Goal: Download file/media

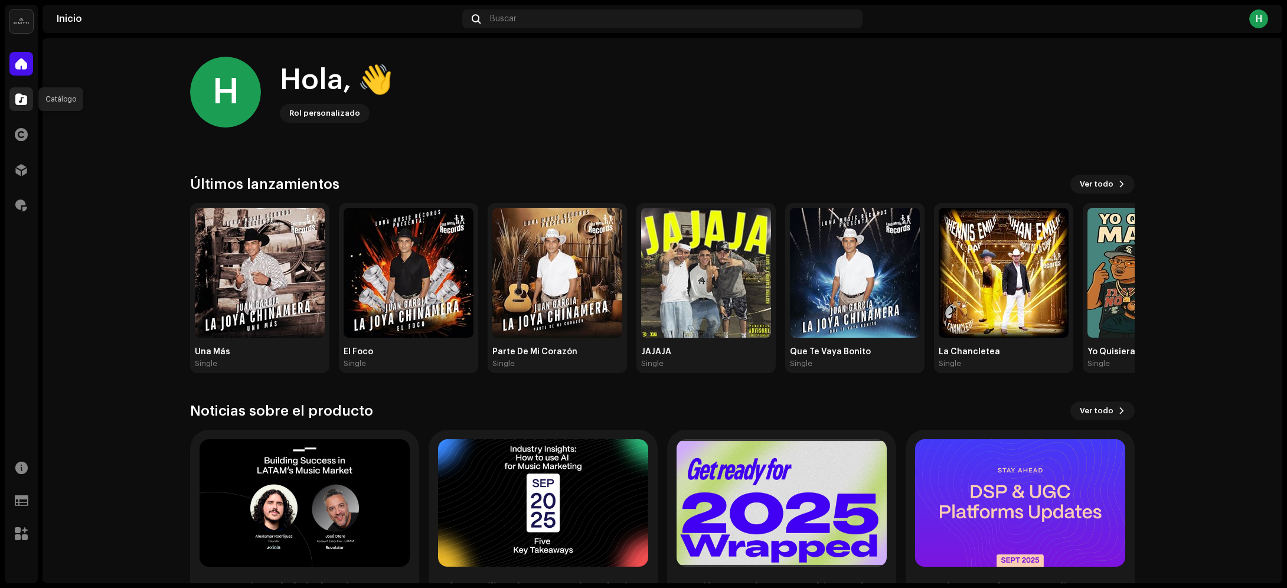
click at [19, 100] on span at bounding box center [21, 98] width 12 height 9
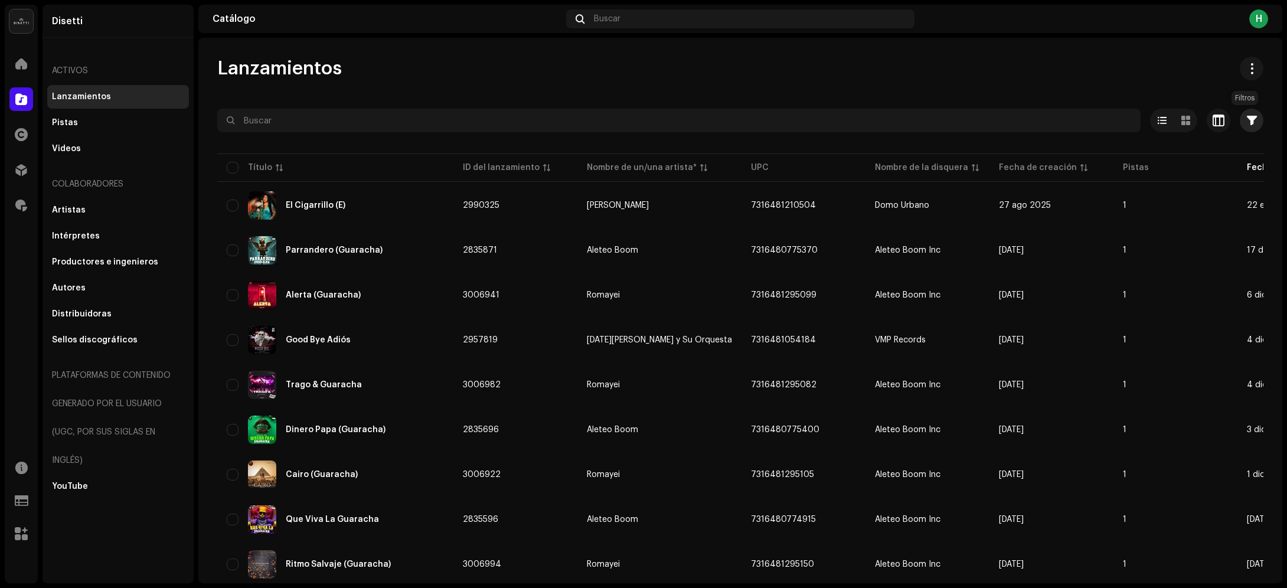
click at [1247, 116] on span "button" at bounding box center [1252, 120] width 10 height 9
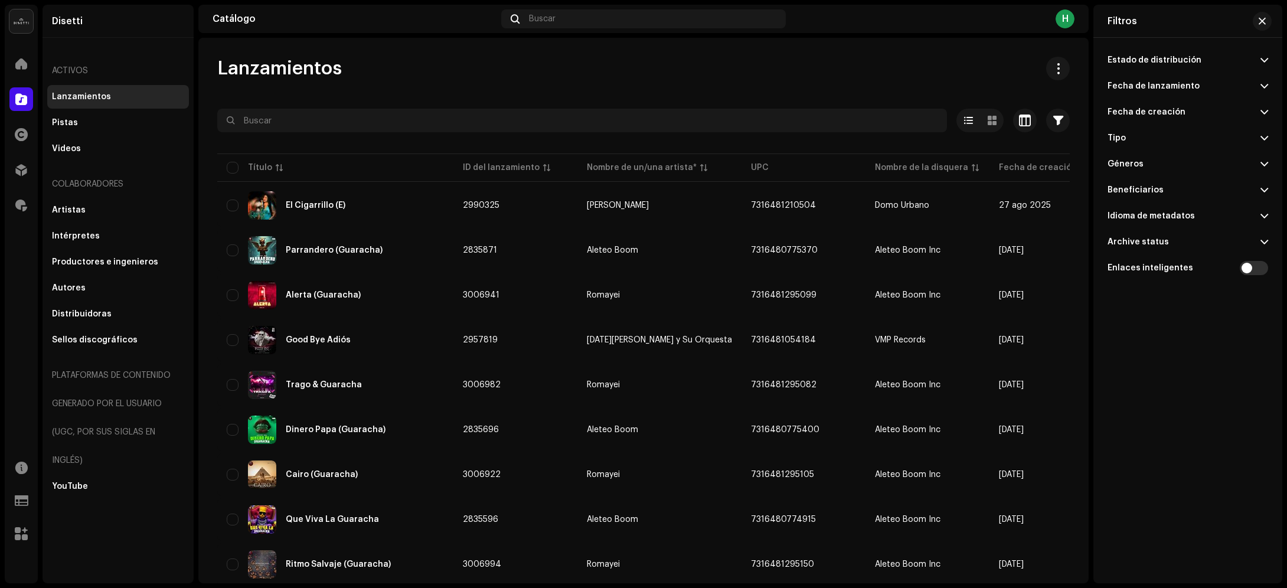
click at [1267, 58] on span at bounding box center [1265, 60] width 8 height 9
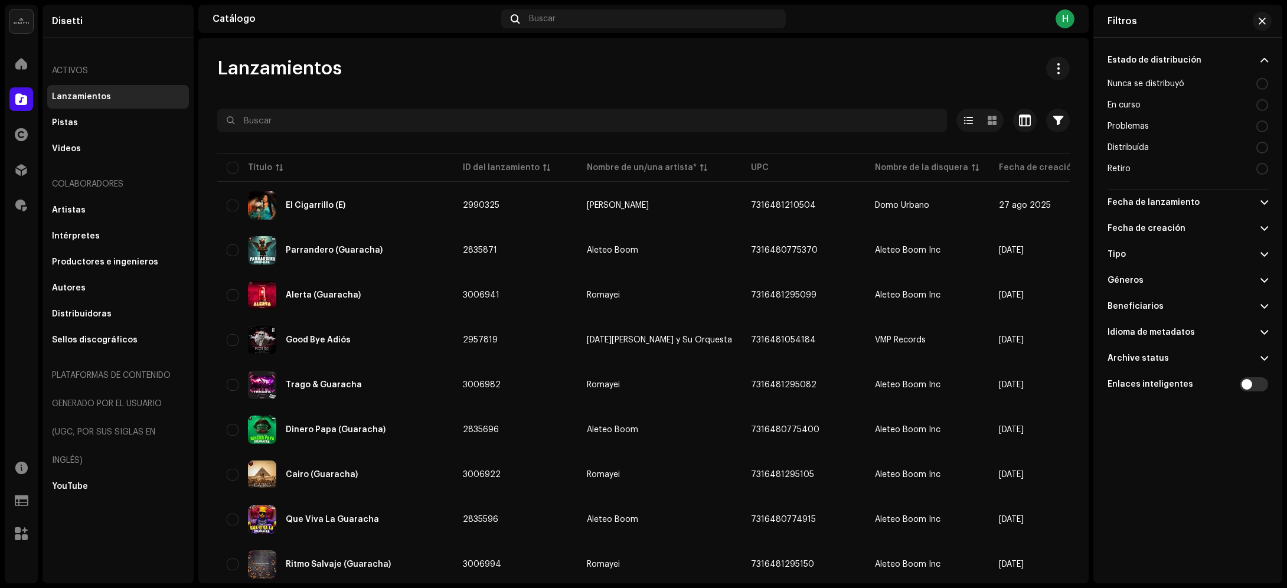
click at [1179, 145] on div "Distribuída" at bounding box center [1188, 147] width 161 height 21
radio input "true"
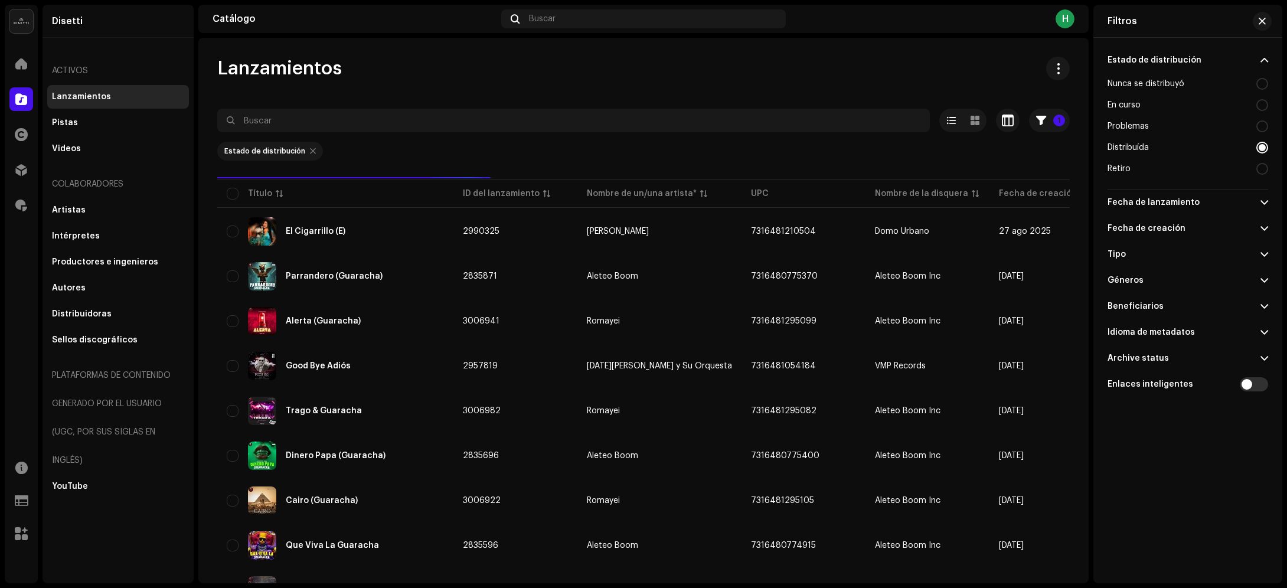
click at [1261, 204] on span at bounding box center [1265, 202] width 8 height 9
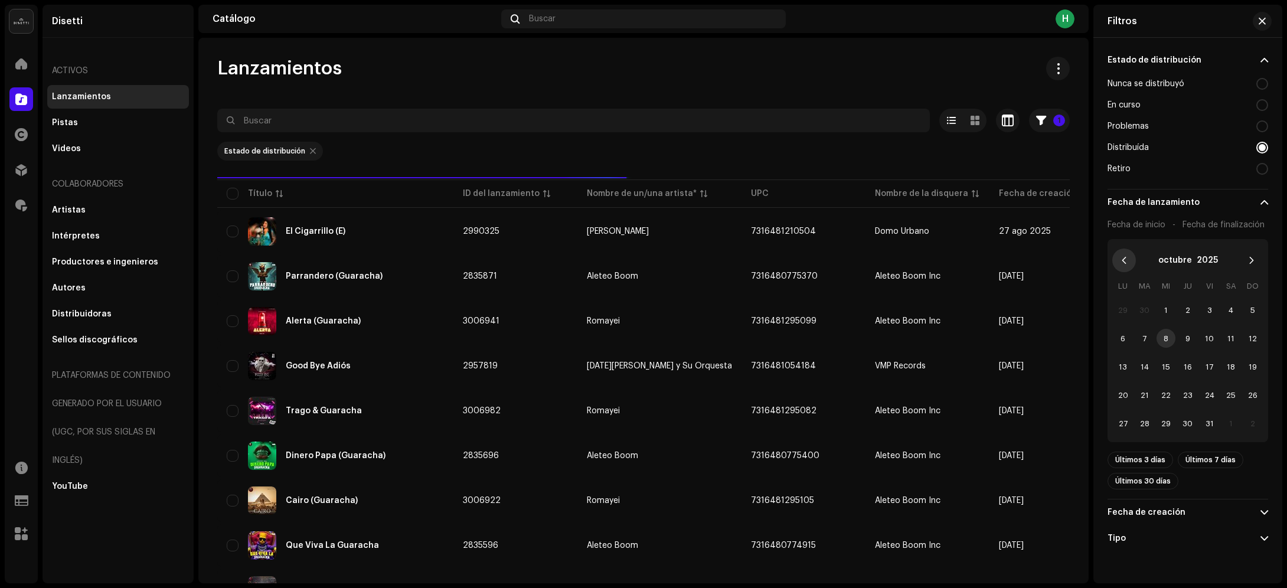
click at [1124, 251] on button "Previous Month" at bounding box center [1124, 261] width 24 height 24
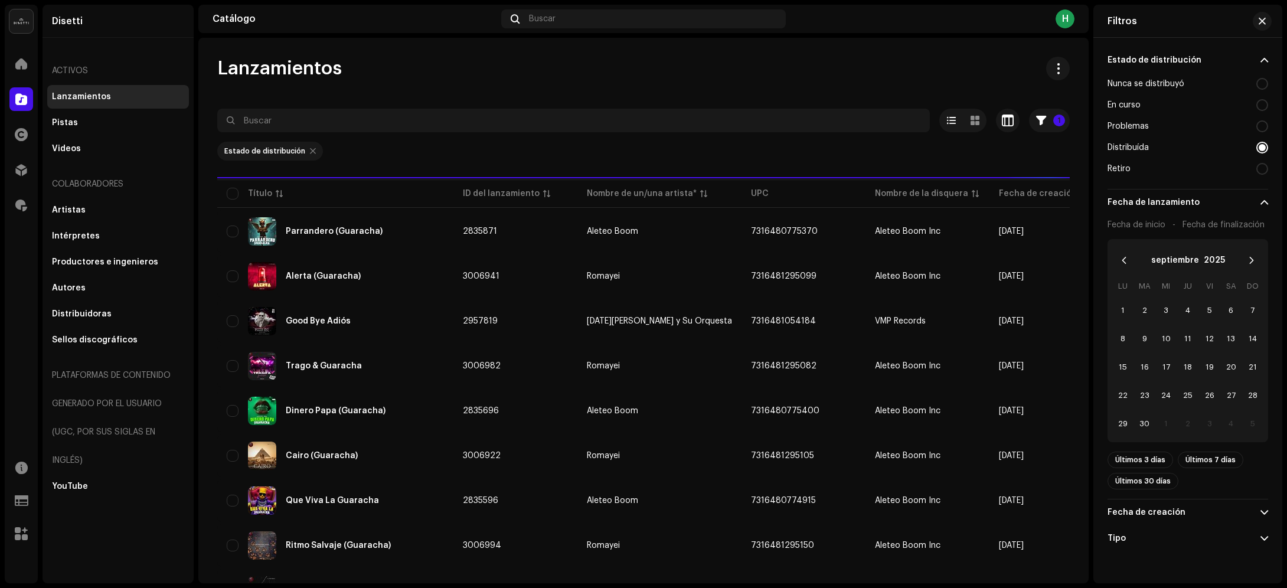
click at [1124, 251] on button "Previous Month" at bounding box center [1124, 261] width 24 height 24
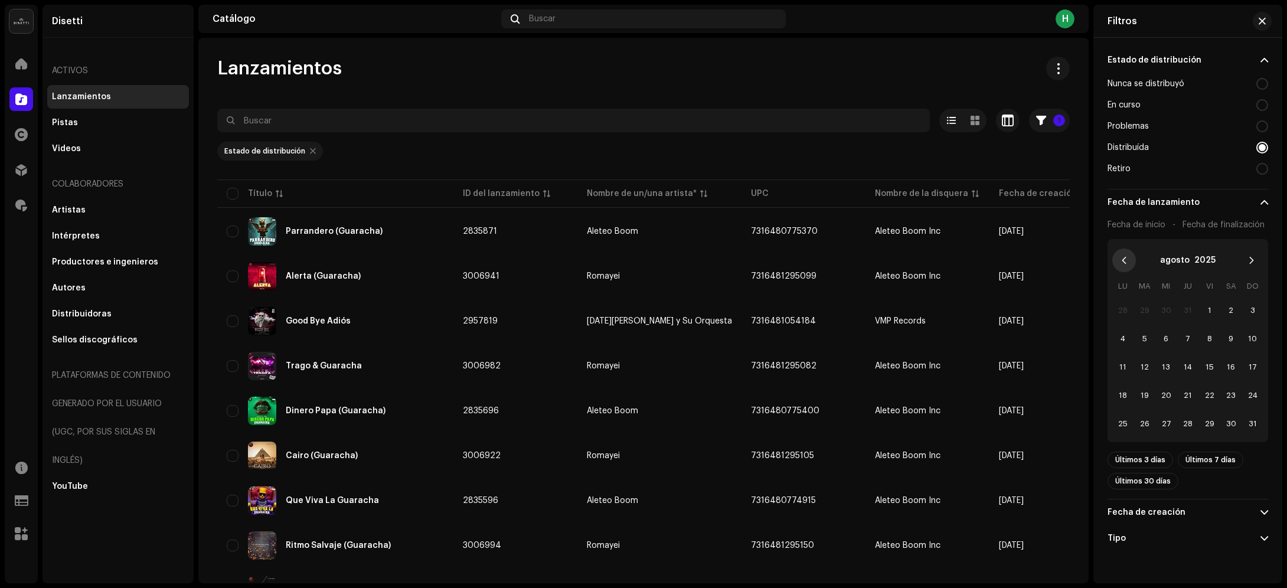
click at [1121, 258] on icon "Previous Month" at bounding box center [1124, 260] width 8 height 8
click at [1144, 311] on span "1" at bounding box center [1144, 310] width 19 height 19
click at [1184, 418] on span "31" at bounding box center [1188, 423] width 19 height 19
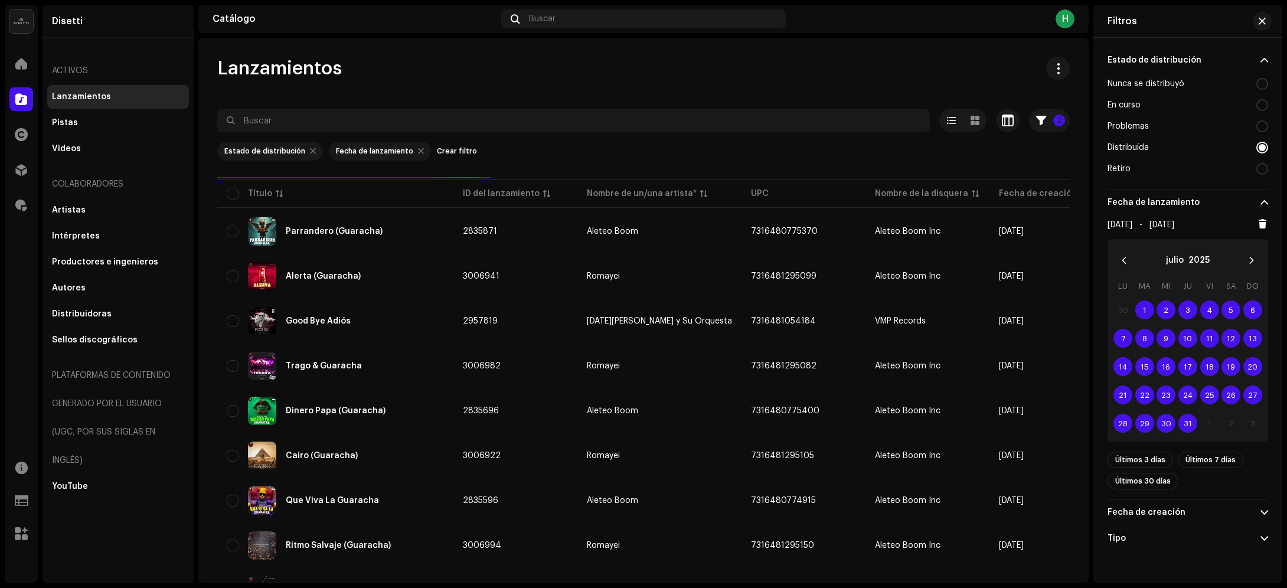
click at [1262, 198] on span at bounding box center [1265, 202] width 8 height 9
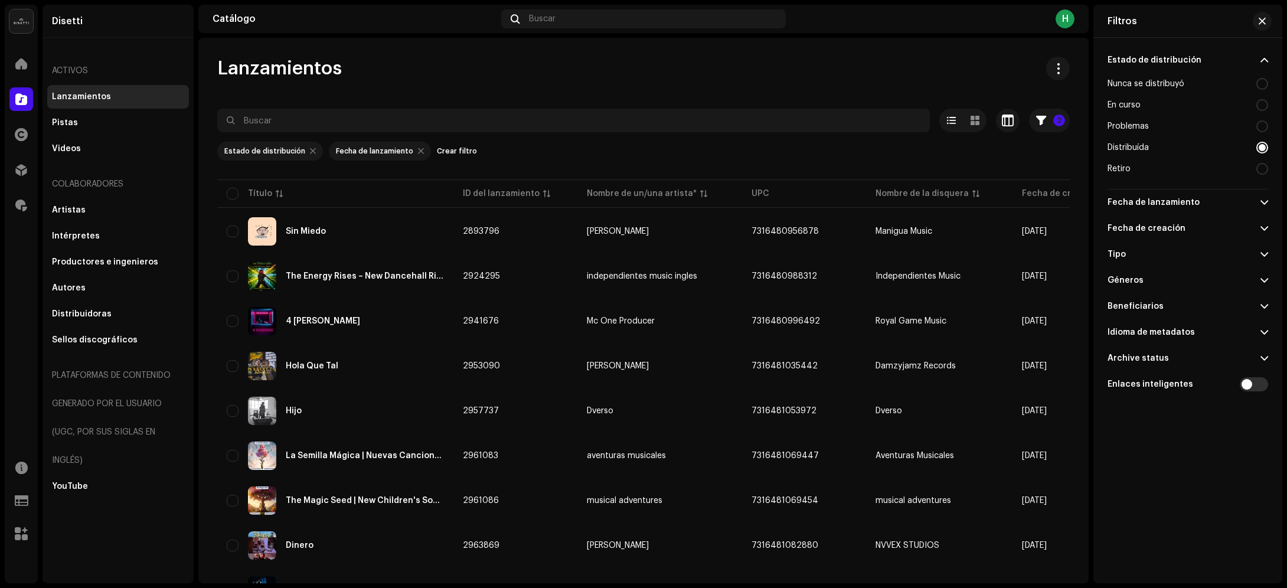
click at [1264, 229] on span at bounding box center [1265, 228] width 8 height 9
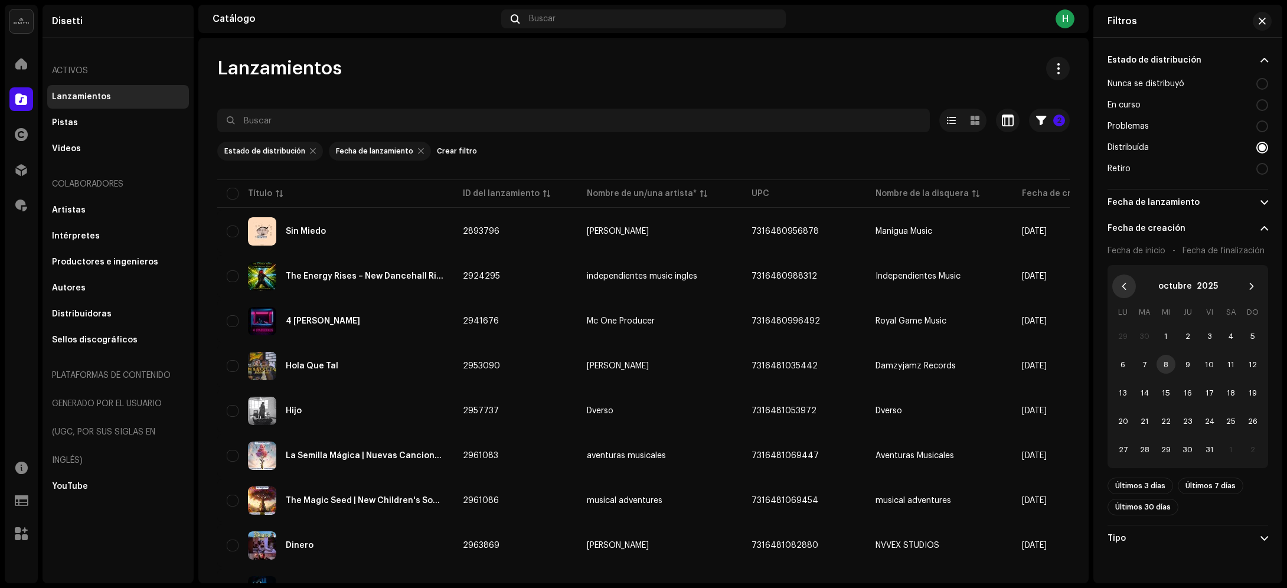
click at [1124, 290] on icon "Previous Month" at bounding box center [1124, 286] width 8 height 8
click at [1122, 291] on button "Previous Month" at bounding box center [1124, 287] width 24 height 24
click at [1145, 332] on span "1" at bounding box center [1144, 336] width 19 height 19
click at [1185, 446] on span "31" at bounding box center [1188, 449] width 19 height 19
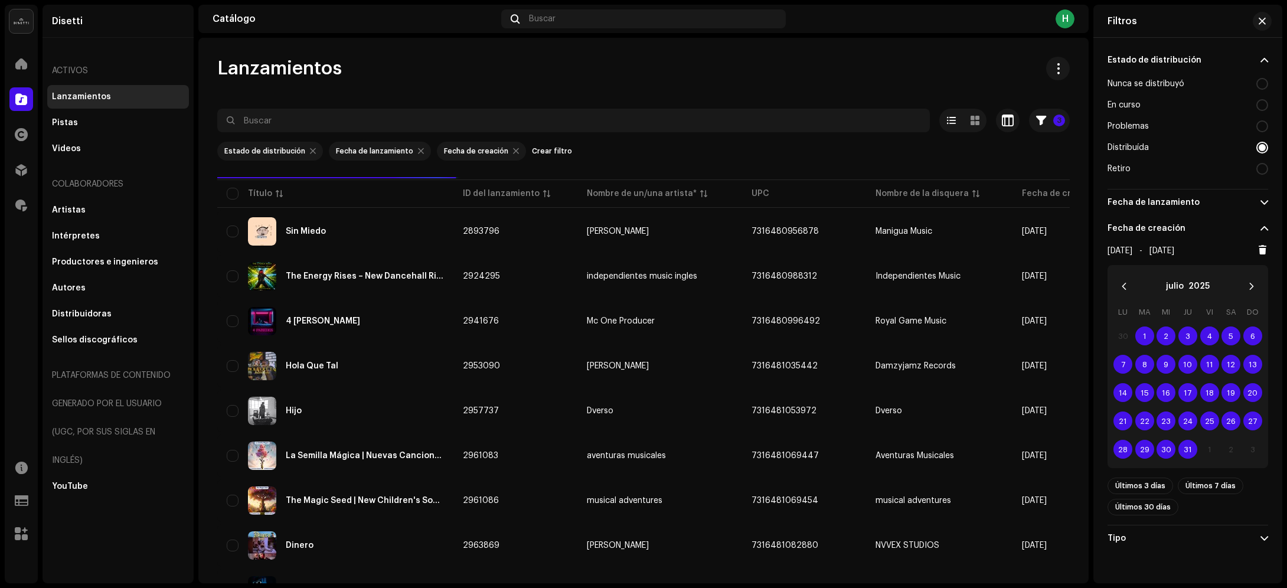
click at [1265, 201] on div "Estado de distribución Nunca se distribuyó En curso Problemas Distribuída Retir…" at bounding box center [1188, 294] width 189 height 512
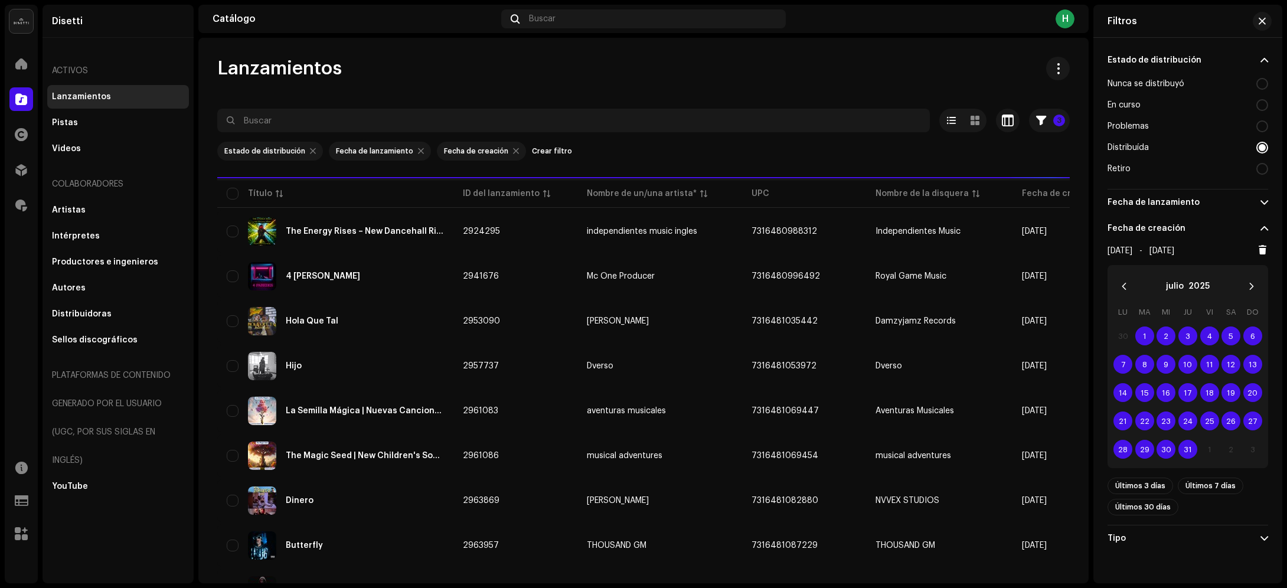
click at [1261, 202] on span at bounding box center [1265, 202] width 8 height 9
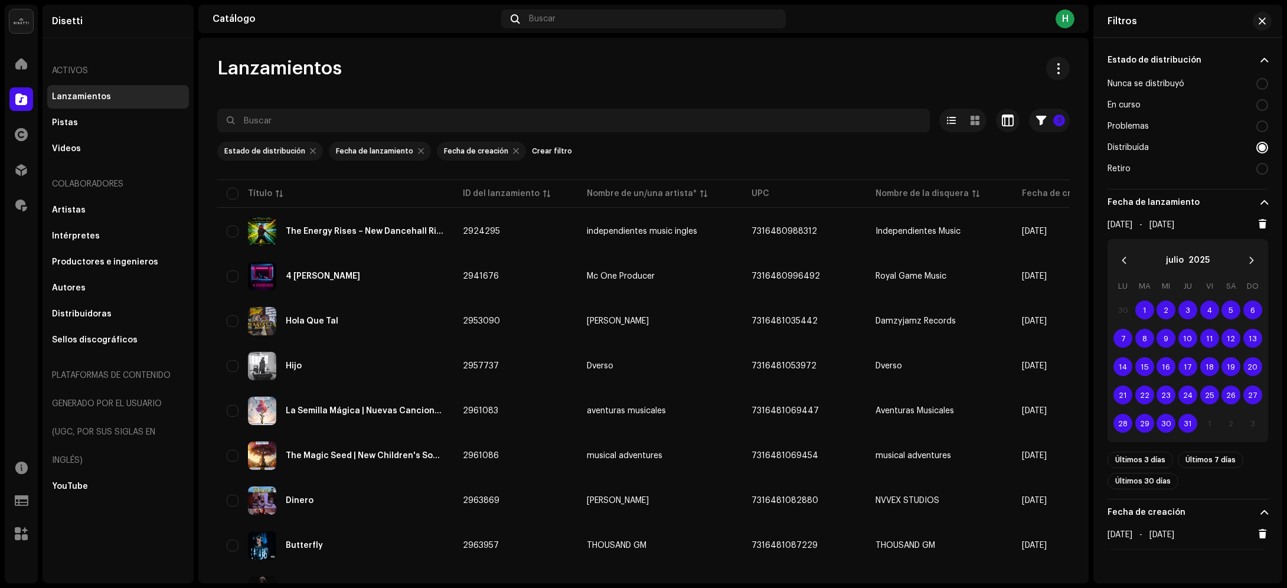
click at [1261, 202] on span at bounding box center [1265, 202] width 8 height 9
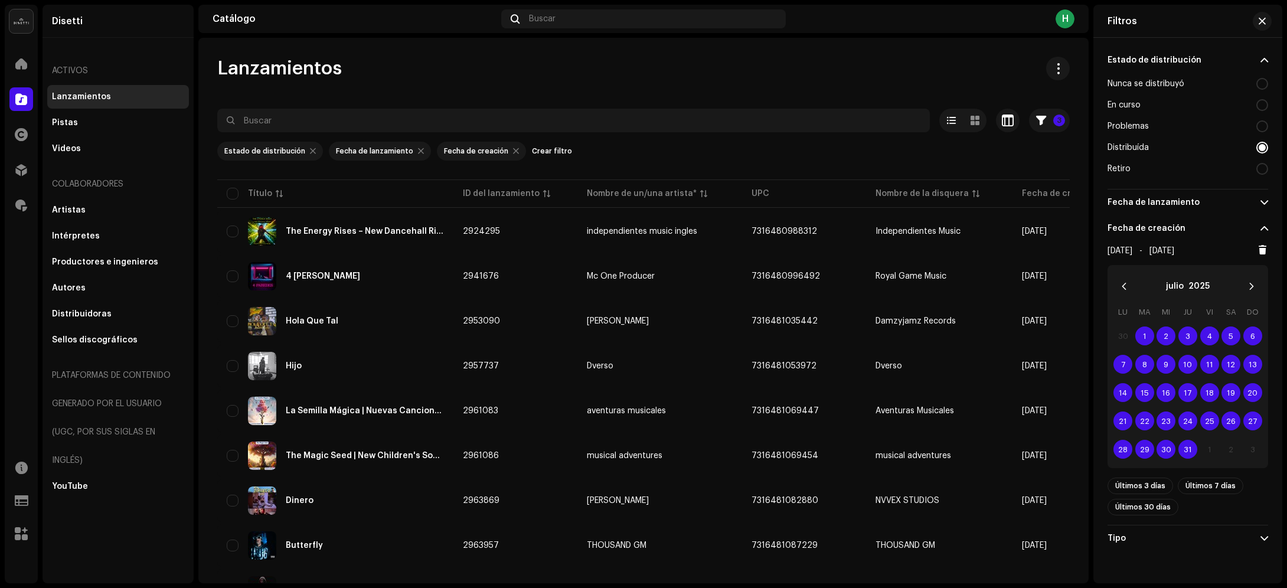
click at [1261, 224] on span at bounding box center [1265, 228] width 8 height 9
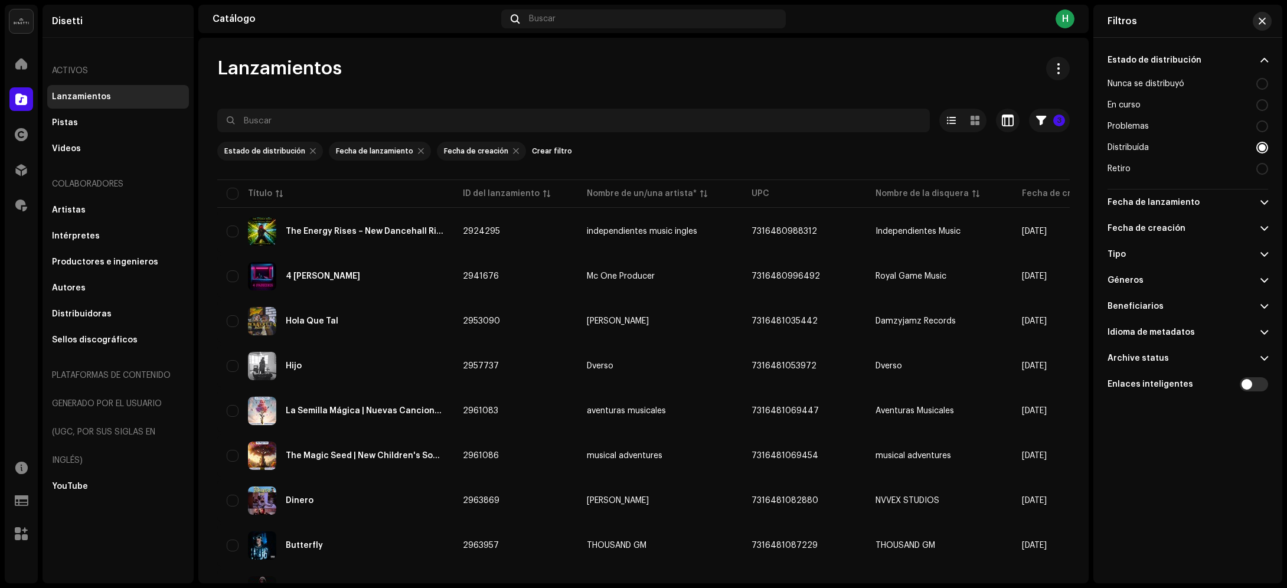
click at [1264, 19] on span "button" at bounding box center [1262, 21] width 7 height 9
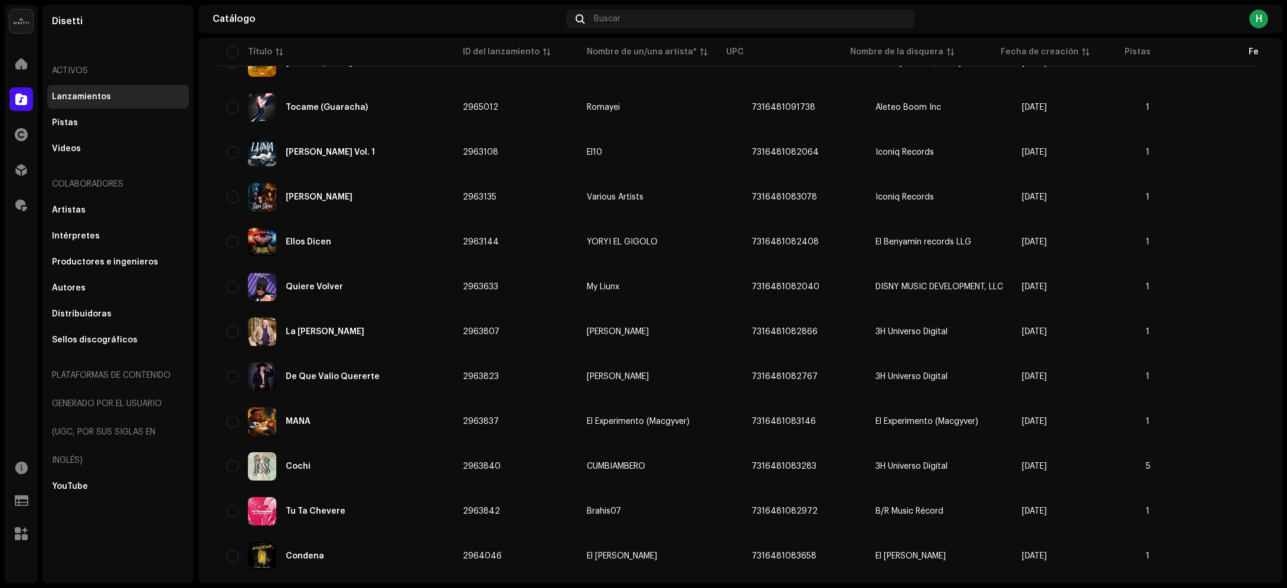
scroll to position [734, 0]
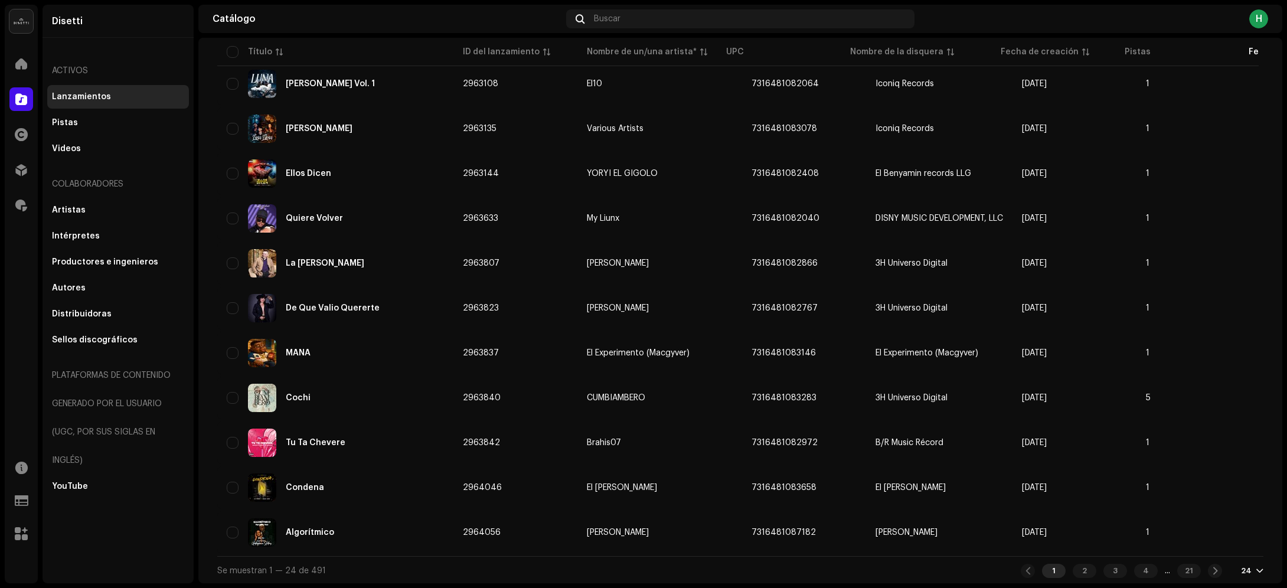
click at [1256, 570] on div at bounding box center [1259, 570] width 7 height 9
click at [1225, 547] on div "72" at bounding box center [1227, 549] width 48 height 24
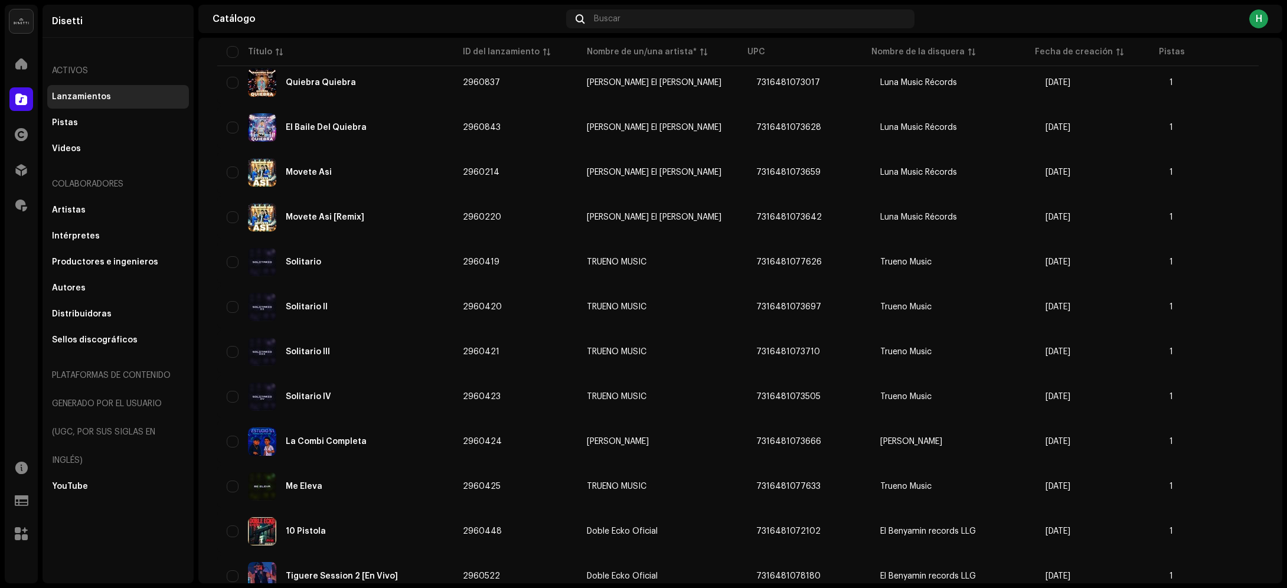
scroll to position [2880, 0]
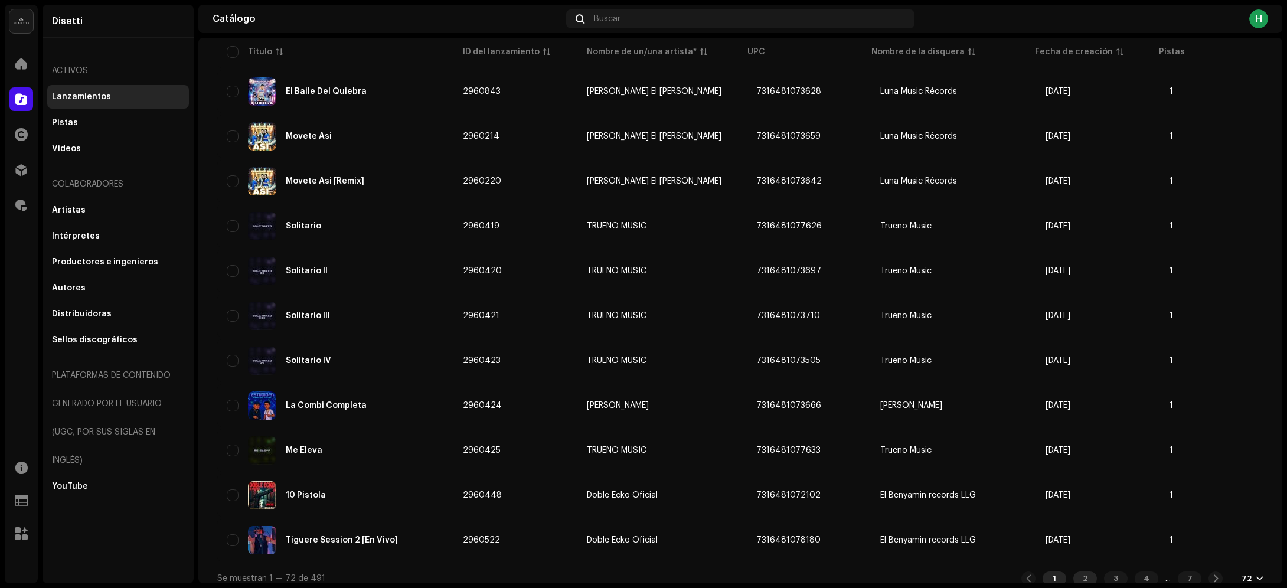
click at [1073, 572] on div "2" at bounding box center [1085, 579] width 24 height 14
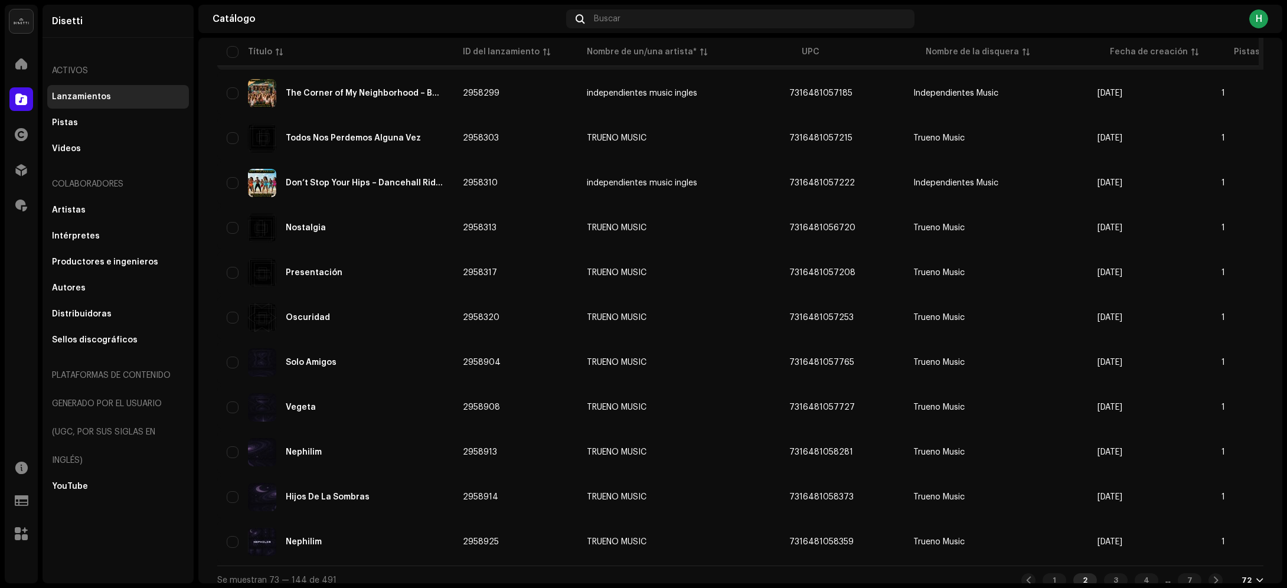
scroll to position [2880, 0]
click at [1104, 572] on div "3" at bounding box center [1116, 579] width 24 height 14
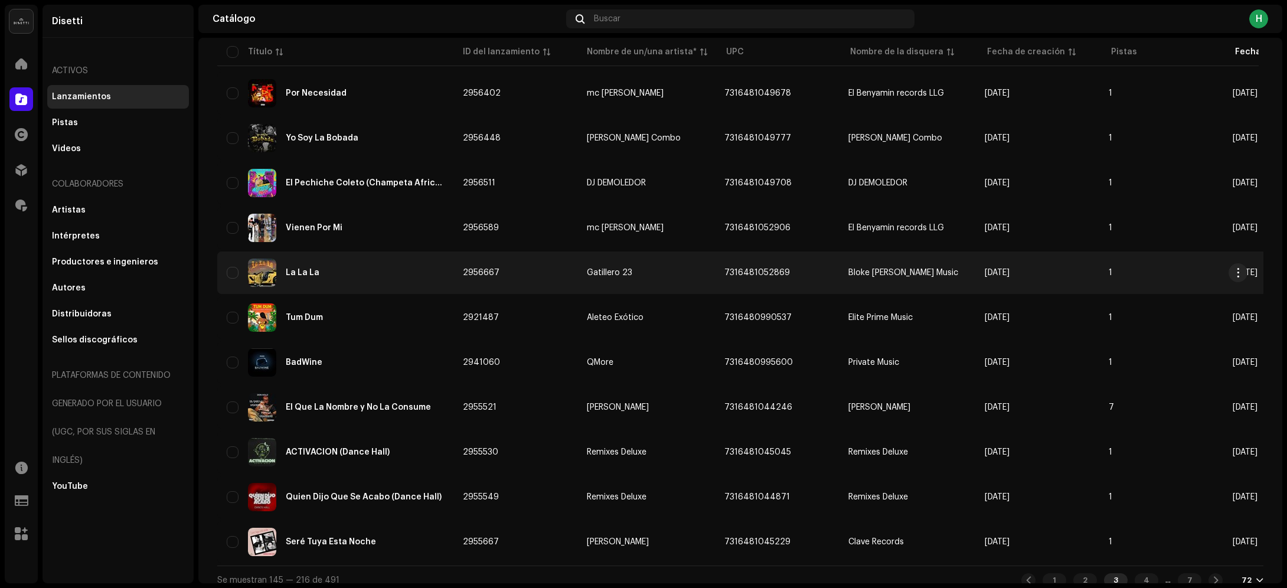
scroll to position [2880, 0]
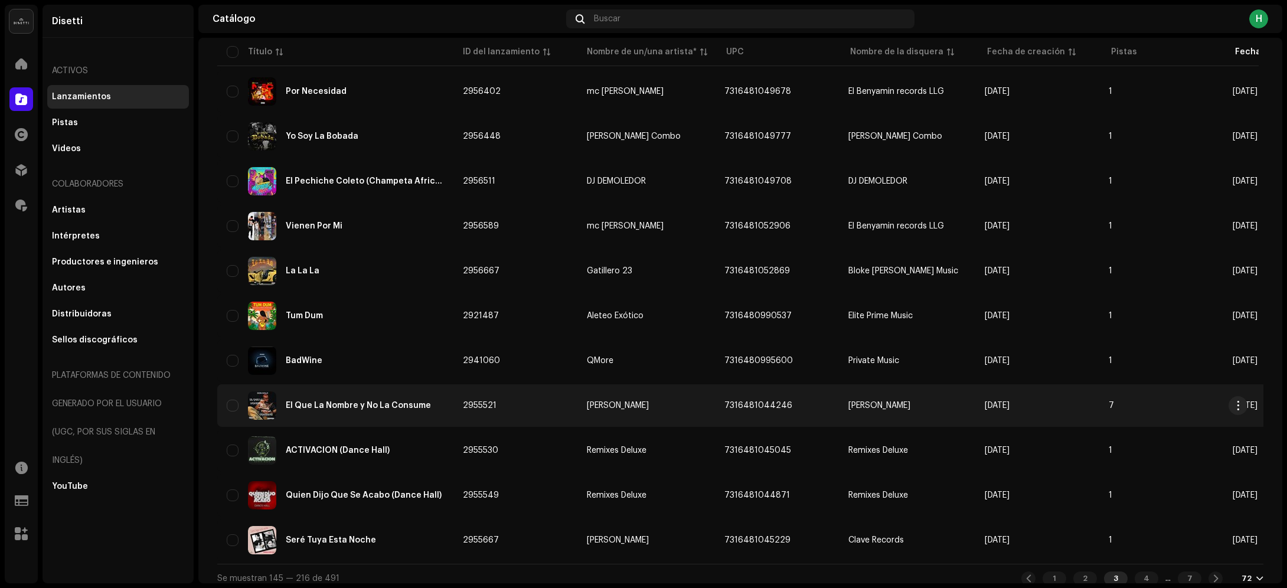
click at [376, 402] on div "El Que La Nombre y No La Consume" at bounding box center [358, 406] width 145 height 8
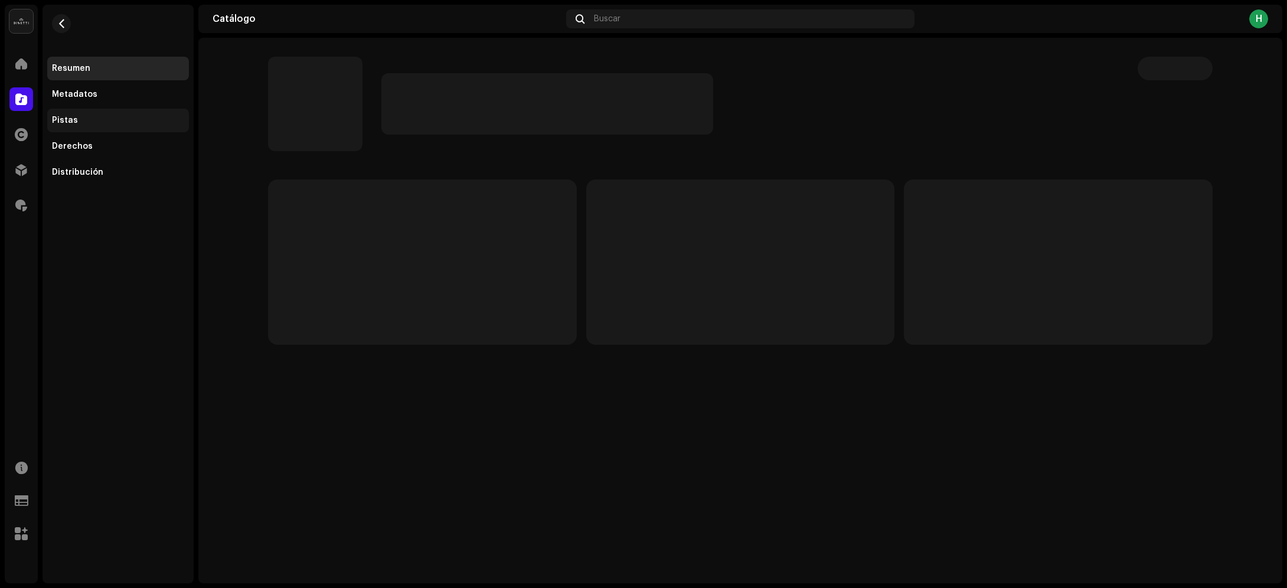
click at [74, 121] on div "Pistas" at bounding box center [65, 120] width 26 height 9
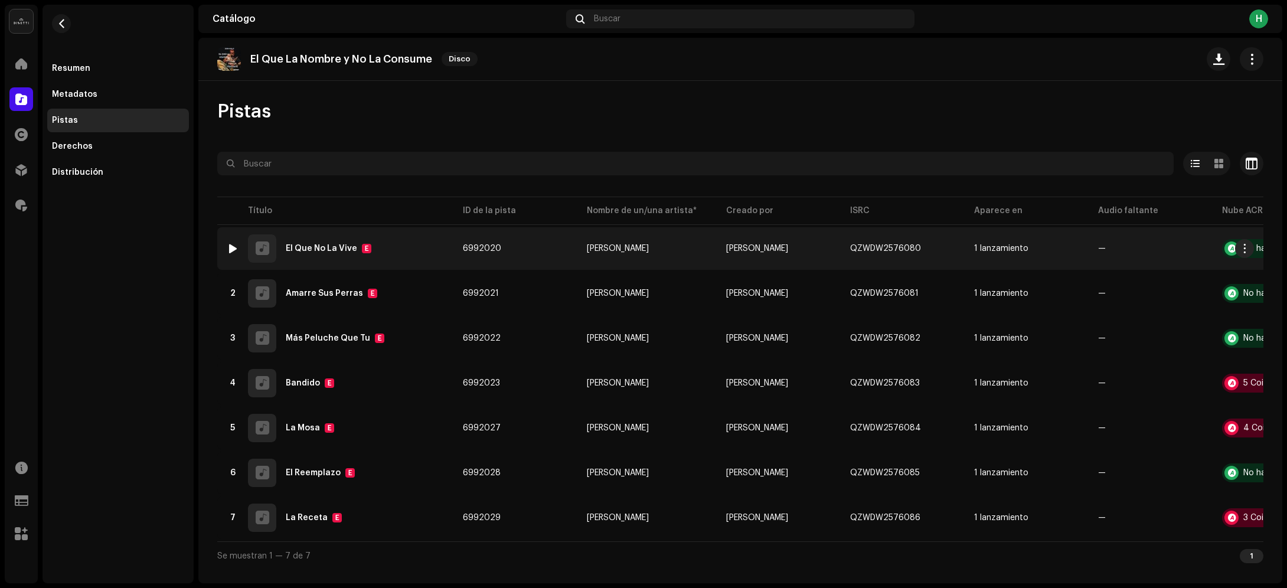
click at [420, 246] on div "1 El Que No La Vive E" at bounding box center [335, 248] width 217 height 28
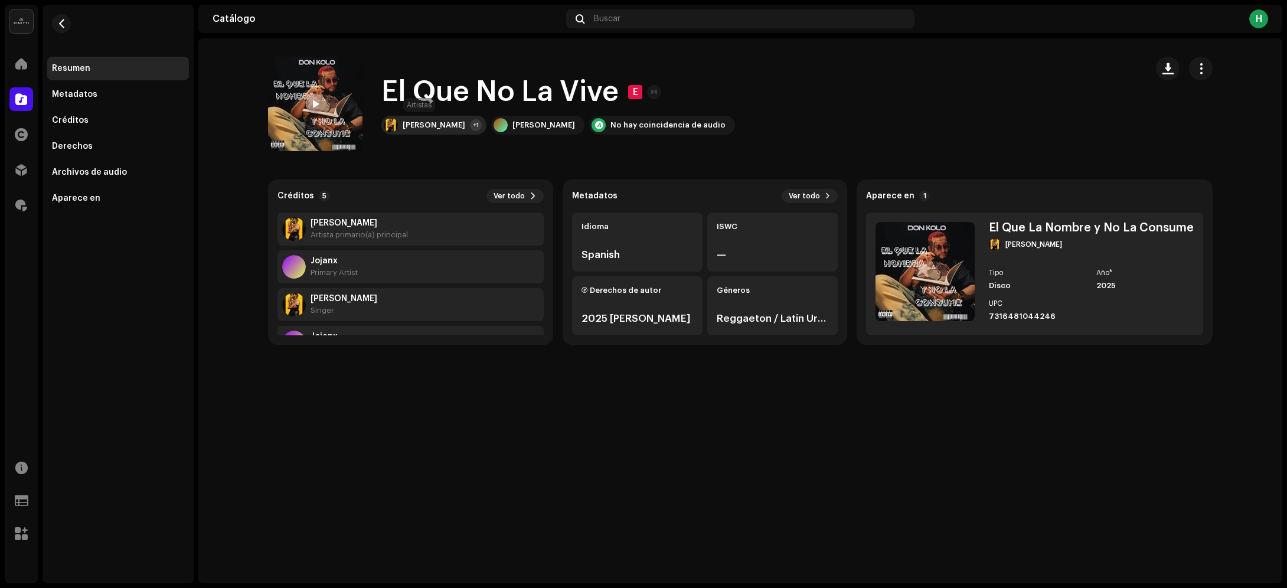
click at [414, 125] on div "Don Kolo" at bounding box center [434, 124] width 63 height 9
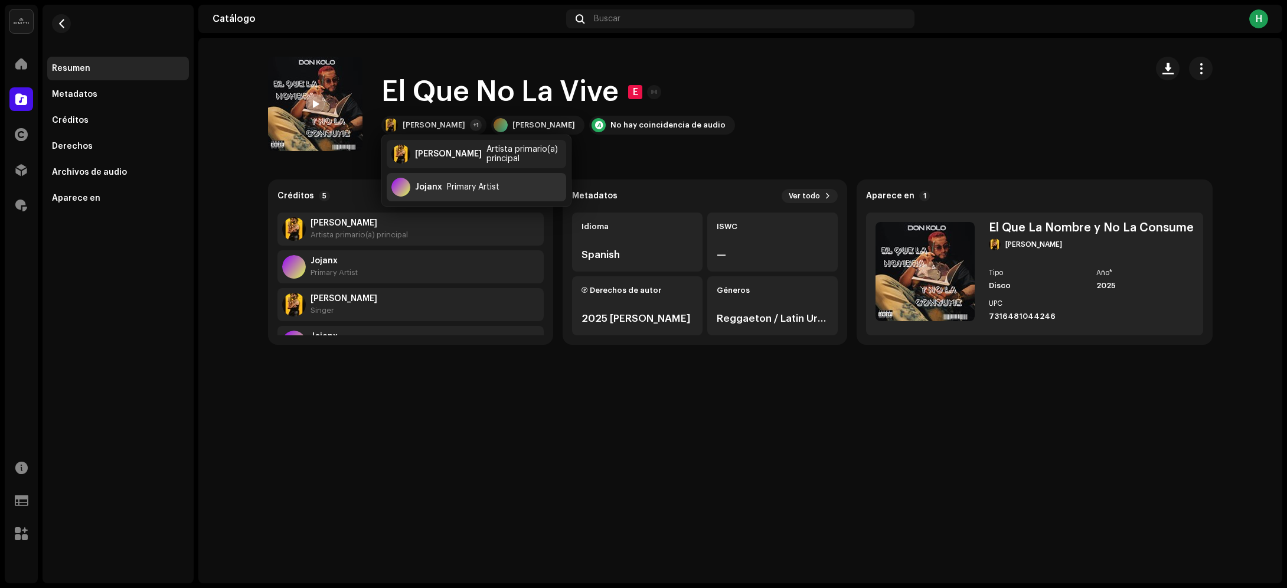
click at [423, 190] on div "Jojanx" at bounding box center [428, 186] width 27 height 9
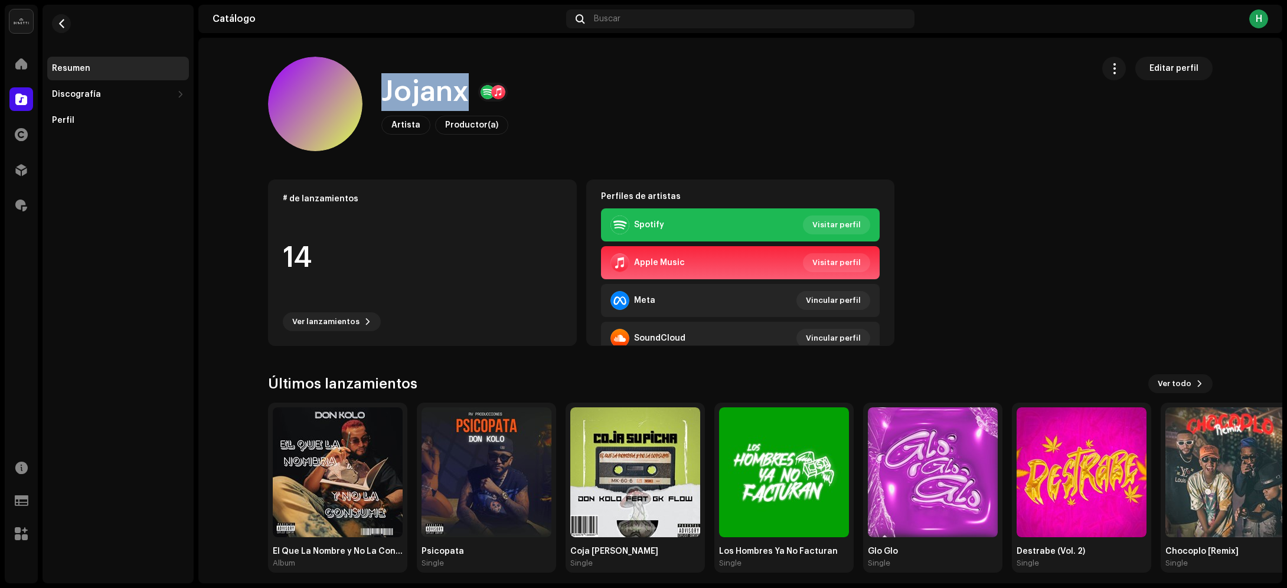
drag, startPoint x: 379, startPoint y: 84, endPoint x: 465, endPoint y: 89, distance: 86.4
click at [465, 89] on div "Jojanx" at bounding box center [444, 92] width 127 height 38
copy h1 "Jojanx"
click at [63, 25] on span "button" at bounding box center [61, 23] width 9 height 9
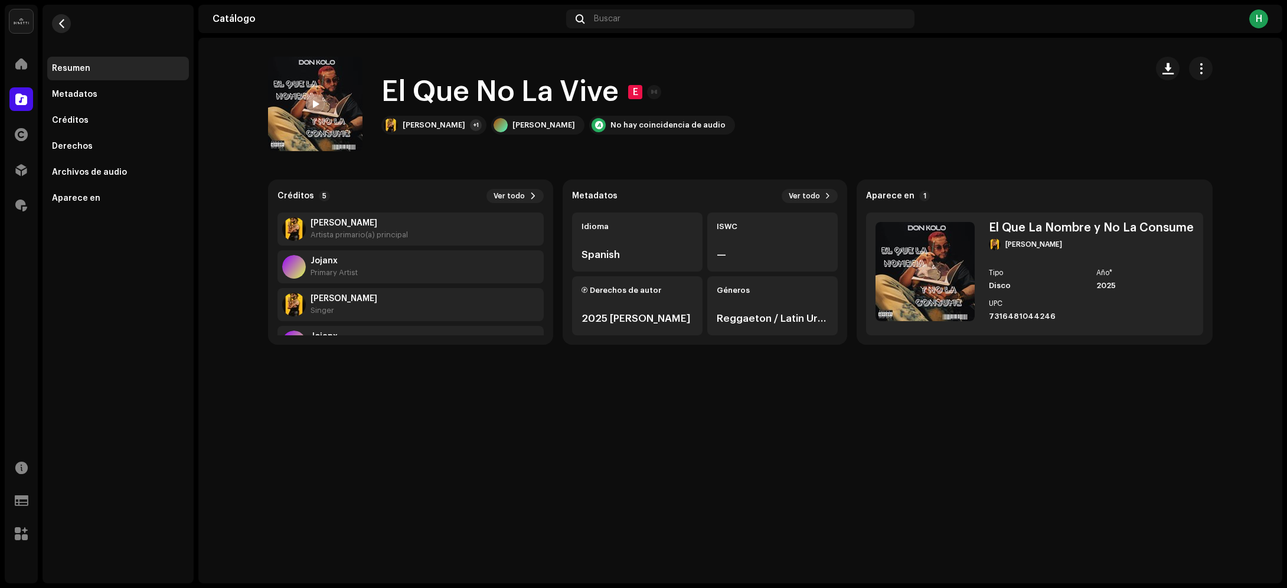
click at [62, 22] on span "button" at bounding box center [61, 23] width 9 height 9
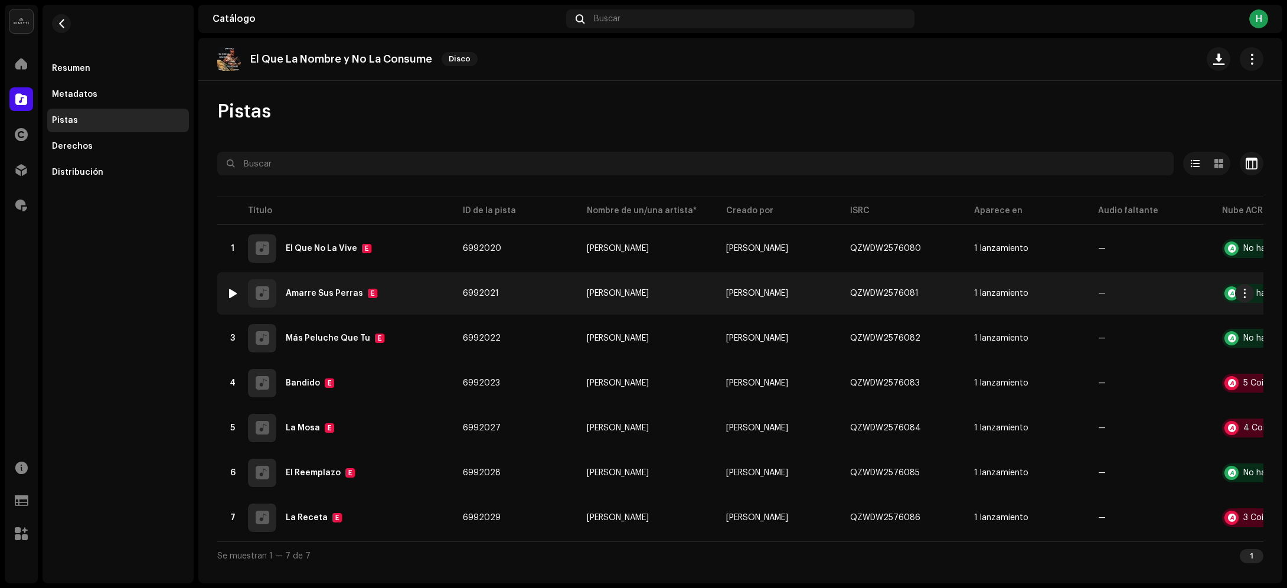
click at [426, 297] on div "2 Amarre Sus Perras E" at bounding box center [335, 293] width 217 height 28
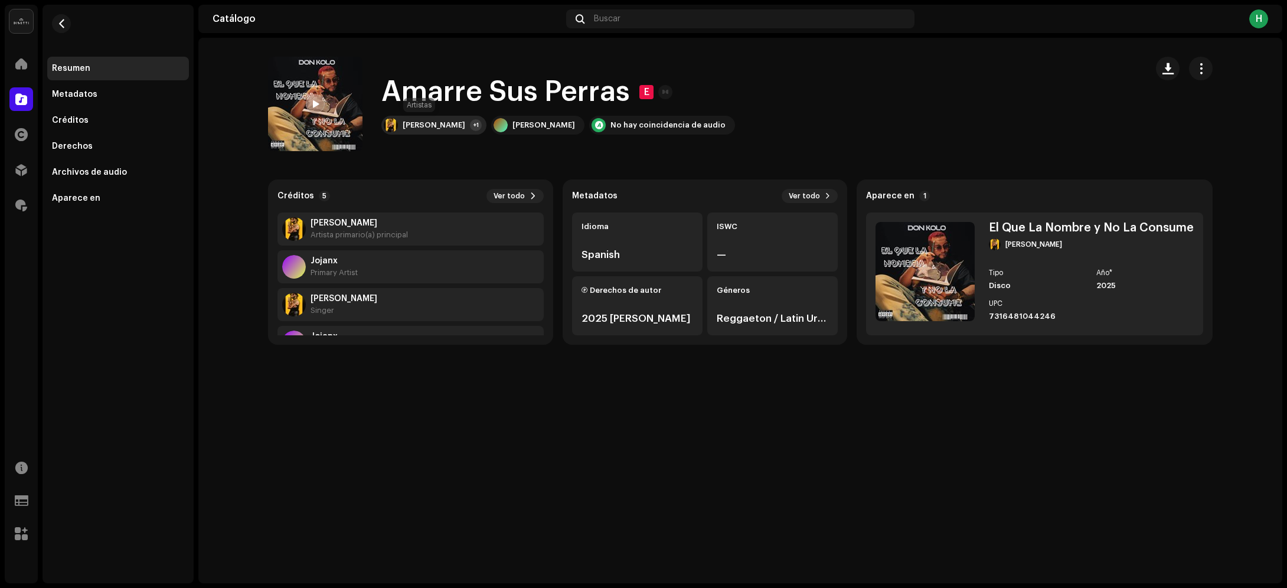
click at [421, 125] on div "Don Kolo" at bounding box center [434, 124] width 63 height 9
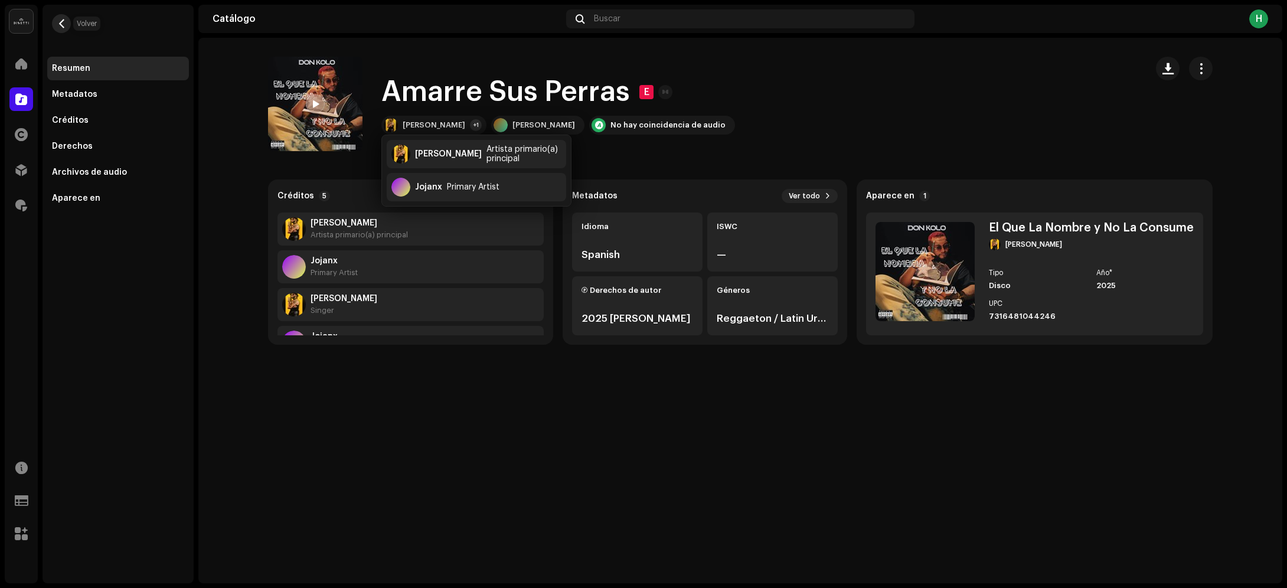
click at [63, 24] on span "button" at bounding box center [61, 23] width 9 height 9
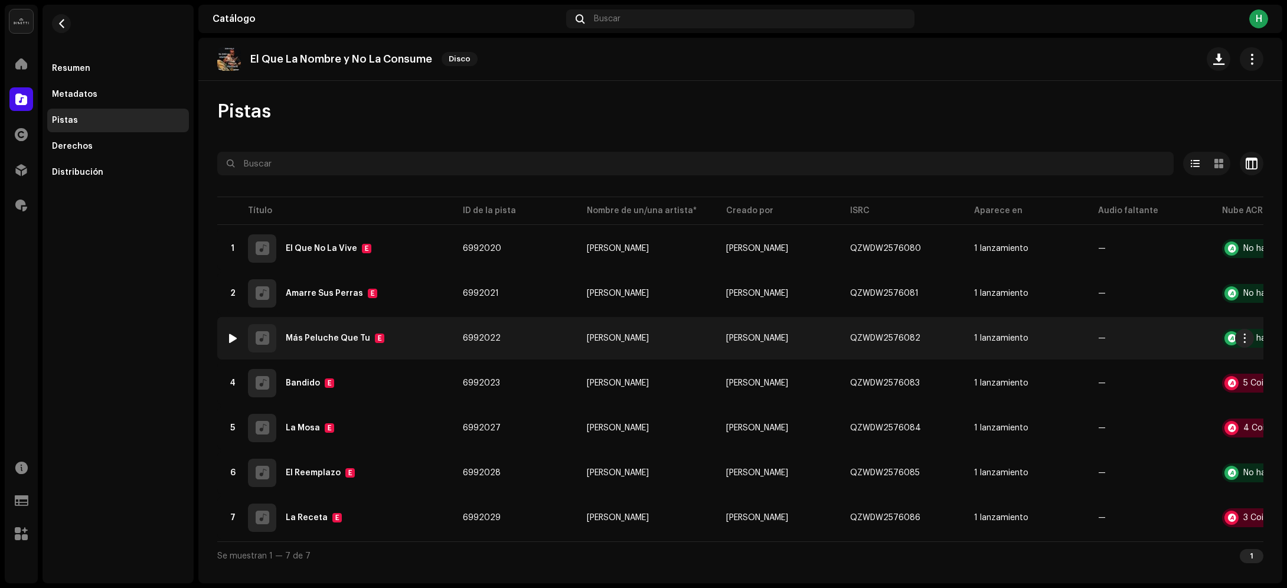
click at [426, 348] on div "3 Más Peluche Que Tu E" at bounding box center [335, 338] width 217 height 28
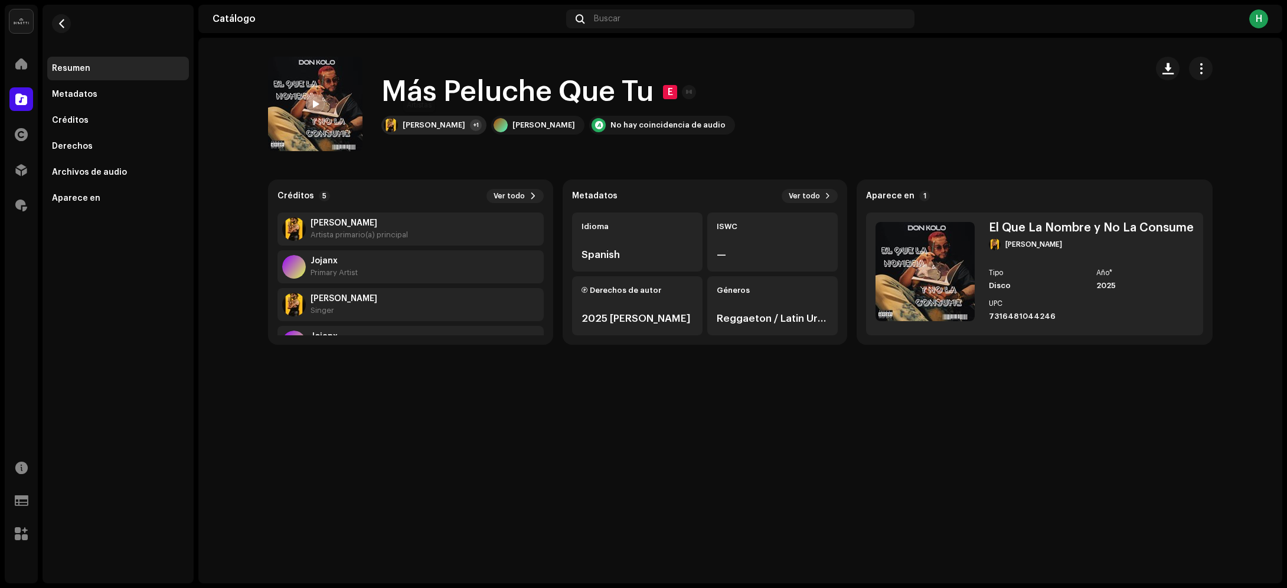
click at [413, 117] on div "Don Kolo +1" at bounding box center [433, 125] width 105 height 19
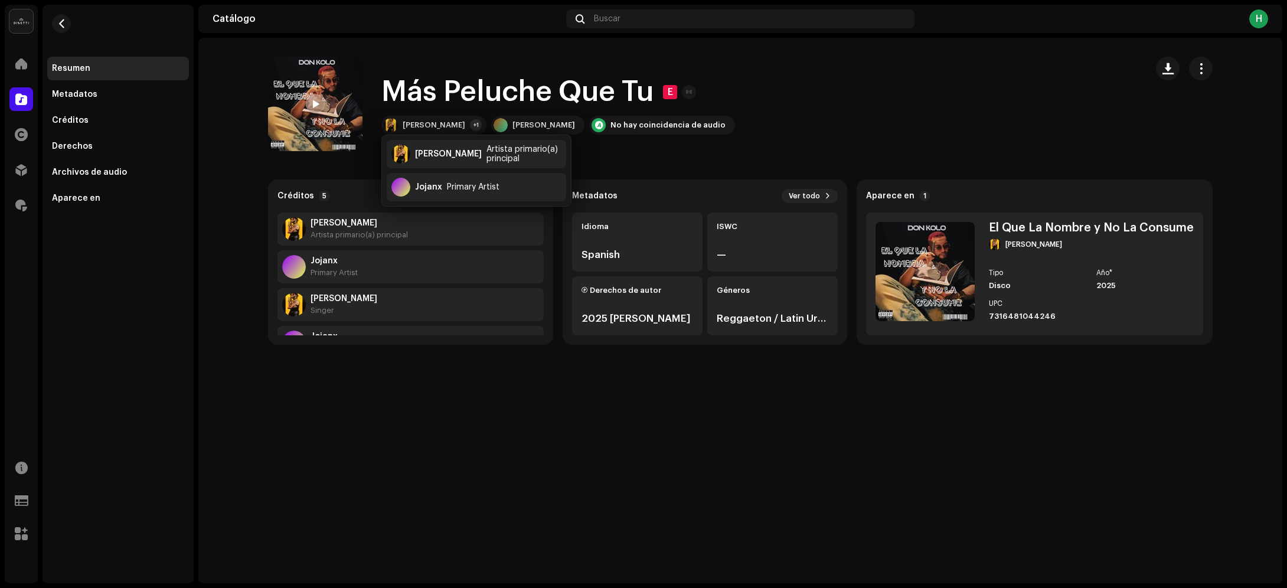
click at [62, 21] on span "button" at bounding box center [61, 23] width 9 height 9
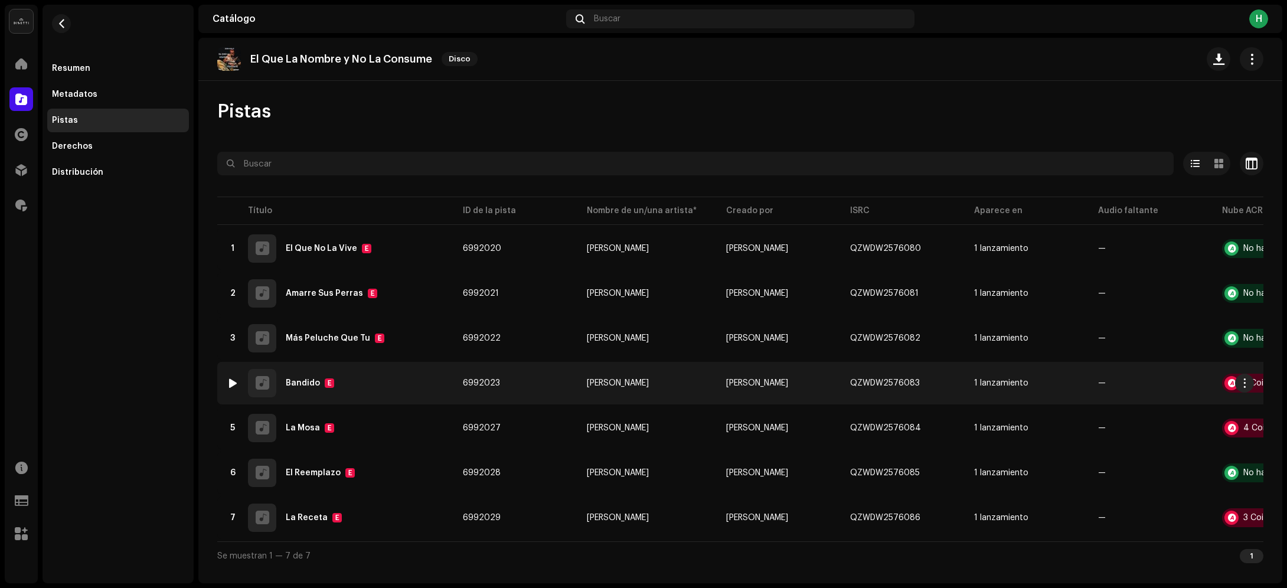
click at [411, 400] on td "4 Bandido E" at bounding box center [335, 383] width 236 height 43
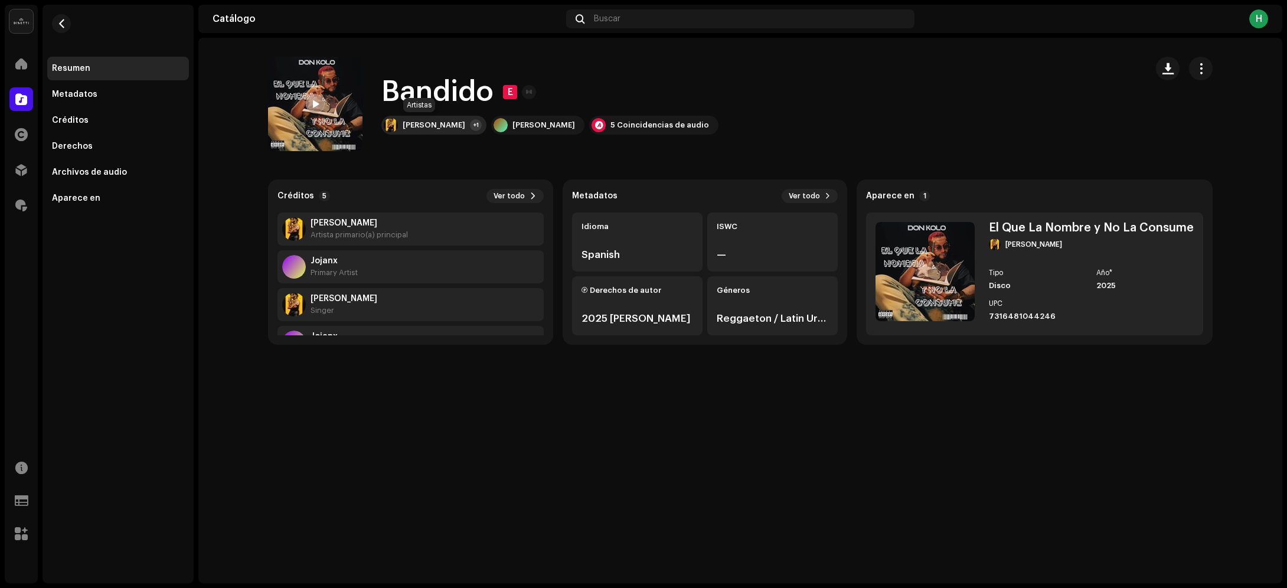
click at [438, 123] on div "Don Kolo +1" at bounding box center [433, 125] width 105 height 19
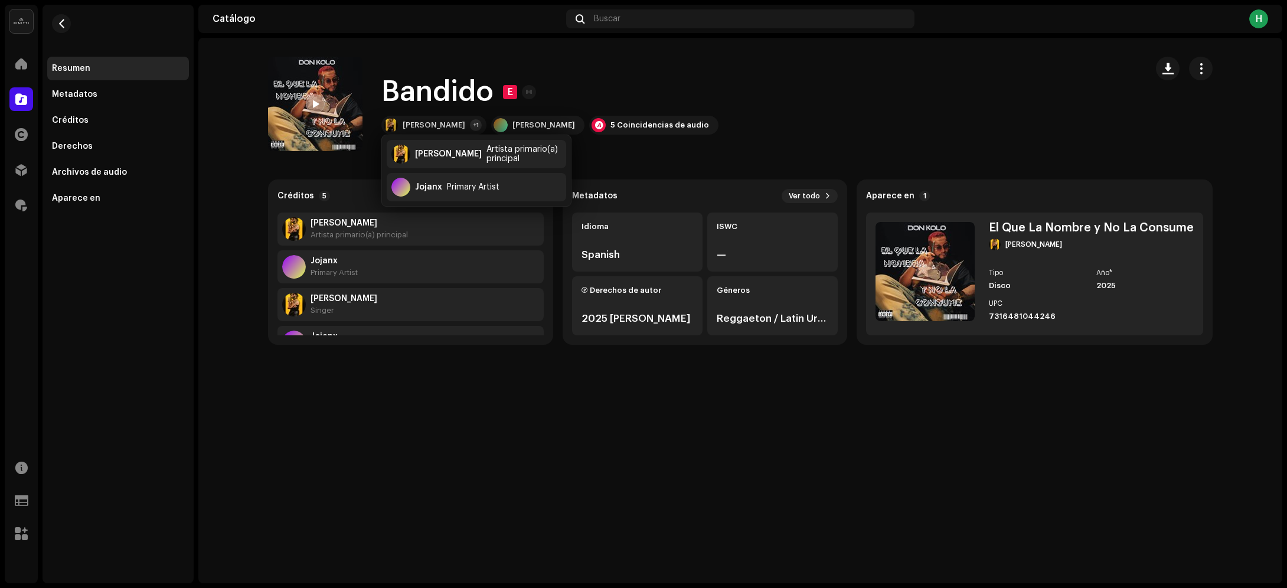
click at [452, 48] on catalog-tracks-details-overview "Bandido E Bandido E Don Kolo +1 Don Kolo 5 Coincidencias de audio Créditos 5 Ve…" at bounding box center [740, 201] width 1084 height 326
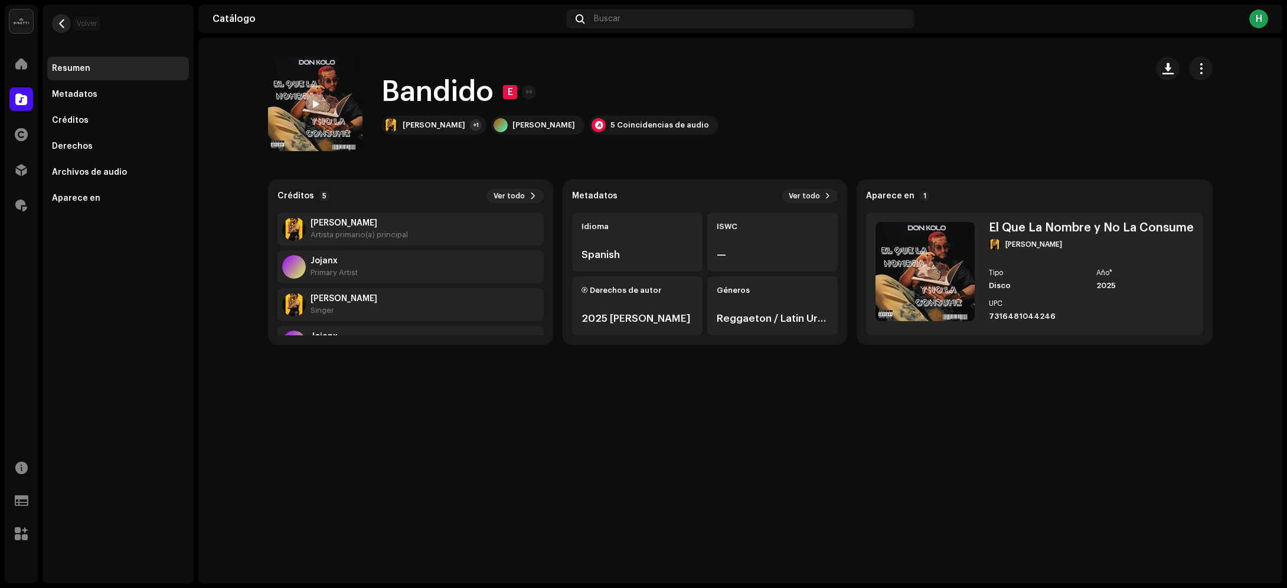
click at [63, 16] on button "button" at bounding box center [61, 23] width 19 height 19
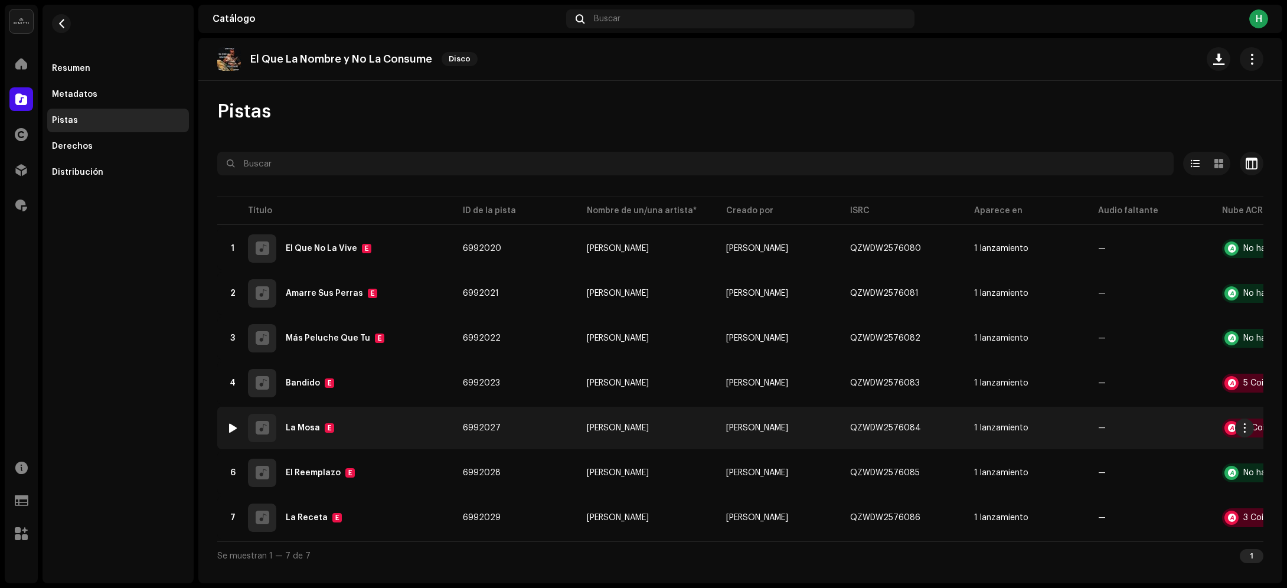
click at [394, 424] on div "5 La Mosa E" at bounding box center [335, 428] width 217 height 28
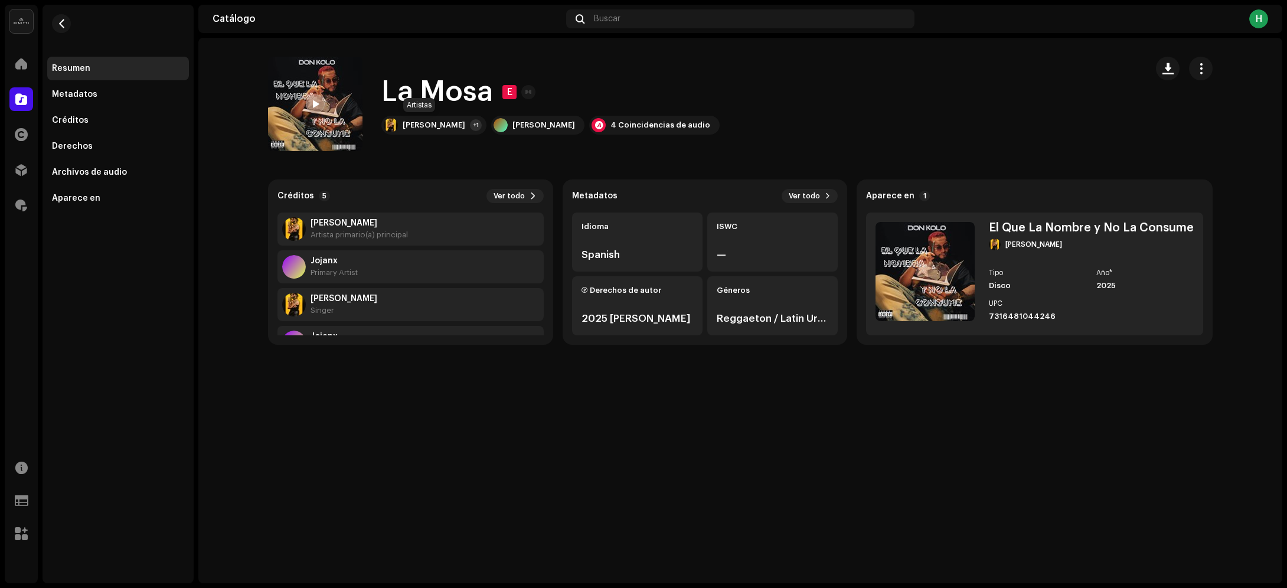
click at [470, 125] on div "+1" at bounding box center [476, 125] width 12 height 12
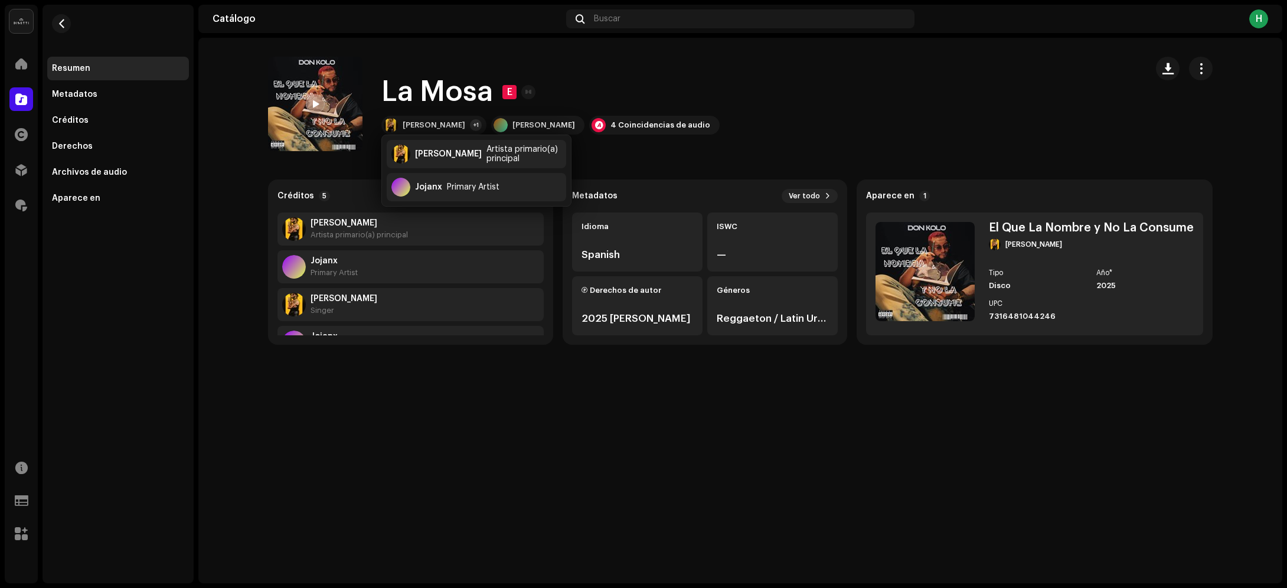
click at [474, 30] on div "Catálogo Buscar H" at bounding box center [740, 19] width 1084 height 28
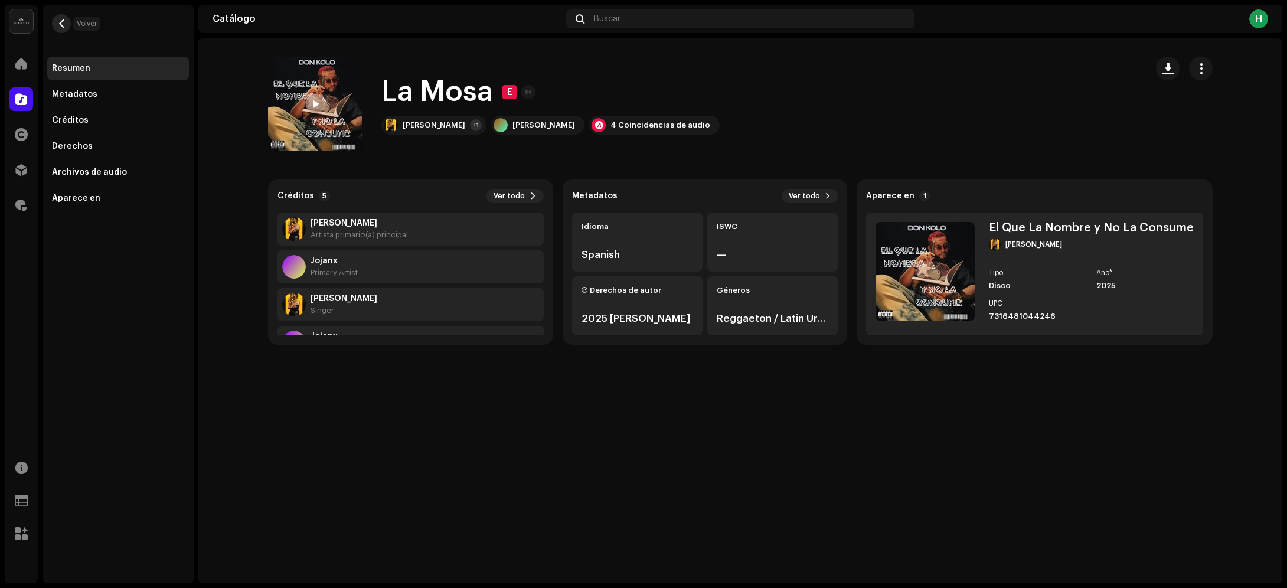
click at [67, 21] on button "button" at bounding box center [61, 23] width 19 height 19
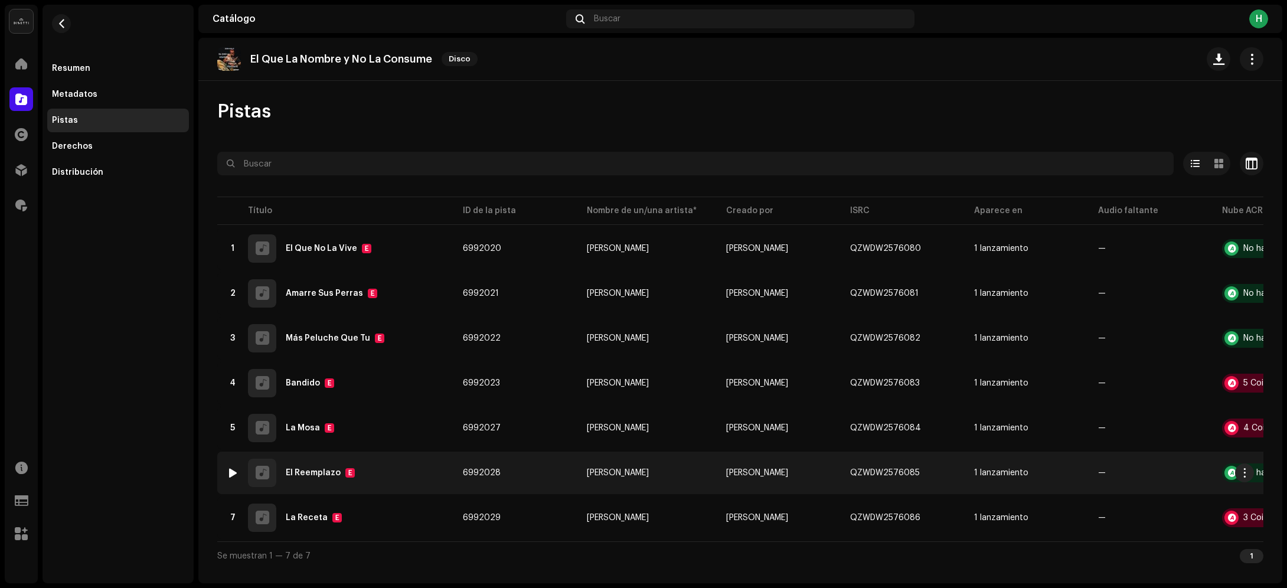
click at [390, 479] on div "6 El Reemplazo E" at bounding box center [335, 473] width 217 height 28
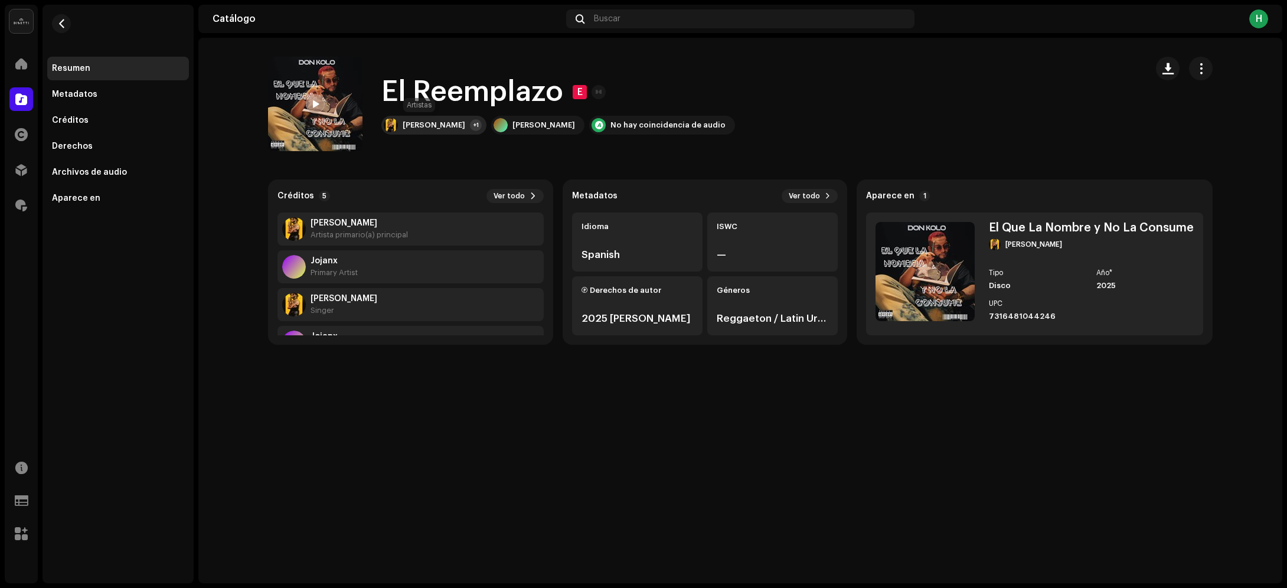
click at [414, 127] on div "Don Kolo" at bounding box center [434, 124] width 63 height 9
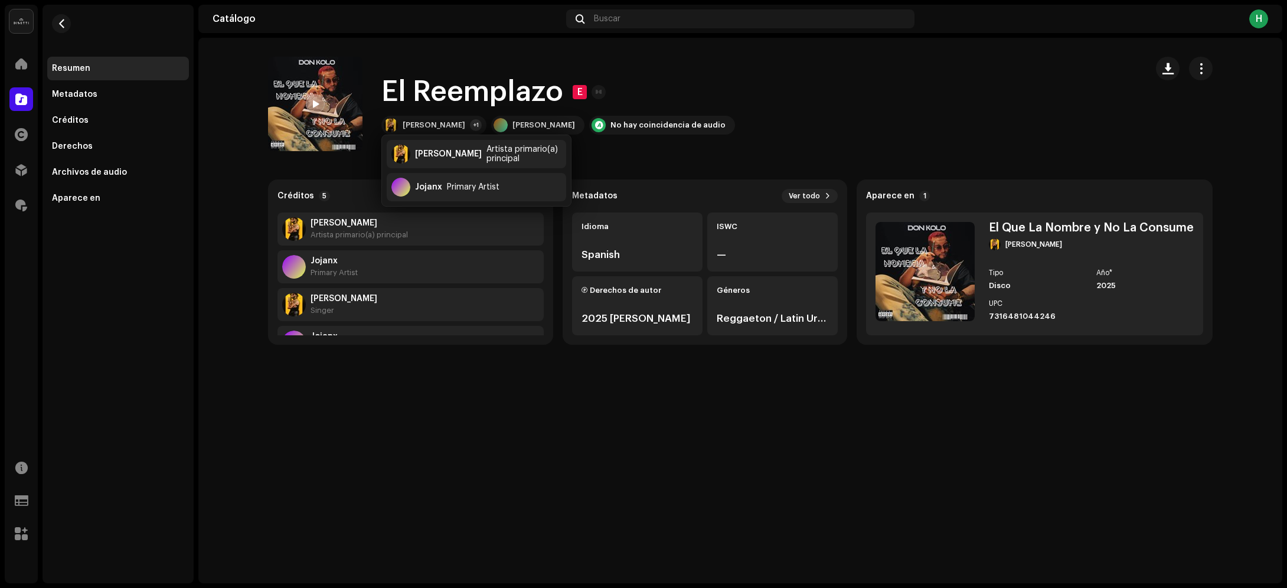
click at [432, 47] on catalog-tracks-details-overview "El Reemplazo E El Reemplazo E Don Kolo +1 Don Kolo No hay coincidencia de audio…" at bounding box center [740, 201] width 1084 height 326
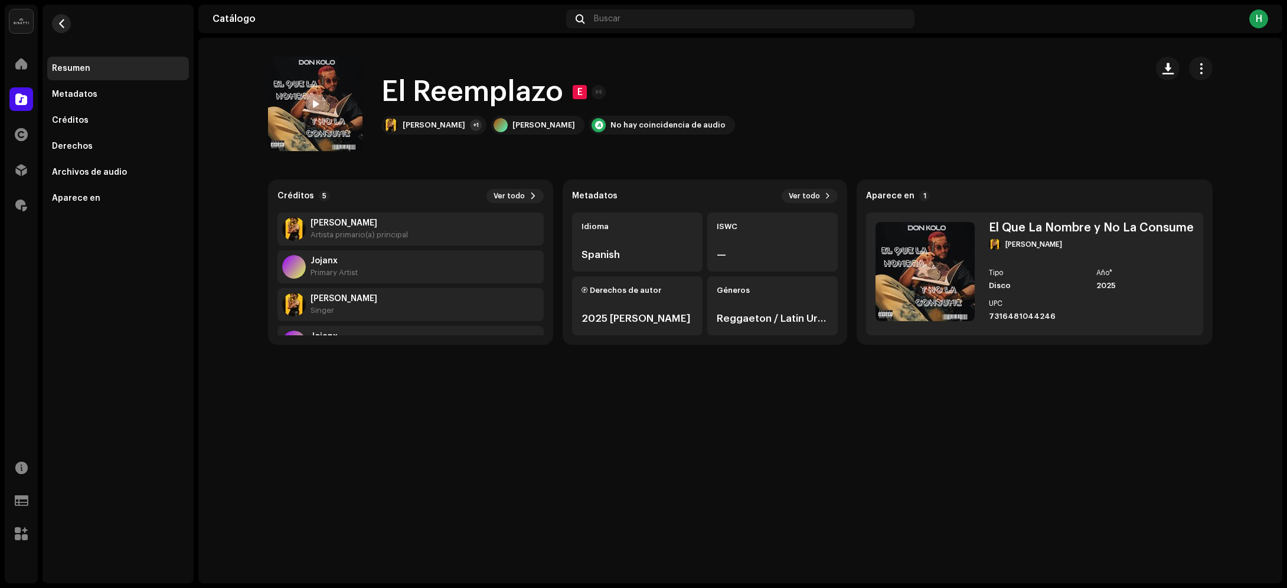
click at [60, 19] on span "button" at bounding box center [61, 23] width 9 height 9
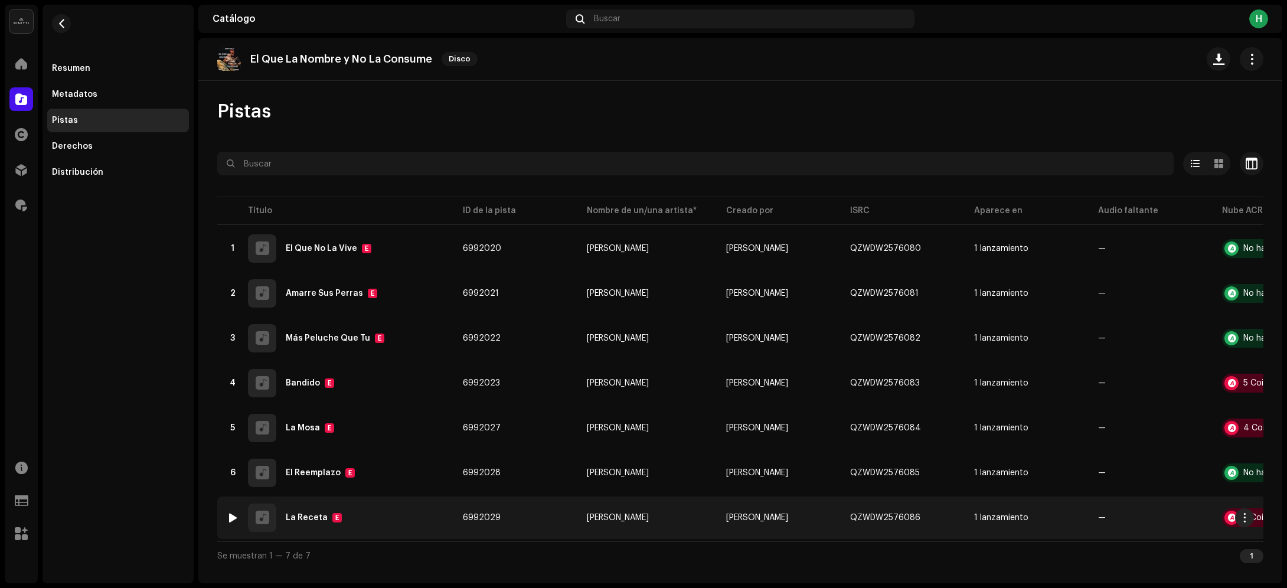
click at [406, 514] on div "7 La Receta E" at bounding box center [335, 518] width 217 height 28
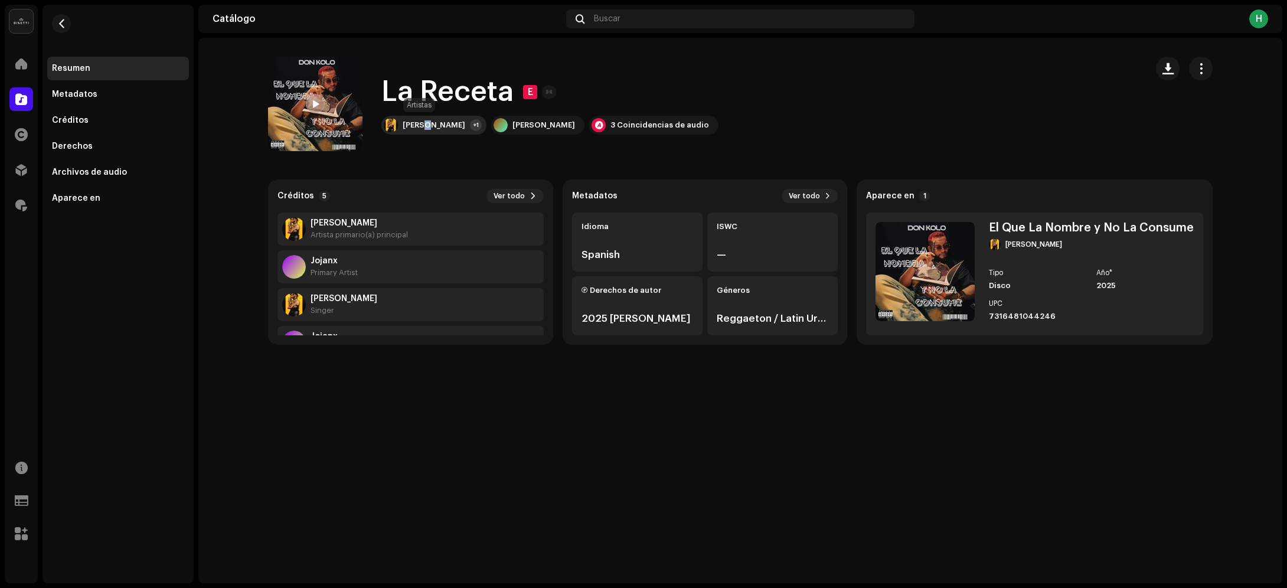
click at [426, 119] on div "Don Kolo +1" at bounding box center [433, 125] width 105 height 19
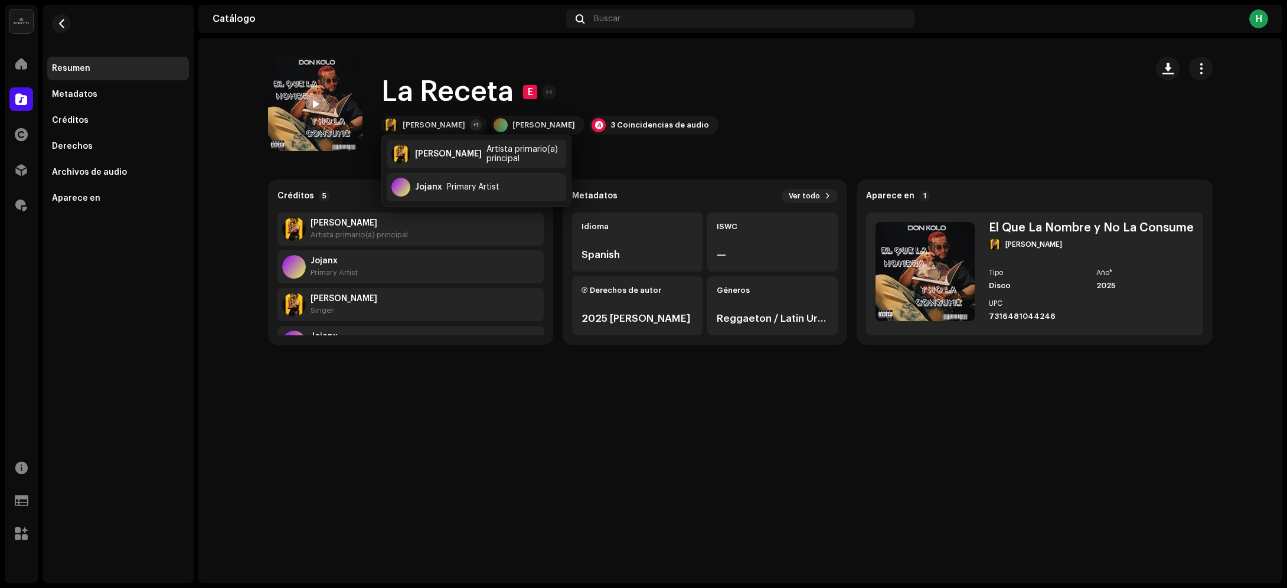
click at [315, 34] on navigation-topbar "Catálogo Buscar H" at bounding box center [740, 21] width 1084 height 33
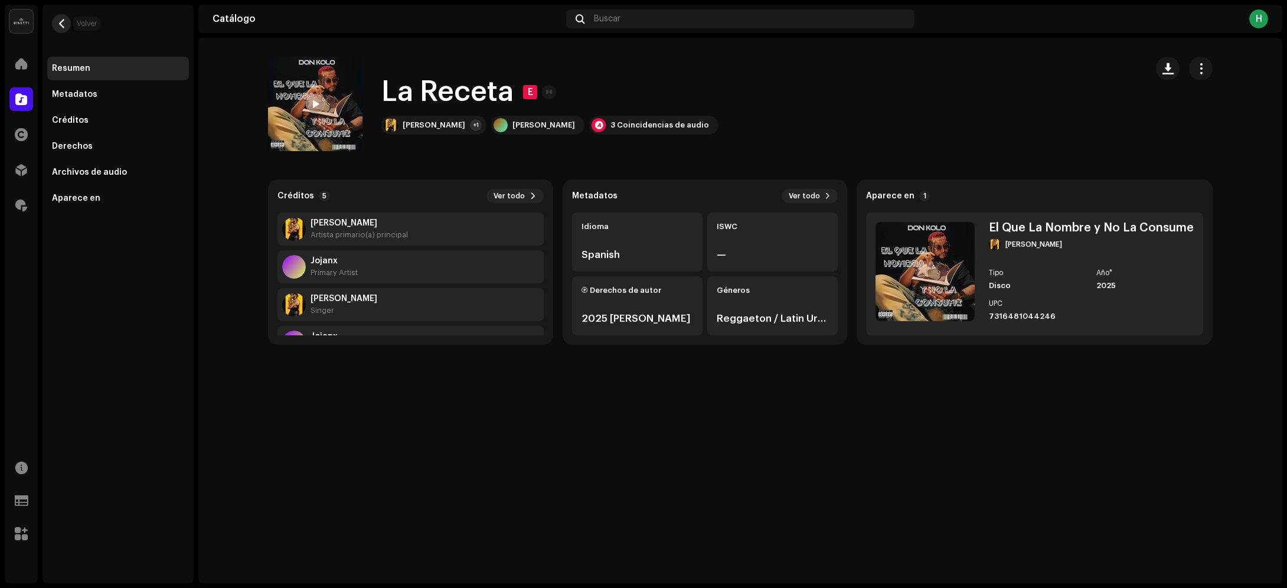
click at [57, 19] on span "button" at bounding box center [61, 23] width 9 height 9
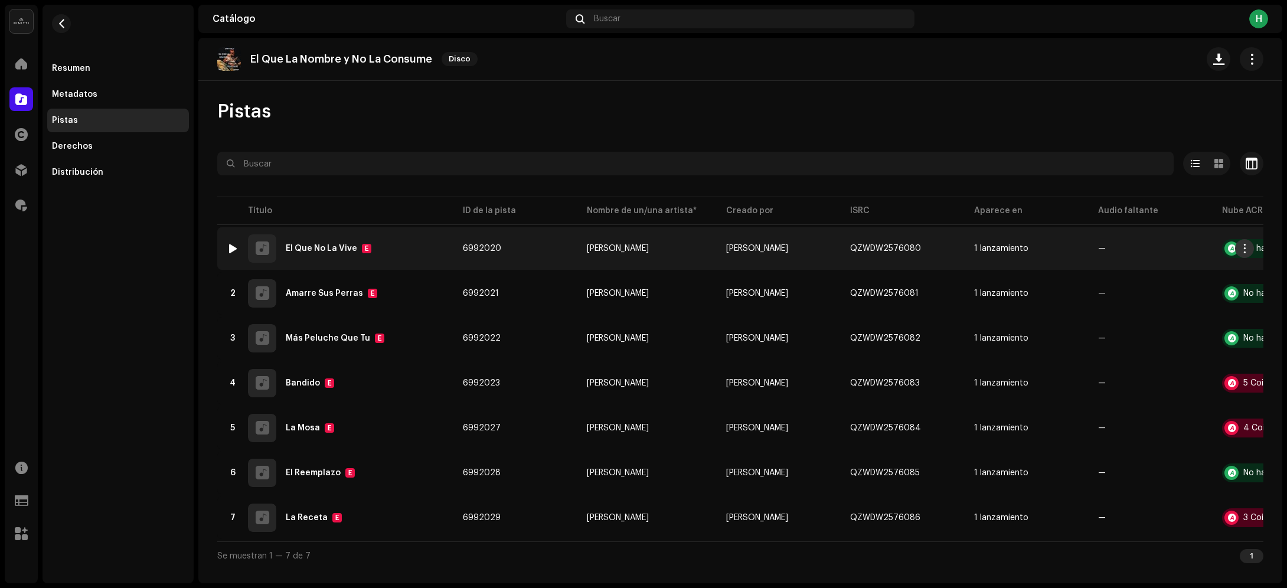
click at [1245, 249] on span "button" at bounding box center [1245, 248] width 9 height 9
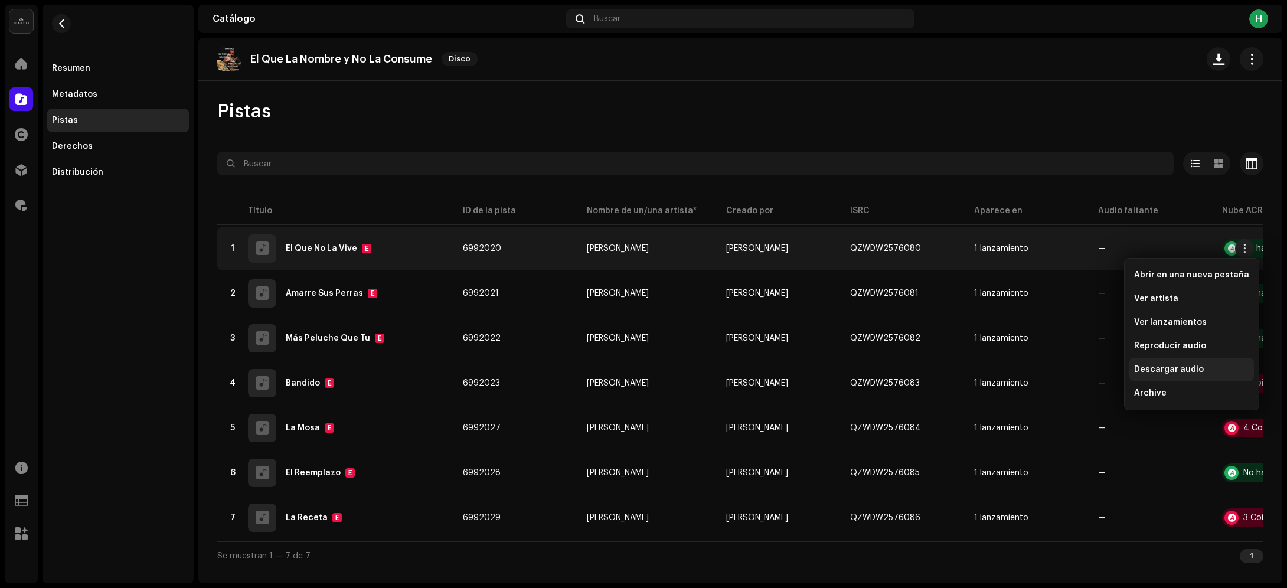
click at [1161, 365] on span "Descargar audio" at bounding box center [1169, 369] width 70 height 9
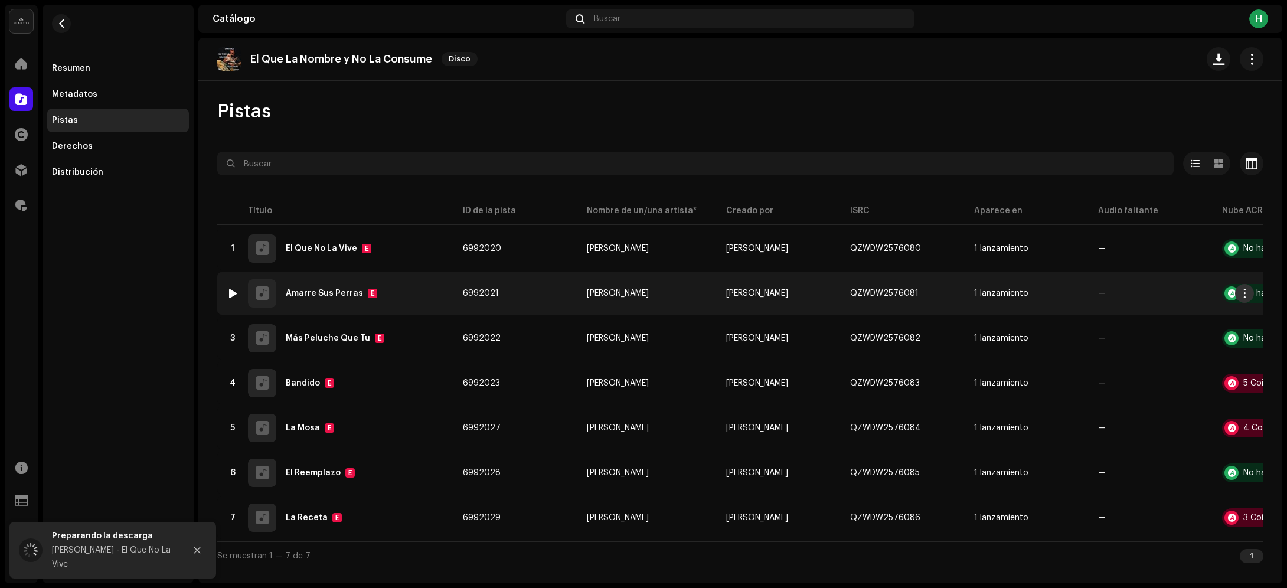
click at [1243, 293] on span "button" at bounding box center [1245, 293] width 9 height 9
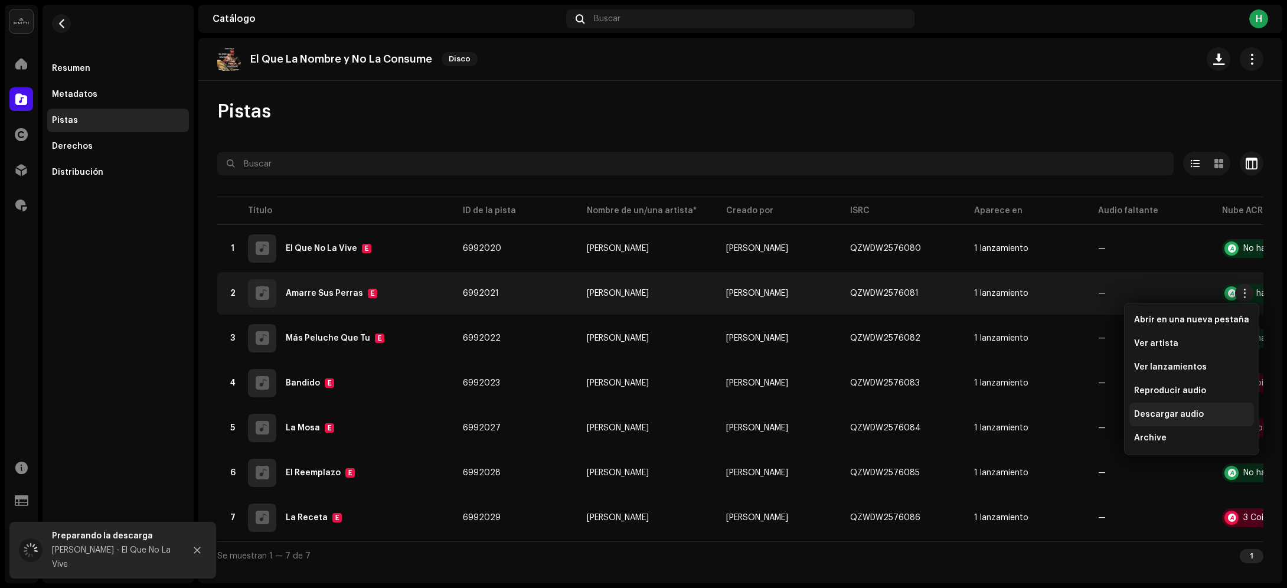
click at [1170, 417] on span "Descargar audio" at bounding box center [1169, 414] width 70 height 9
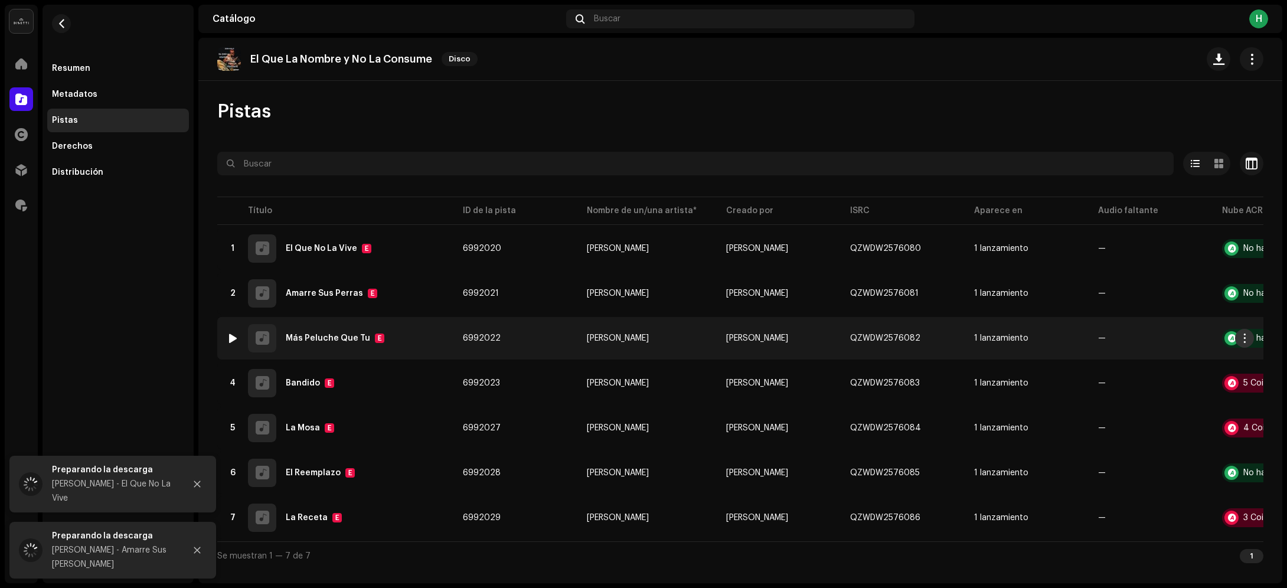
click at [1247, 340] on span "button" at bounding box center [1245, 338] width 9 height 9
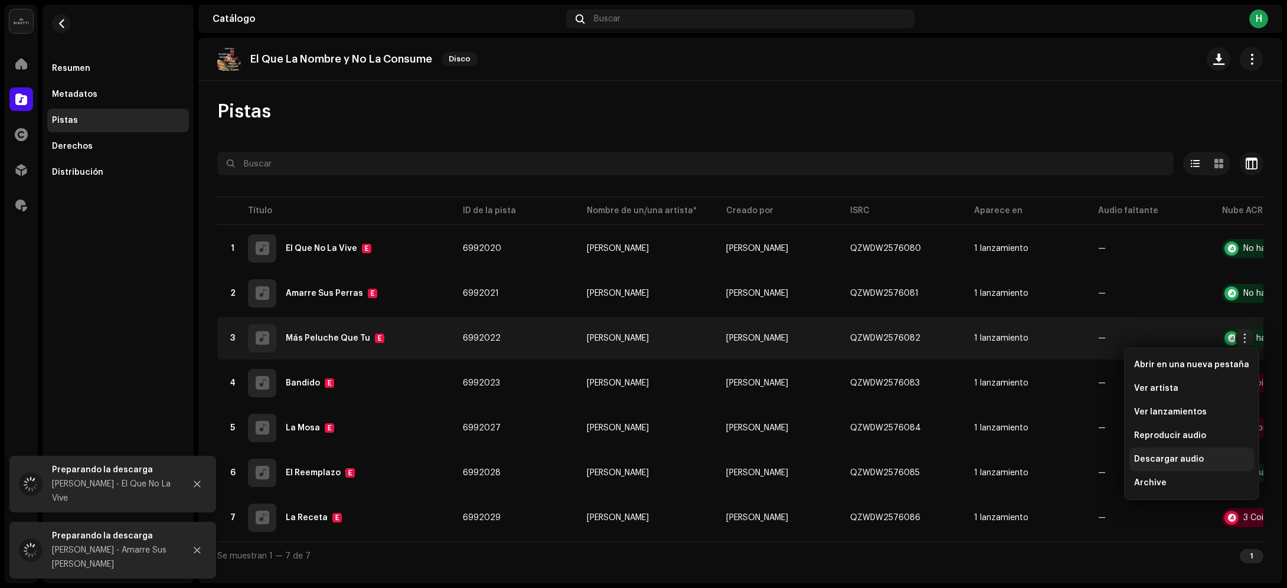
click at [1173, 455] on span "Descargar audio" at bounding box center [1169, 459] width 70 height 9
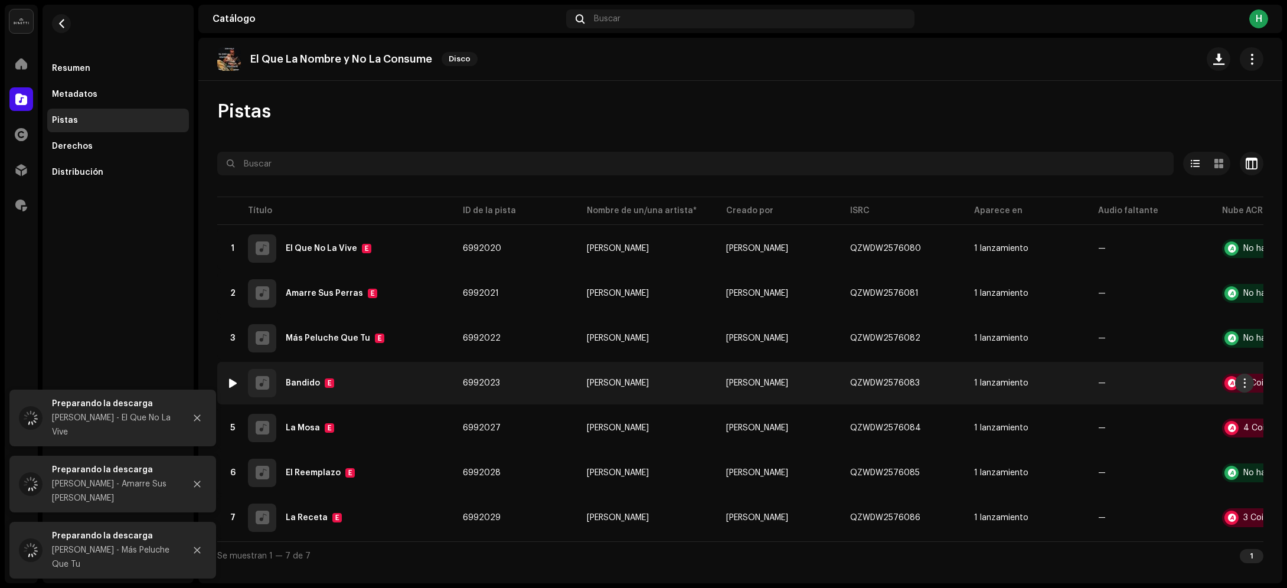
click at [1243, 378] on span "button" at bounding box center [1245, 382] width 9 height 9
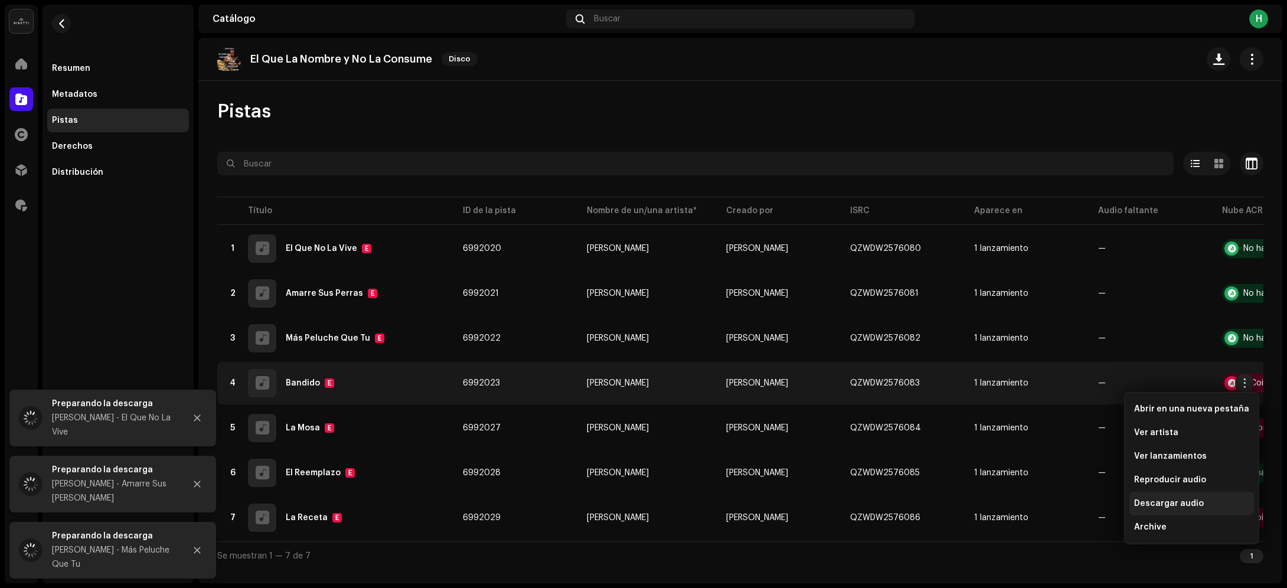
click at [1170, 502] on span "Descargar audio" at bounding box center [1169, 503] width 70 height 9
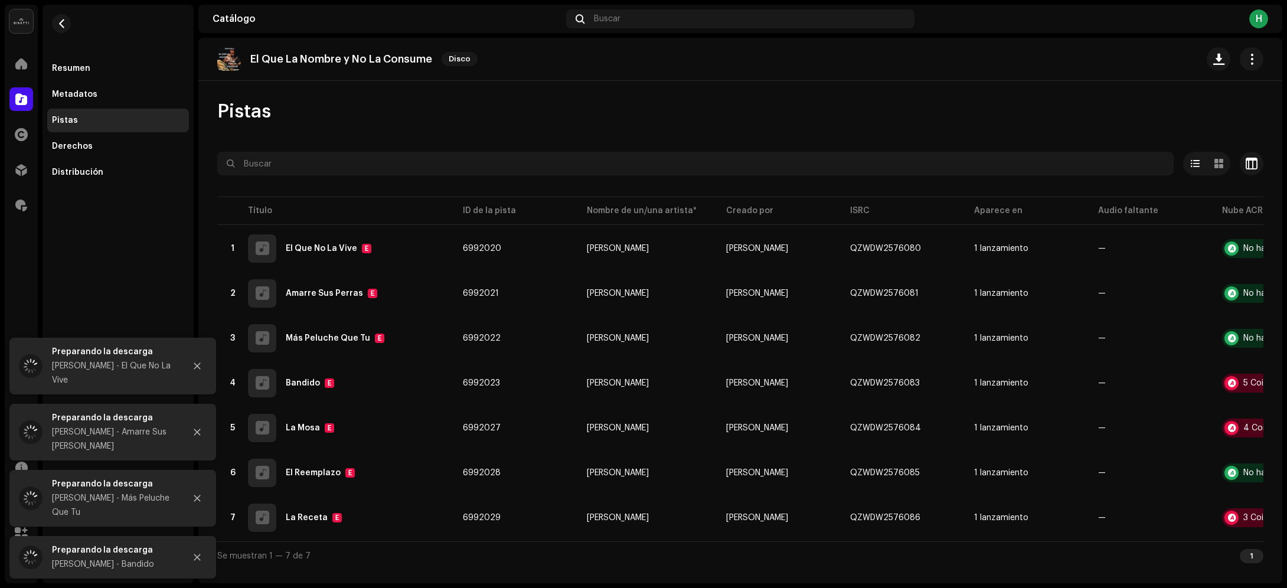
click at [727, 90] on div "El Que La Nombre y No La Consume Disco Pistas Seleccionado 0 Seleccionar todo 7…" at bounding box center [740, 311] width 1084 height 546
click at [768, 129] on div "Pistas Seleccionado 0 Seleccionar todo 7 Opciones Filtros Estado de distribució…" at bounding box center [740, 335] width 1084 height 470
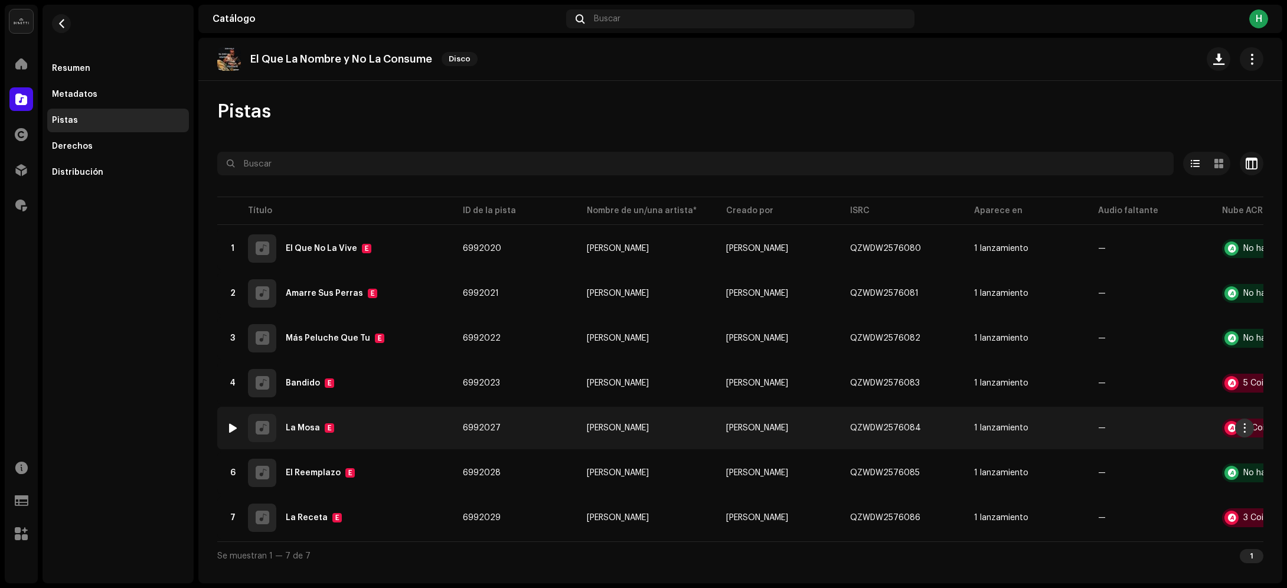
click at [1244, 427] on span "button" at bounding box center [1245, 427] width 9 height 9
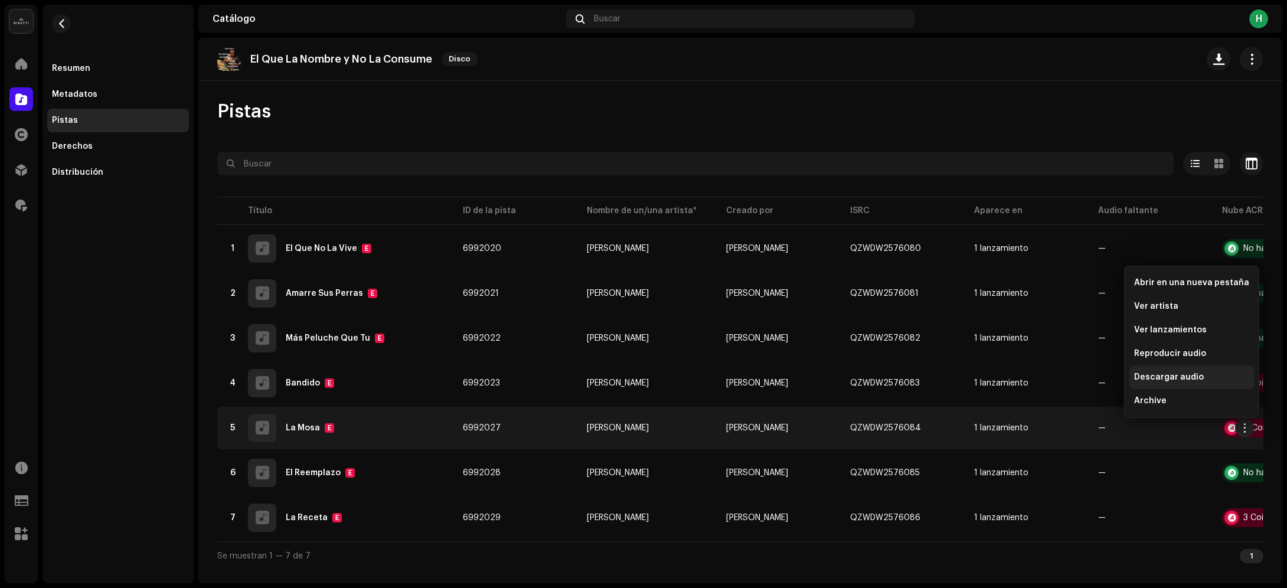
click at [1172, 376] on span "Descargar audio" at bounding box center [1169, 377] width 70 height 9
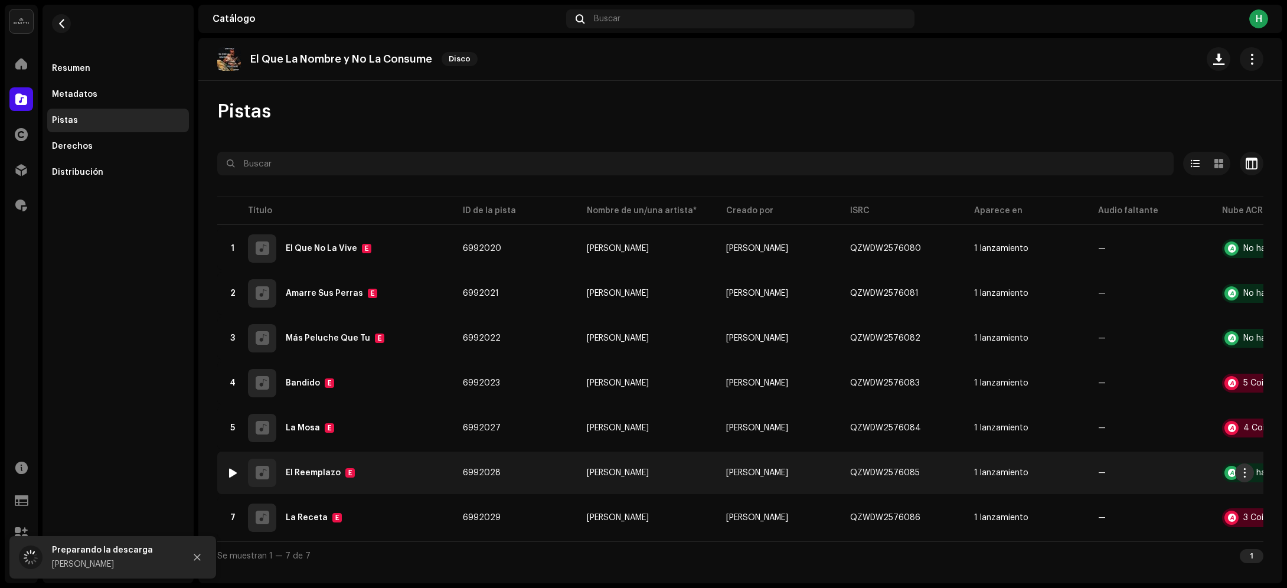
click at [1246, 469] on span "button" at bounding box center [1245, 472] width 9 height 9
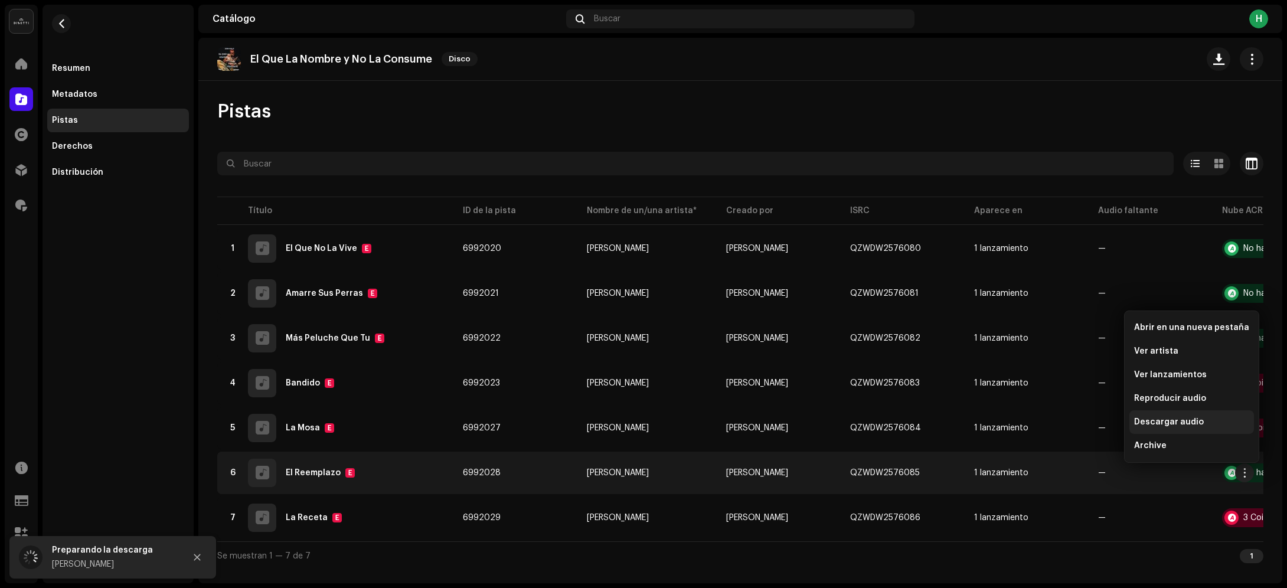
click at [1194, 420] on span "Descargar audio" at bounding box center [1169, 421] width 70 height 9
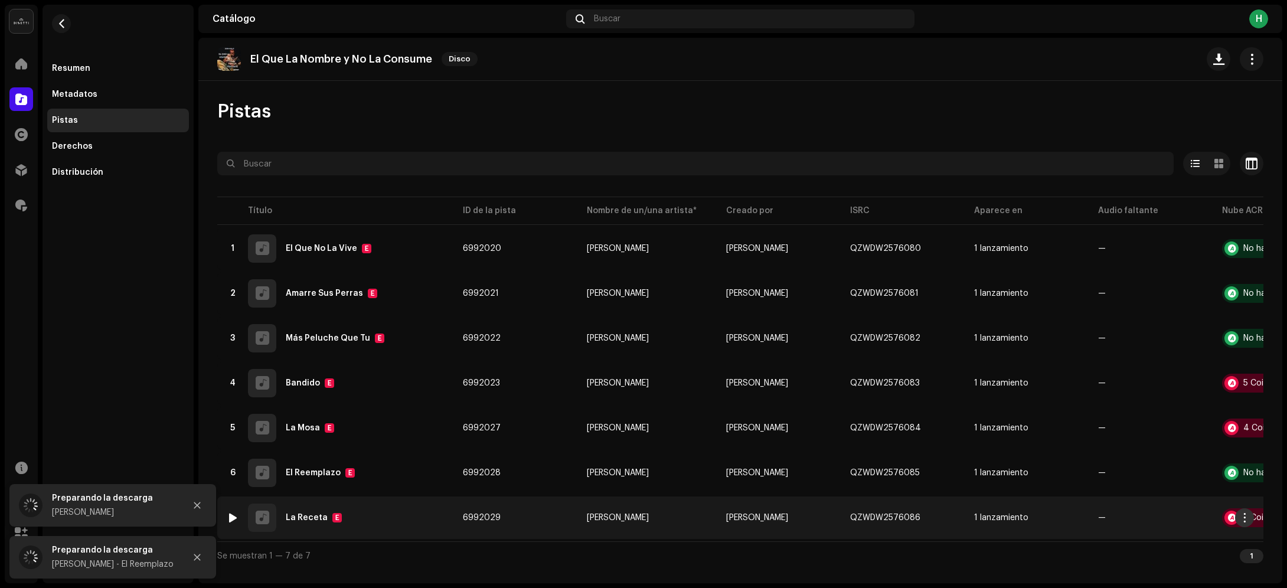
click at [1243, 520] on span "button" at bounding box center [1245, 517] width 9 height 9
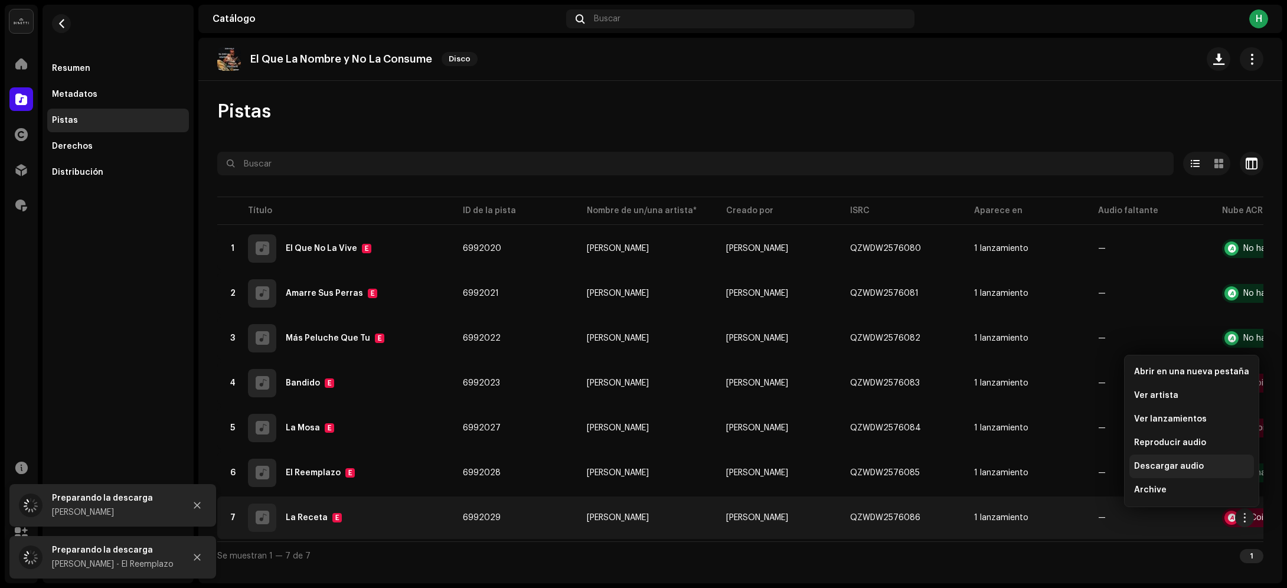
click at [1164, 464] on span "Descargar audio" at bounding box center [1169, 466] width 70 height 9
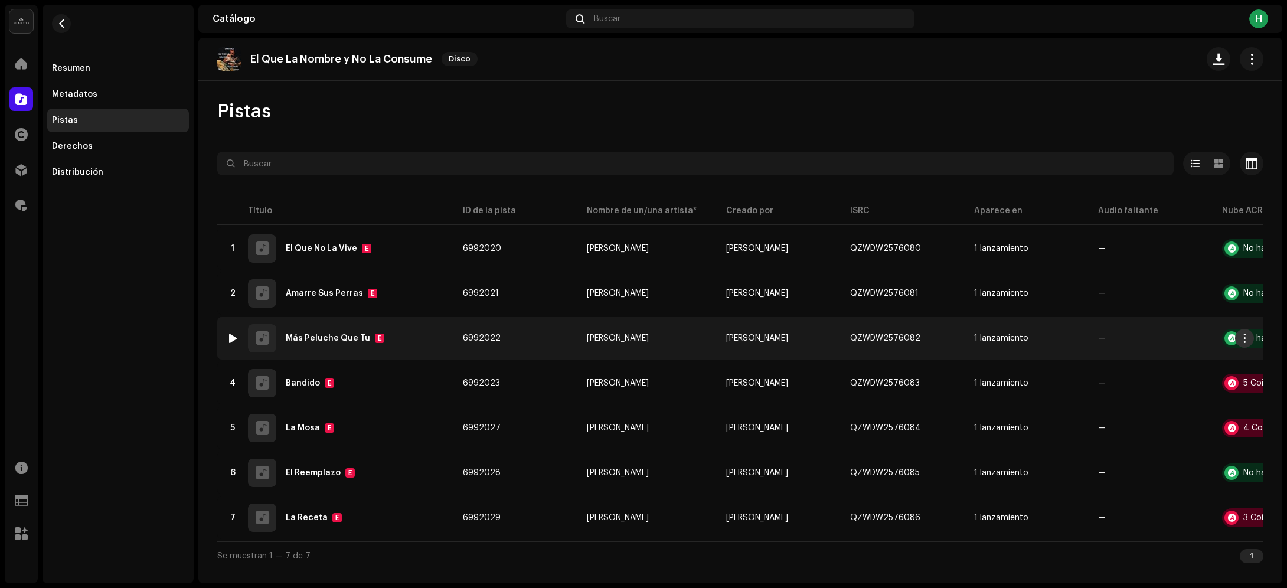
click at [1242, 335] on span "button" at bounding box center [1245, 338] width 9 height 9
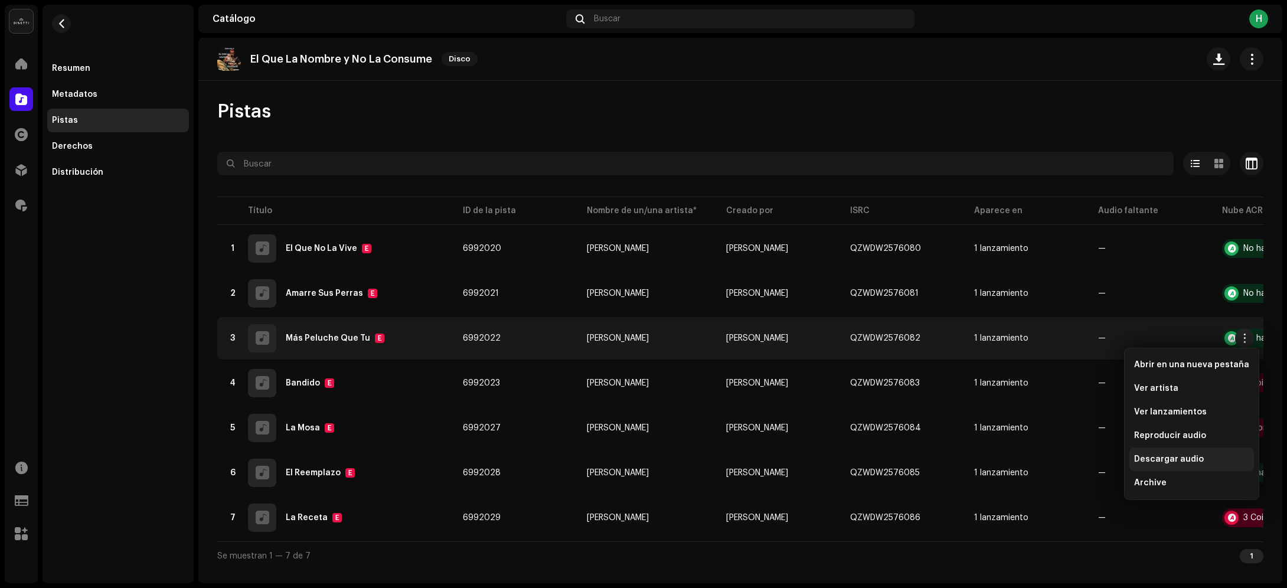
click at [1173, 450] on div "Descargar audio" at bounding box center [1192, 460] width 125 height 24
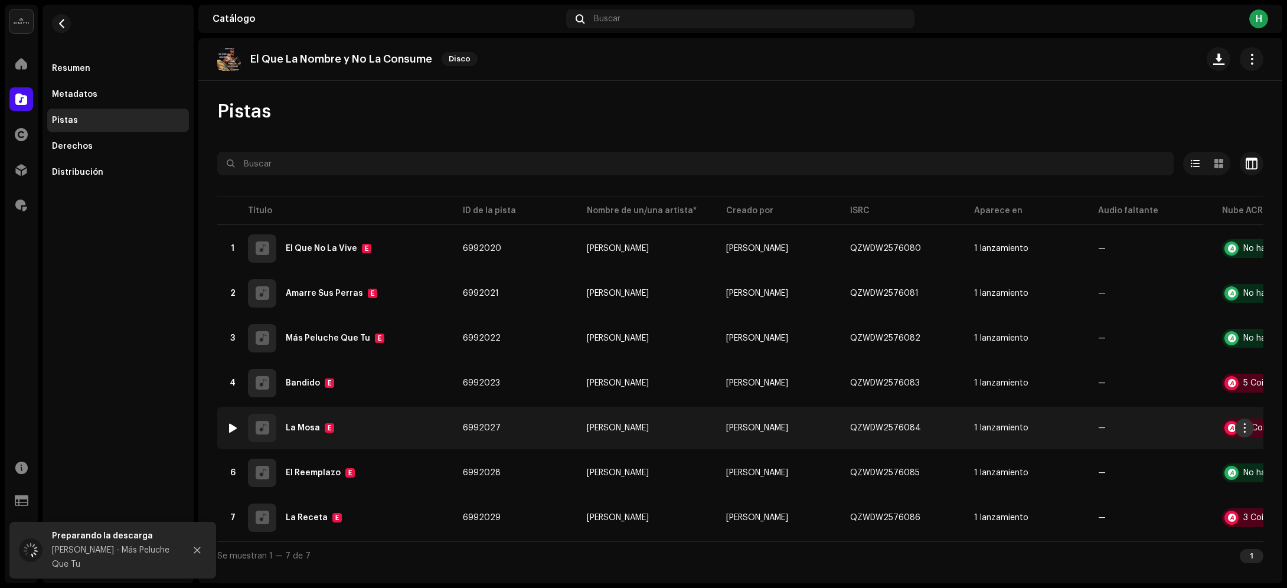
click at [1242, 426] on span "button" at bounding box center [1245, 427] width 9 height 9
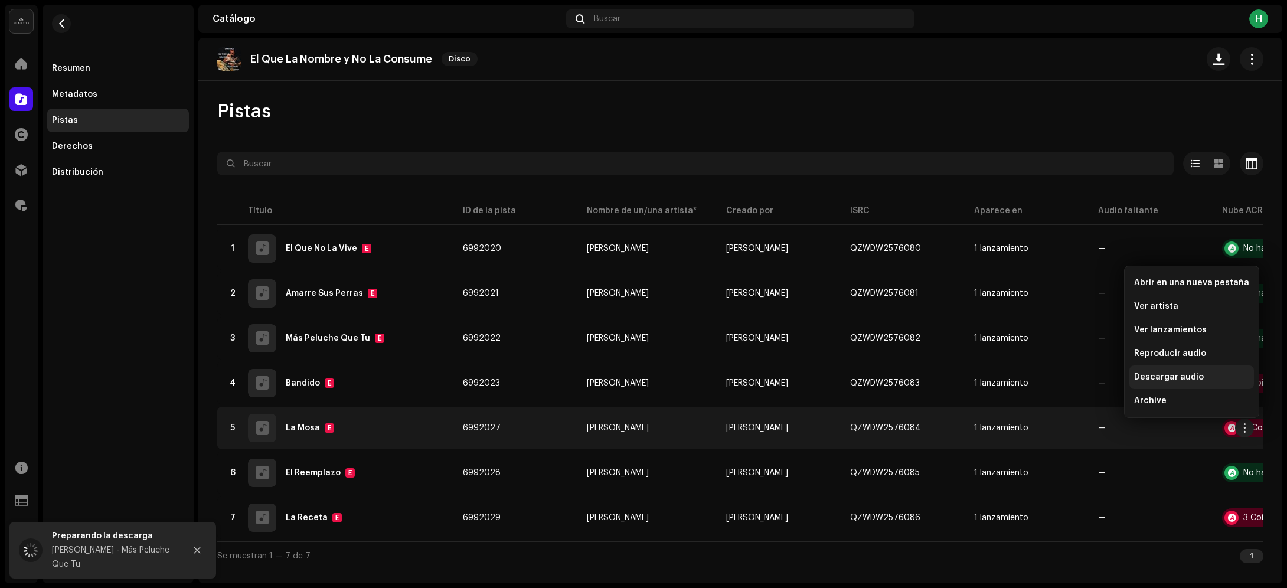
click at [1158, 374] on span "Descargar audio" at bounding box center [1169, 377] width 70 height 9
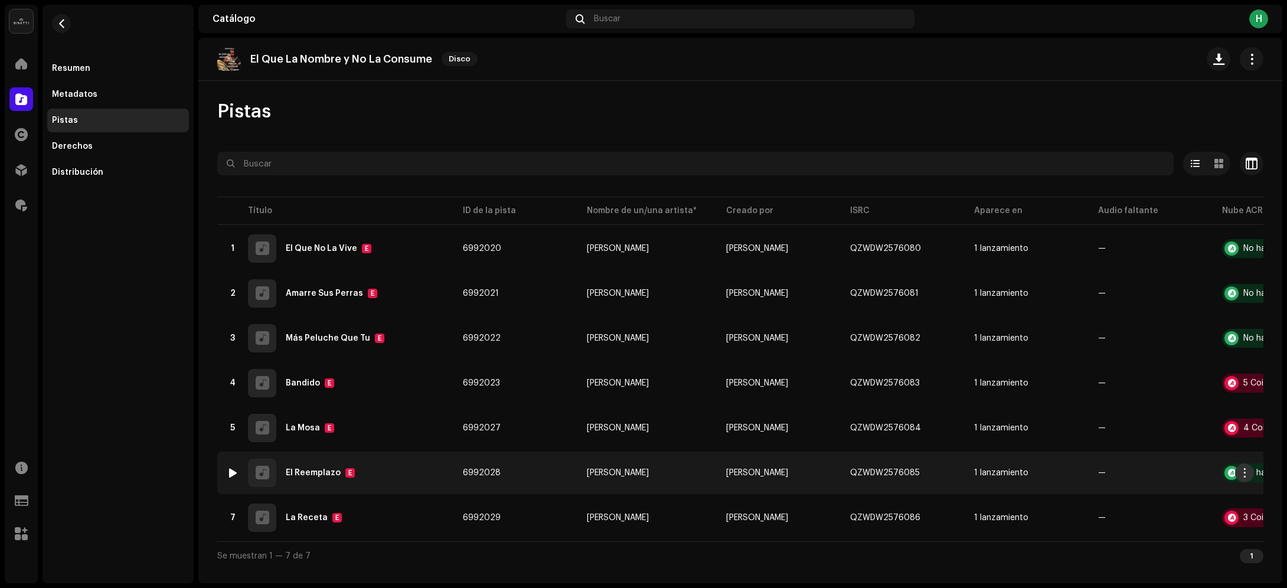
click at [1248, 472] on span "button" at bounding box center [1245, 472] width 9 height 9
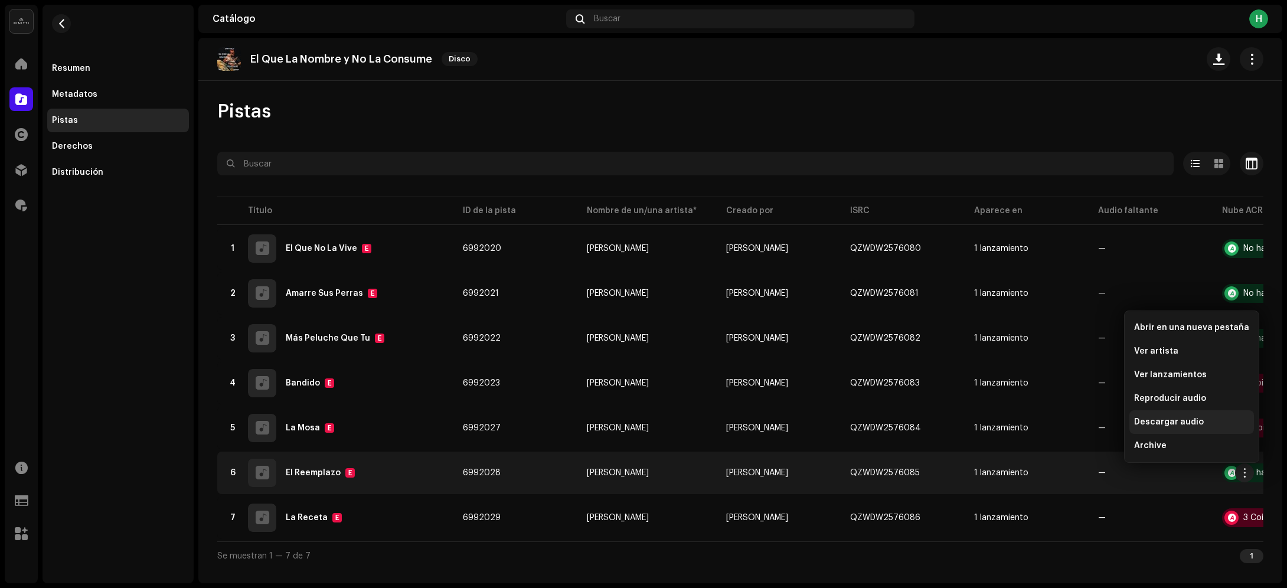
click at [1175, 420] on span "Descargar audio" at bounding box center [1169, 421] width 70 height 9
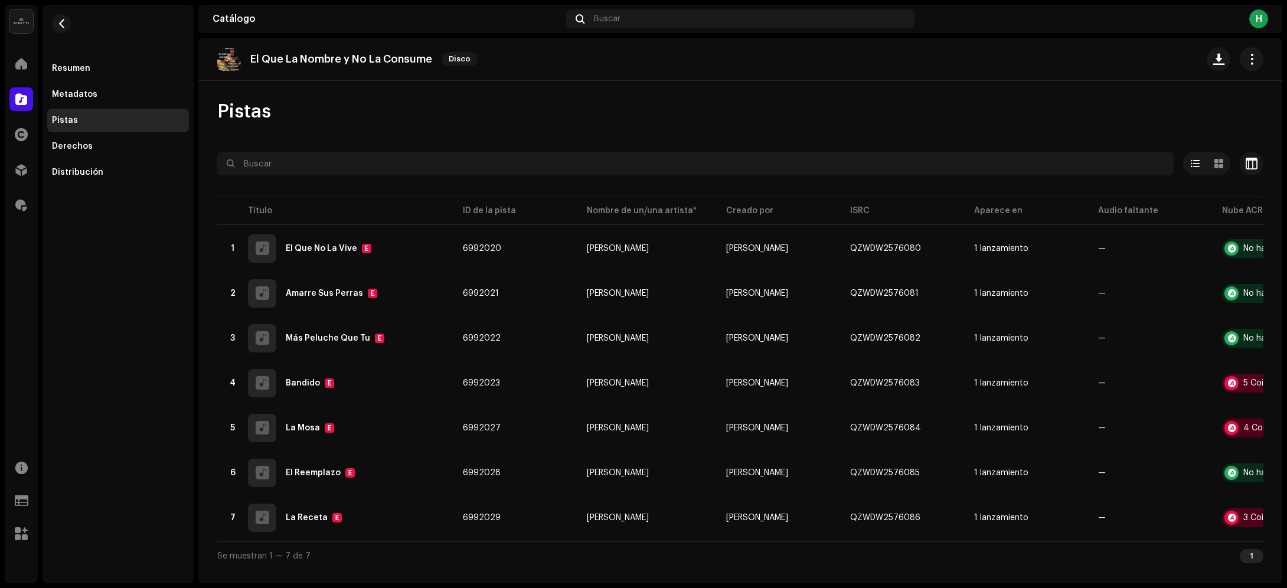
click at [605, 119] on div "Pistas" at bounding box center [740, 112] width 1046 height 24
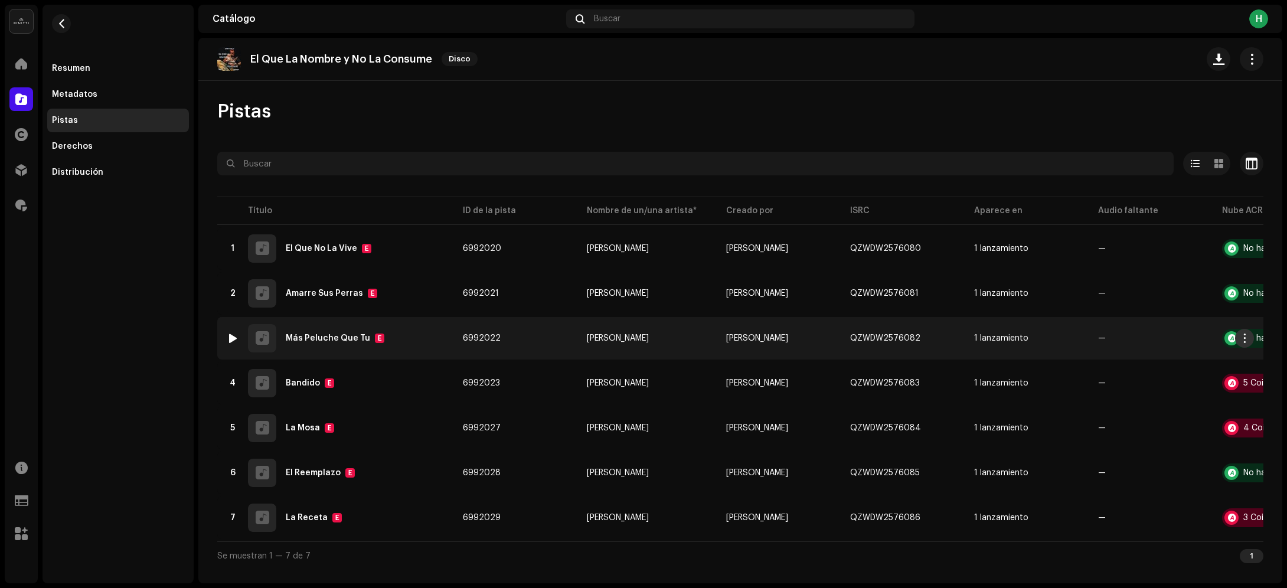
click at [1249, 337] on span "button" at bounding box center [1245, 338] width 9 height 9
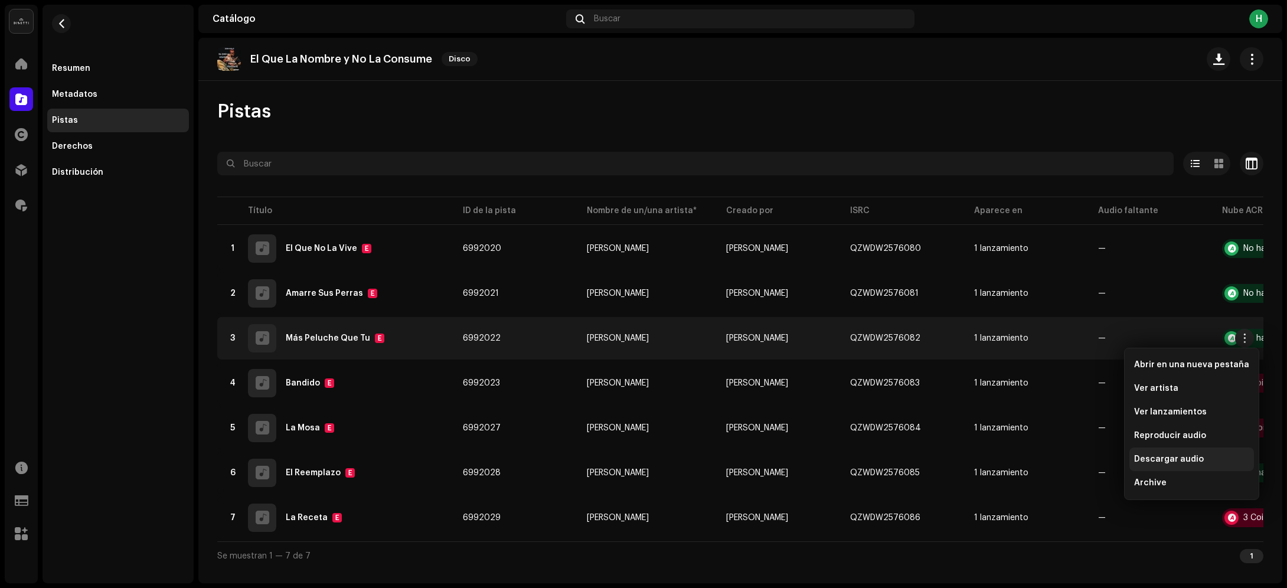
click at [1168, 458] on span "Descargar audio" at bounding box center [1169, 459] width 70 height 9
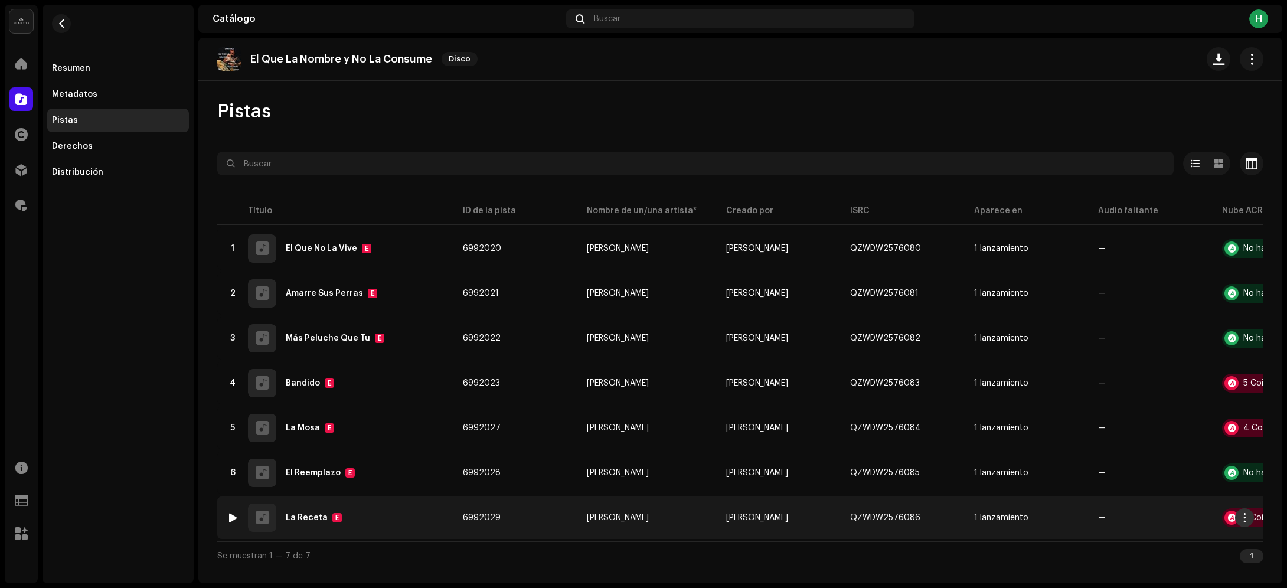
click at [1245, 514] on span "button" at bounding box center [1245, 517] width 9 height 9
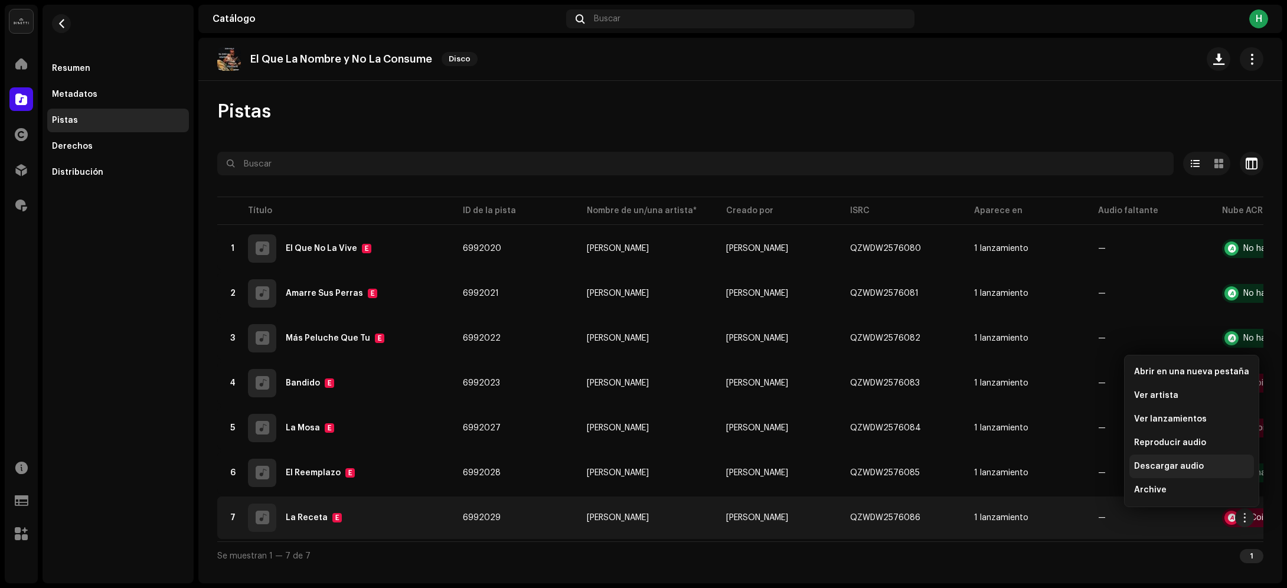
click at [1138, 467] on span "Descargar audio" at bounding box center [1169, 466] width 70 height 9
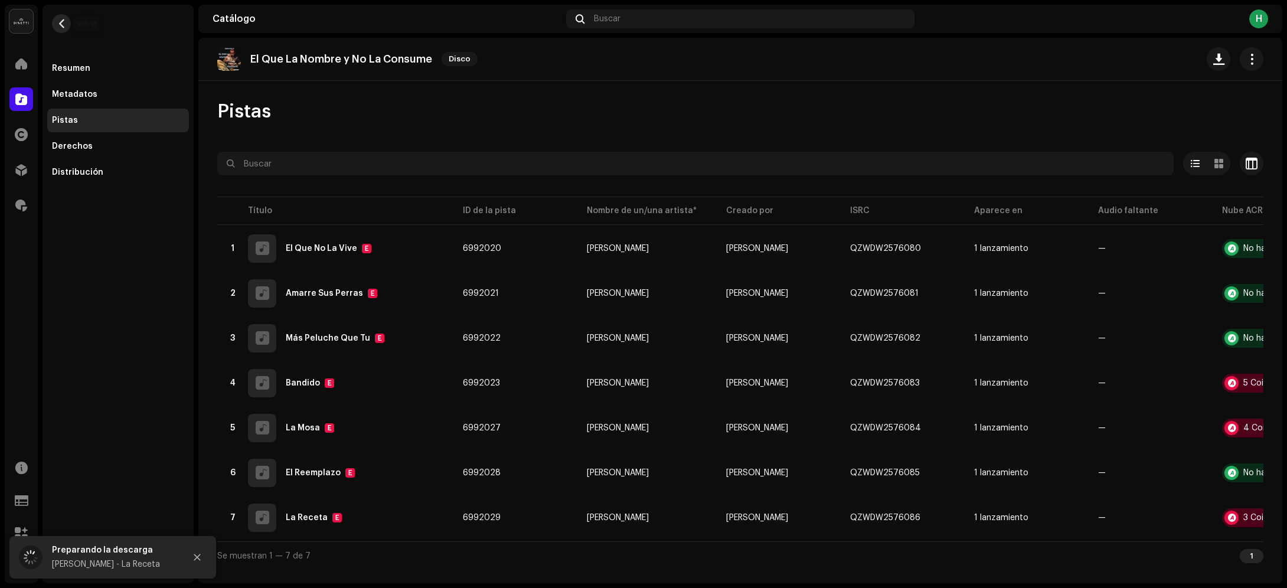
click at [59, 19] on span "button" at bounding box center [61, 23] width 9 height 9
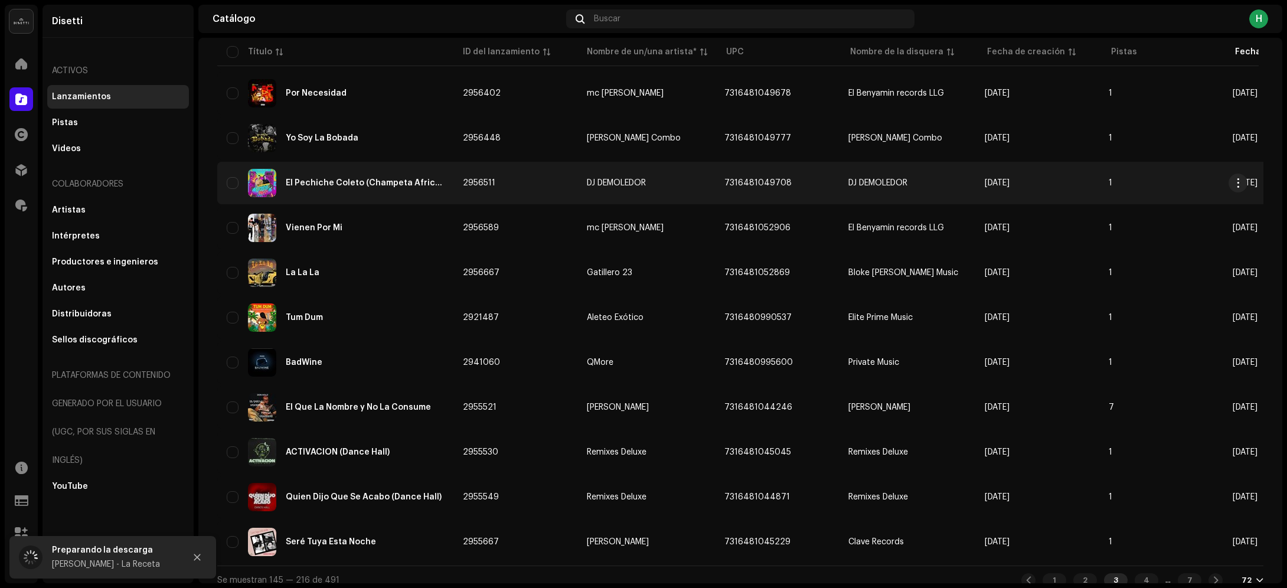
scroll to position [2880, 0]
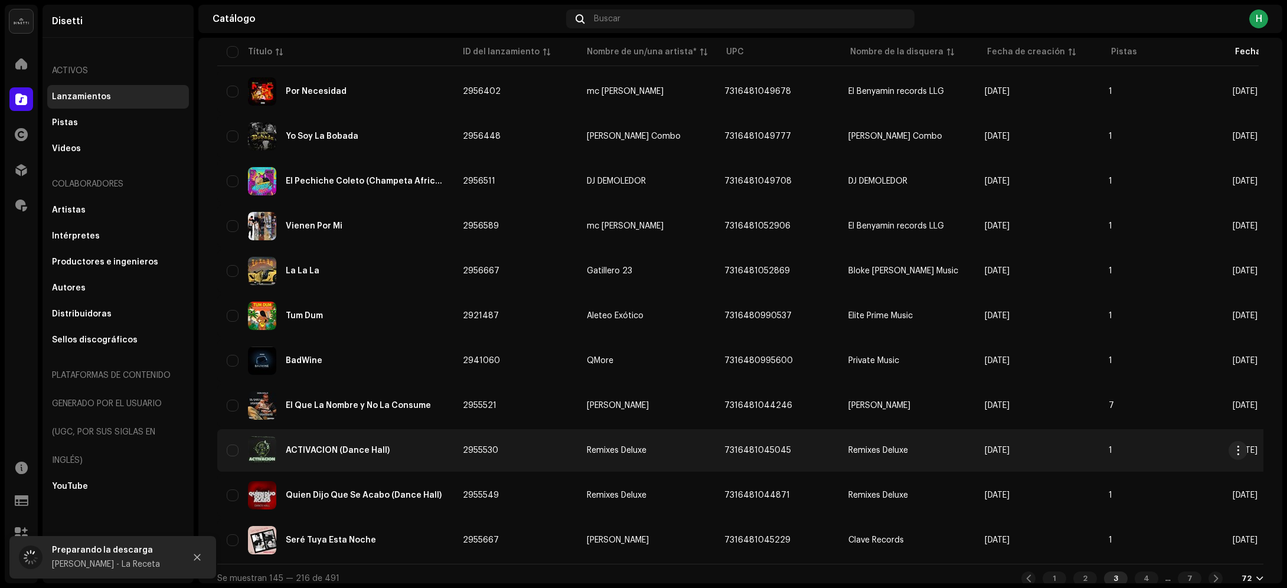
click at [426, 443] on div "ACTIVACION (Dance Hall)" at bounding box center [335, 450] width 217 height 28
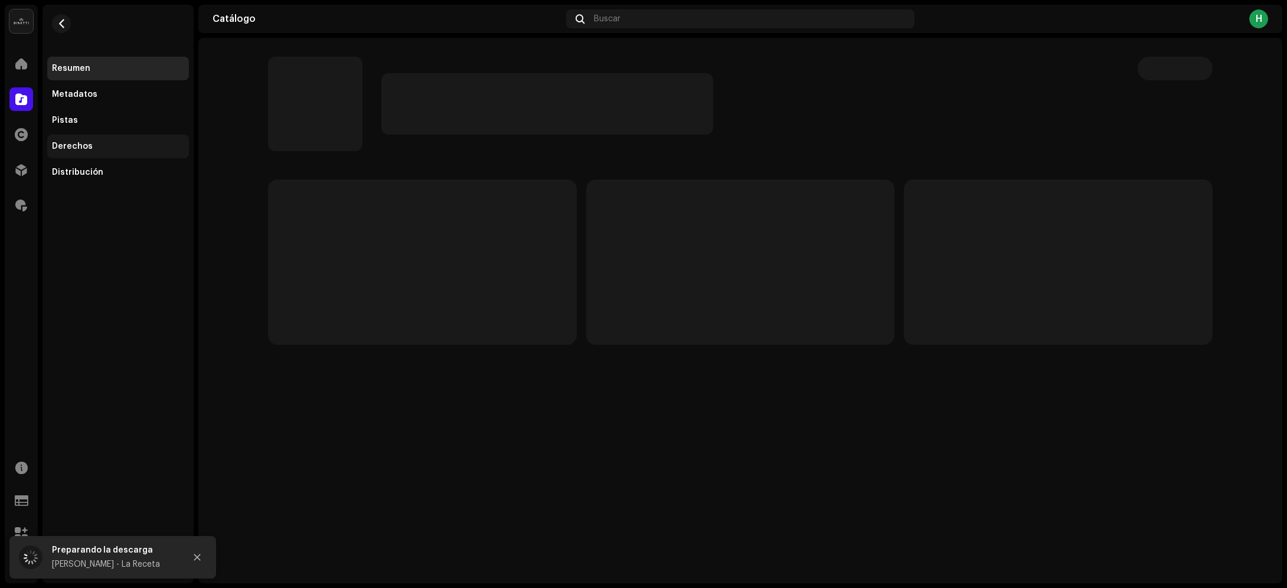
click at [83, 145] on div "Derechos" at bounding box center [72, 146] width 41 height 9
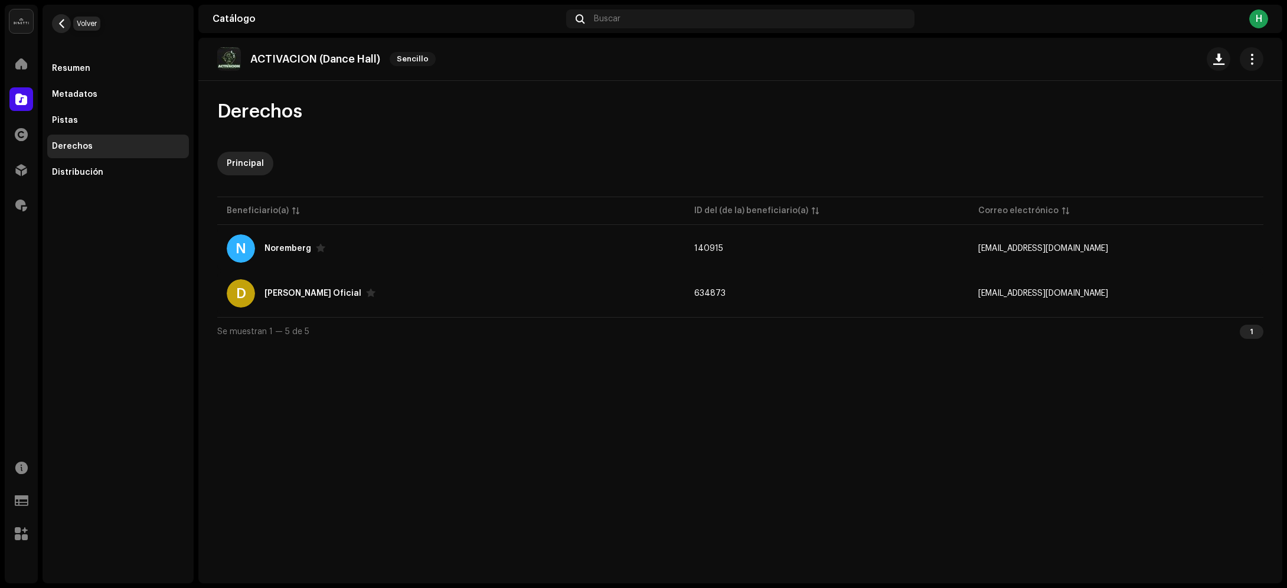
click at [66, 25] on button "button" at bounding box center [61, 23] width 19 height 19
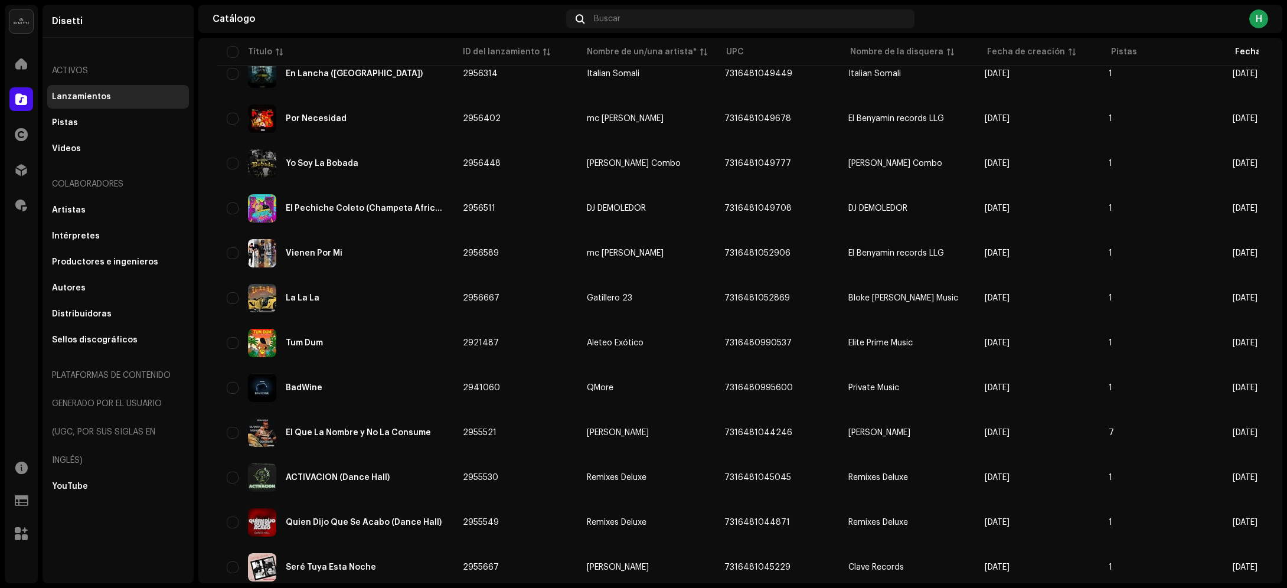
scroll to position [2880, 0]
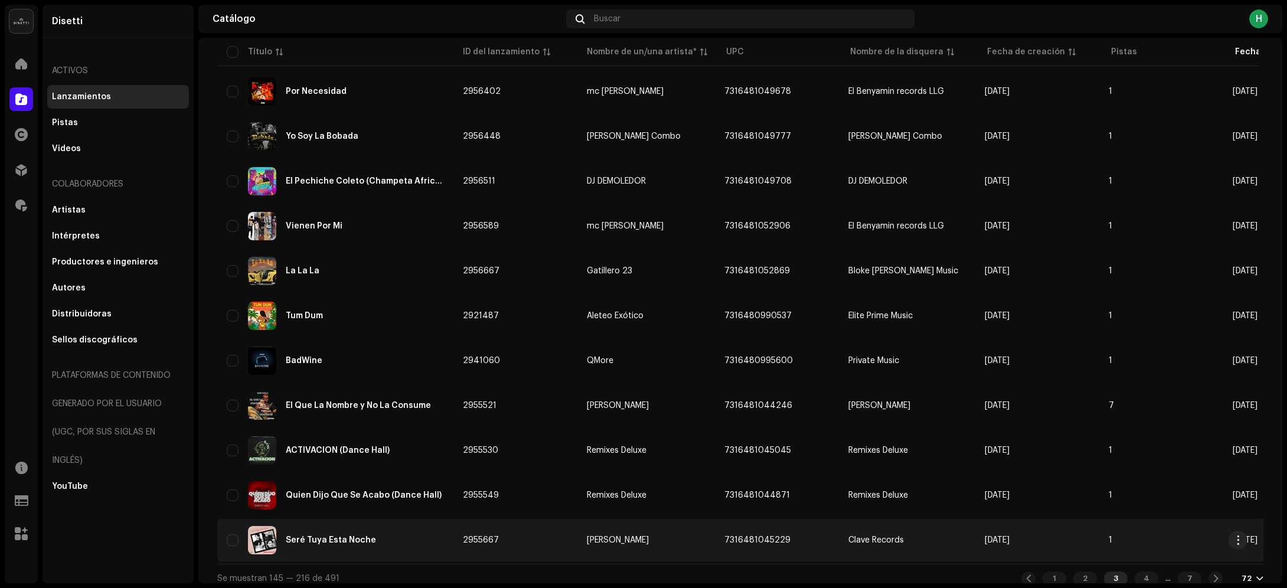
click at [403, 529] on div "Seré Tuya Esta Noche" at bounding box center [335, 540] width 217 height 28
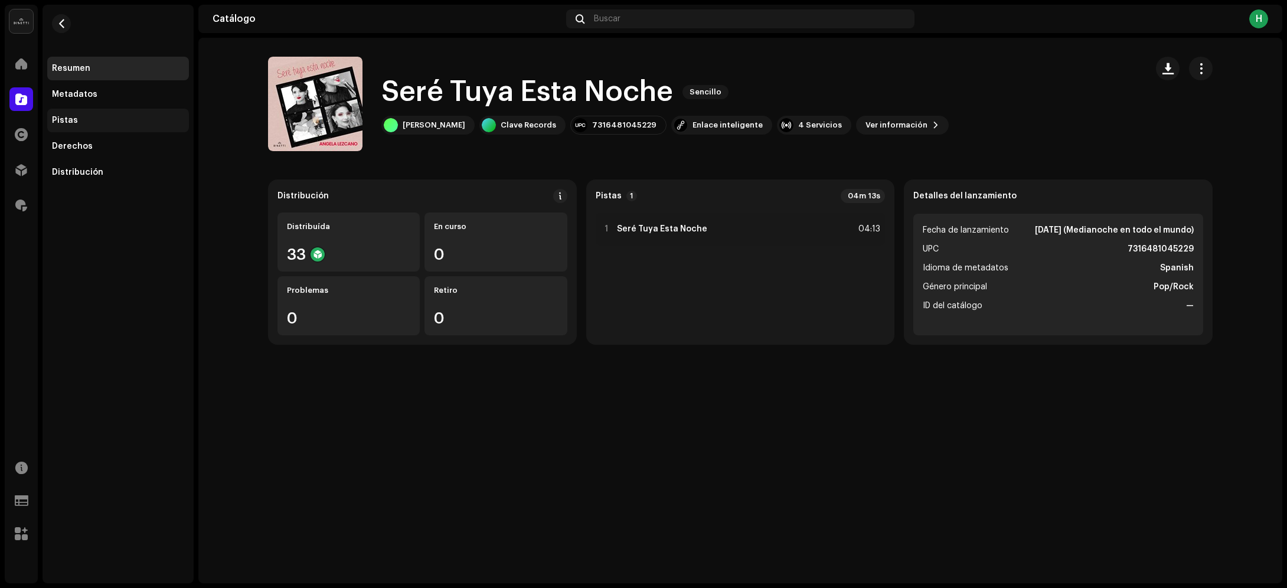
click at [59, 127] on div "Pistas" at bounding box center [118, 121] width 142 height 24
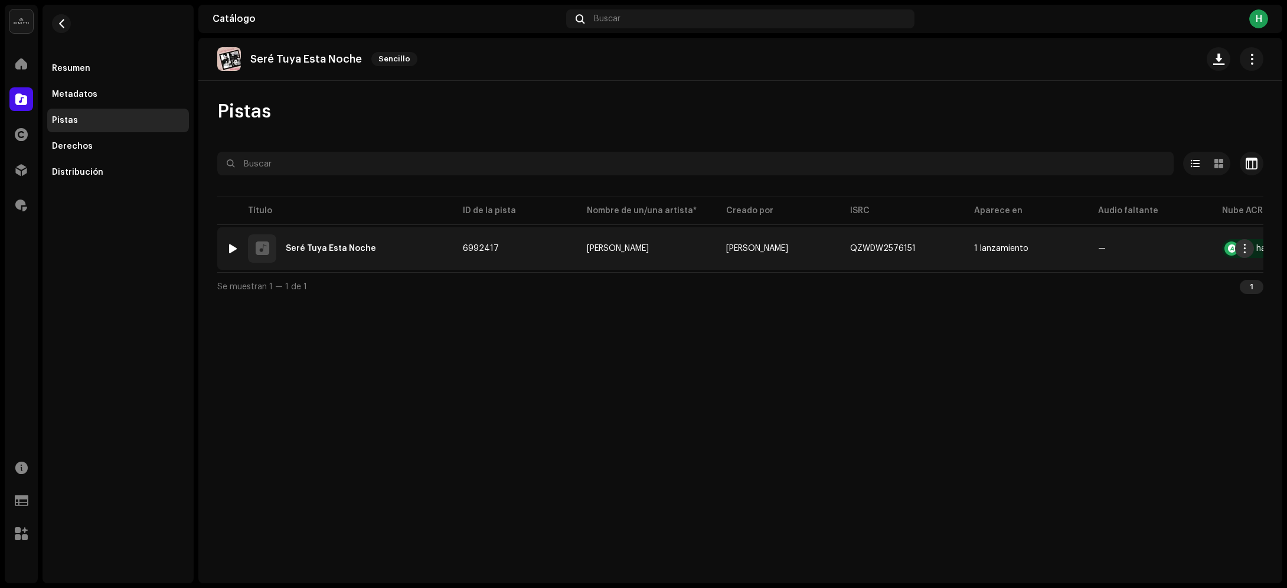
click at [1246, 251] on span "button" at bounding box center [1245, 248] width 9 height 9
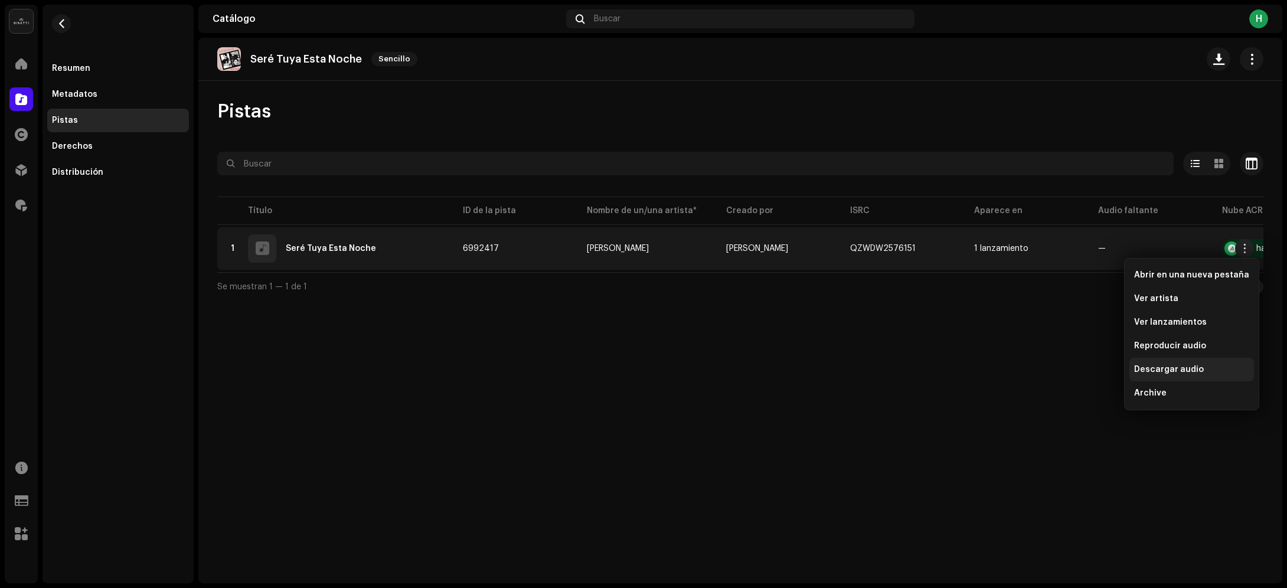
click at [1141, 373] on span "Descargar audio" at bounding box center [1169, 369] width 70 height 9
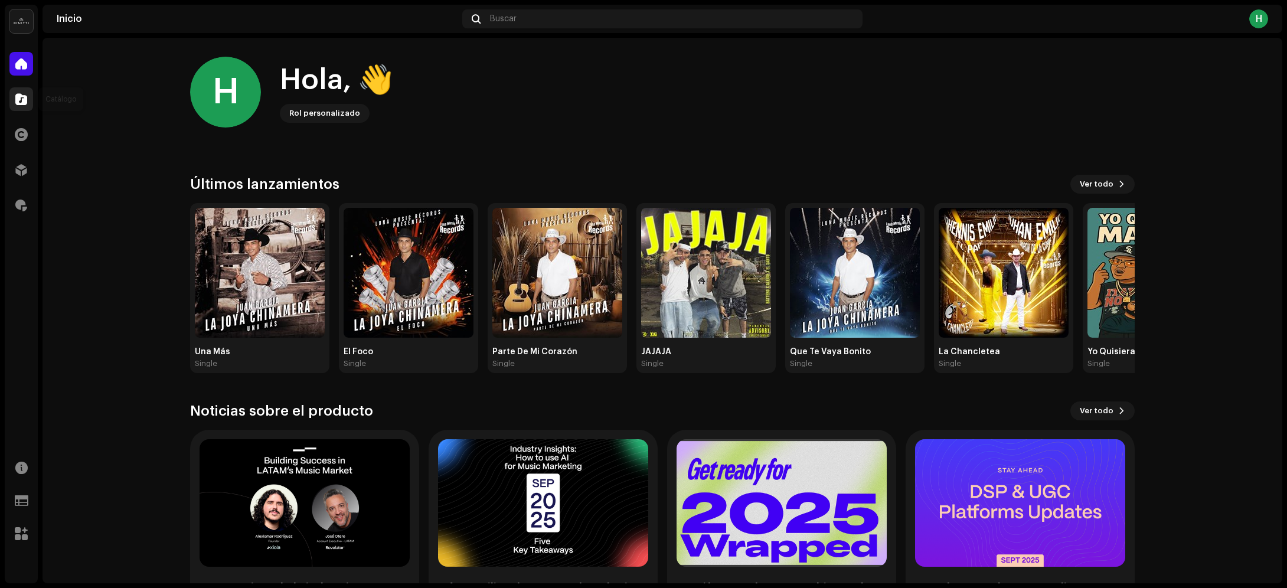
click at [19, 96] on span at bounding box center [21, 98] width 12 height 9
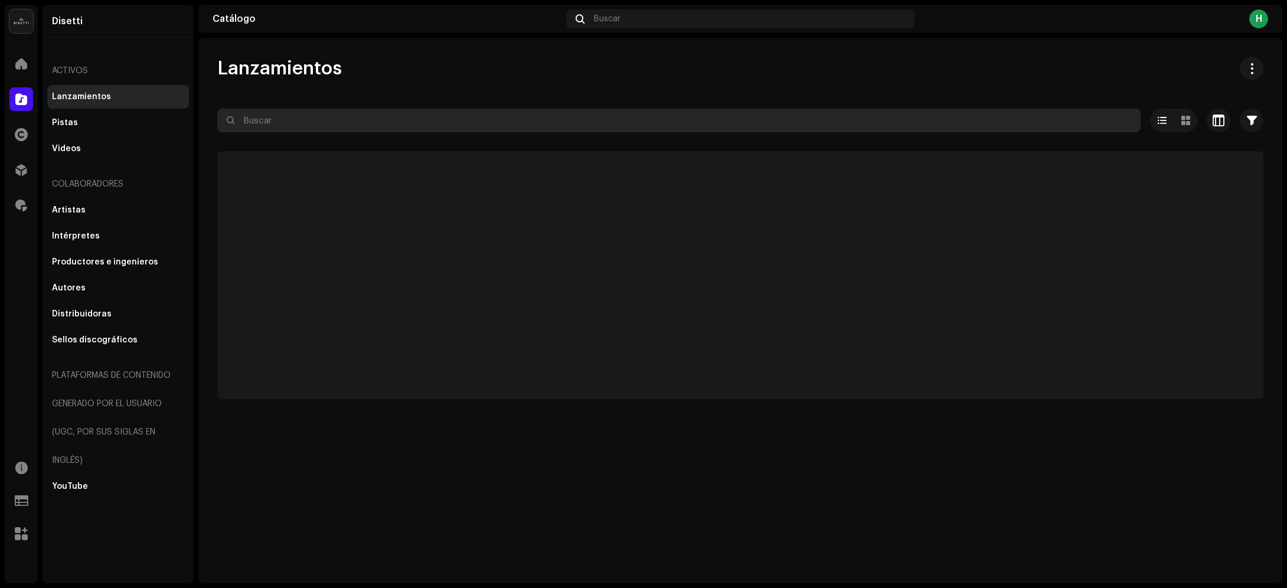
click at [312, 124] on input "text" at bounding box center [678, 121] width 923 height 24
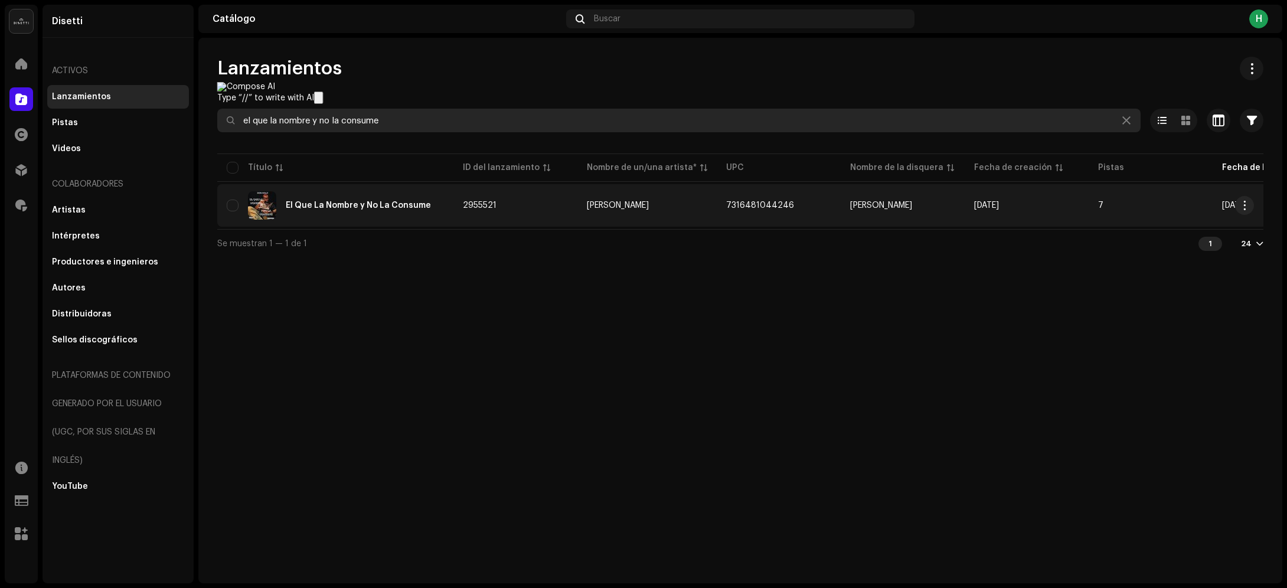
type input "el que la nombre y no la consume"
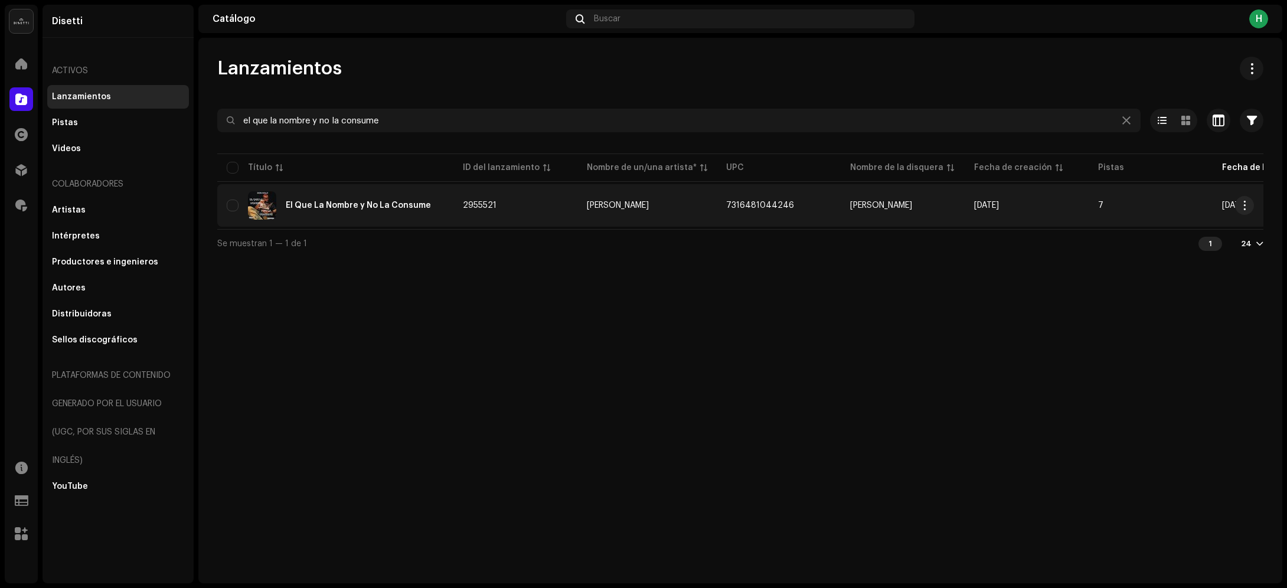
click at [541, 201] on td "2955521" at bounding box center [515, 205] width 124 height 43
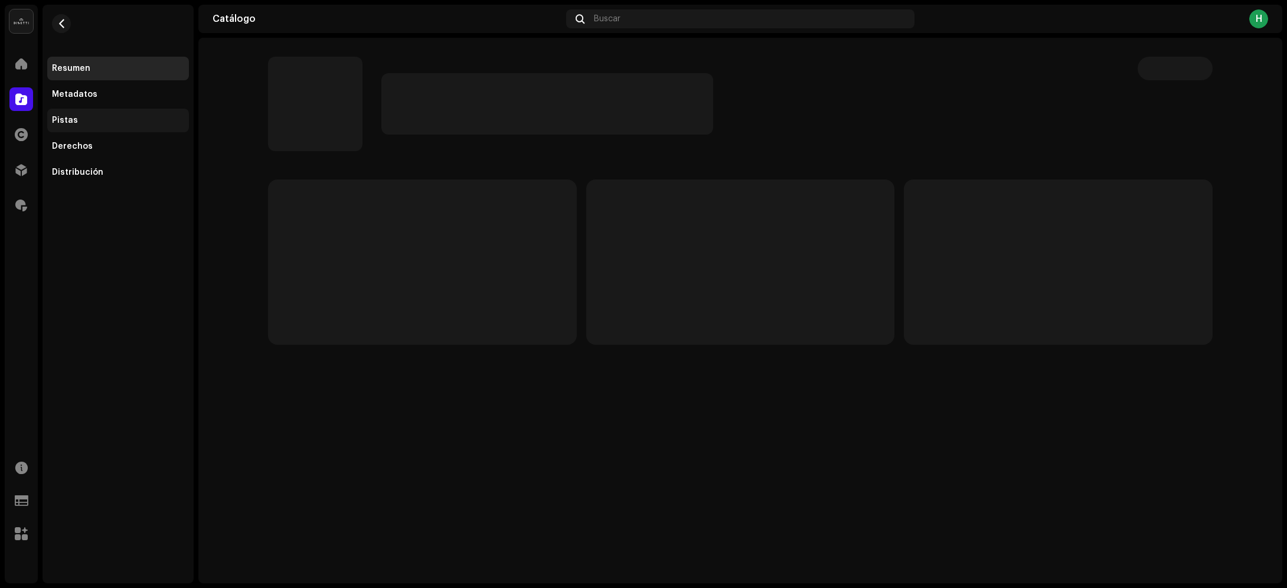
click at [80, 119] on div "Pistas" at bounding box center [118, 120] width 132 height 9
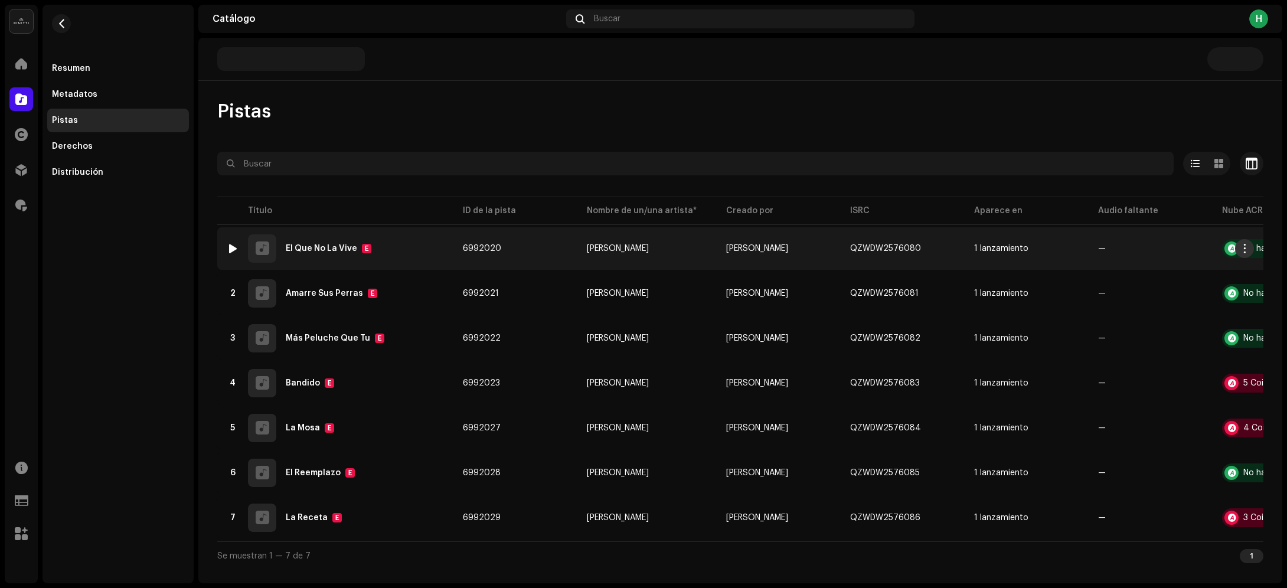
click at [1029, 249] on span "button" at bounding box center [1245, 248] width 9 height 9
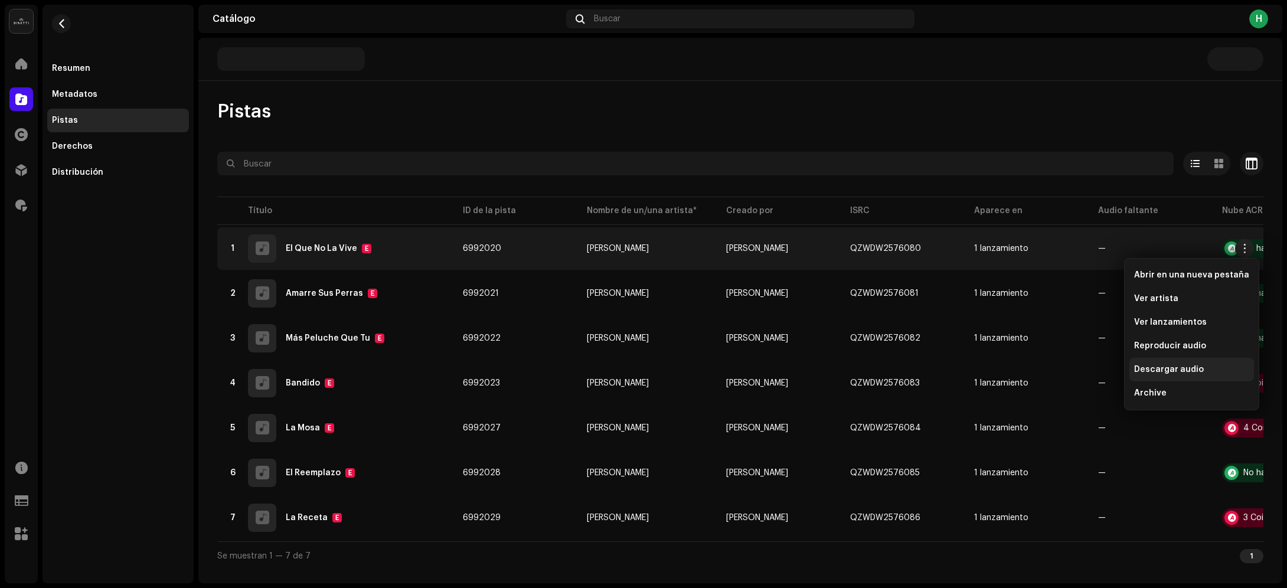
click at [1029, 373] on span "Descargar audio" at bounding box center [1169, 369] width 70 height 9
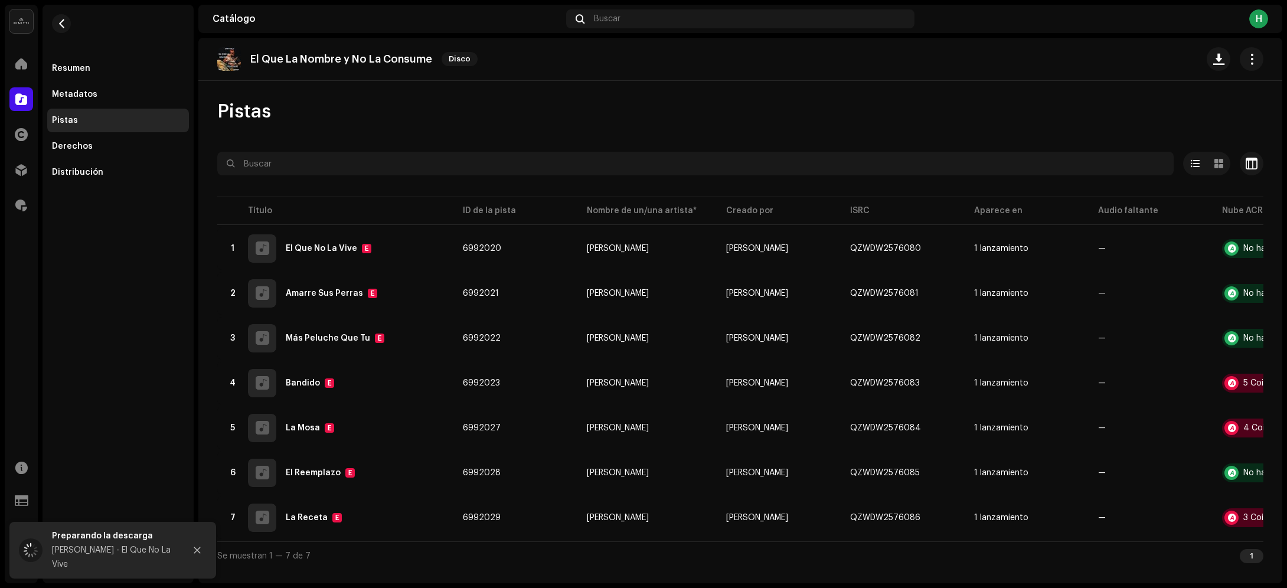
click at [800, 102] on div "Pistas" at bounding box center [740, 112] width 1046 height 24
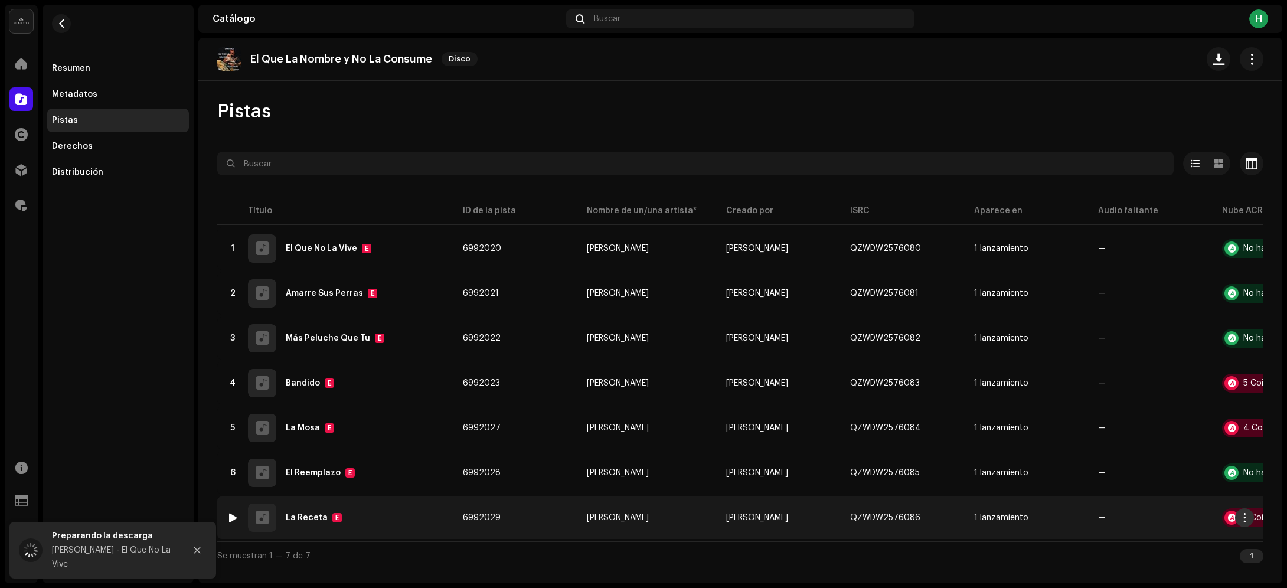
click at [1029, 470] on span "button" at bounding box center [1245, 517] width 9 height 9
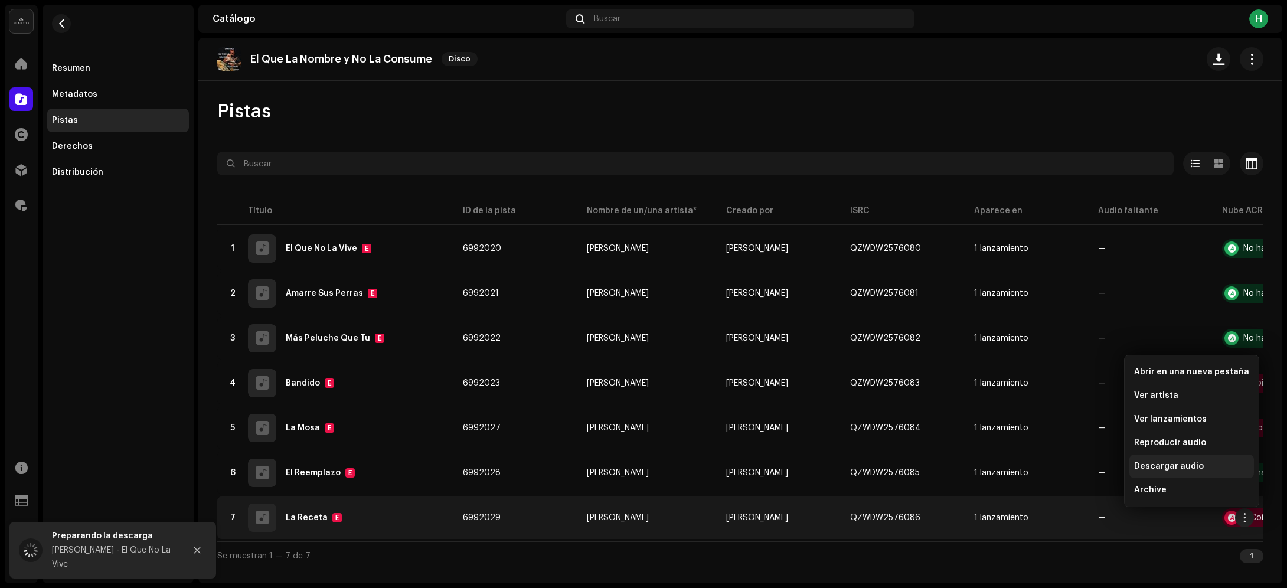
click at [1029, 462] on span "Descargar audio" at bounding box center [1169, 466] width 70 height 9
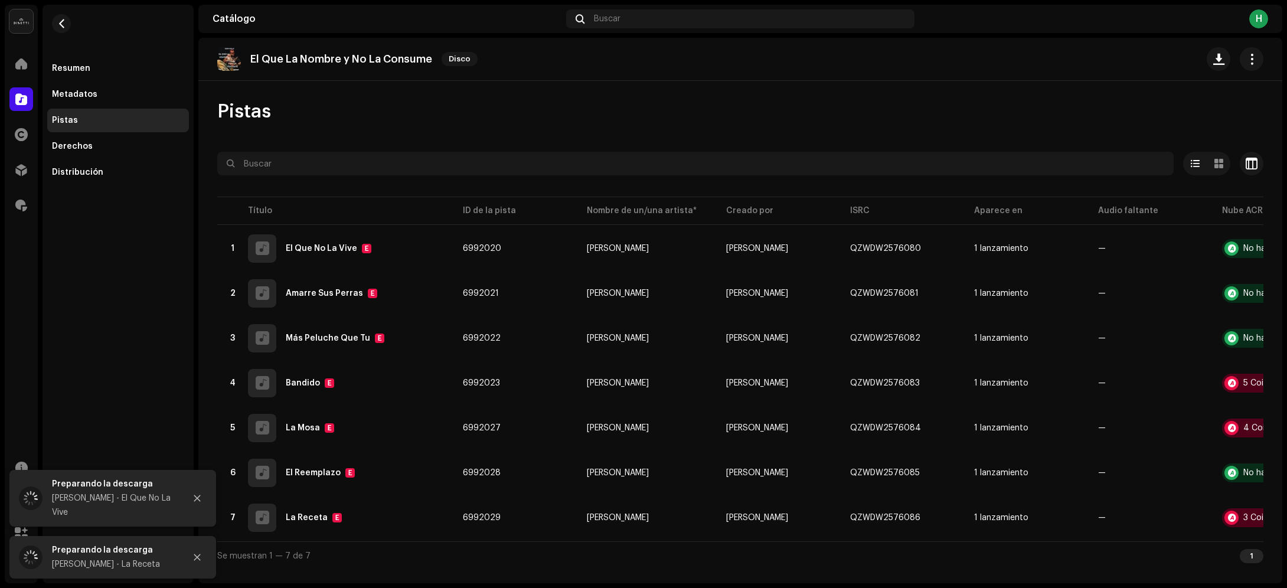
click at [706, 90] on div "El Que La Nombre y No La Consume Disco Pistas Seleccionado 0 Seleccionar todo 7…" at bounding box center [740, 311] width 1084 height 546
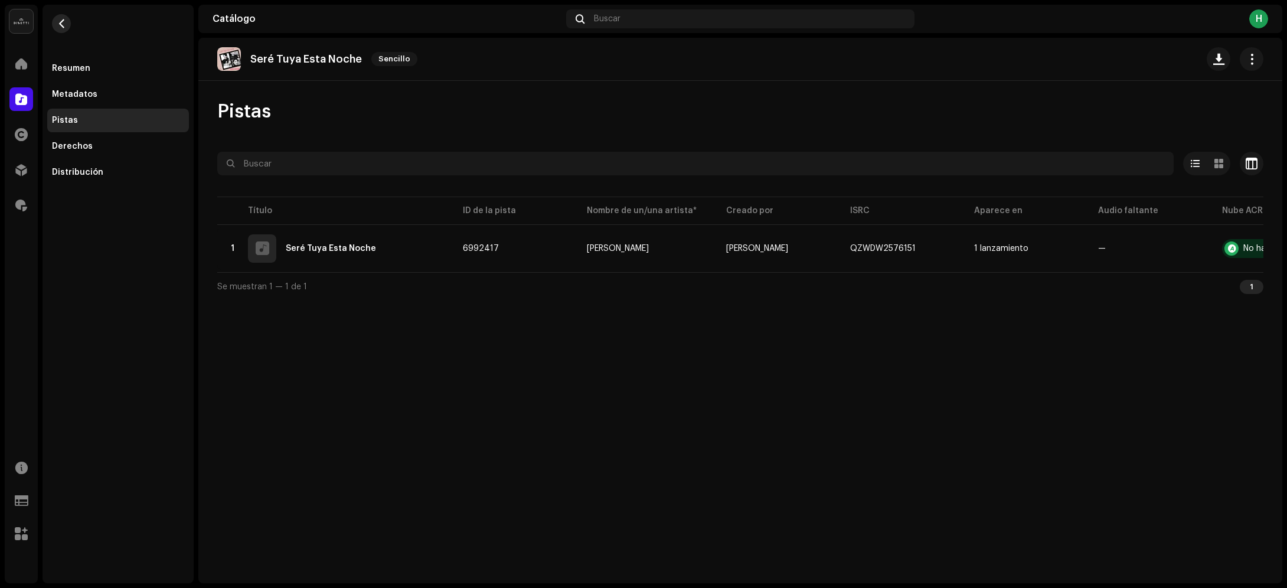
click at [62, 27] on span "button" at bounding box center [61, 23] width 9 height 9
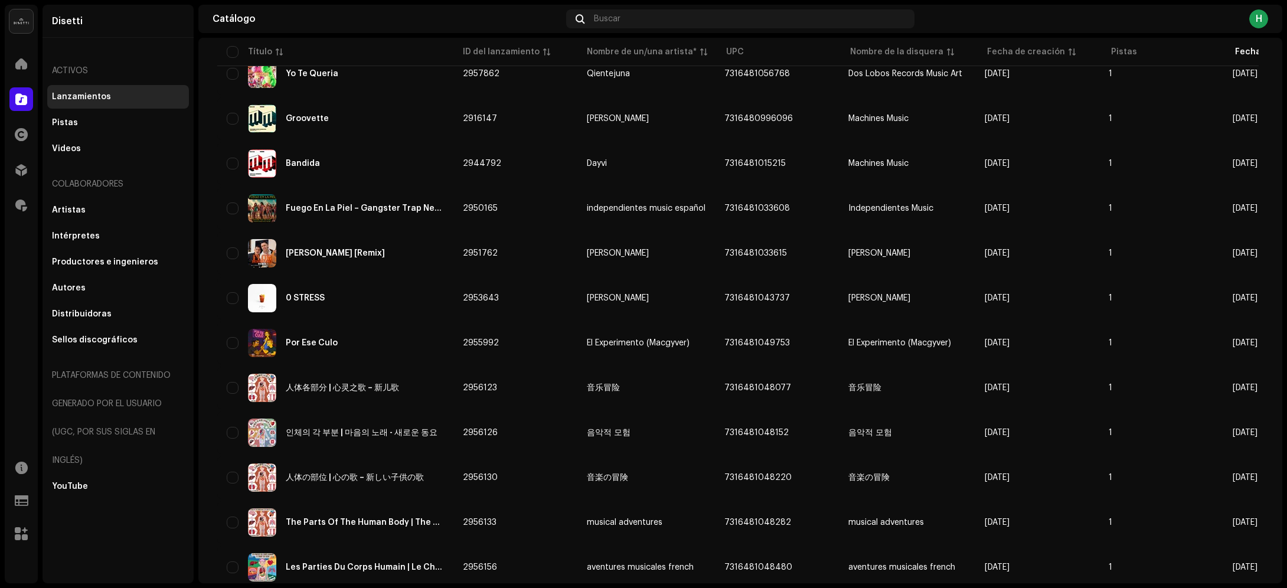
scroll to position [2880, 0]
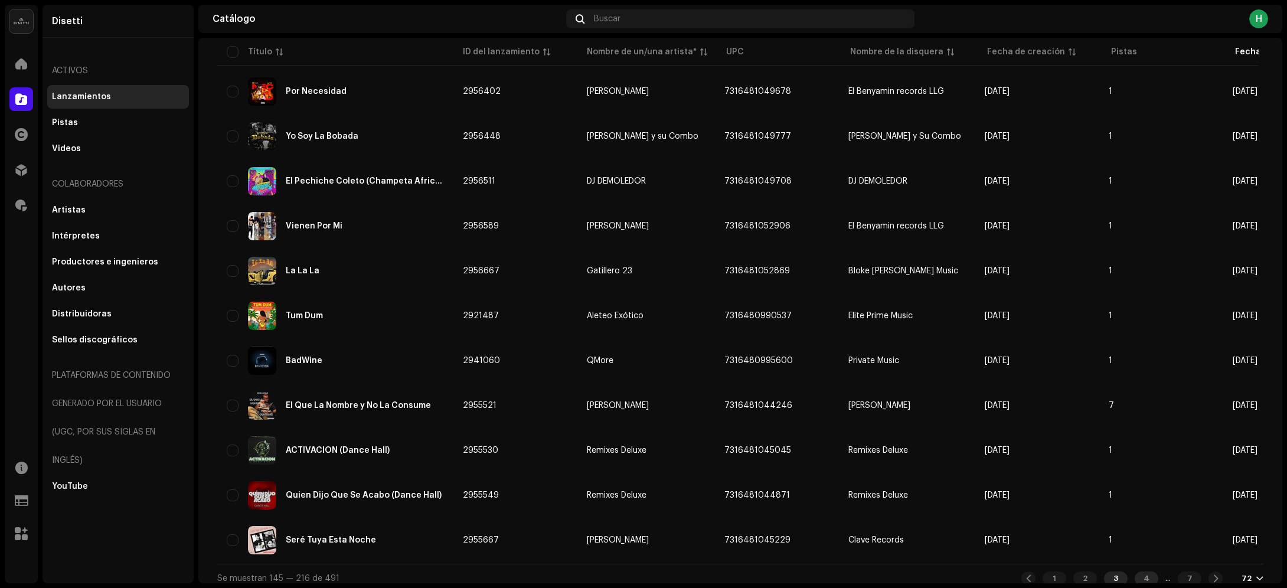
click at [1137, 572] on div "4" at bounding box center [1147, 579] width 24 height 14
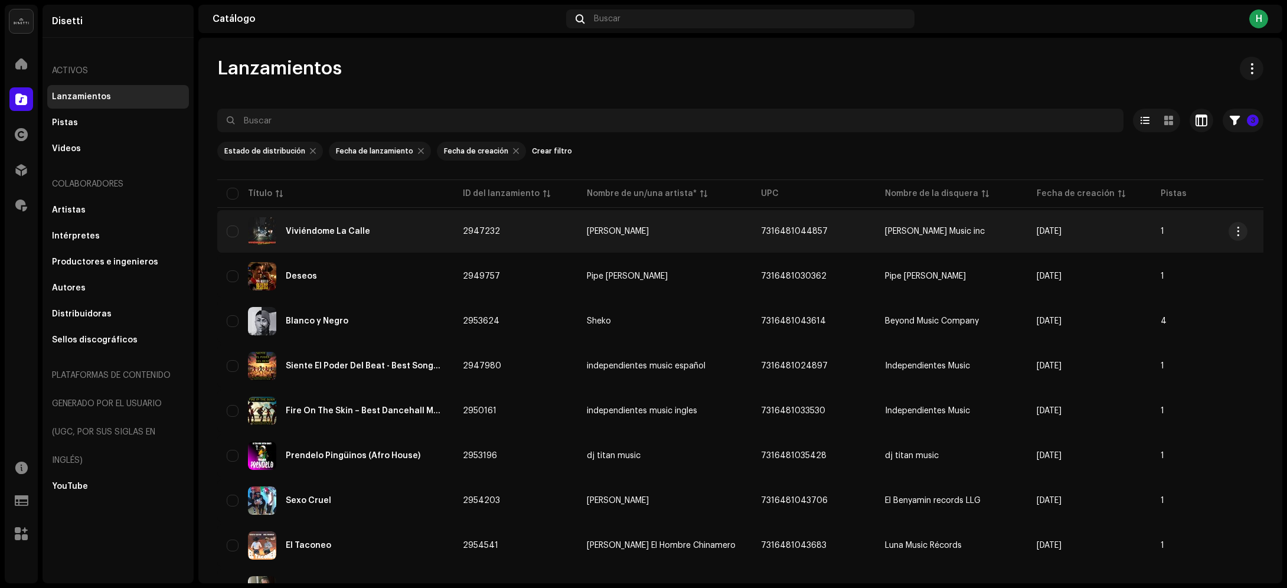
click at [442, 231] on div "Viviéndome La Calle" at bounding box center [335, 231] width 217 height 28
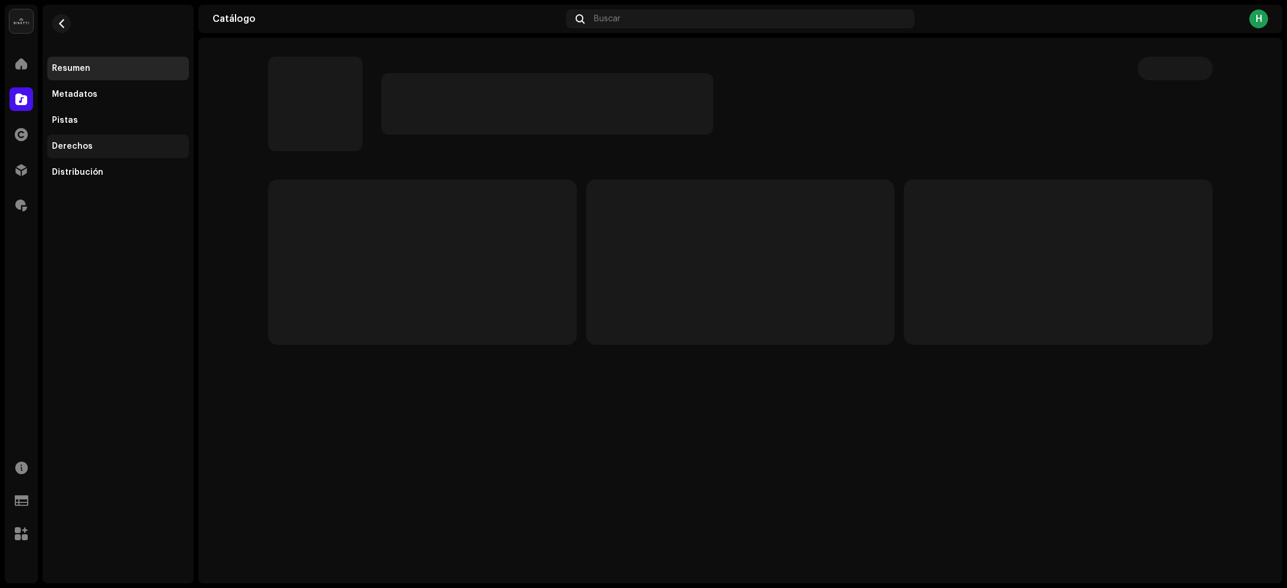
click at [120, 139] on div "Derechos" at bounding box center [118, 147] width 142 height 24
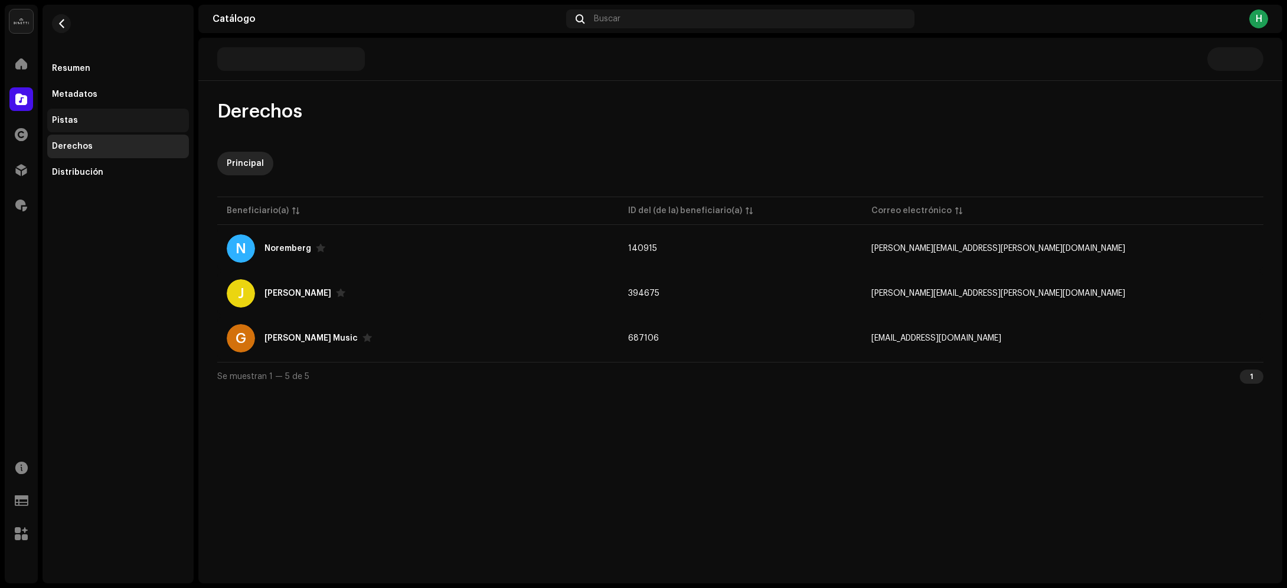
click at [105, 116] on div "Pistas" at bounding box center [118, 120] width 132 height 9
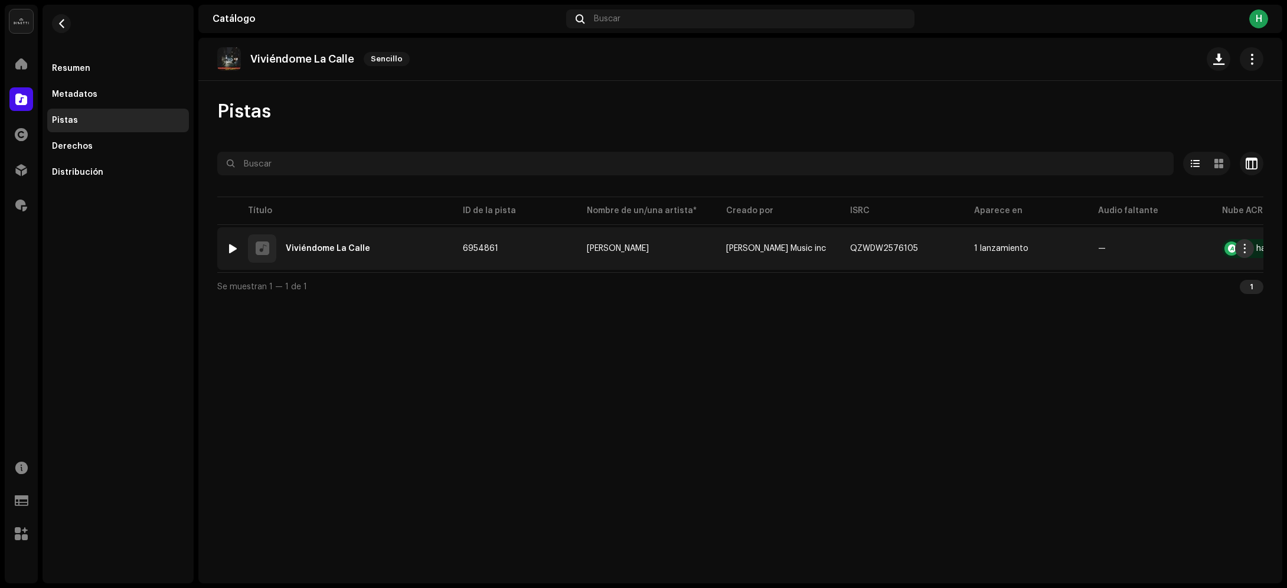
click at [1243, 248] on span "button" at bounding box center [1245, 248] width 9 height 9
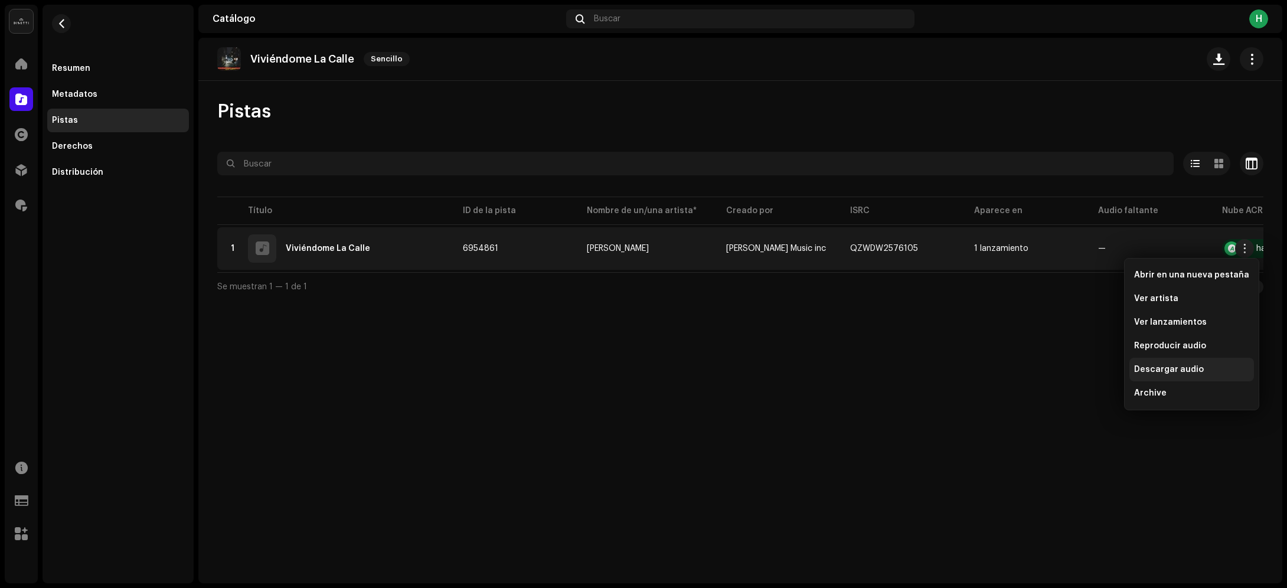
click at [1169, 366] on span "Descargar audio" at bounding box center [1169, 369] width 70 height 9
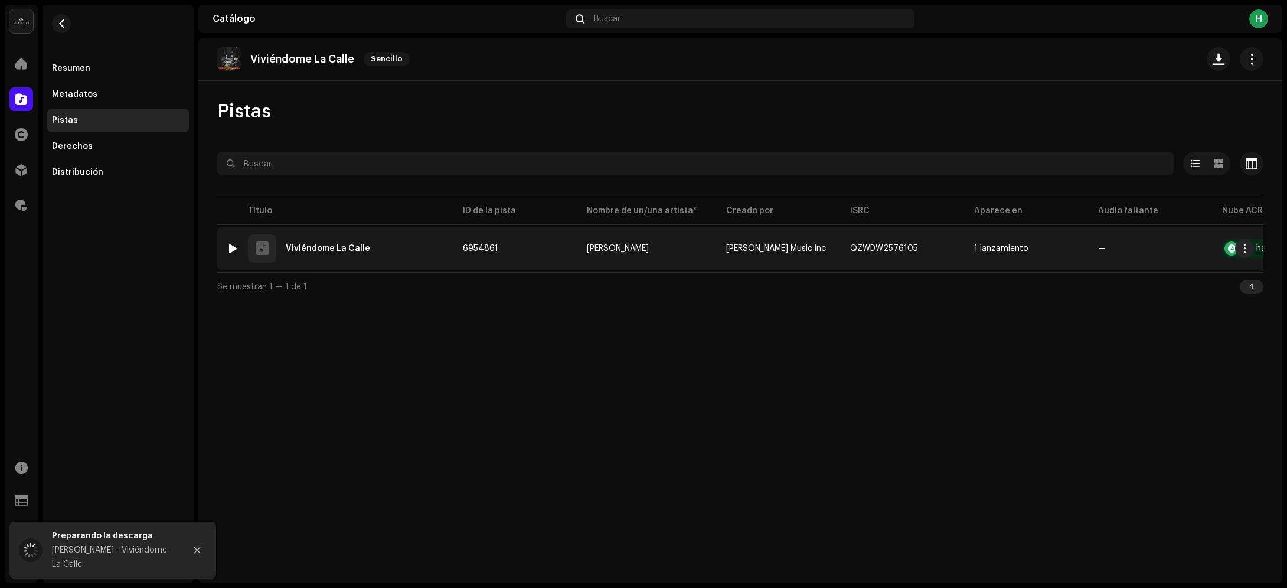
click at [527, 245] on td "6954861" at bounding box center [515, 248] width 124 height 43
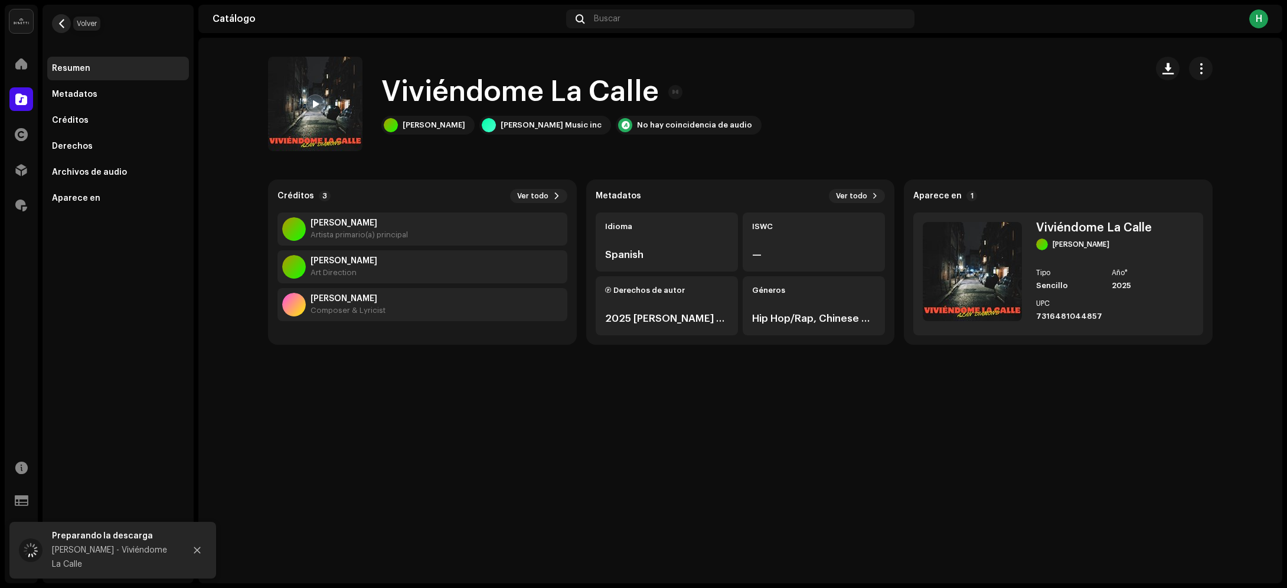
click at [64, 17] on button "button" at bounding box center [61, 23] width 19 height 19
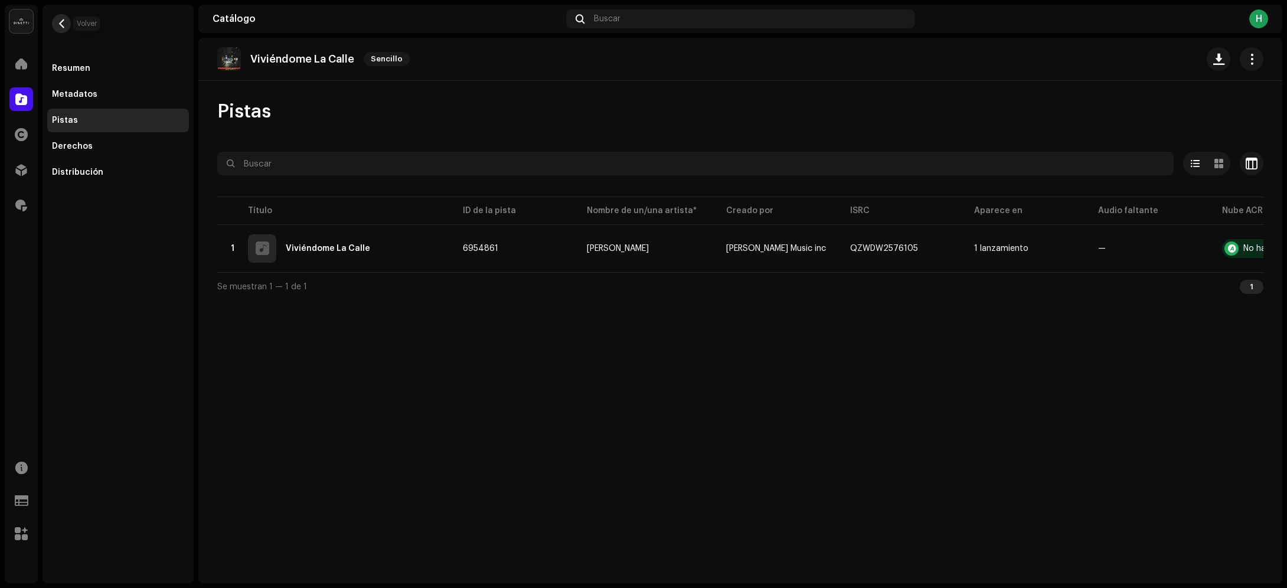
click at [60, 28] on button "button" at bounding box center [61, 23] width 19 height 19
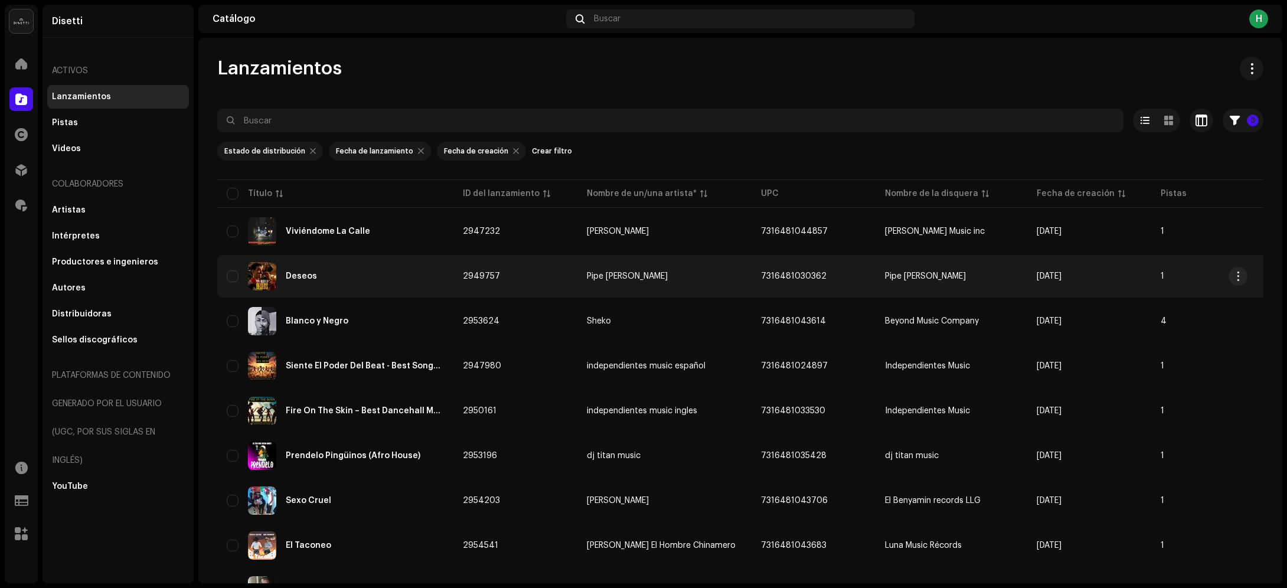
click at [426, 273] on div "Deseos" at bounding box center [335, 276] width 217 height 28
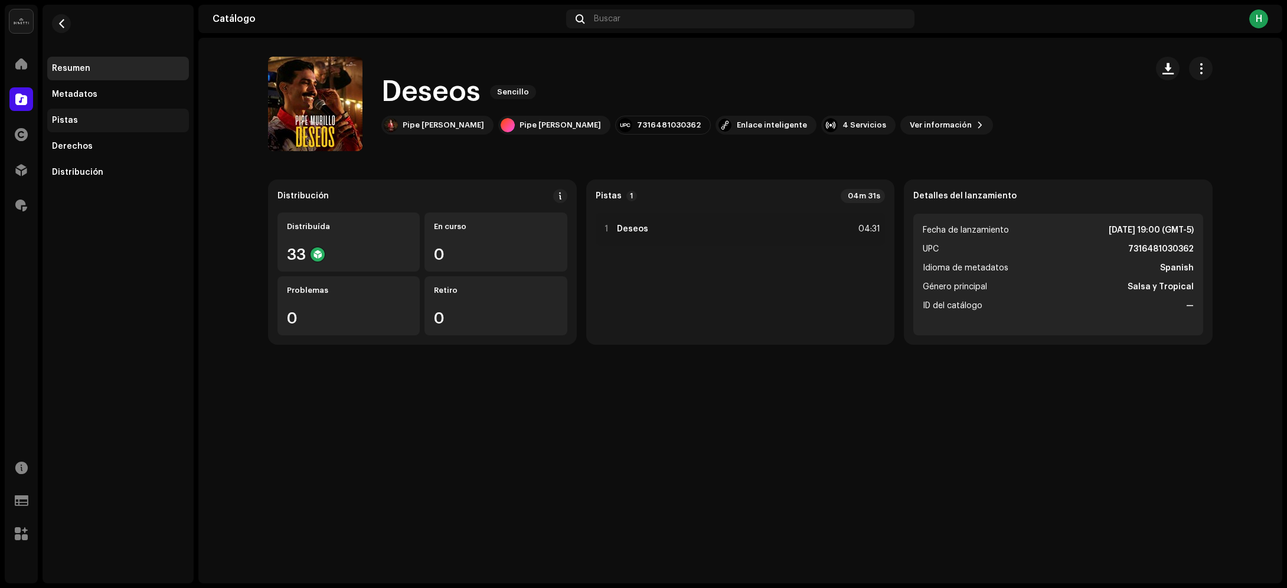
click at [118, 124] on div "Pistas" at bounding box center [118, 120] width 132 height 9
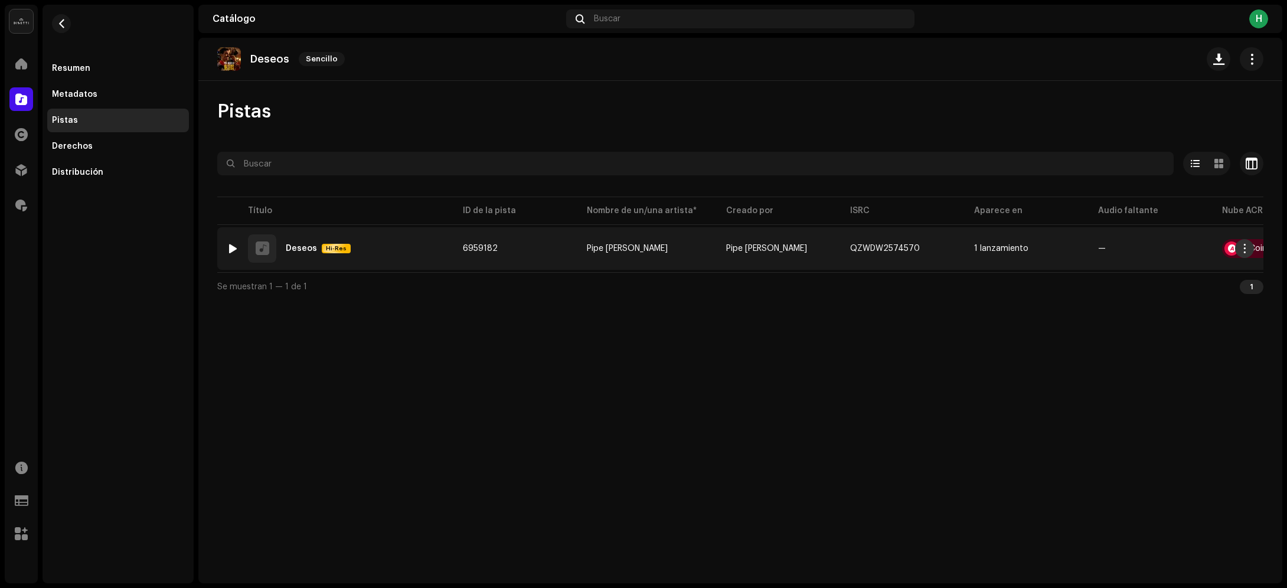
click at [1244, 248] on span "button" at bounding box center [1245, 248] width 9 height 9
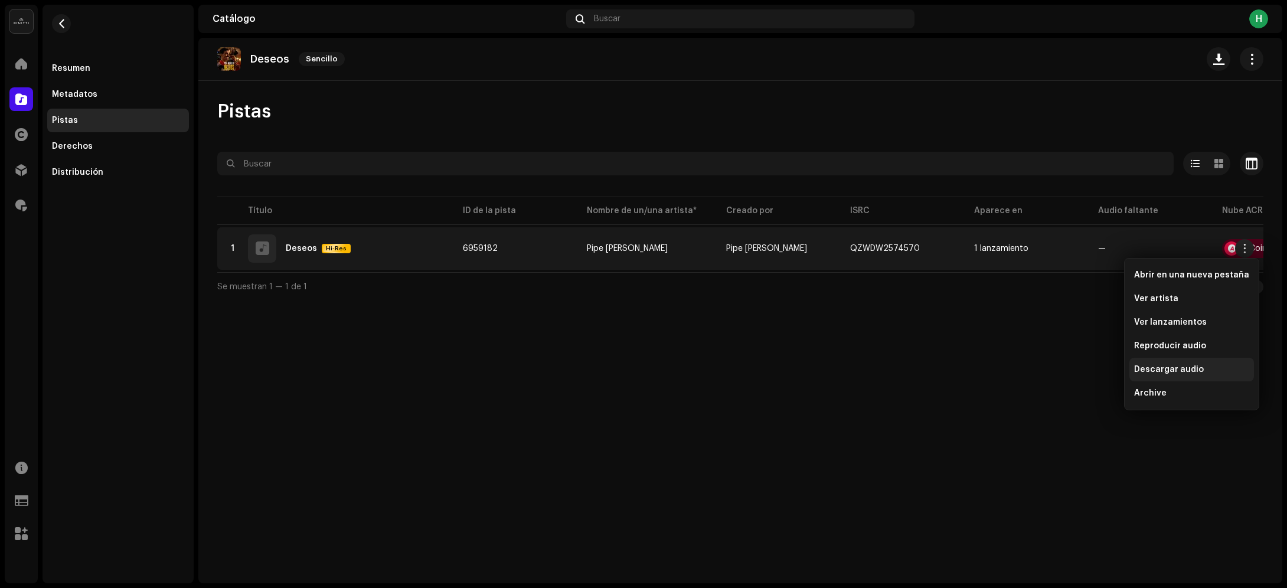
click at [1143, 366] on span "Descargar audio" at bounding box center [1169, 369] width 70 height 9
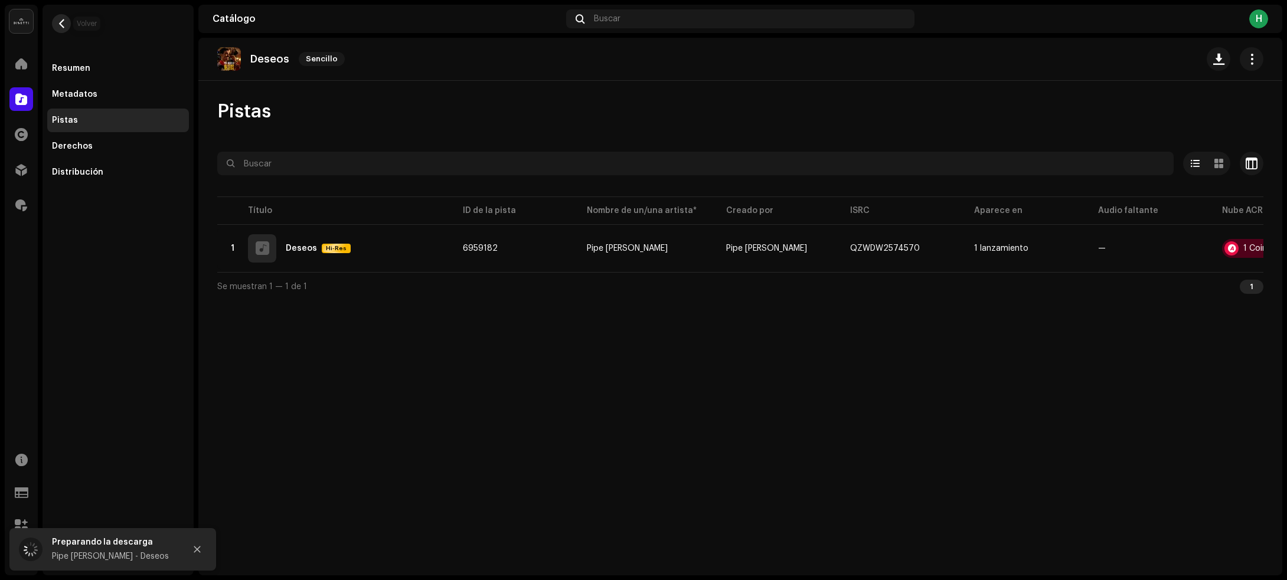
click at [64, 24] on span "button" at bounding box center [61, 23] width 9 height 9
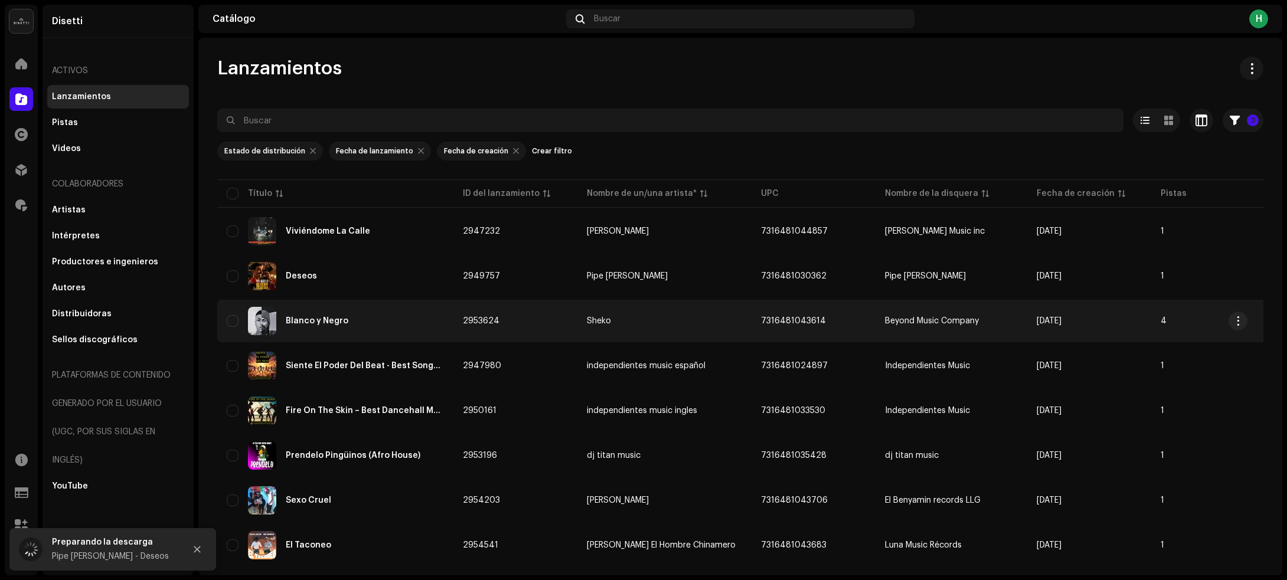
click at [389, 321] on div "Blanco y Negro" at bounding box center [335, 321] width 217 height 28
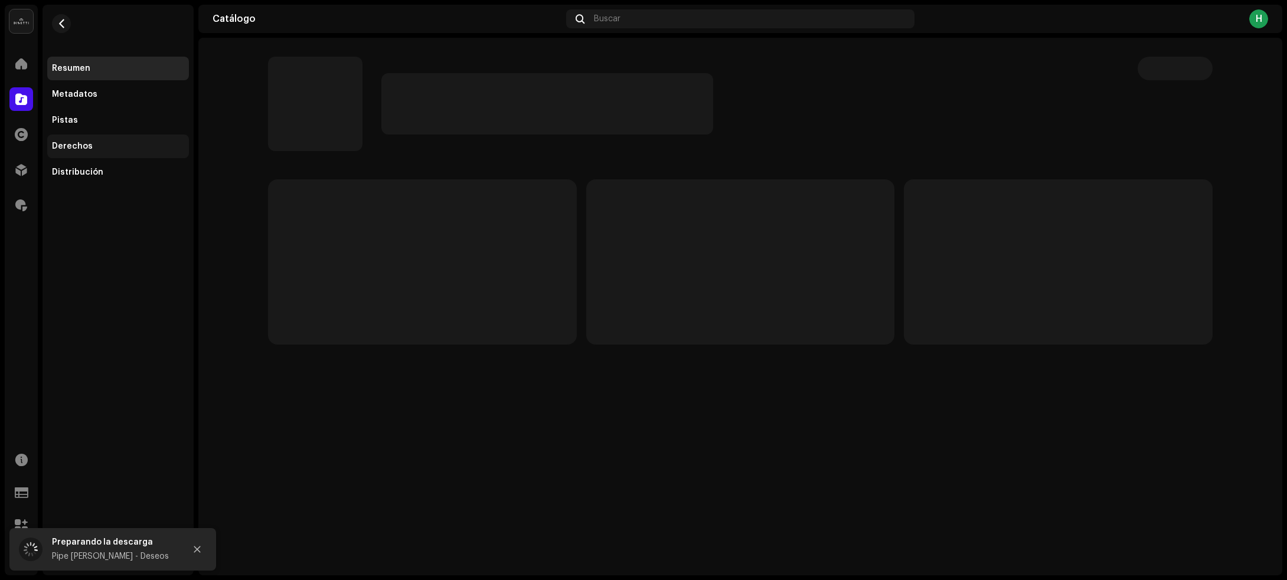
click at [133, 146] on div "Derechos" at bounding box center [118, 146] width 132 height 9
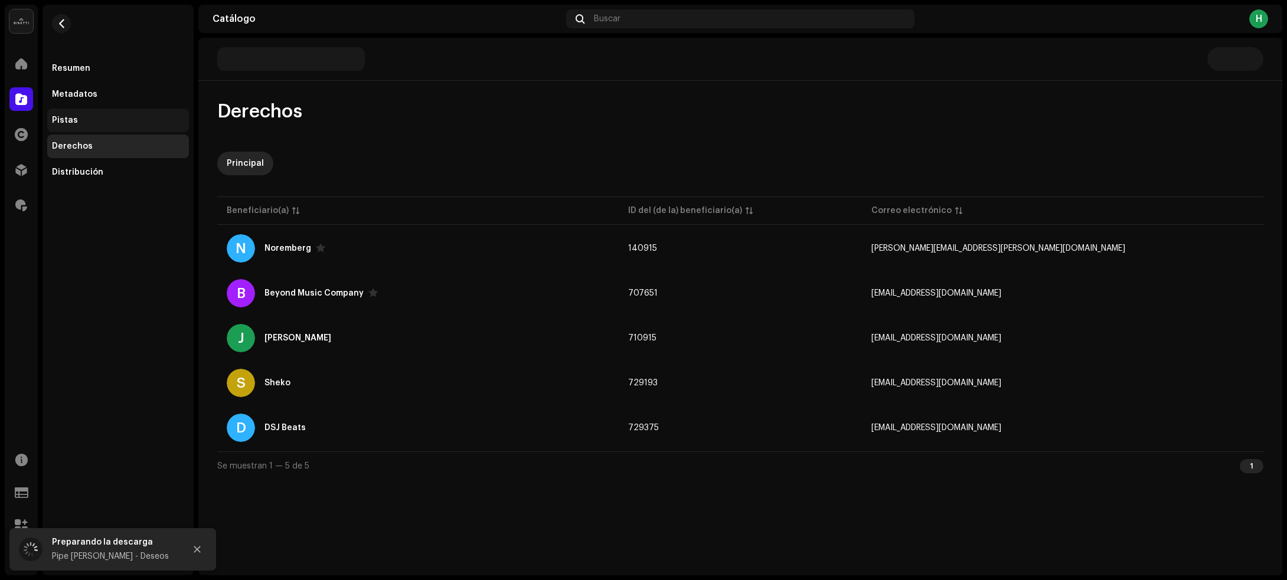
click at [132, 119] on div "Pistas" at bounding box center [118, 120] width 132 height 9
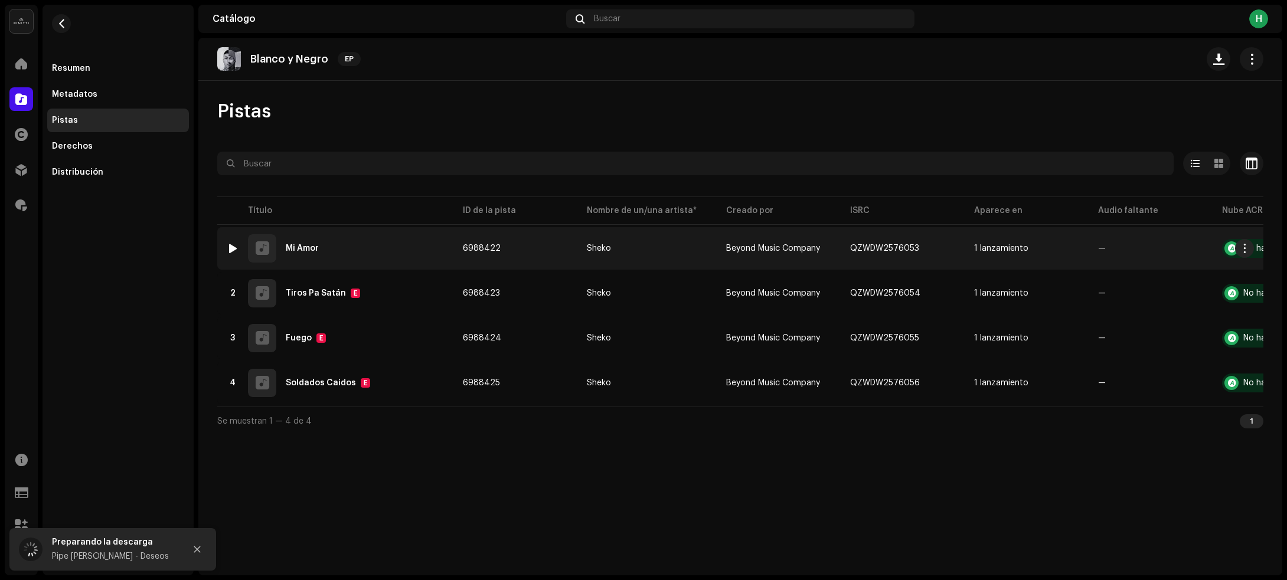
click at [233, 247] on div at bounding box center [233, 248] width 9 height 9
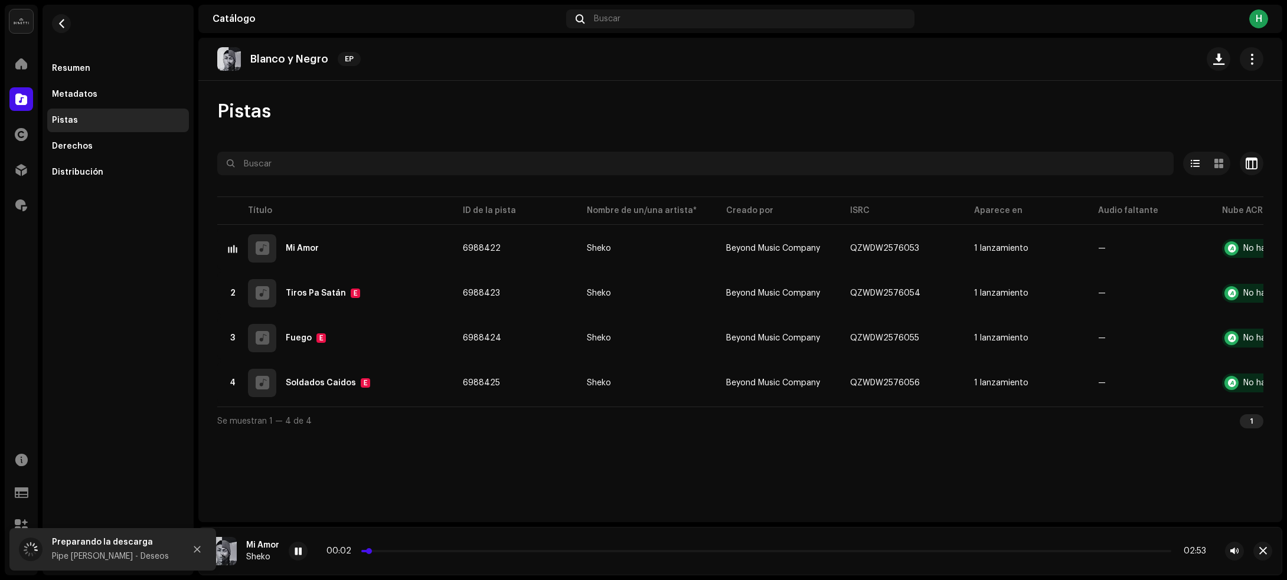
click at [417, 551] on p-slider at bounding box center [766, 551] width 810 height 2
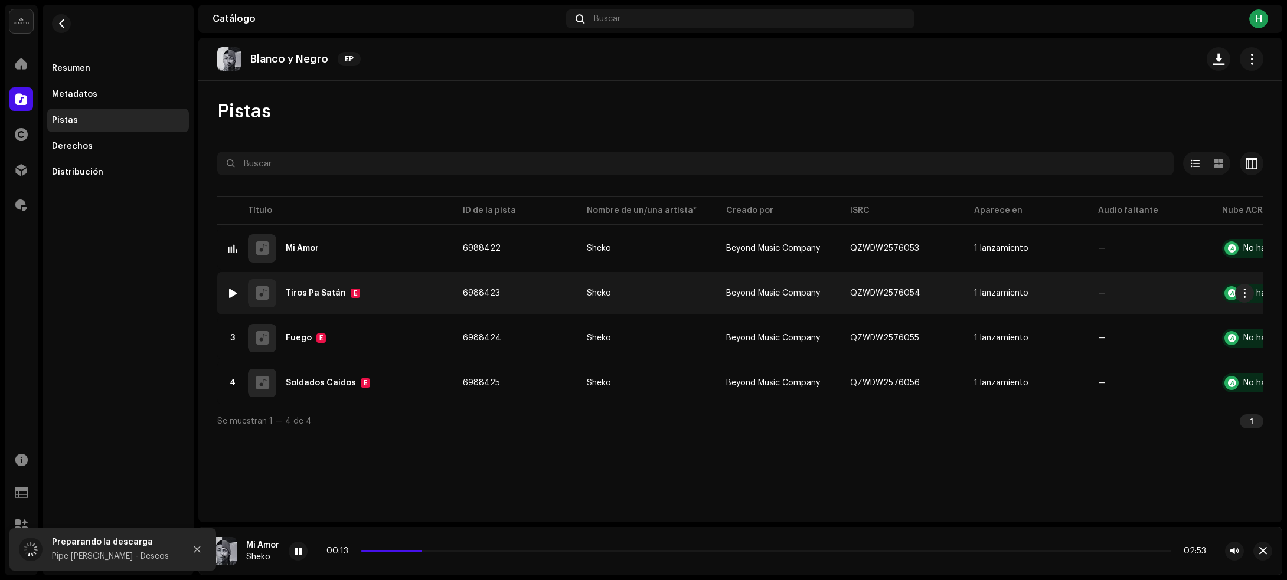
click at [229, 293] on div at bounding box center [233, 293] width 9 height 9
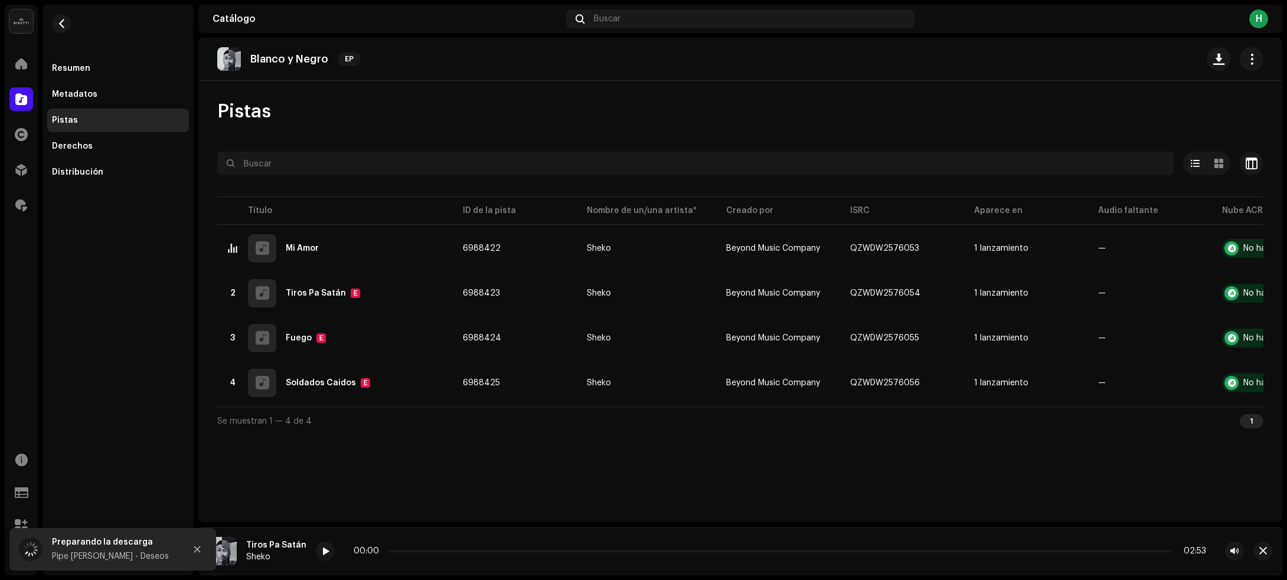
click at [432, 550] on div "00:00 02:53" at bounding box center [780, 551] width 853 height 9
click at [433, 554] on div "00:00 02:53" at bounding box center [780, 551] width 853 height 9
click at [436, 552] on p-slider at bounding box center [780, 551] width 783 height 2
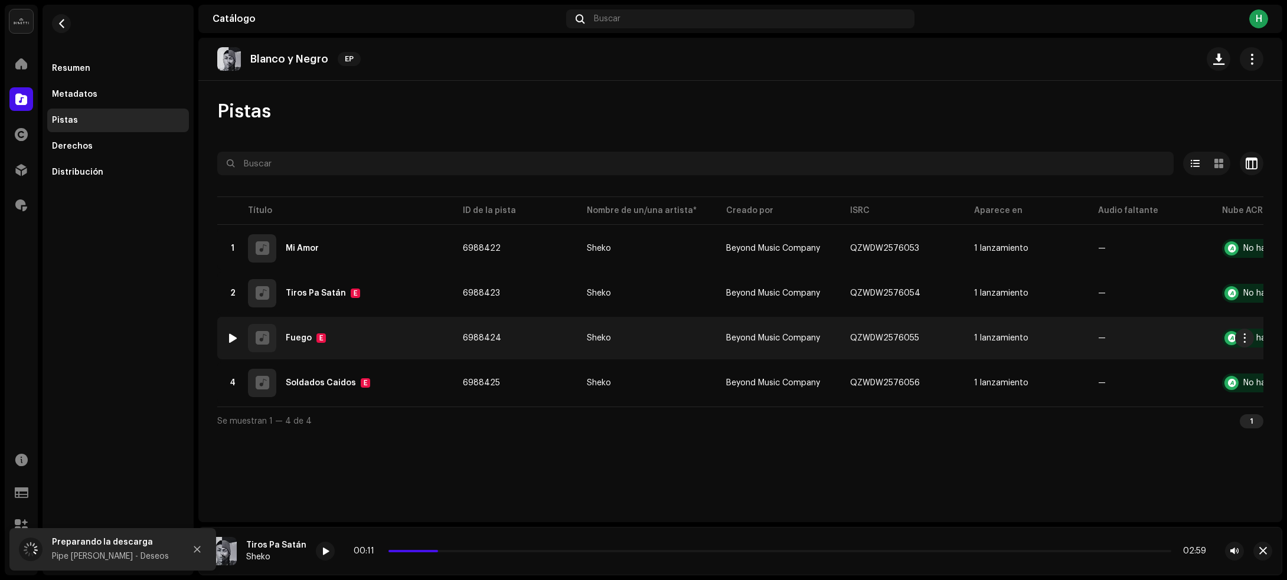
click at [227, 340] on img at bounding box center [232, 338] width 15 height 15
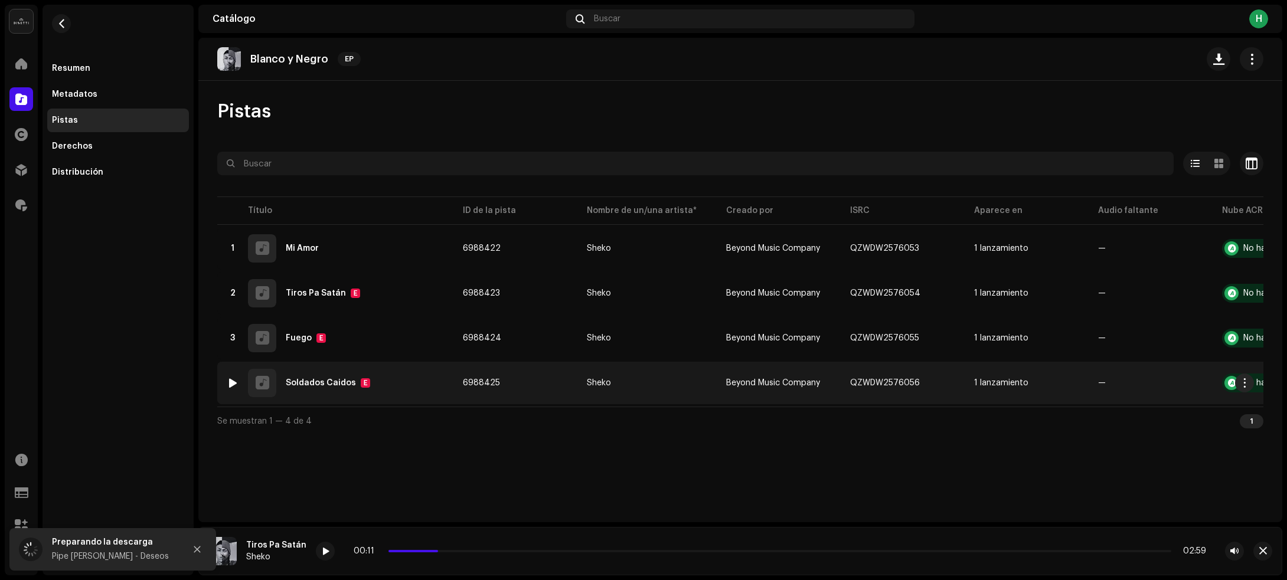
click at [229, 384] on div at bounding box center [233, 382] width 9 height 9
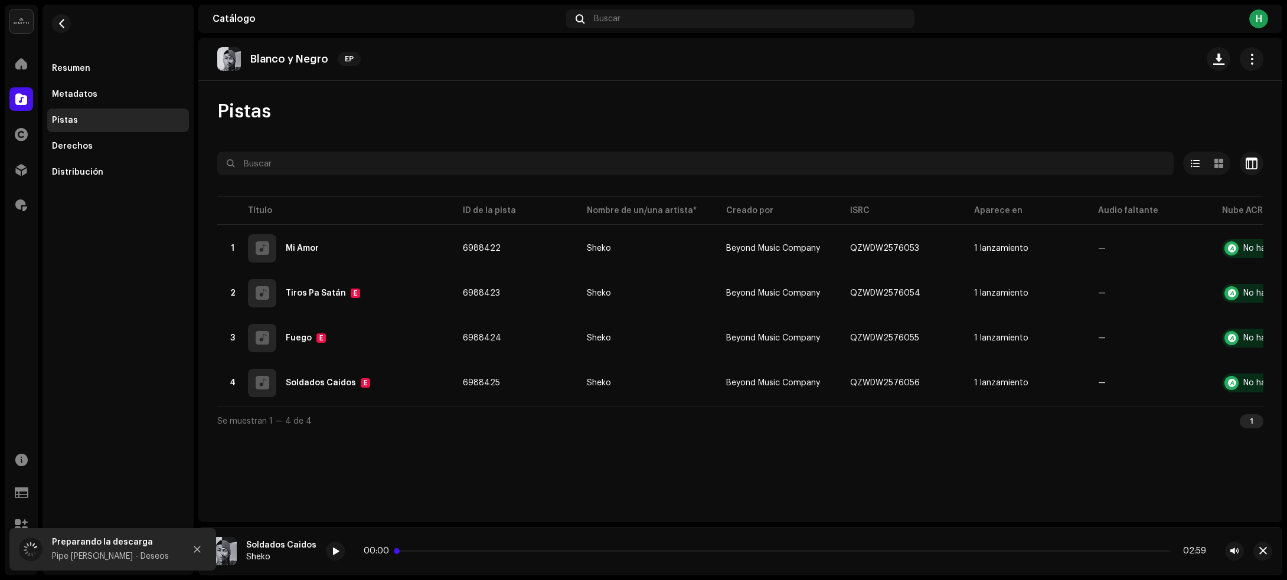
click at [485, 550] on p-slider at bounding box center [785, 551] width 773 height 2
click at [332, 550] on span at bounding box center [335, 551] width 7 height 9
click at [334, 551] on span at bounding box center [335, 551] width 7 height 9
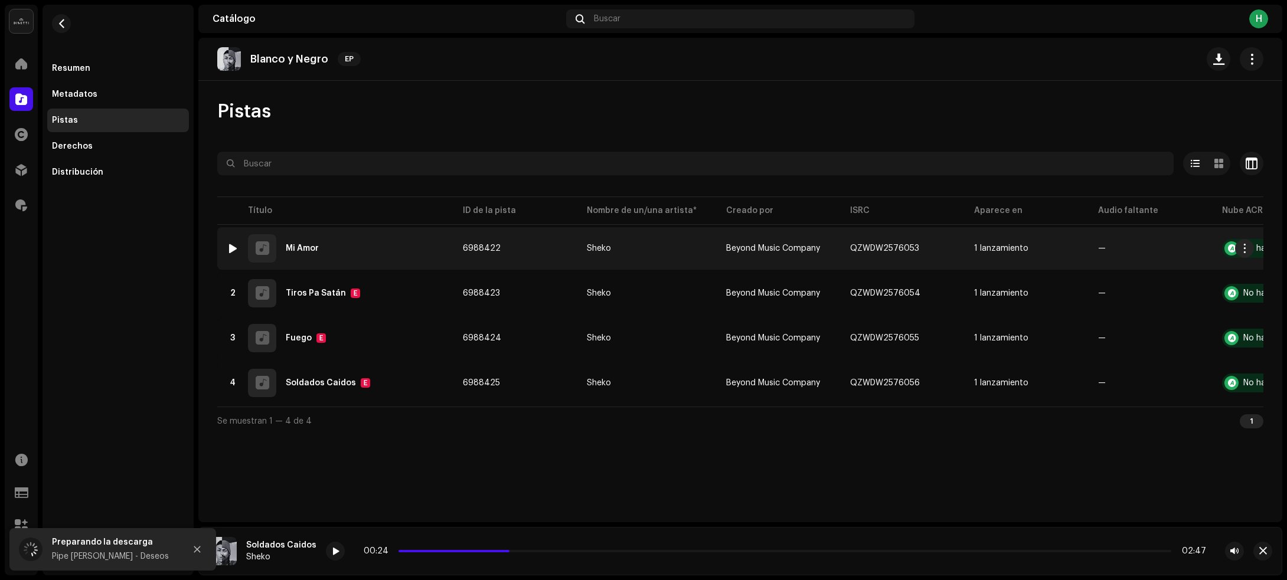
click at [360, 243] on div "1 Mi Amor" at bounding box center [335, 248] width 217 height 28
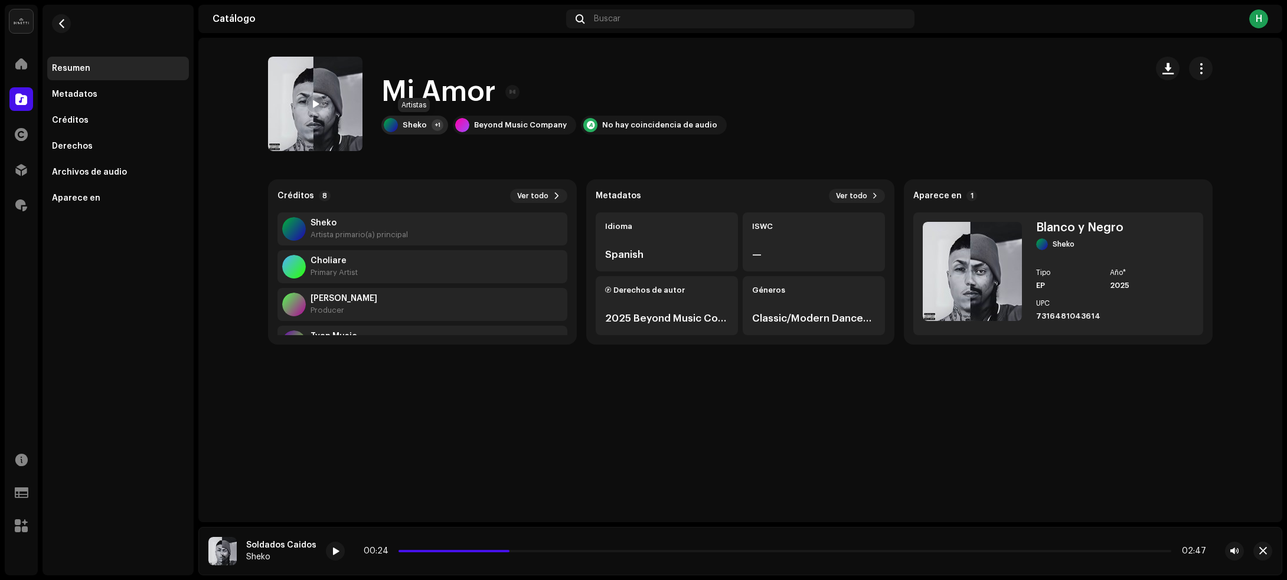
click at [403, 122] on div "Sheko" at bounding box center [415, 124] width 24 height 9
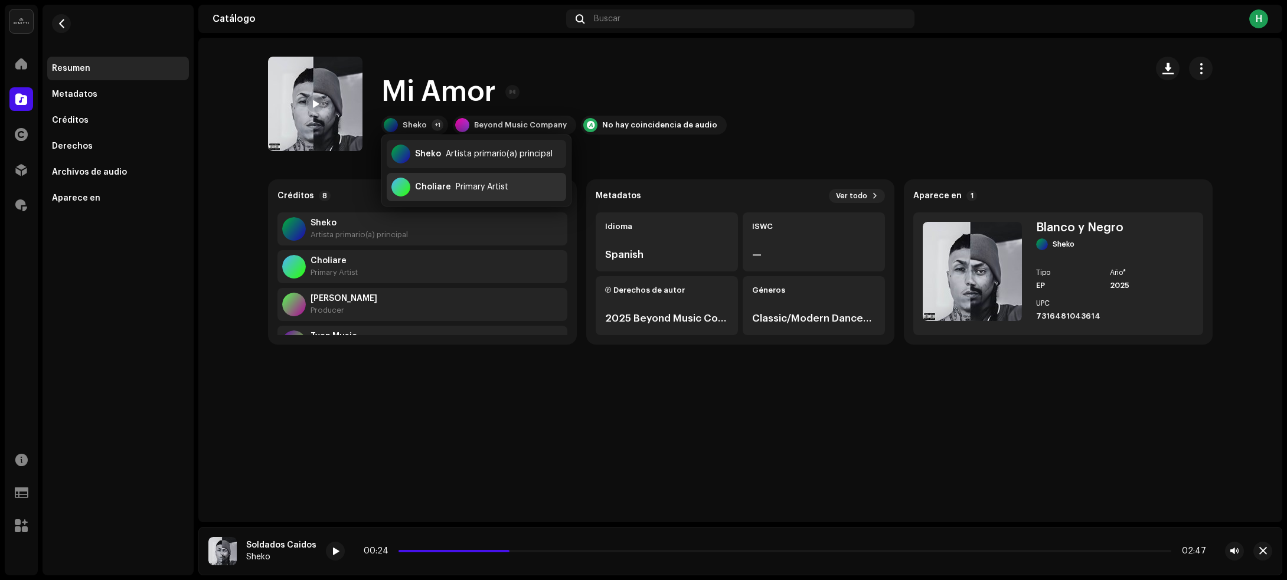
click at [435, 192] on div "Choliare" at bounding box center [433, 186] width 36 height 9
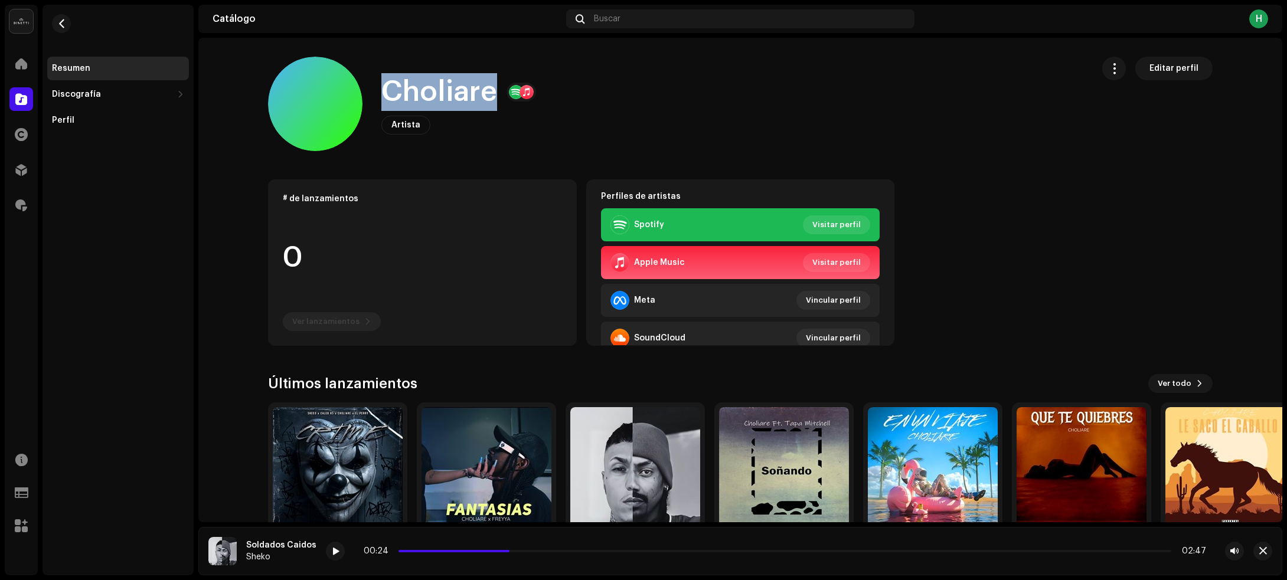
drag, startPoint x: 387, startPoint y: 90, endPoint x: 494, endPoint y: 90, distance: 106.9
click at [494, 90] on div "Choliare Artista Editar perfil" at bounding box center [675, 104] width 815 height 94
copy h1 "Choliare"
click at [60, 22] on span "button" at bounding box center [61, 23] width 9 height 9
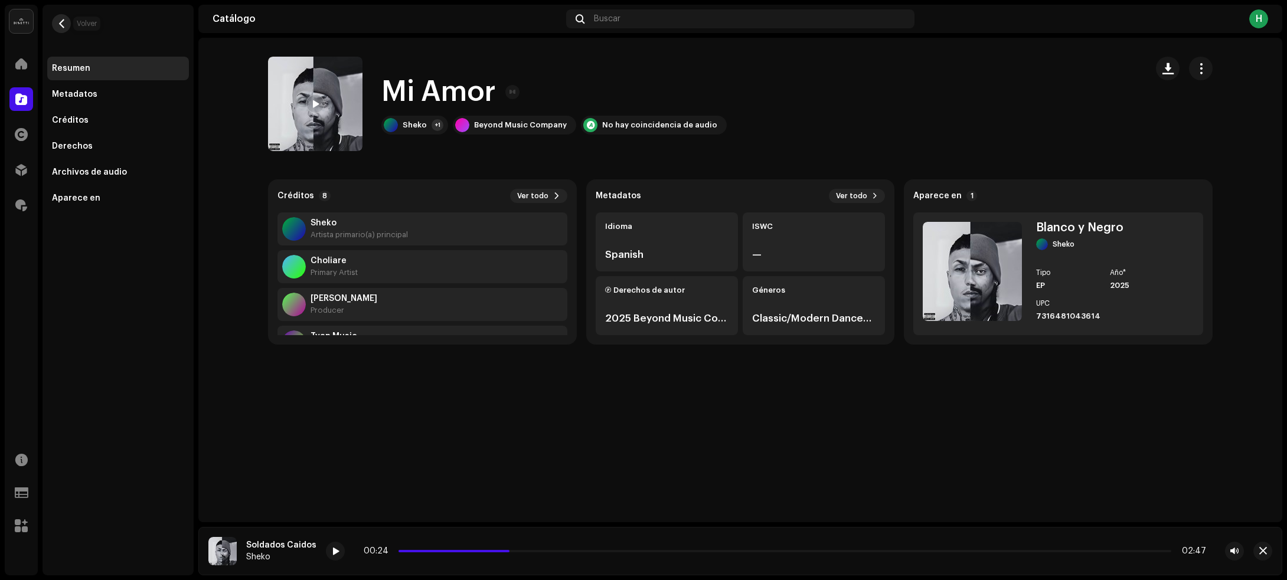
click at [55, 17] on button "button" at bounding box center [61, 23] width 19 height 19
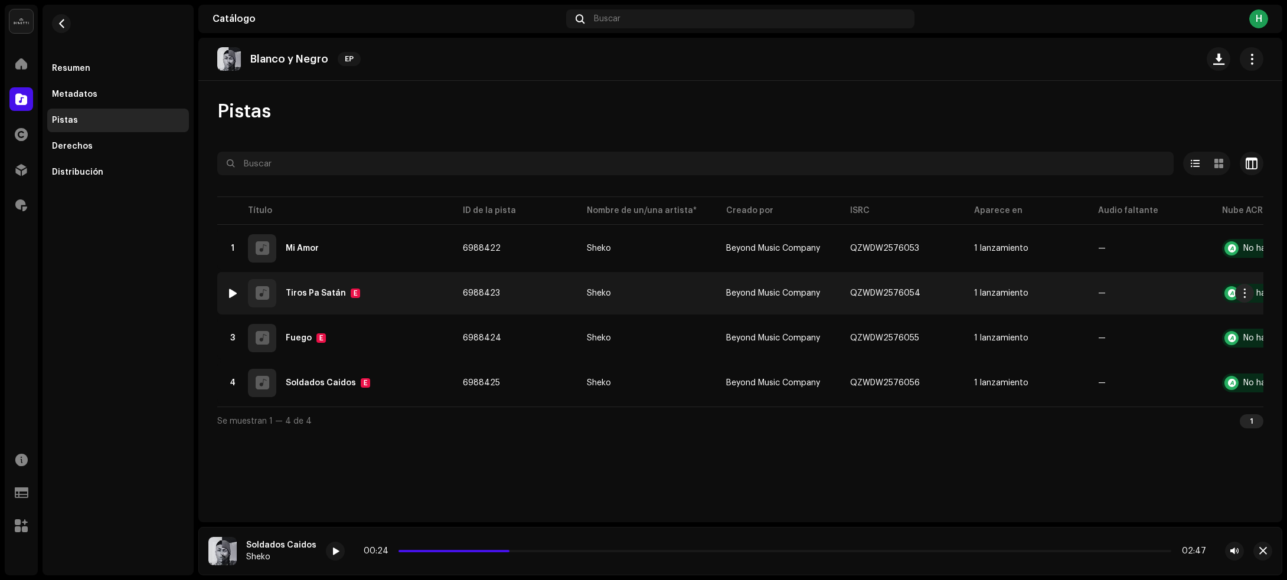
click at [414, 291] on div "2 Tiros Pa Satán E" at bounding box center [335, 293] width 217 height 28
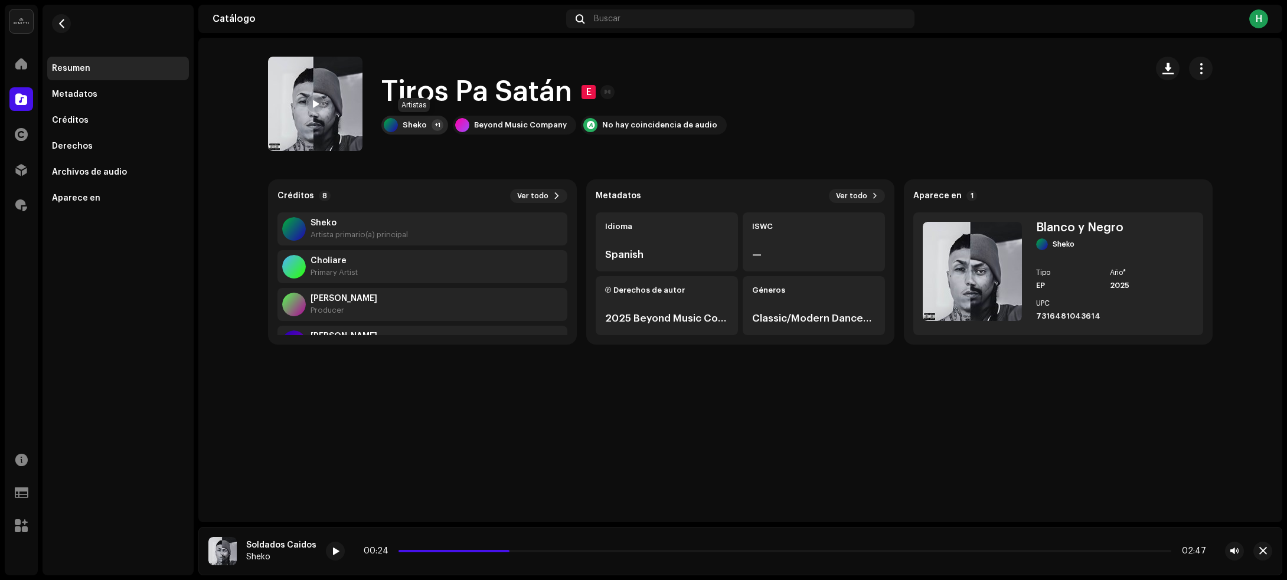
click at [405, 125] on div "Sheko" at bounding box center [415, 124] width 24 height 9
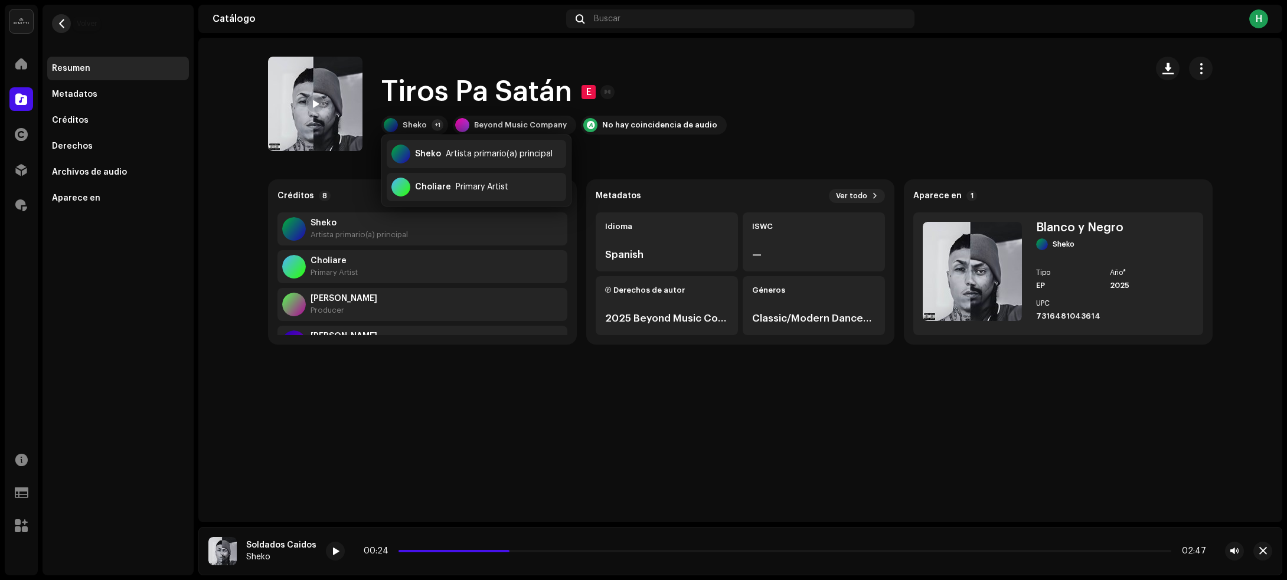
click at [60, 19] on span "button" at bounding box center [61, 23] width 9 height 9
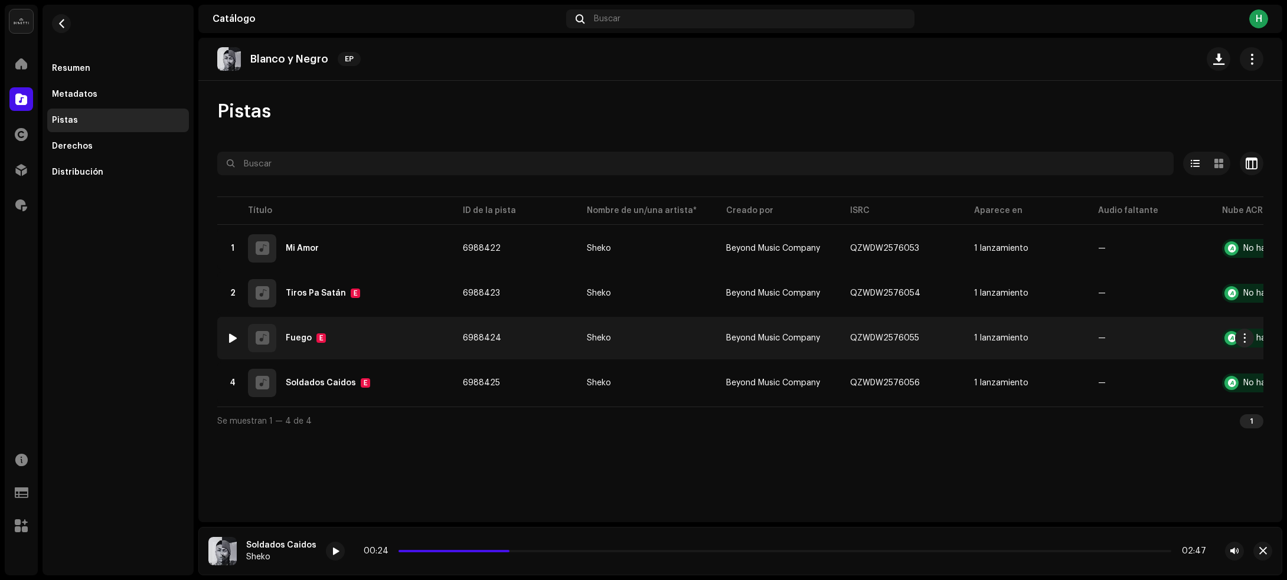
click at [388, 340] on div "3 Fuego E" at bounding box center [335, 338] width 217 height 28
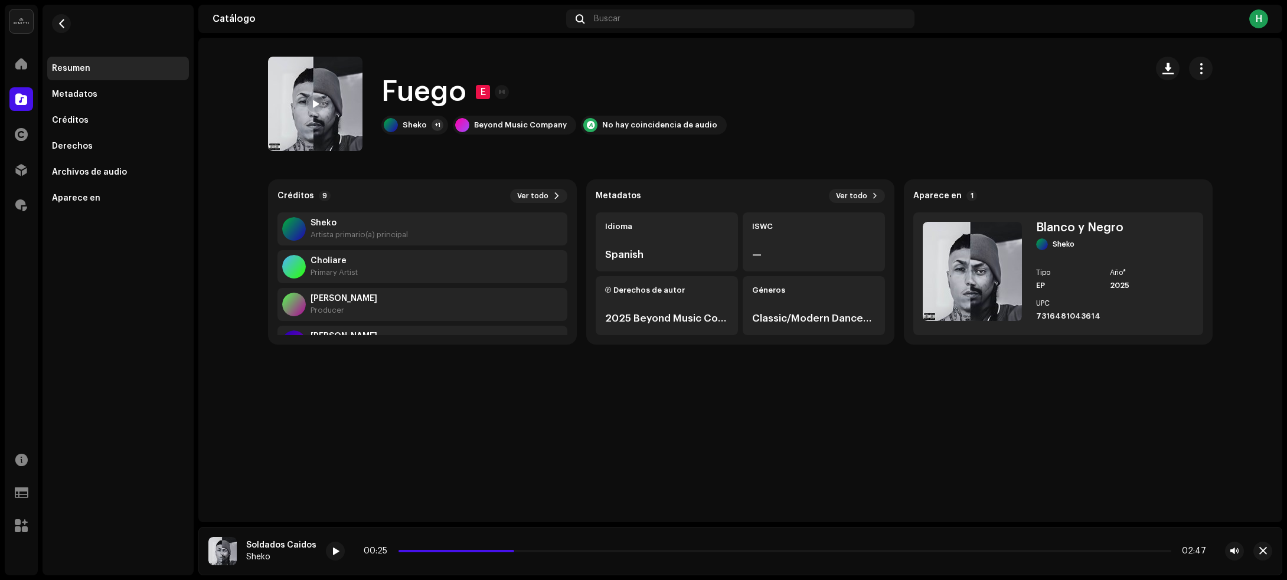
drag, startPoint x: 461, startPoint y: 467, endPoint x: 449, endPoint y: 418, distance: 50.4
click at [461, 459] on div "Fuego E Fuego E Sheko +1 Beyond Music Company No hay coincidencia de audio Créd…" at bounding box center [740, 280] width 1084 height 485
click at [420, 130] on div "Sheko +1" at bounding box center [414, 125] width 67 height 19
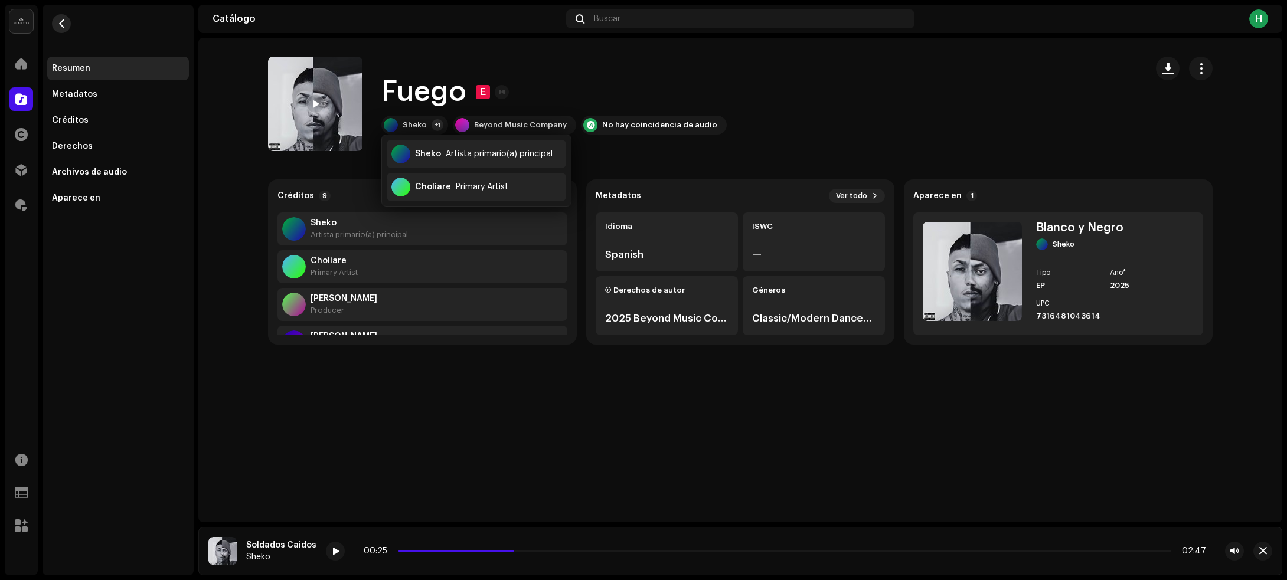
click at [66, 27] on span "button" at bounding box center [61, 23] width 9 height 9
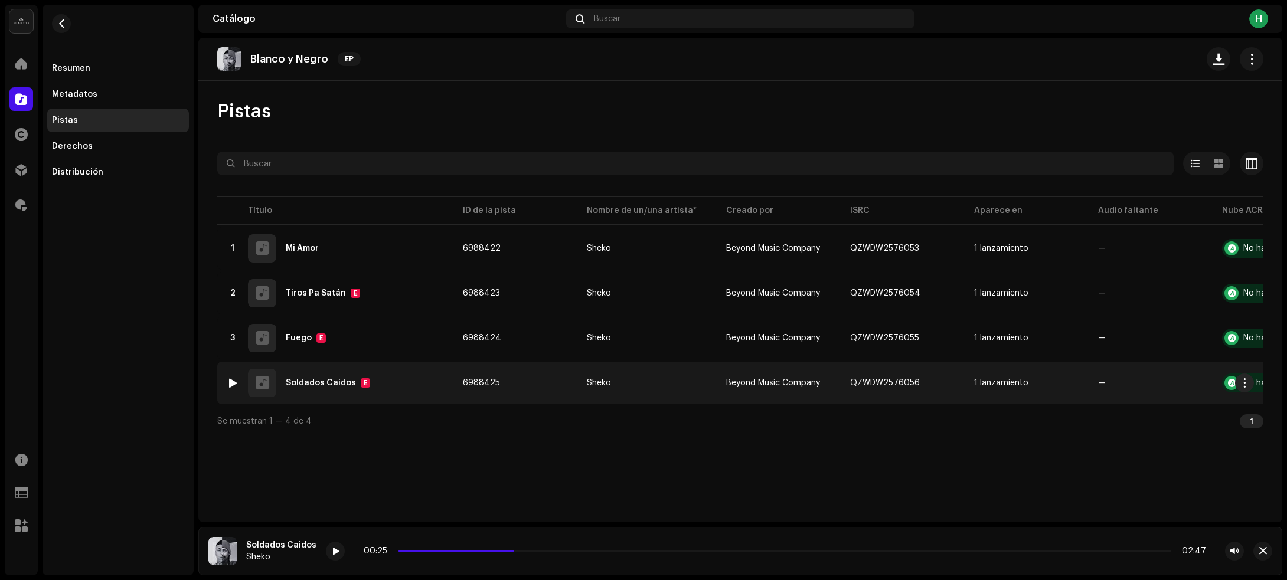
click at [414, 385] on div "4 Soldados Caidos E" at bounding box center [335, 383] width 217 height 28
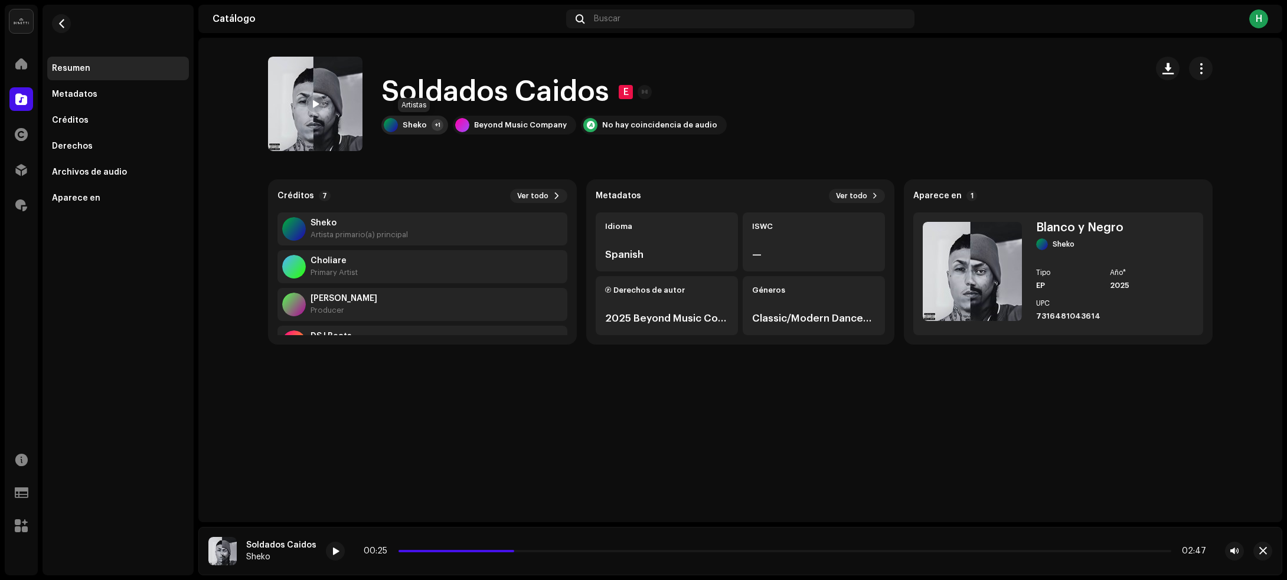
click at [423, 122] on div "Sheko" at bounding box center [415, 124] width 24 height 9
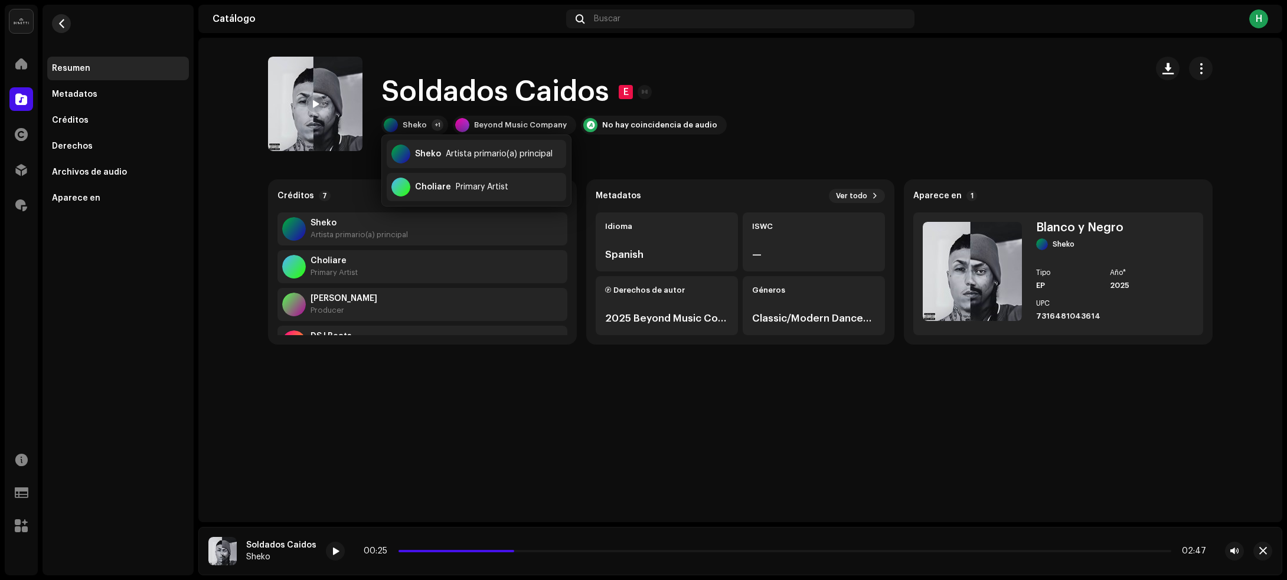
click at [61, 24] on span "button" at bounding box center [61, 23] width 9 height 9
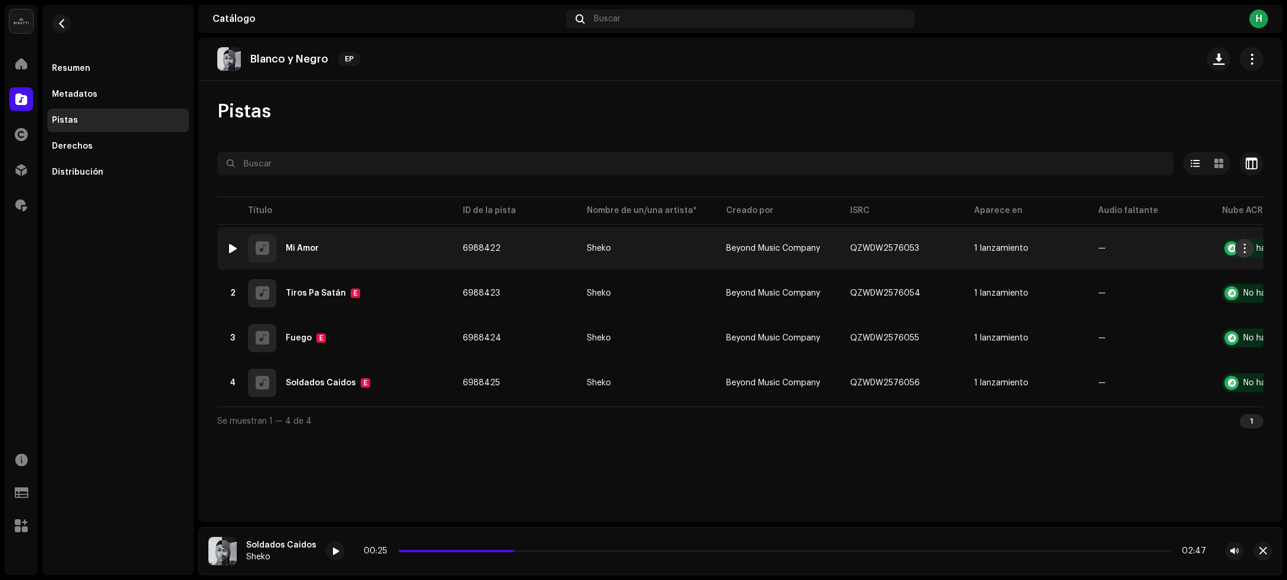
click at [1247, 249] on span "button" at bounding box center [1245, 248] width 9 height 9
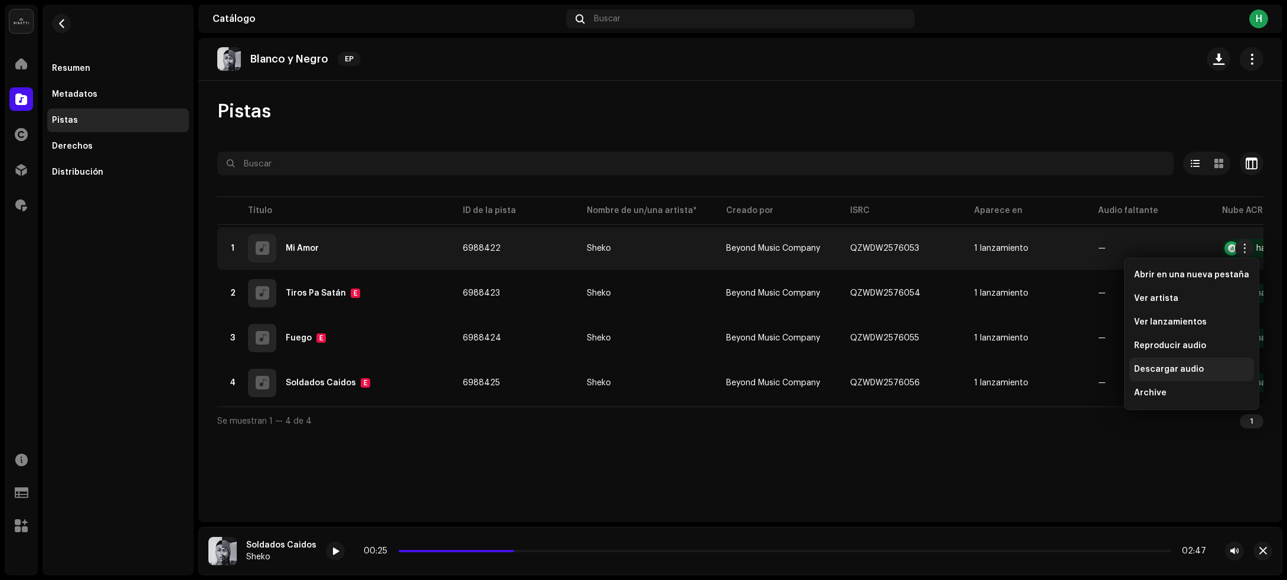
click at [1171, 370] on span "Descargar audio" at bounding box center [1169, 369] width 70 height 9
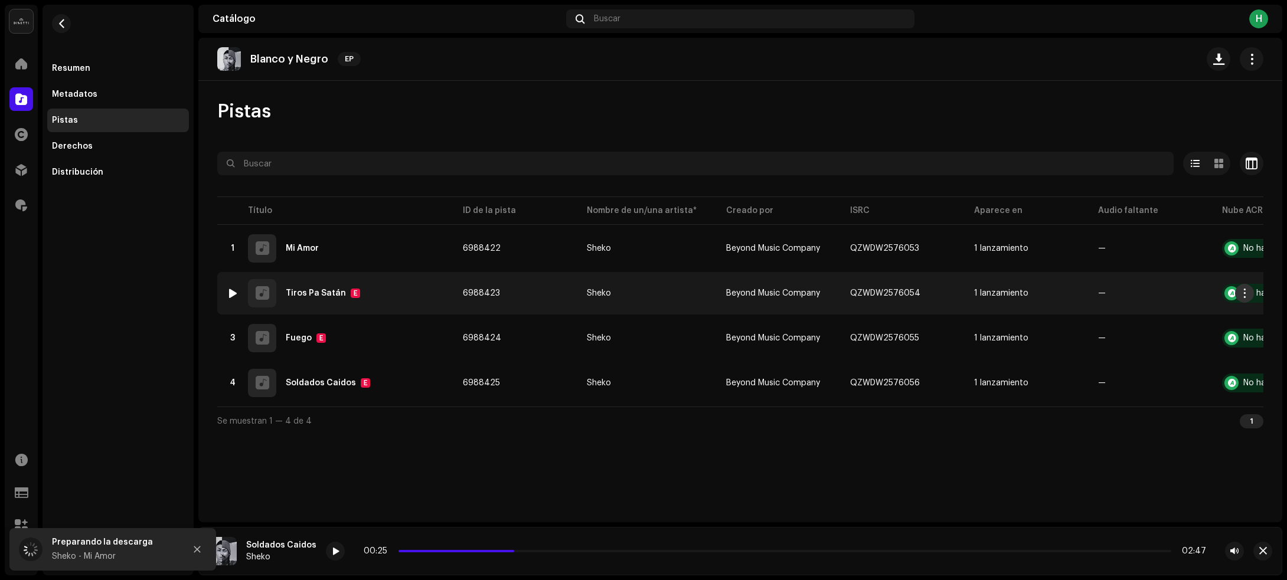
click at [1244, 294] on span "button" at bounding box center [1245, 293] width 9 height 9
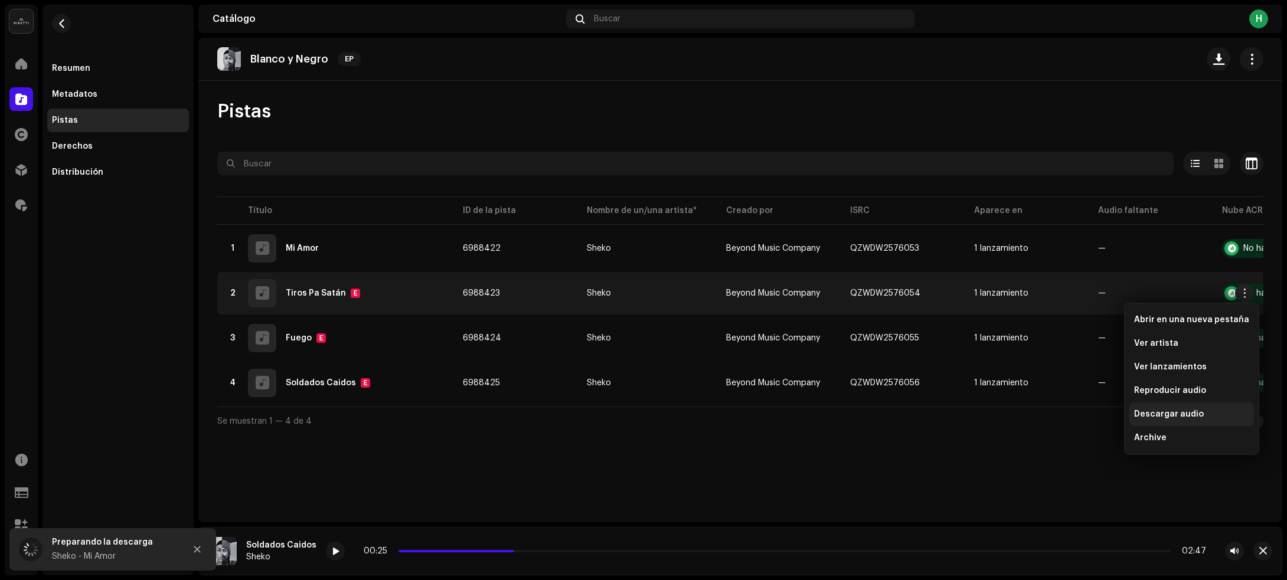
click at [1169, 412] on span "Descargar audio" at bounding box center [1169, 414] width 70 height 9
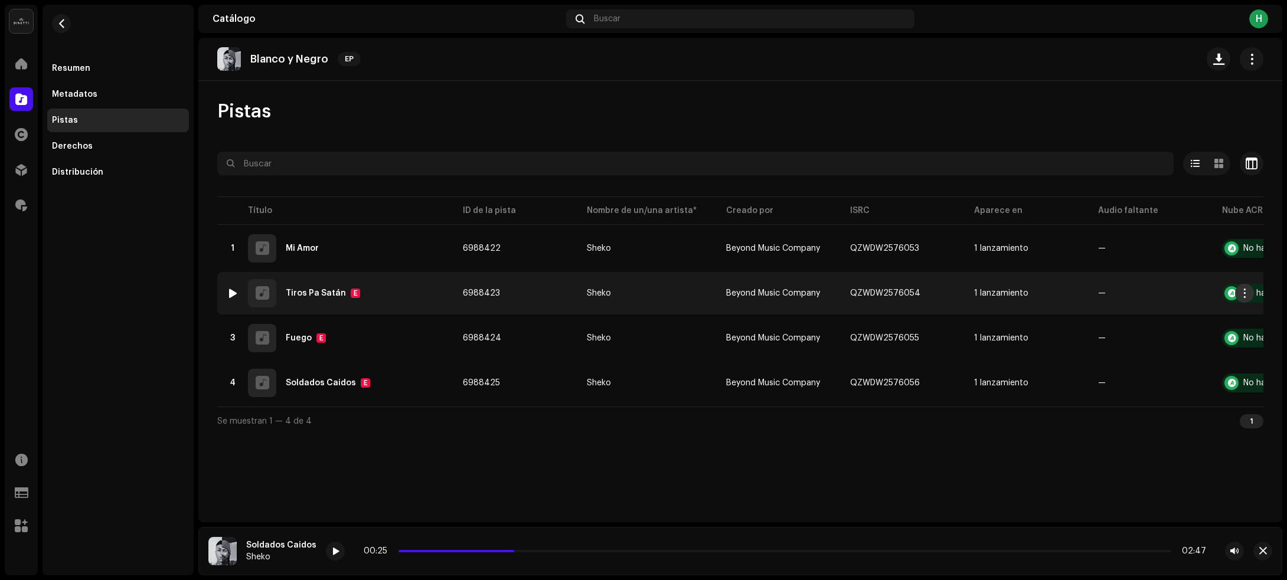
click at [1242, 291] on span "button" at bounding box center [1245, 293] width 9 height 9
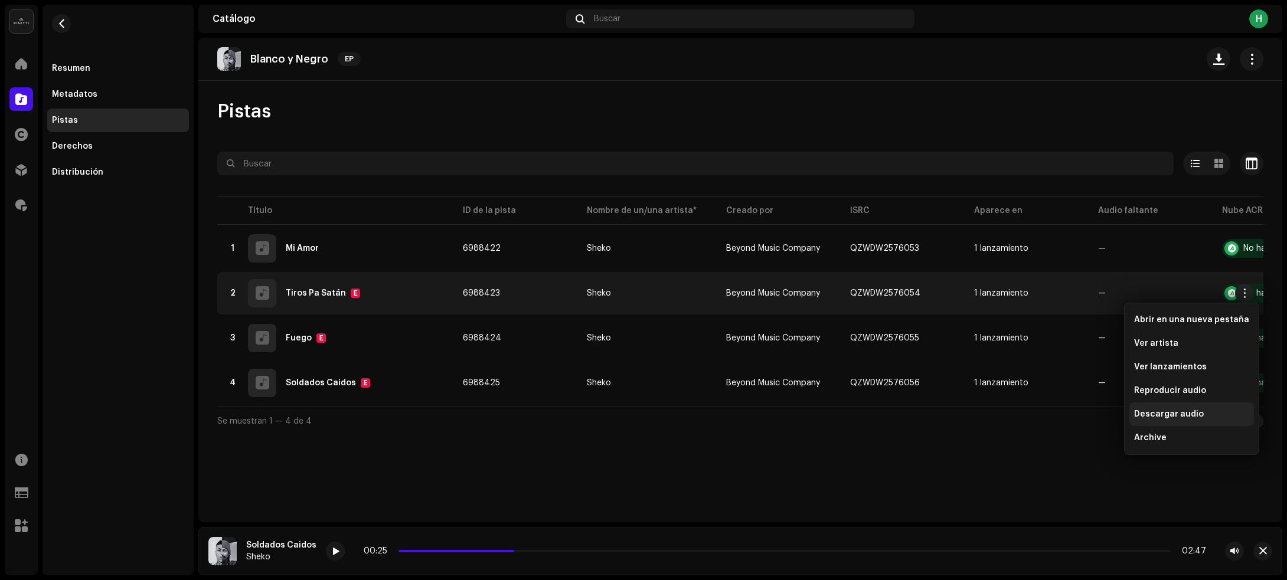
click at [1147, 410] on span "Descargar audio" at bounding box center [1169, 414] width 70 height 9
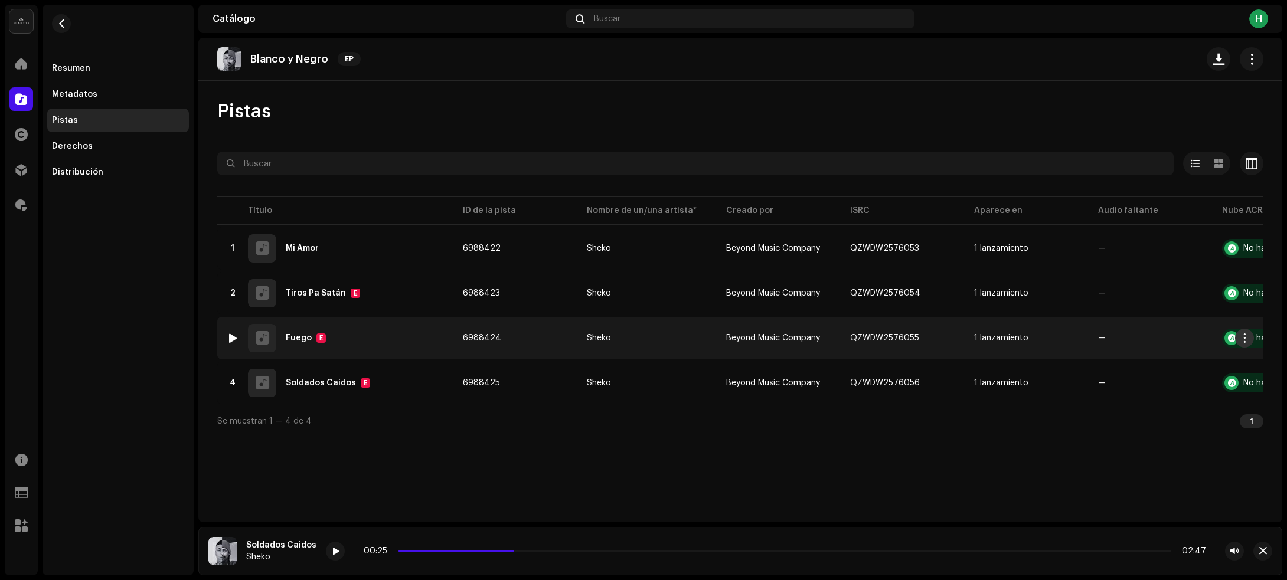
click at [1244, 341] on span "button" at bounding box center [1245, 338] width 9 height 9
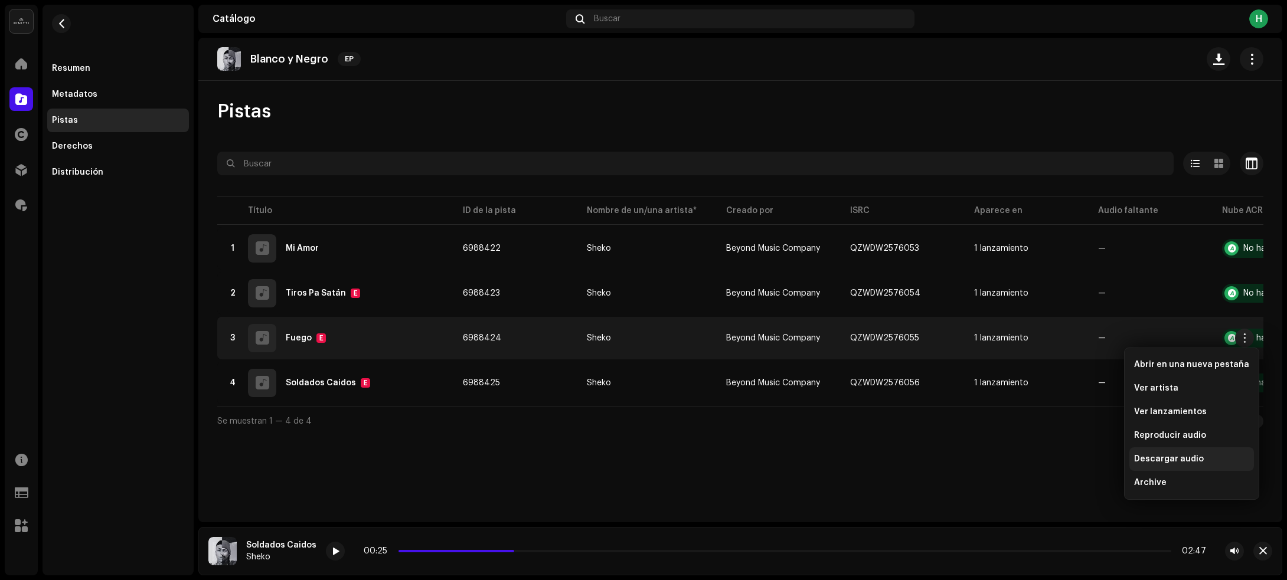
click at [1163, 456] on span "Descargar audio" at bounding box center [1169, 459] width 70 height 9
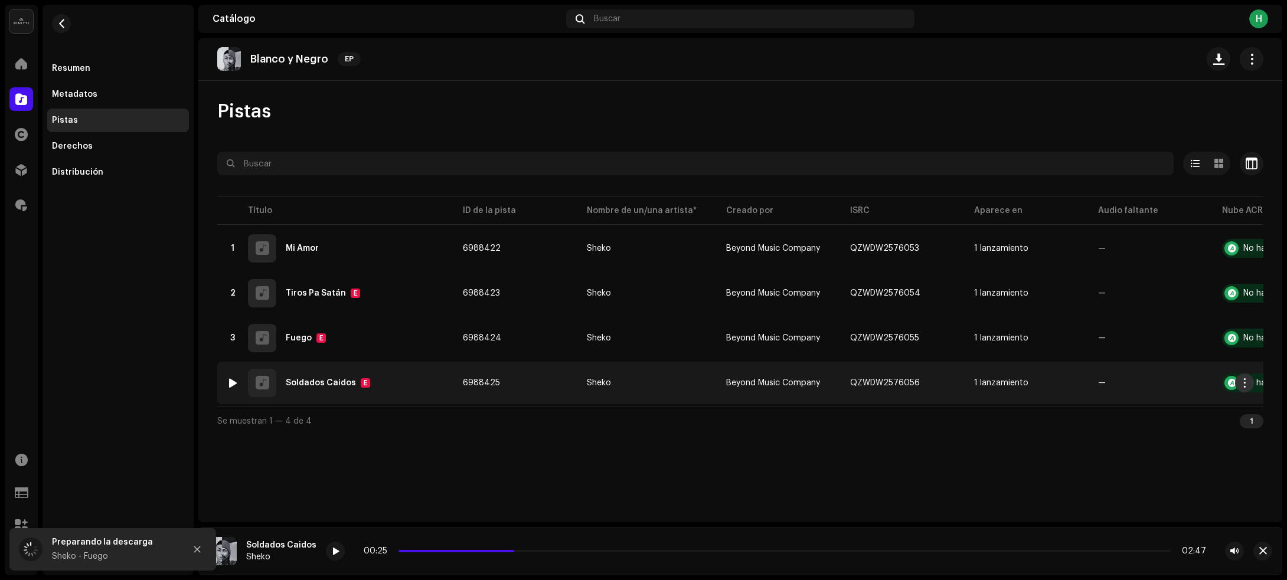
click at [1245, 384] on span "button" at bounding box center [1245, 382] width 9 height 9
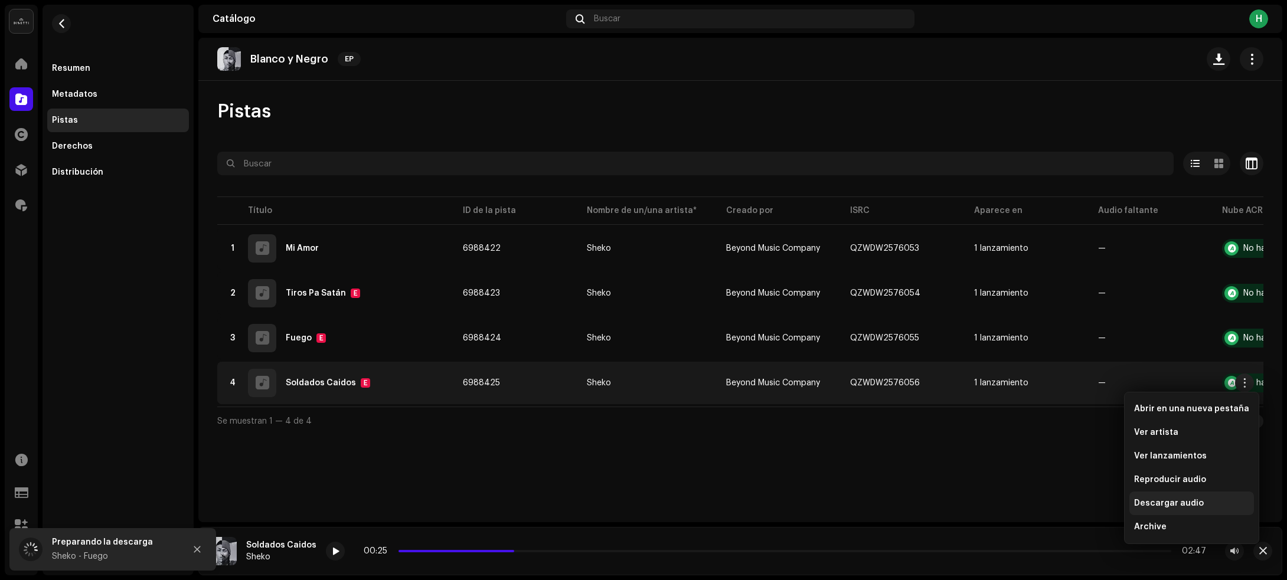
click at [1140, 493] on div "Descargar audio" at bounding box center [1192, 504] width 125 height 24
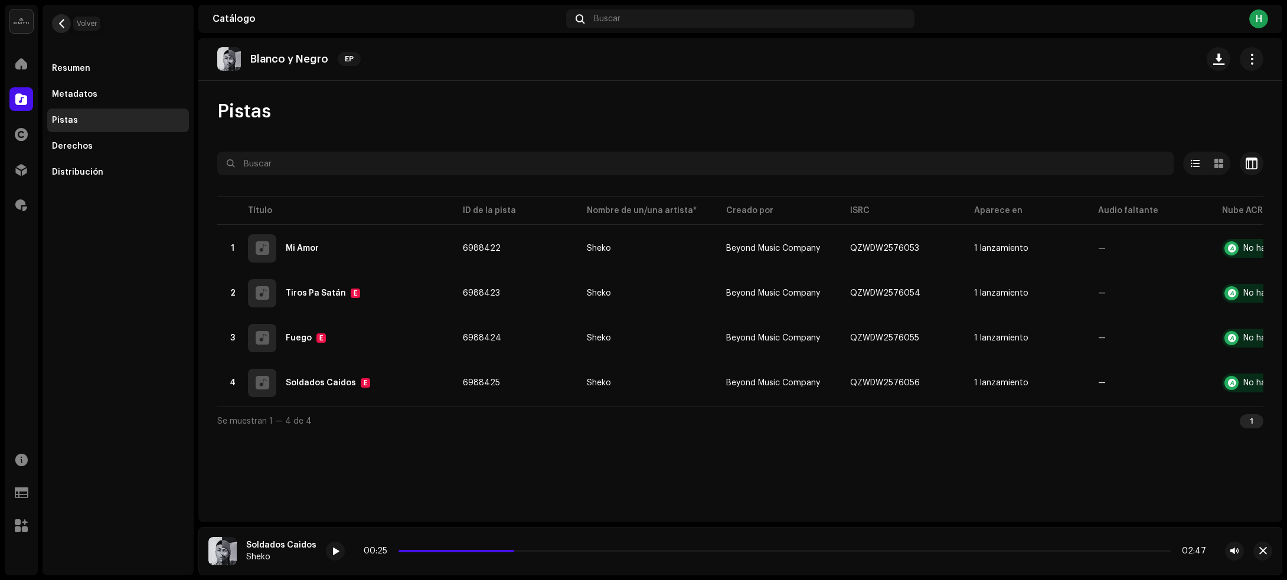
click at [68, 19] on button "button" at bounding box center [61, 23] width 19 height 19
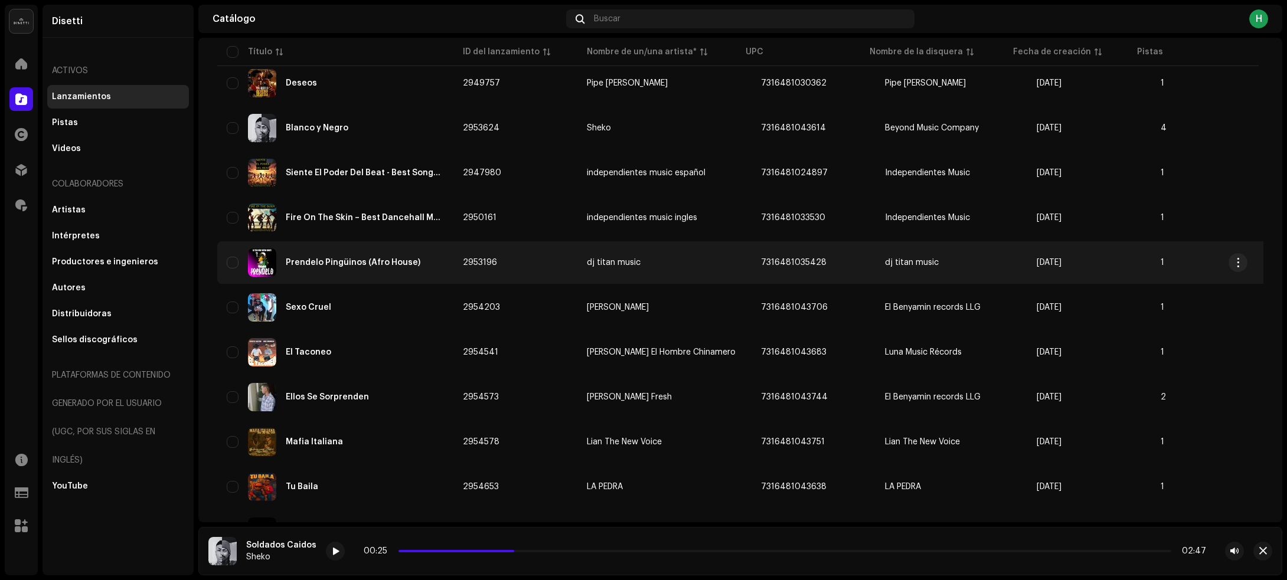
scroll to position [221, 0]
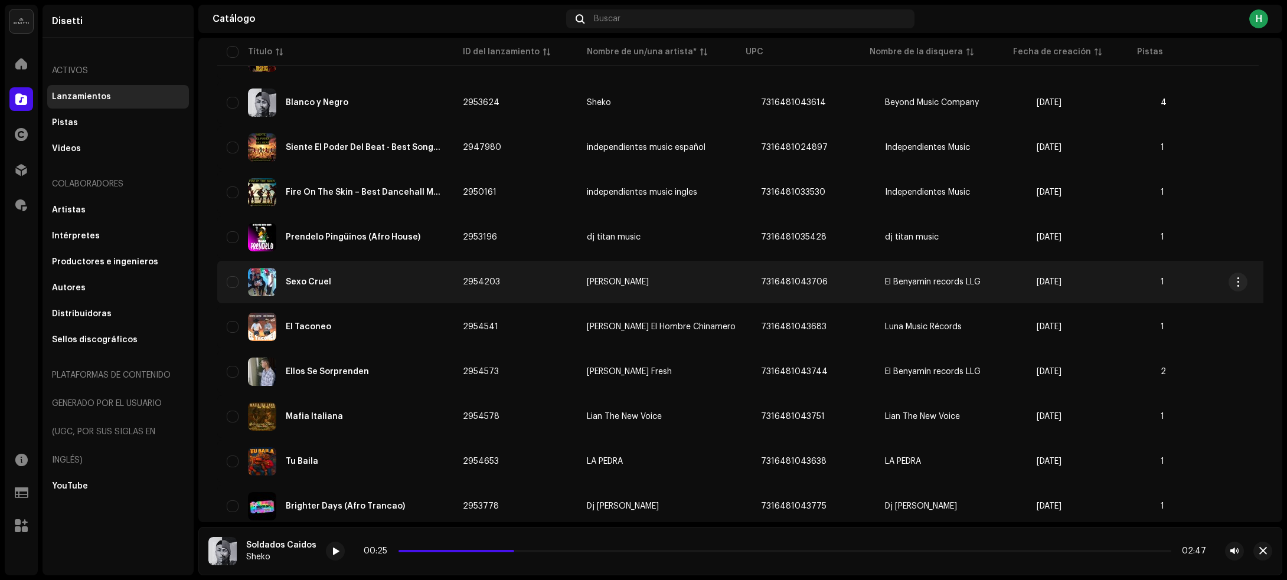
click at [402, 284] on div "Sexo Cruel" at bounding box center [335, 282] width 217 height 28
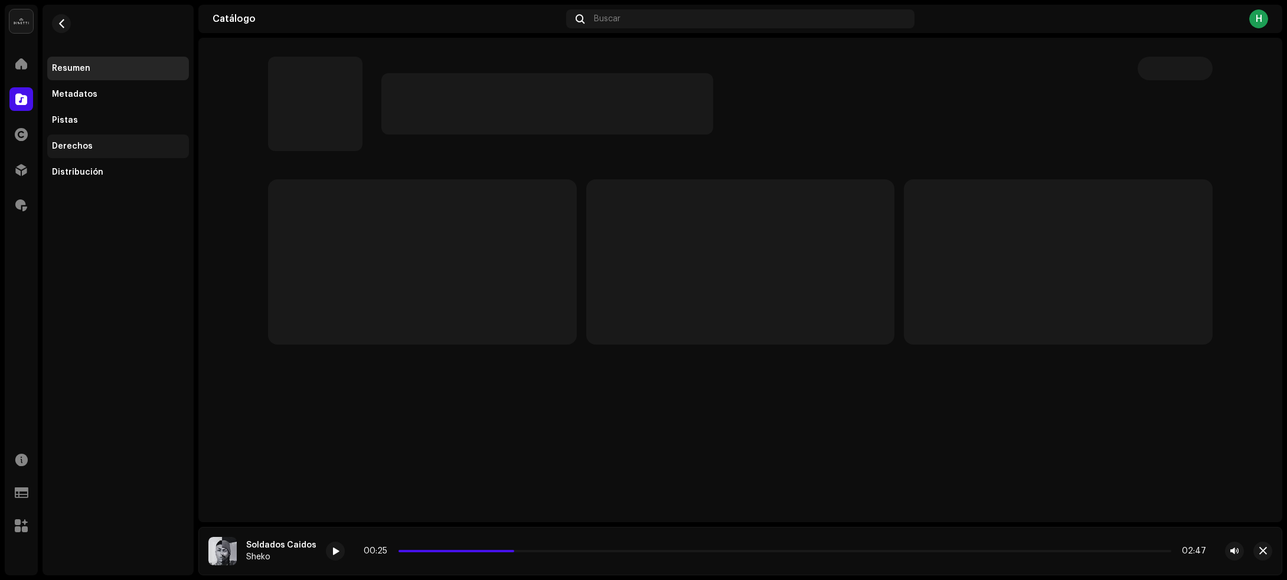
click at [73, 143] on div "Derechos" at bounding box center [72, 146] width 41 height 9
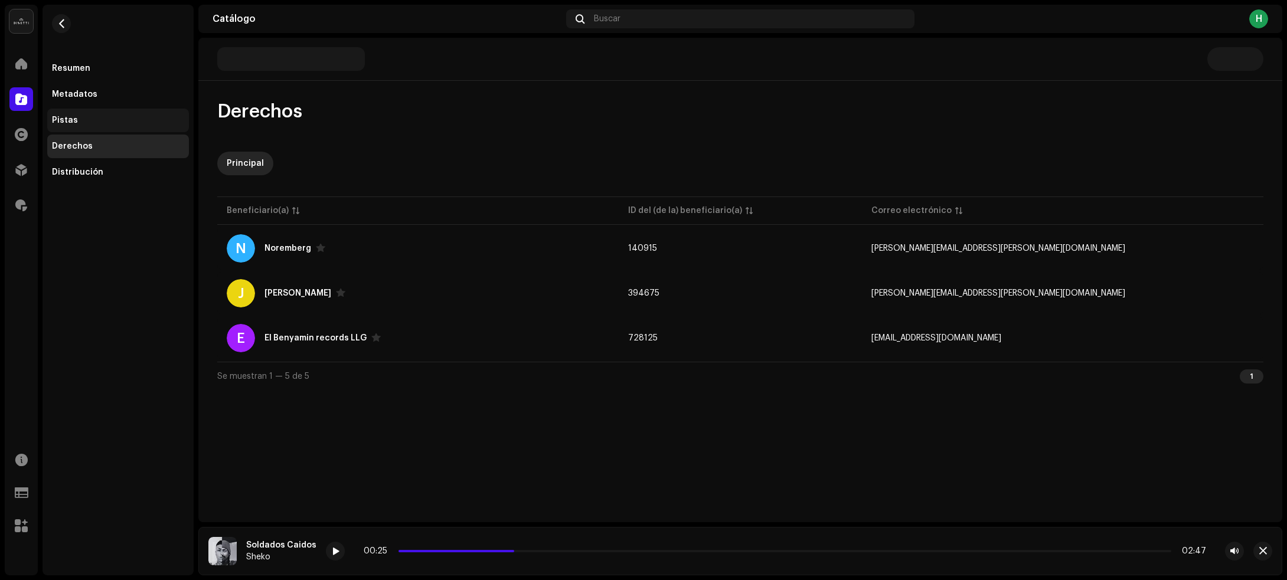
click at [79, 119] on div "Pistas" at bounding box center [118, 120] width 132 height 9
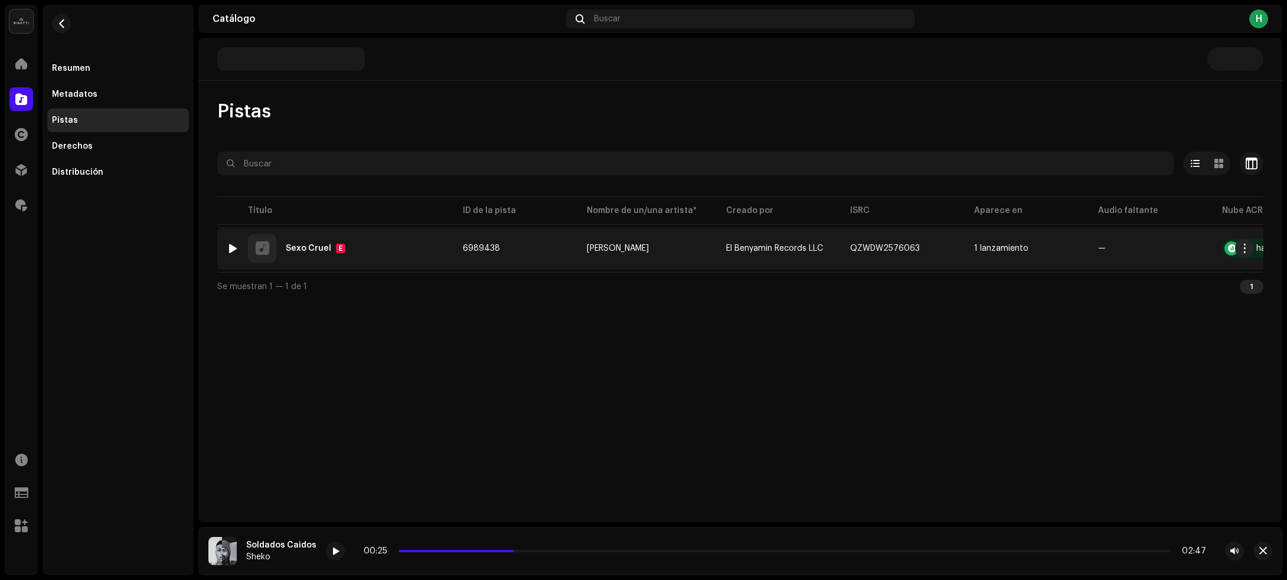
click at [234, 246] on div at bounding box center [233, 248] width 9 height 9
click at [231, 249] on div at bounding box center [233, 248] width 9 height 9
click at [1249, 249] on span "button" at bounding box center [1245, 248] width 9 height 9
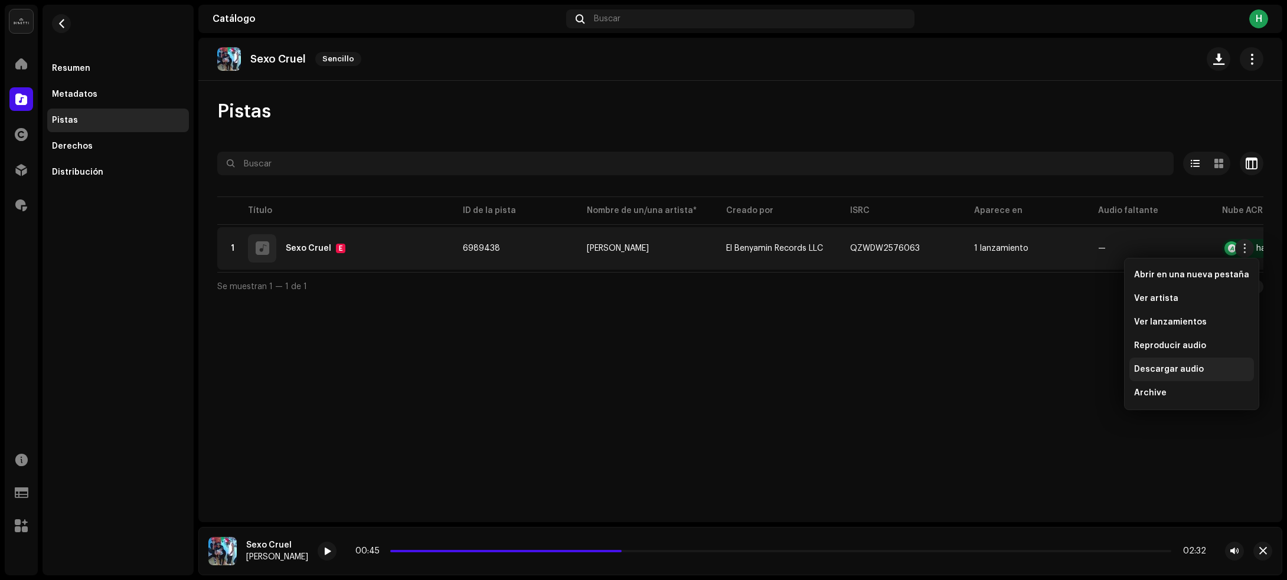
click at [1173, 367] on span "Descargar audio" at bounding box center [1169, 369] width 70 height 9
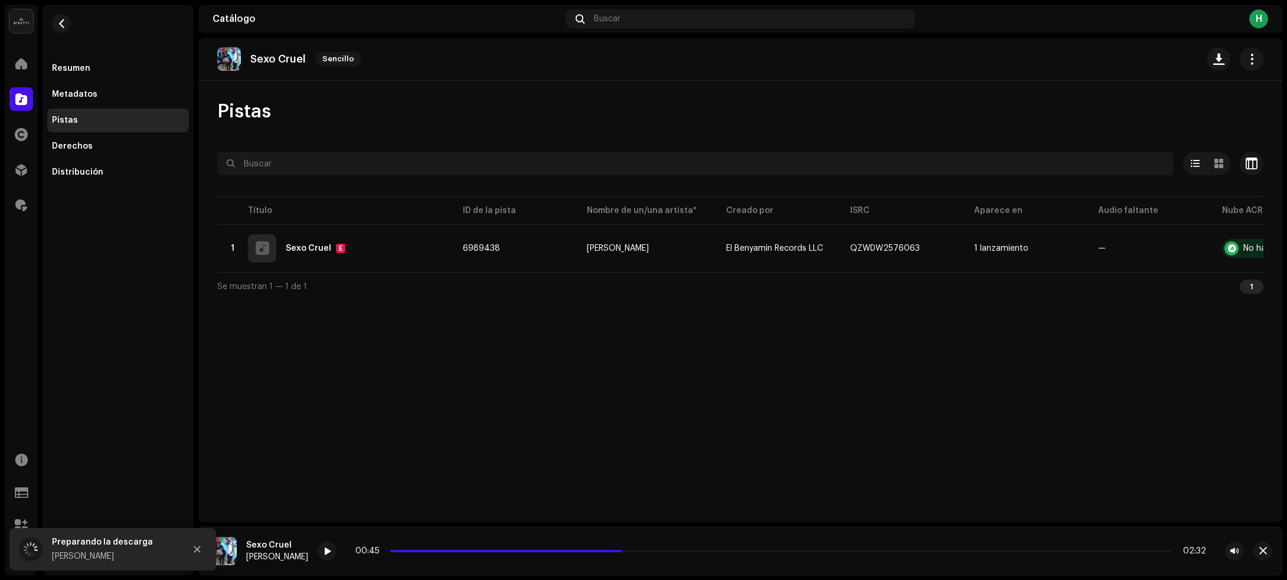
click at [550, 396] on div "Sexo Cruel Sencillo Pistas Seleccionado 0 Seleccionar todo 1 Opciones Filtros E…" at bounding box center [740, 280] width 1084 height 485
click at [63, 28] on button "button" at bounding box center [61, 23] width 19 height 19
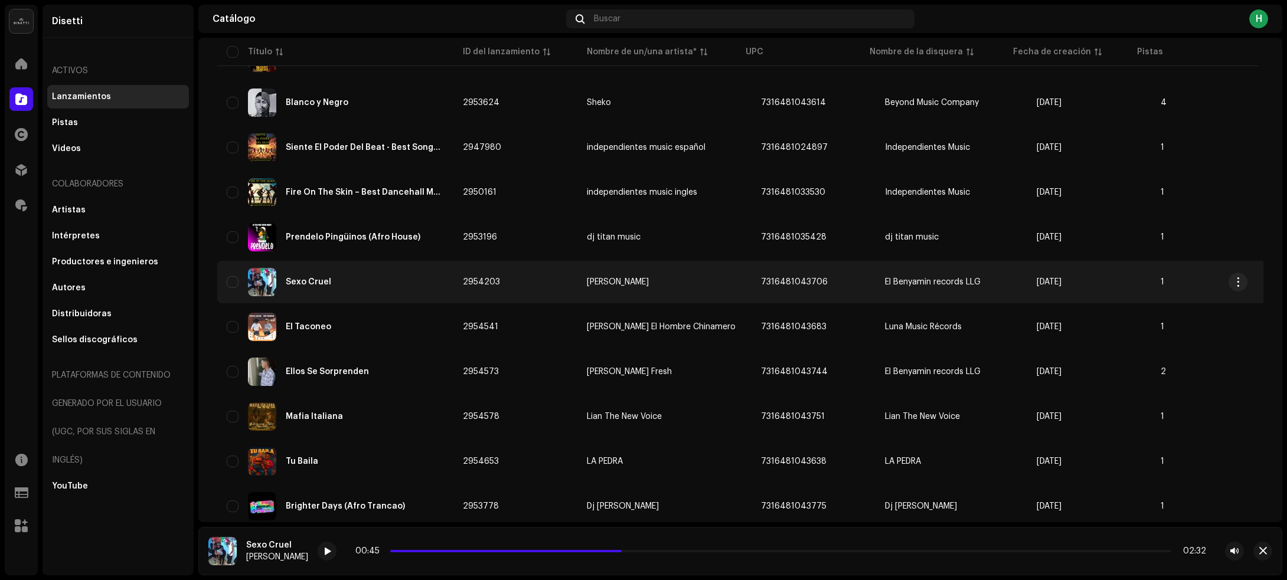
scroll to position [295, 0]
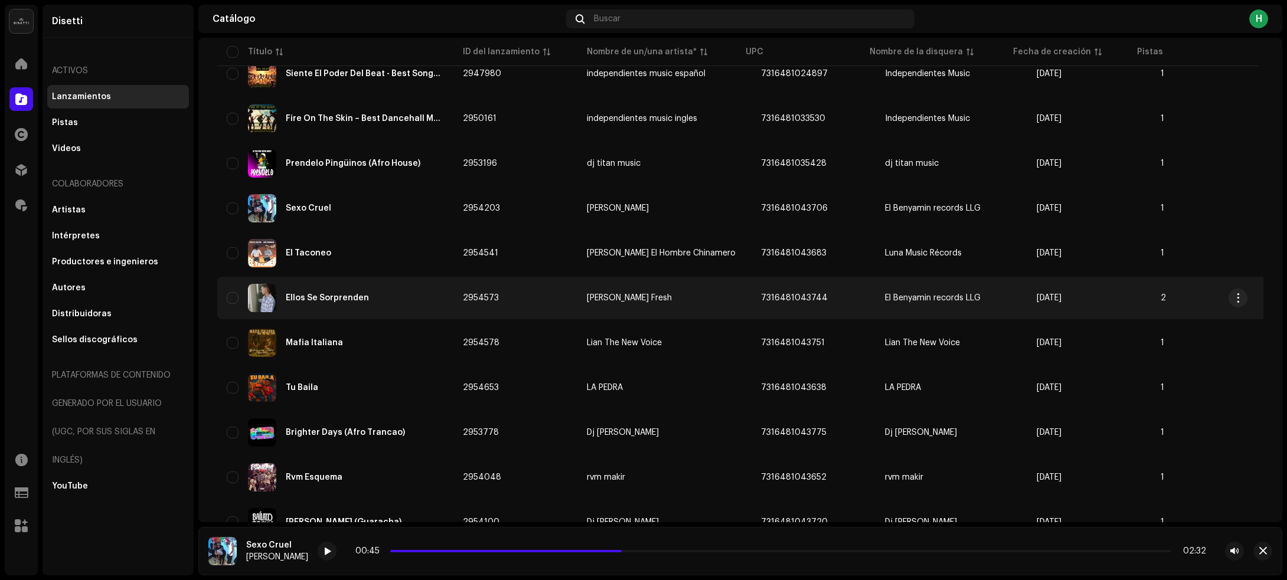
click at [367, 293] on div "Ellos Se Sorprenden" at bounding box center [335, 298] width 217 height 28
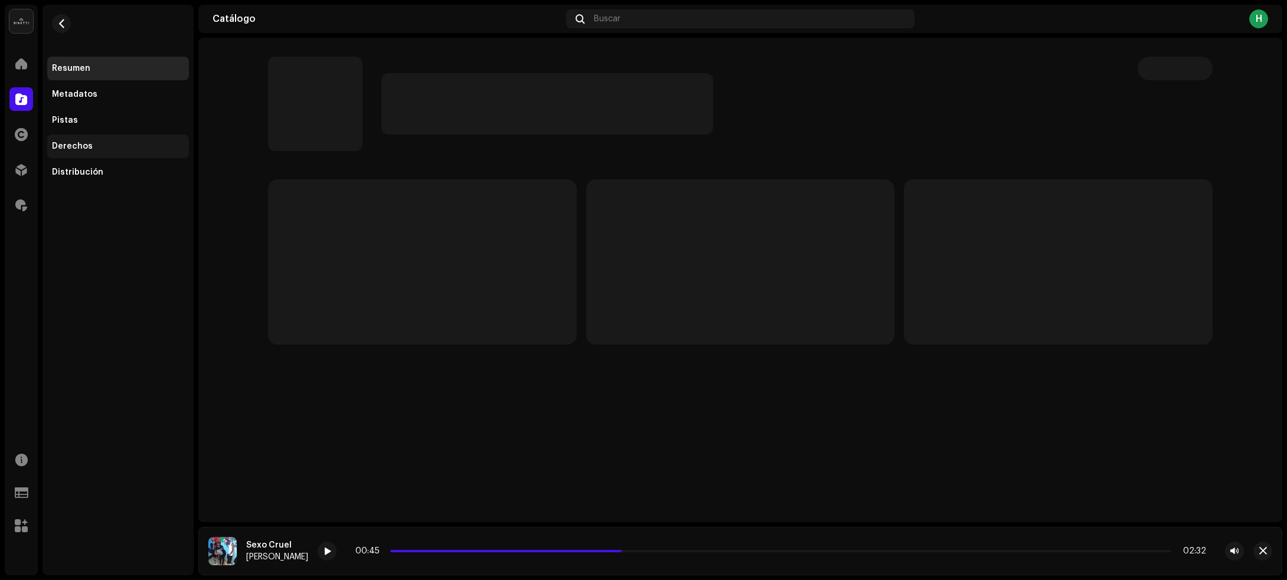
click at [71, 135] on div "Derechos" at bounding box center [118, 147] width 142 height 24
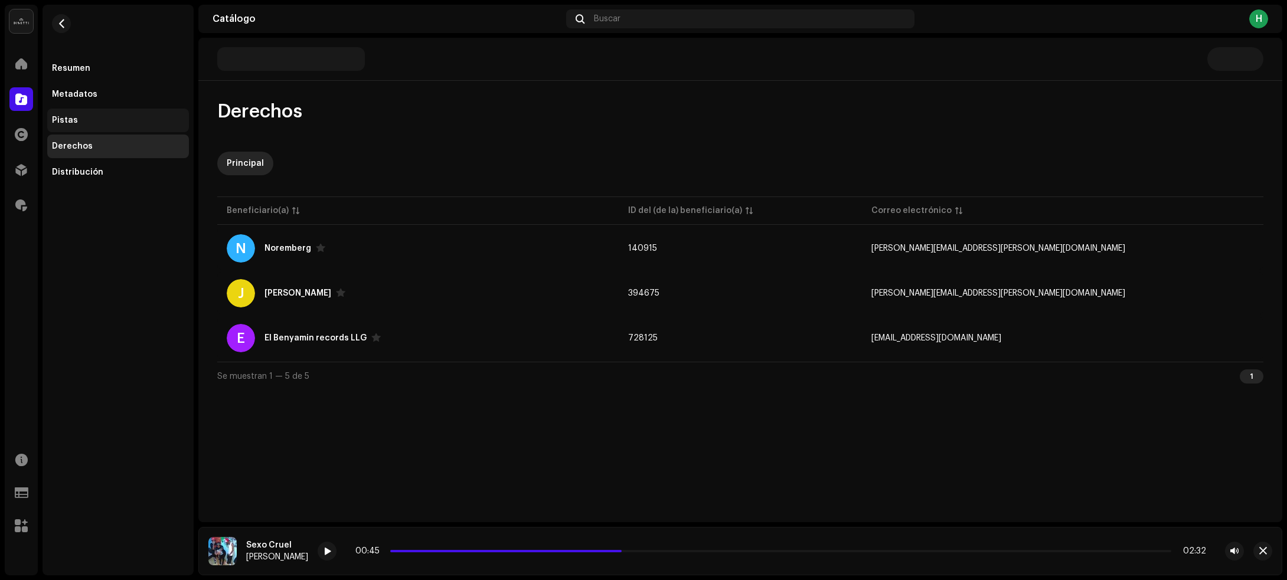
click at [57, 112] on div "Pistas" at bounding box center [118, 121] width 142 height 24
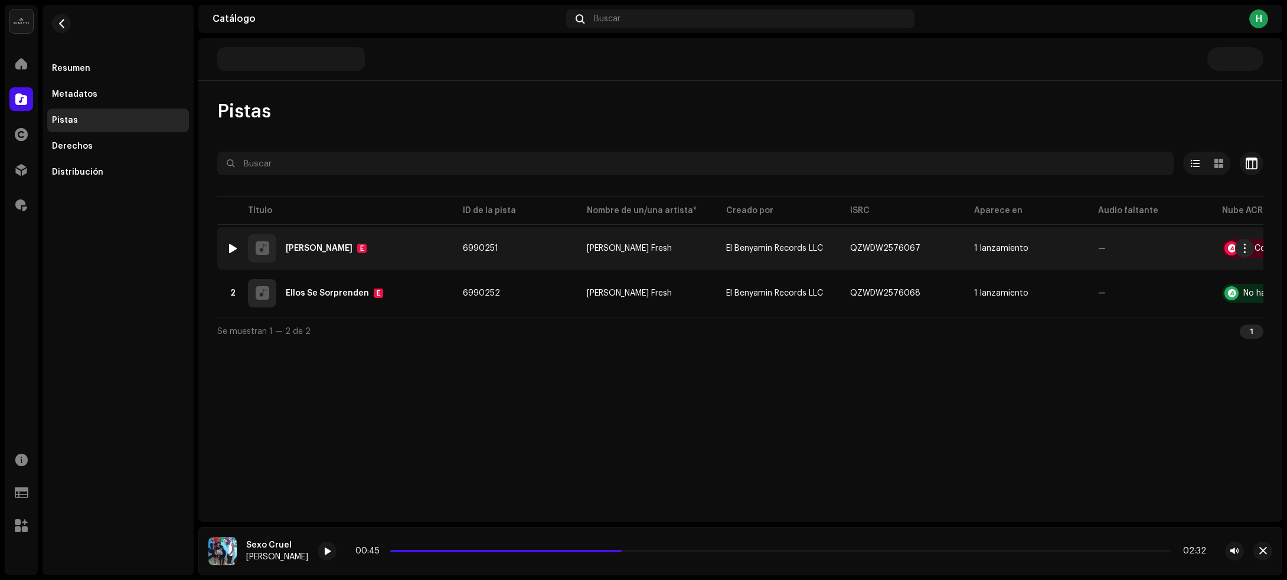
click at [230, 245] on div at bounding box center [233, 248] width 9 height 9
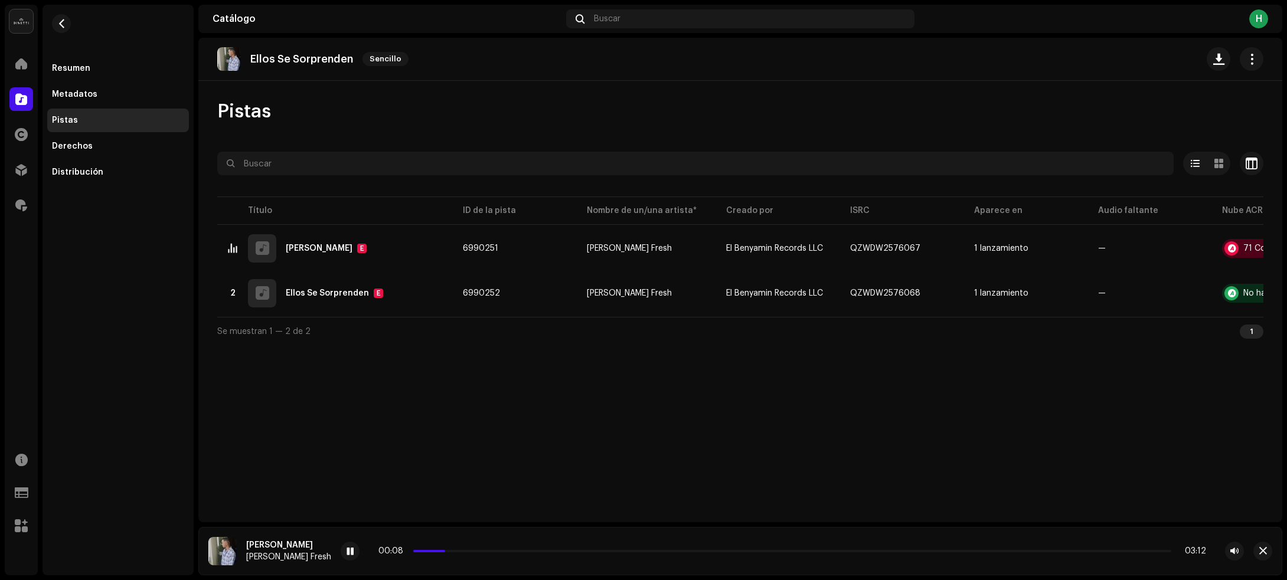
click at [435, 404] on div "Ellos Se Sorprenden Sencillo Pistas Seleccionado 0 Seleccionar todo 2 Opciones …" at bounding box center [740, 280] width 1084 height 485
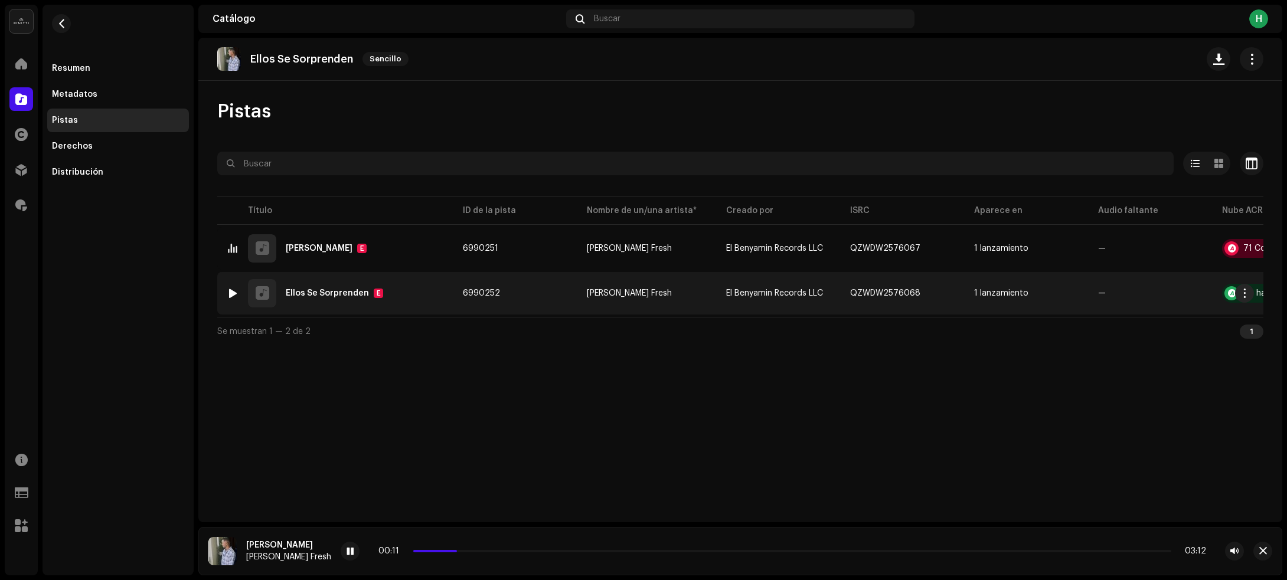
click at [233, 291] on div at bounding box center [233, 293] width 9 height 9
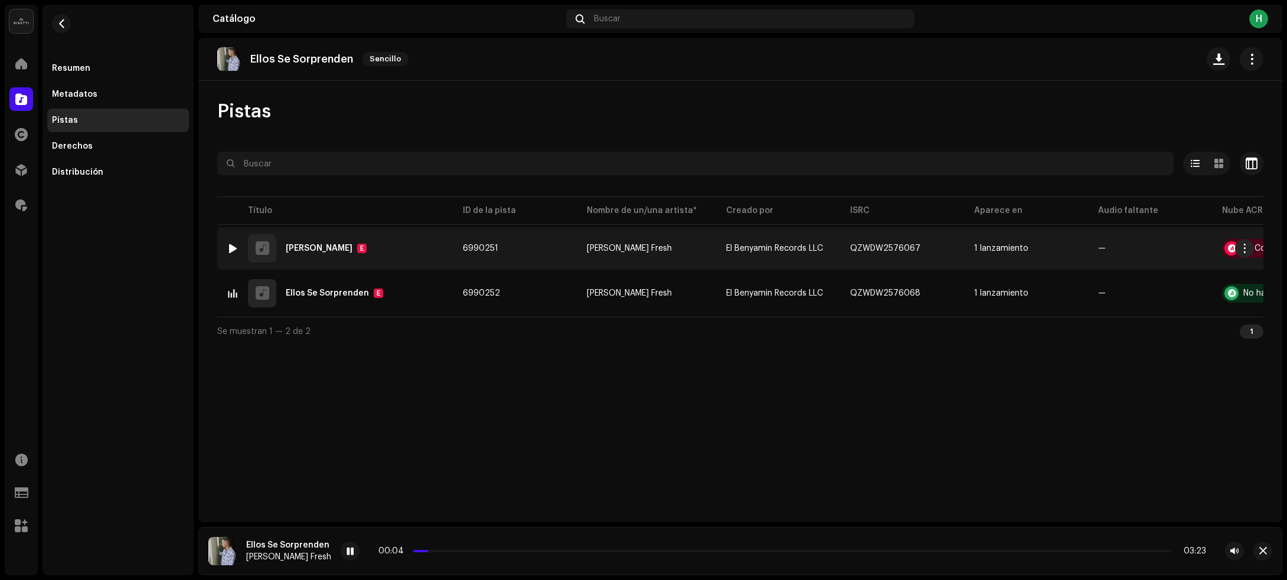
click at [409, 240] on div "1 Vida De Gánster E" at bounding box center [335, 248] width 217 height 28
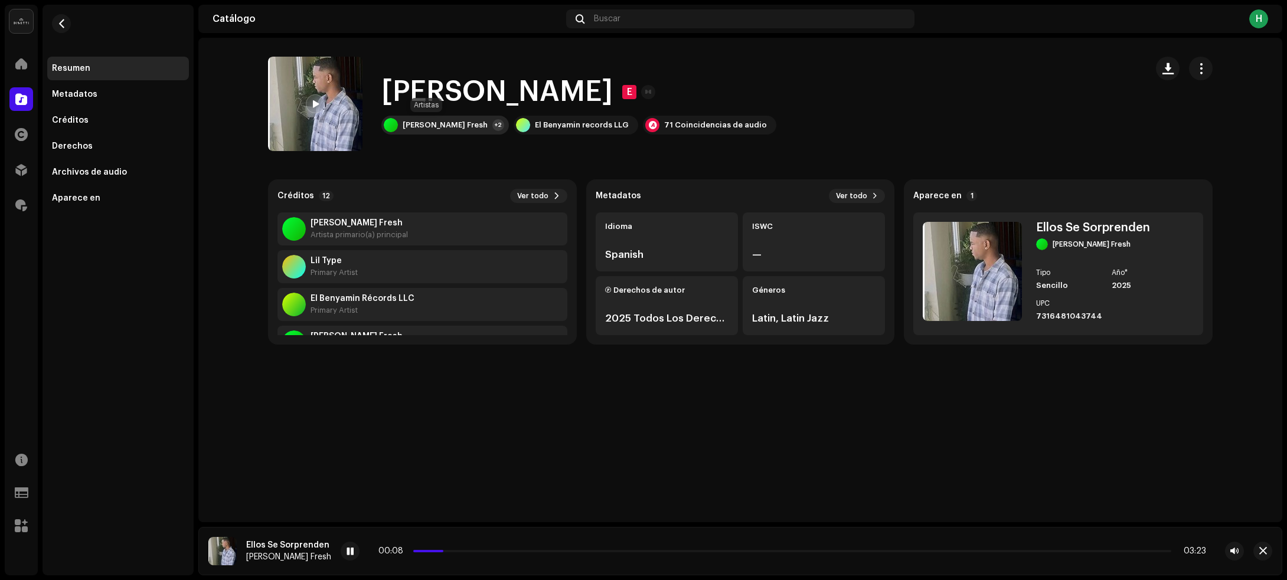
click at [433, 125] on div "Braylin Fresh" at bounding box center [445, 124] width 85 height 9
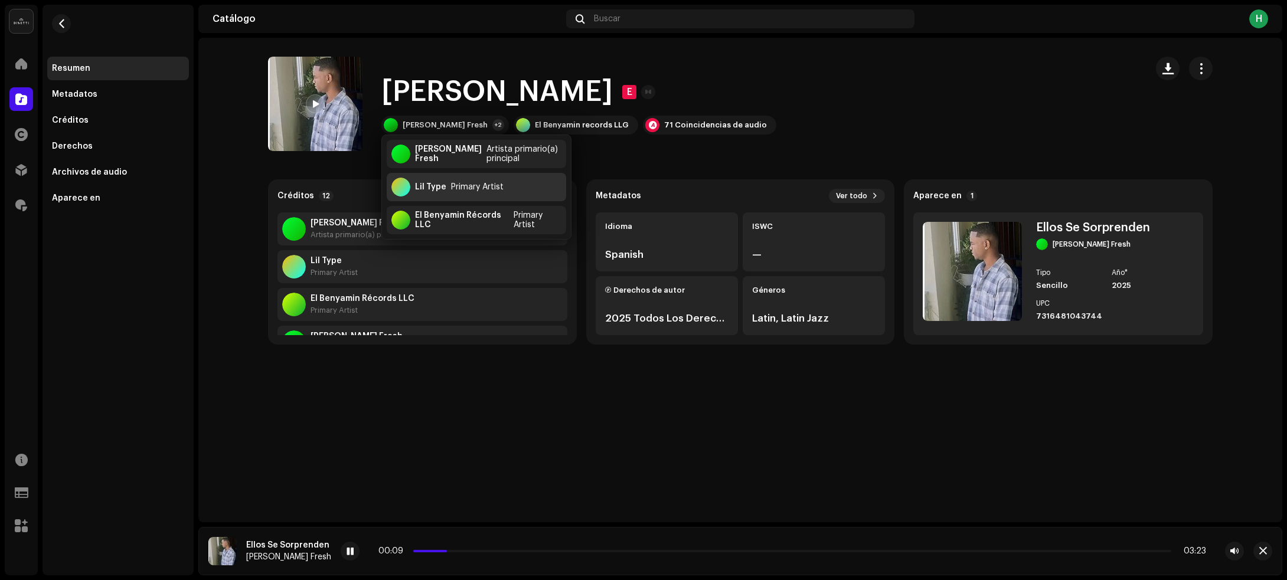
click at [446, 195] on div "Lil Type Primary Artist" at bounding box center [476, 187] width 179 height 28
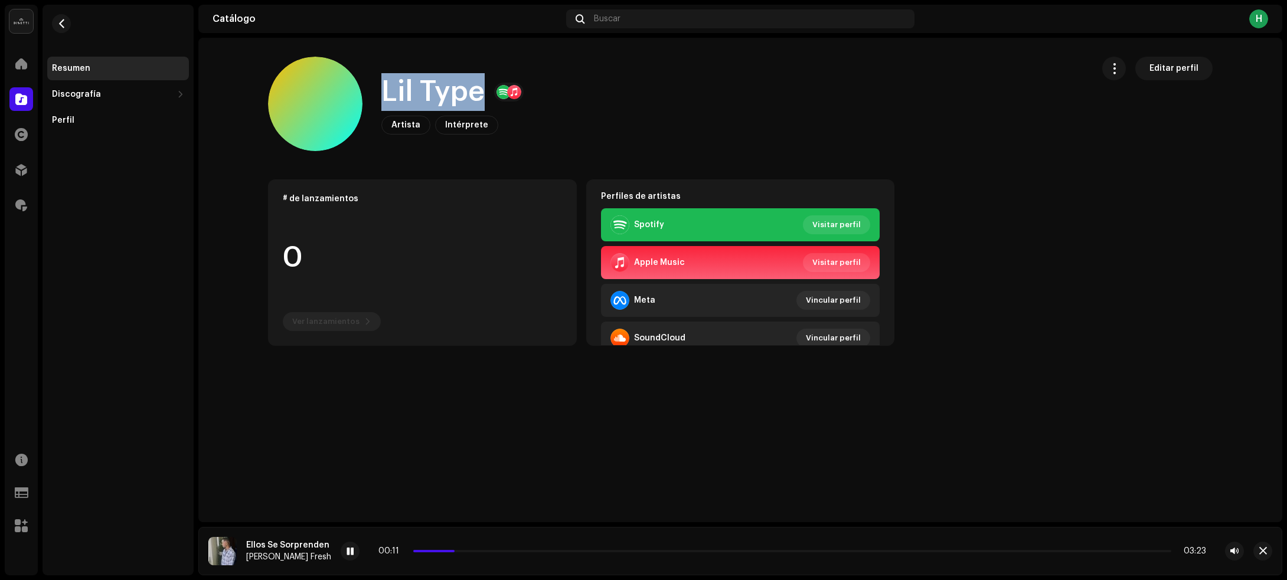
drag, startPoint x: 373, startPoint y: 87, endPoint x: 481, endPoint y: 81, distance: 108.2
click at [481, 81] on div "Lil Type Artista Intérprete Editar perfil" at bounding box center [675, 104] width 815 height 94
copy h1 "Lil Type"
click at [54, 19] on button "button" at bounding box center [61, 23] width 19 height 19
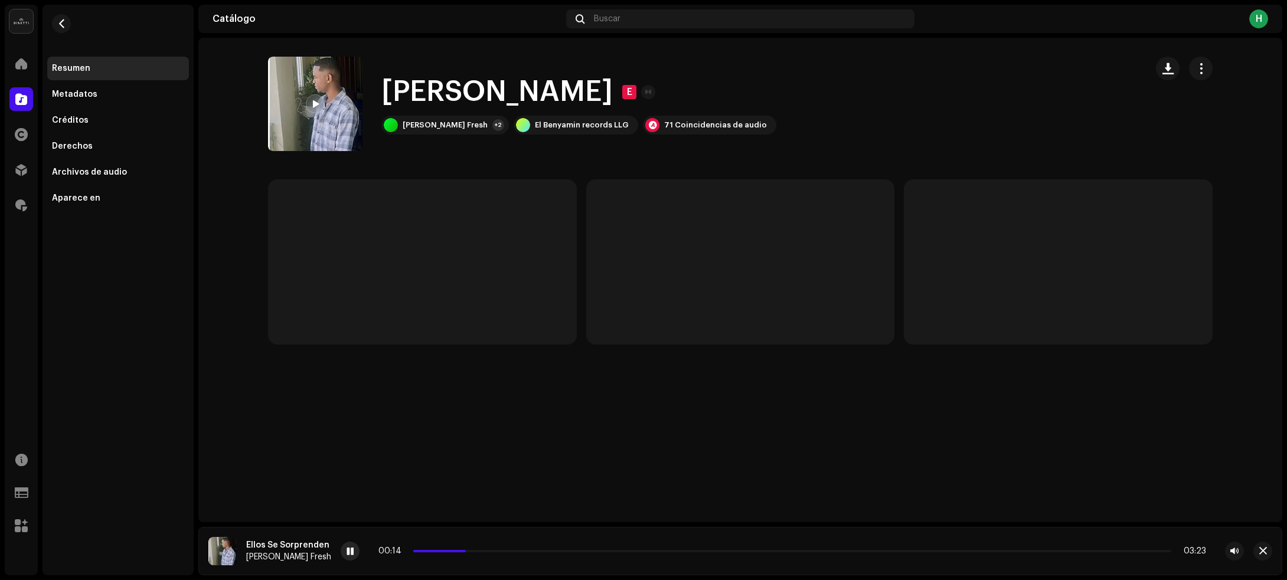
click at [350, 553] on div at bounding box center [350, 551] width 19 height 19
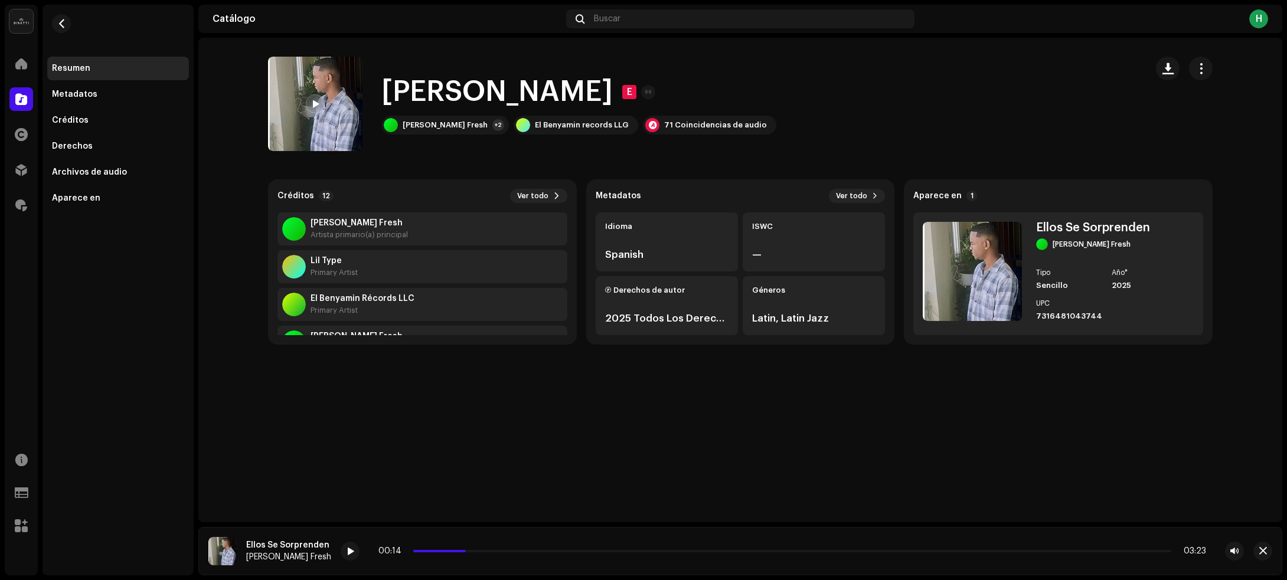
click at [479, 407] on div "Vida De Gánster E Vida De Gánster E Braylin Fresh +2 El Benyamin records LLG 71…" at bounding box center [740, 280] width 1084 height 485
click at [452, 126] on div "Braylin Fresh +2" at bounding box center [445, 125] width 128 height 19
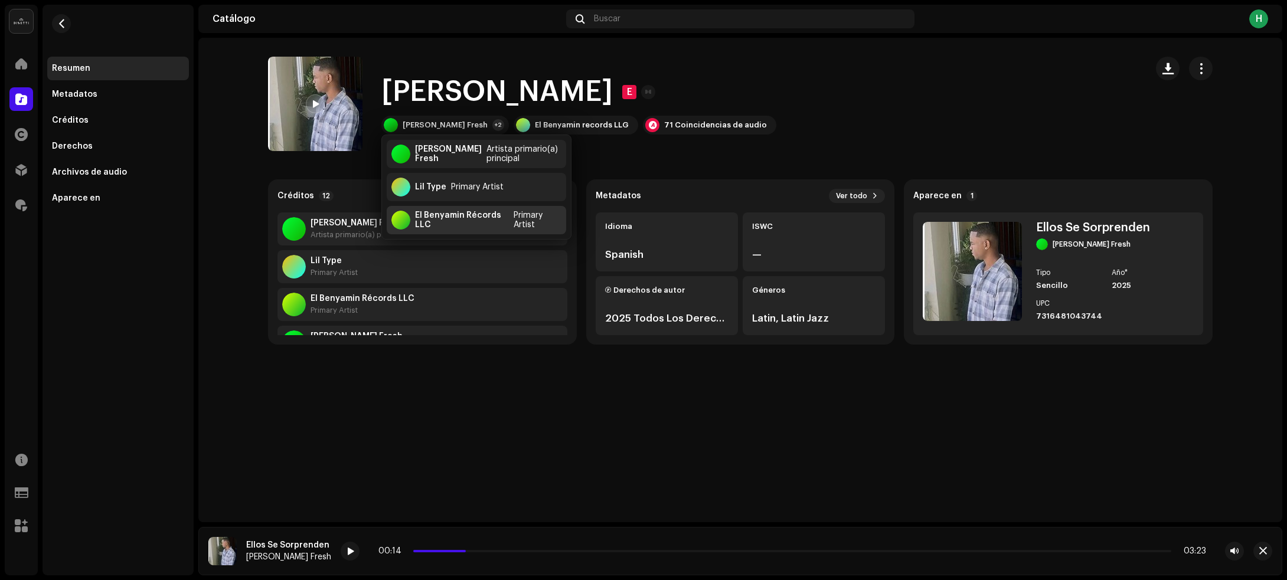
click at [458, 219] on div "El Benyamin Récords LLC" at bounding box center [462, 220] width 94 height 19
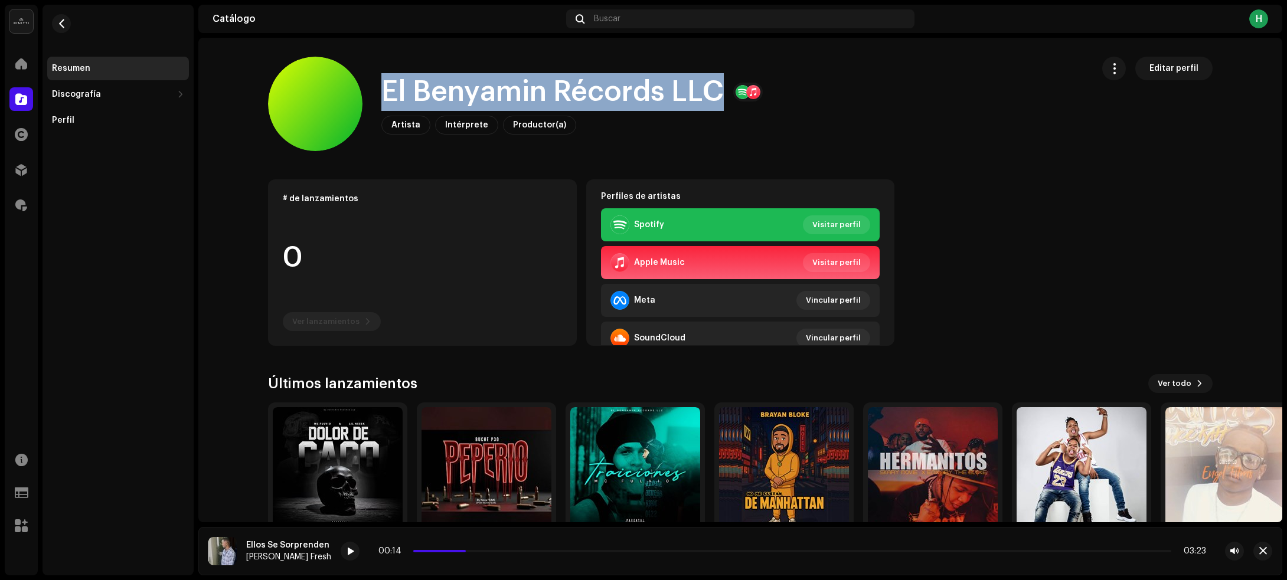
drag, startPoint x: 383, startPoint y: 97, endPoint x: 711, endPoint y: 94, distance: 328.9
click at [711, 94] on div "El Benyamin Récords LLC Artista Intérprete Productor(a) Editar perfil" at bounding box center [675, 104] width 815 height 94
copy h1 "El Benyamin Récords LLC"
click at [62, 21] on span "button" at bounding box center [61, 23] width 9 height 9
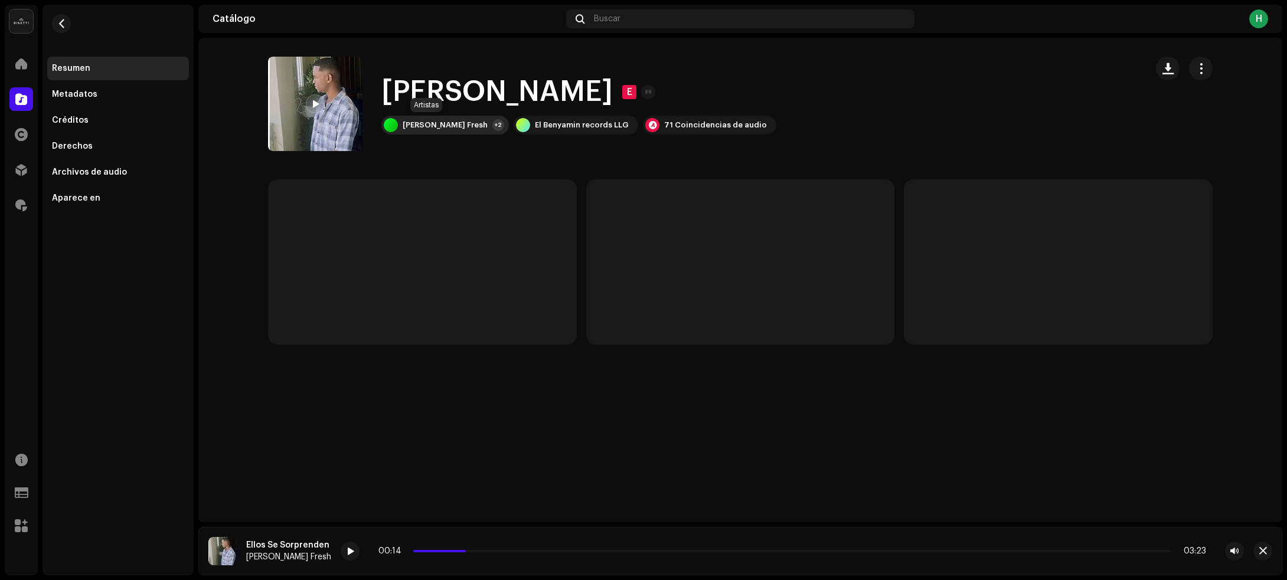
click at [431, 116] on div "Braylin Fresh +2" at bounding box center [445, 125] width 128 height 19
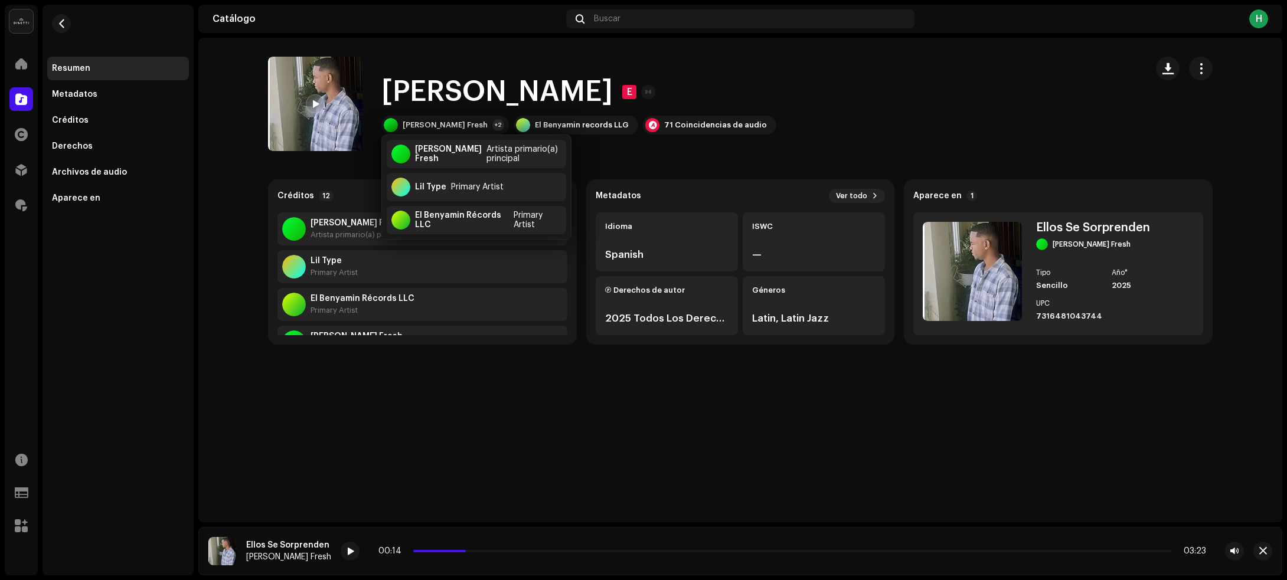
click at [234, 249] on catalog-tracks-details-overview "Vida De Gánster E Vida De Gánster E Braylin Fresh +2 El Benyamin records LLG 71…" at bounding box center [740, 201] width 1084 height 326
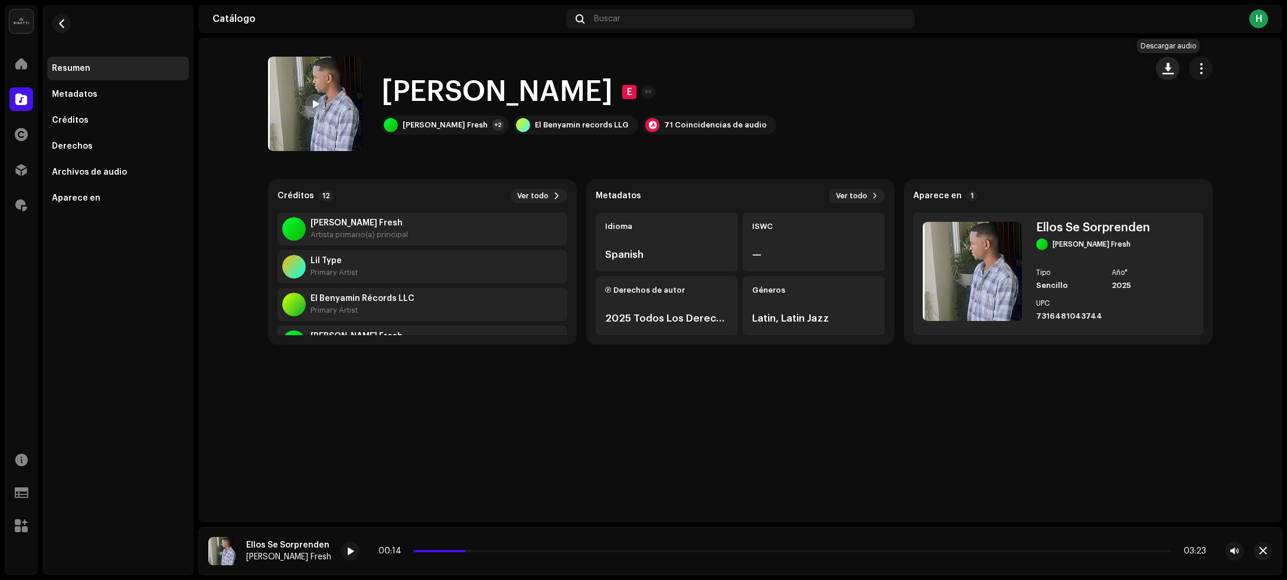
click at [1167, 68] on span "button" at bounding box center [1168, 68] width 11 height 9
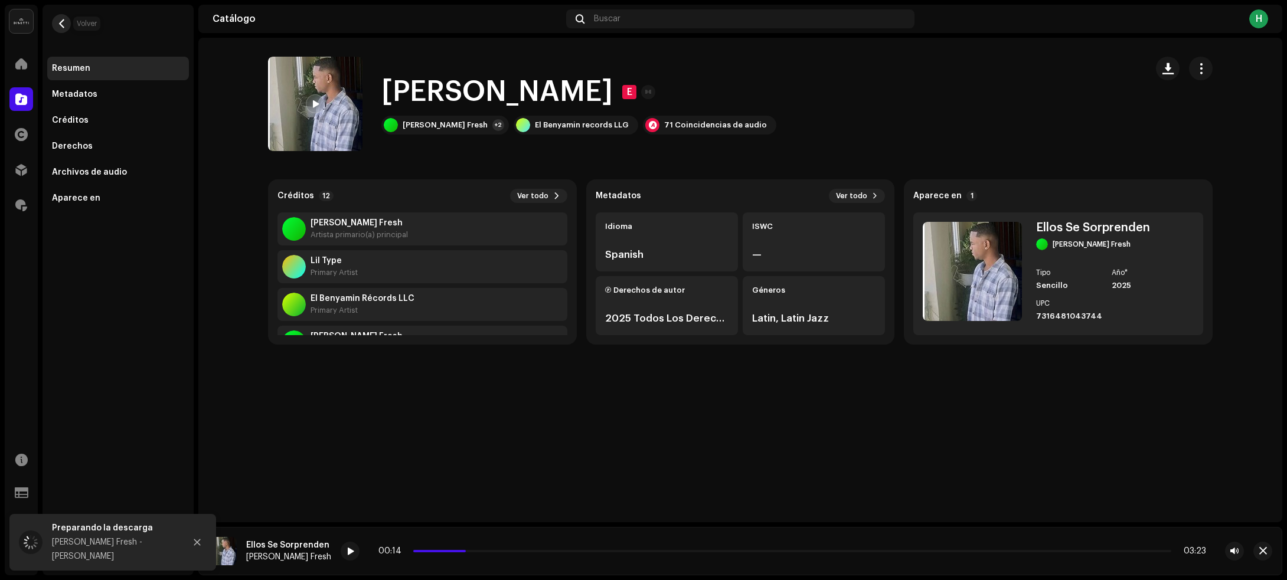
click at [65, 22] on span "button" at bounding box center [61, 23] width 9 height 9
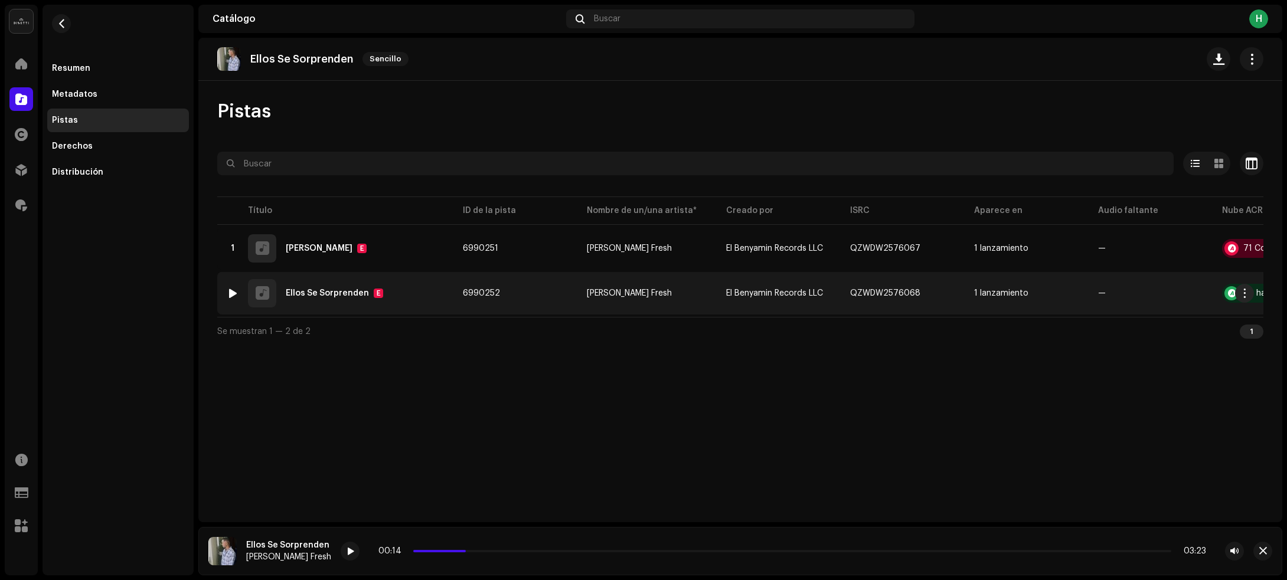
click at [423, 295] on div "2 Ellos Se Sorprenden E" at bounding box center [335, 293] width 217 height 28
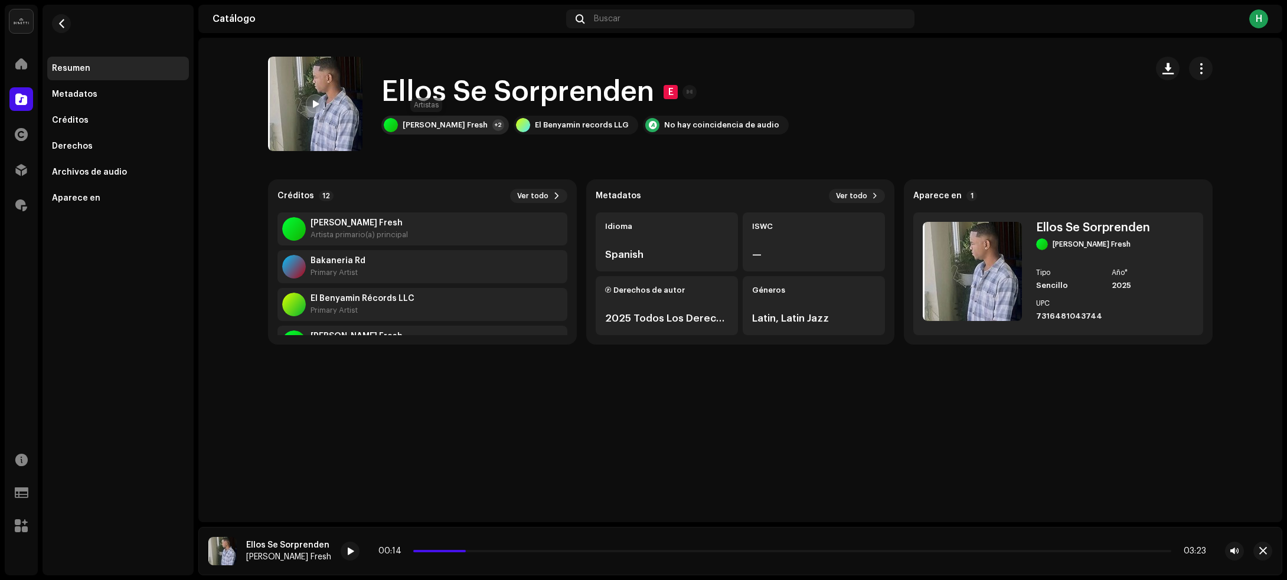
click at [449, 125] on div "[PERSON_NAME] Fresh" at bounding box center [445, 124] width 85 height 9
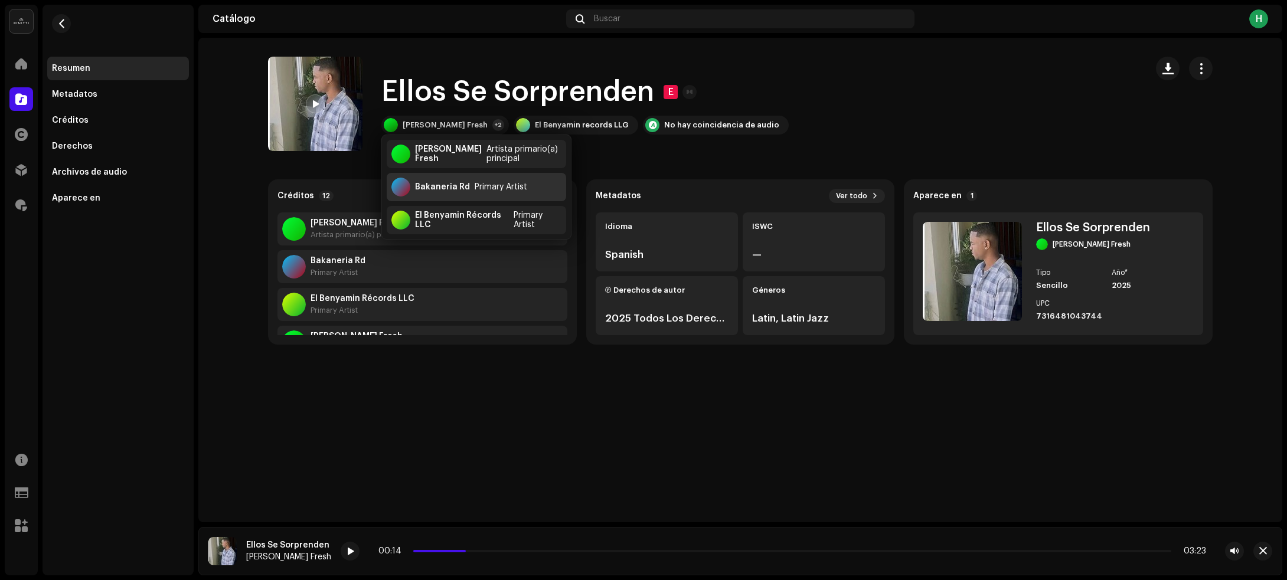
click at [442, 192] on div "Bakaneria Rd Primary Artist" at bounding box center [476, 187] width 179 height 28
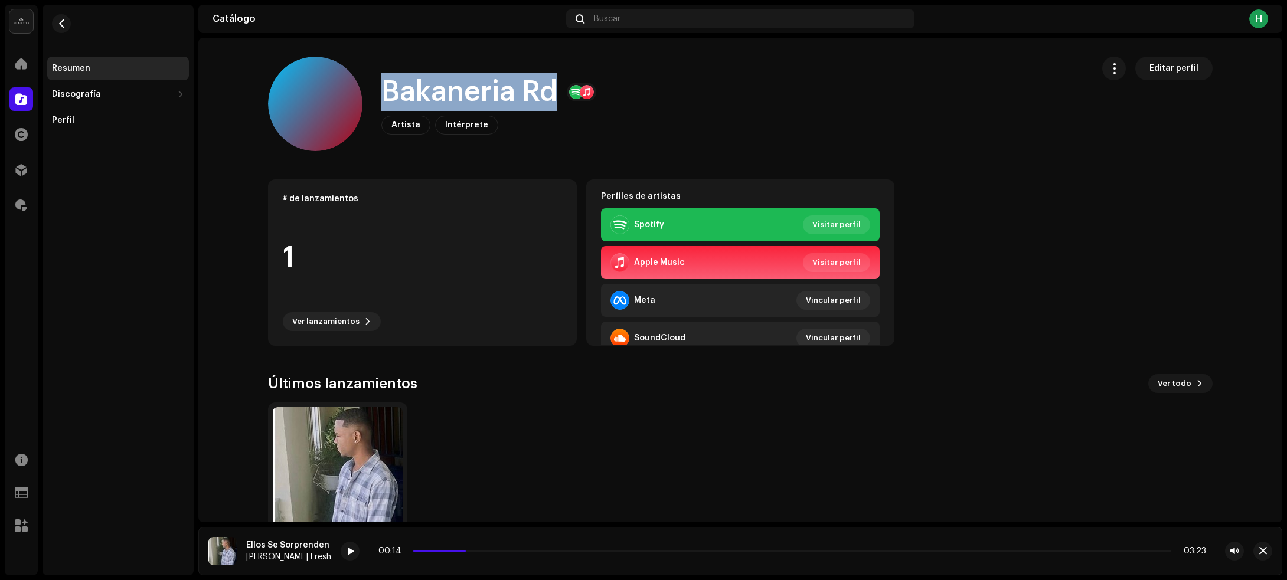
drag, startPoint x: 374, startPoint y: 95, endPoint x: 545, endPoint y: 115, distance: 172.4
click at [545, 115] on div "Bakaneria Rd Artista Intérprete Editar perfil" at bounding box center [675, 104] width 815 height 94
copy div "Bakaneria Rd Artista Intérprete Editar perfil Editar perfil"
click at [56, 28] on button "button" at bounding box center [61, 23] width 19 height 19
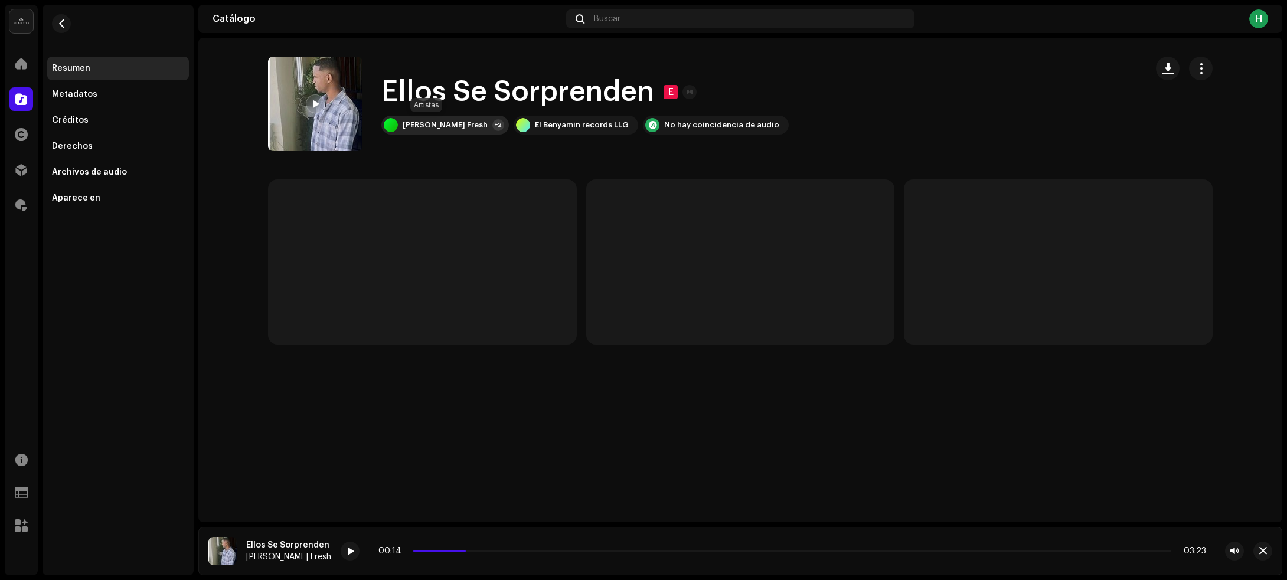
click at [428, 118] on div "Braylin Fresh +2" at bounding box center [445, 125] width 128 height 19
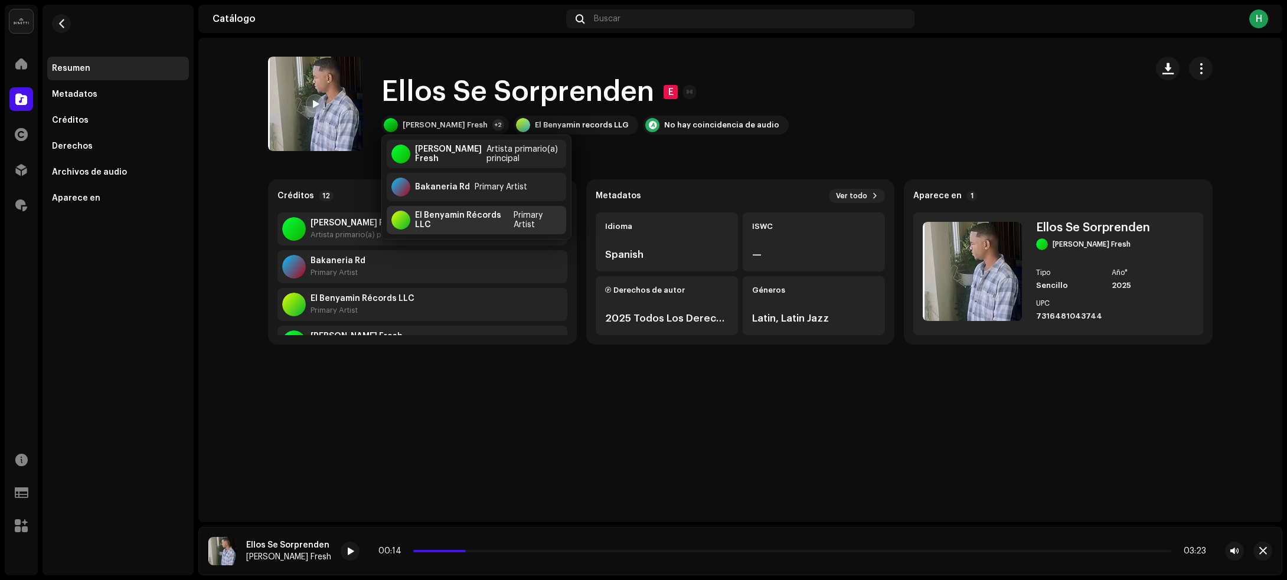
click at [404, 208] on div "El Benyamin Récords LLC Primary Artist" at bounding box center [476, 220] width 179 height 28
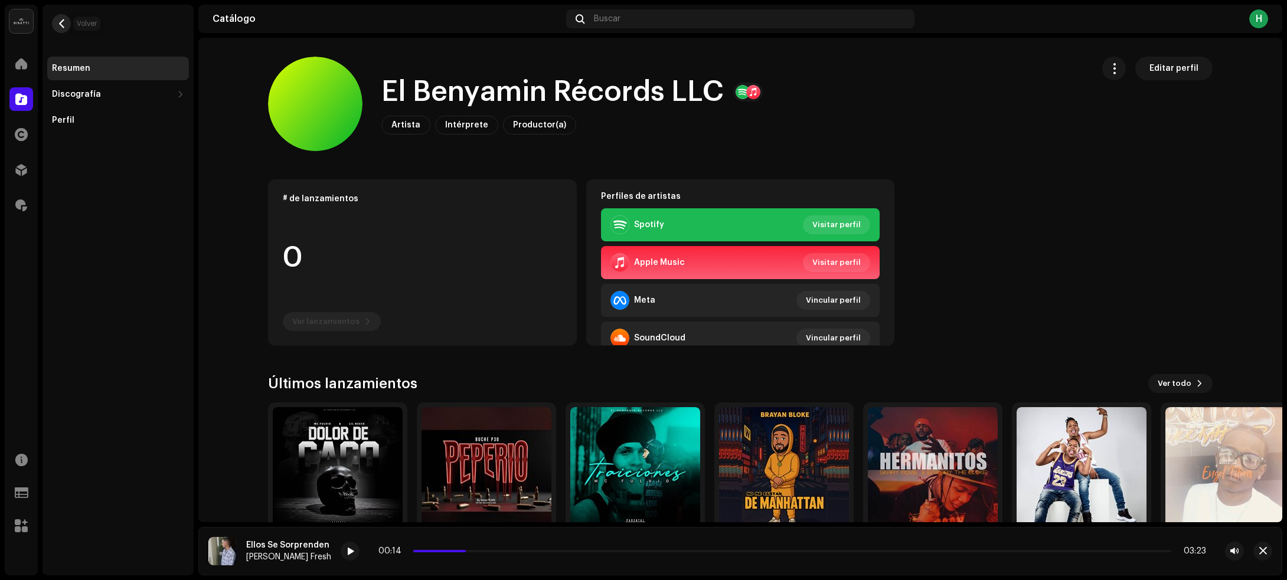
click at [60, 15] on button "button" at bounding box center [61, 23] width 19 height 19
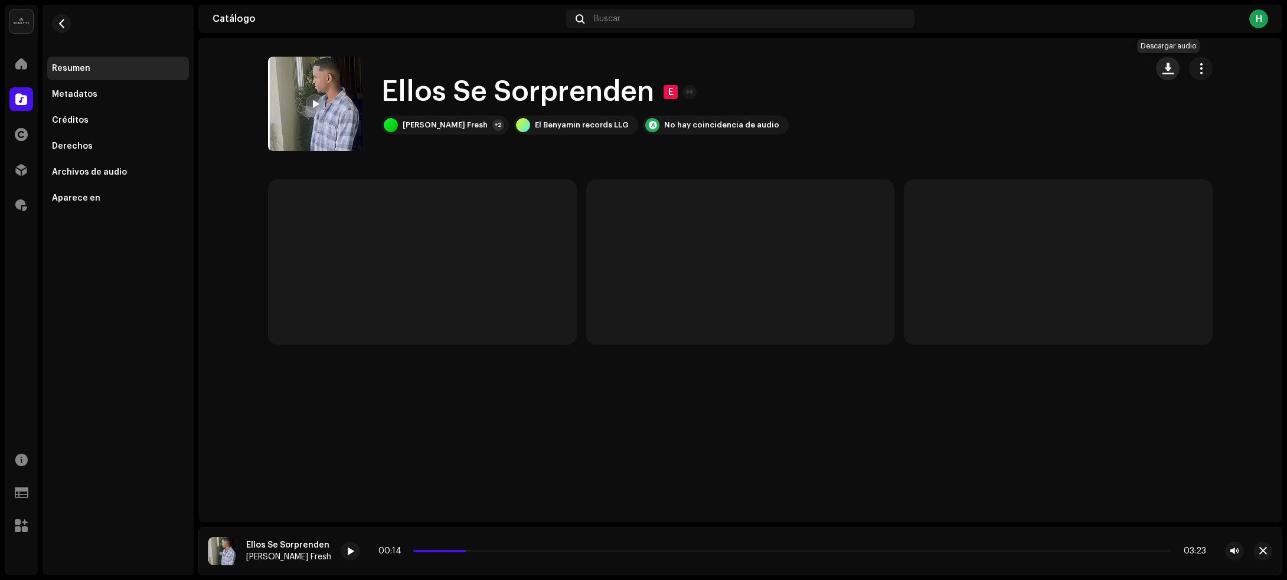
click at [1173, 64] on span "button" at bounding box center [1168, 68] width 11 height 9
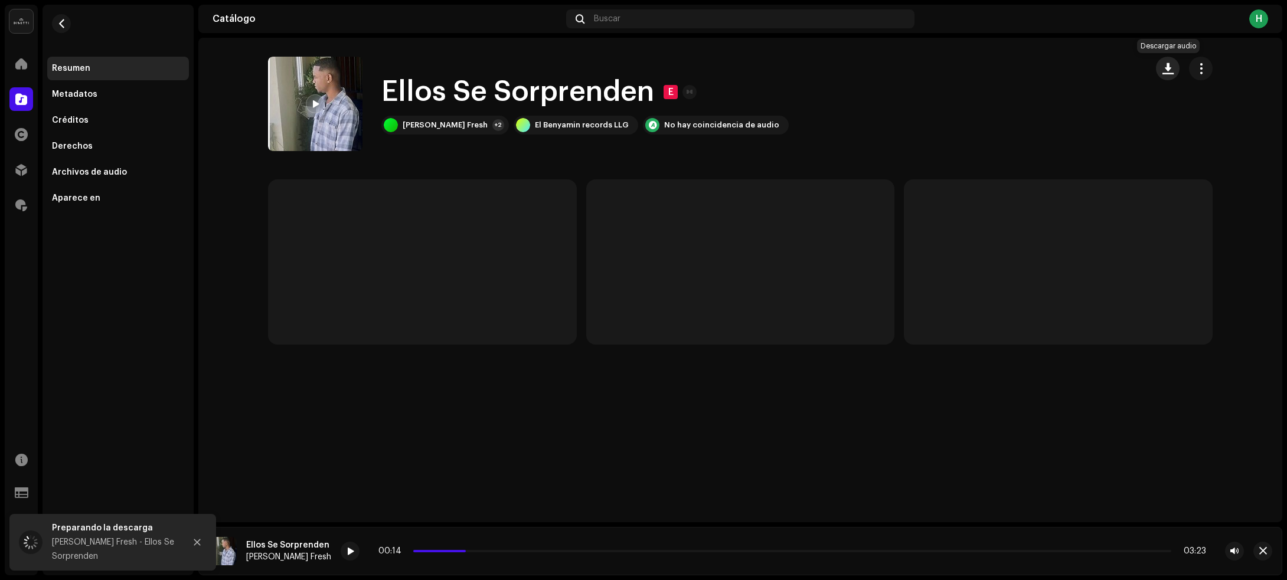
click at [1166, 71] on span "button" at bounding box center [1168, 68] width 11 height 9
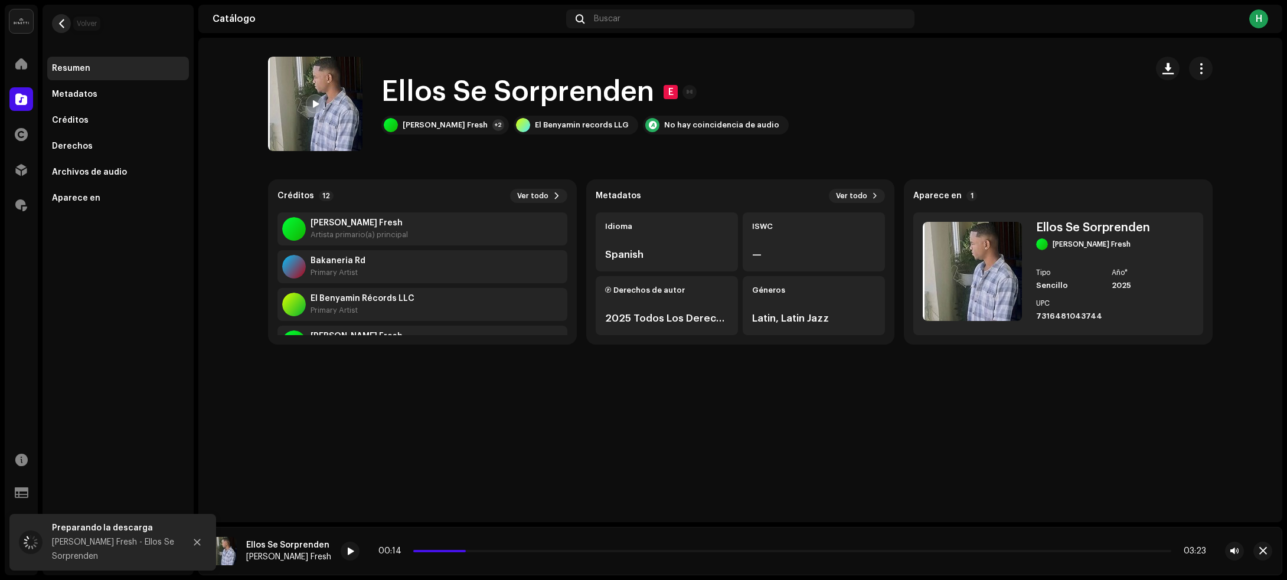
click at [63, 27] on span "button" at bounding box center [61, 23] width 9 height 9
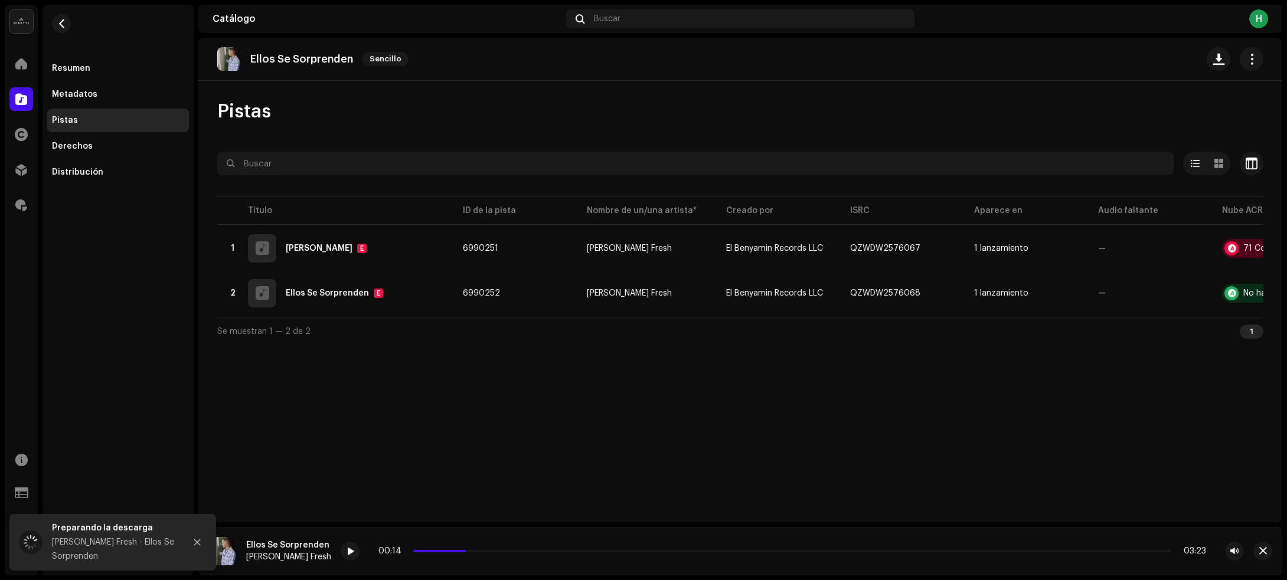
click at [681, 381] on div "Ellos Se Sorprenden Sencillo Pistas Seleccionado 0 Seleccionar todo 2 Opciones …" at bounding box center [740, 280] width 1084 height 485
click at [60, 25] on span "button" at bounding box center [61, 23] width 9 height 9
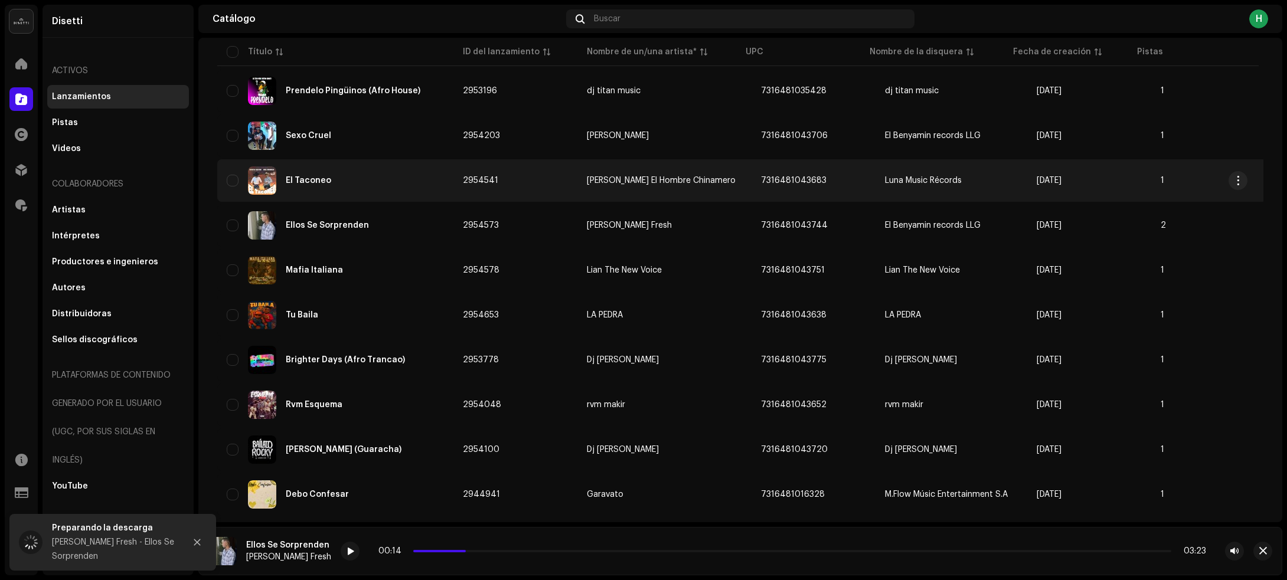
scroll to position [369, 0]
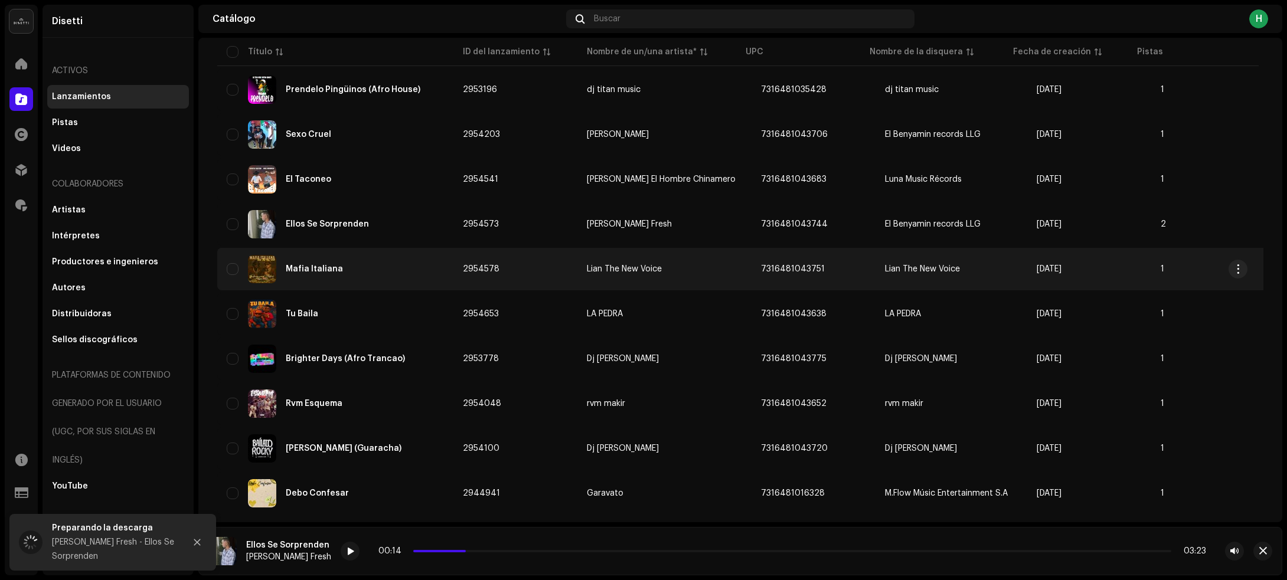
click at [397, 265] on div "Mafia Italiana" at bounding box center [335, 269] width 217 height 28
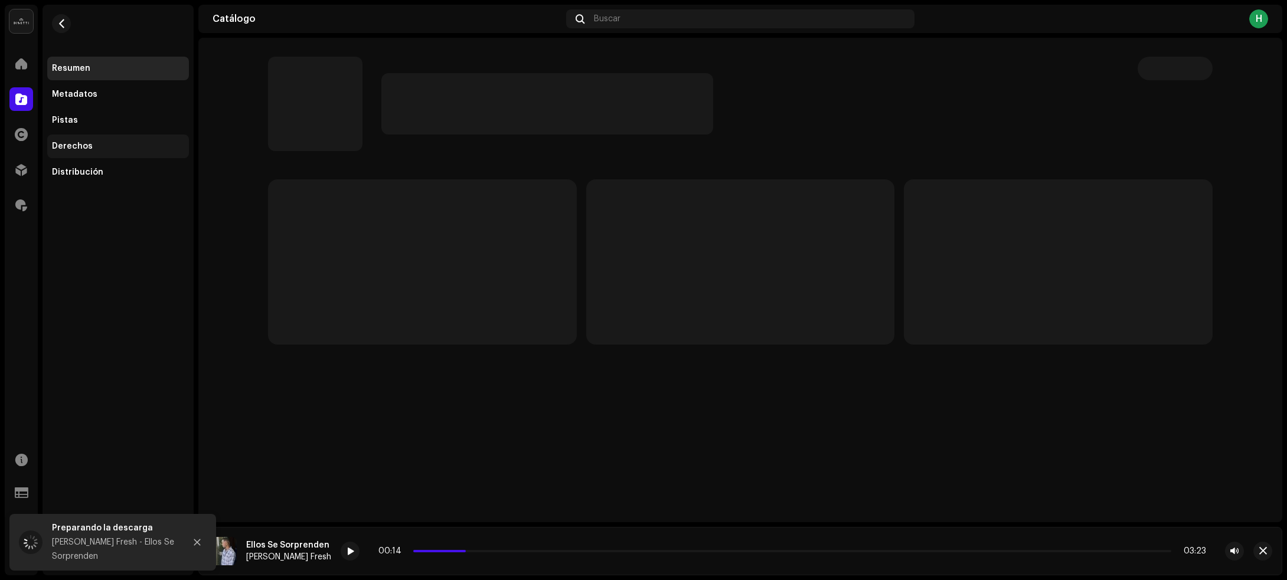
click at [104, 142] on div "Derechos" at bounding box center [118, 146] width 132 height 9
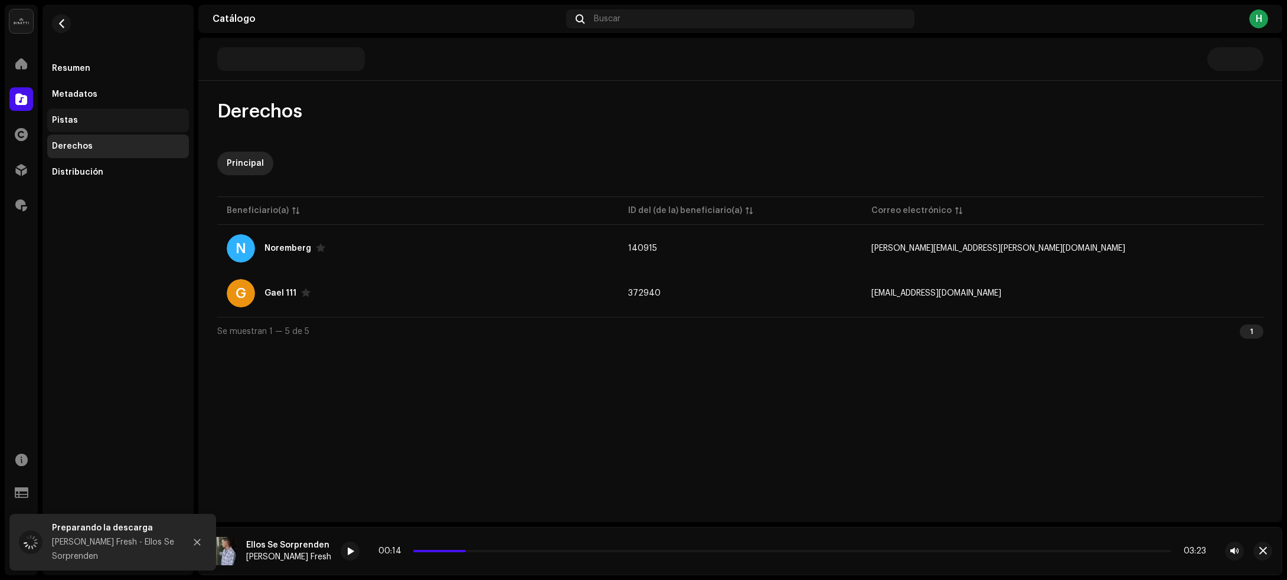
click at [103, 122] on div "Pistas" at bounding box center [118, 120] width 132 height 9
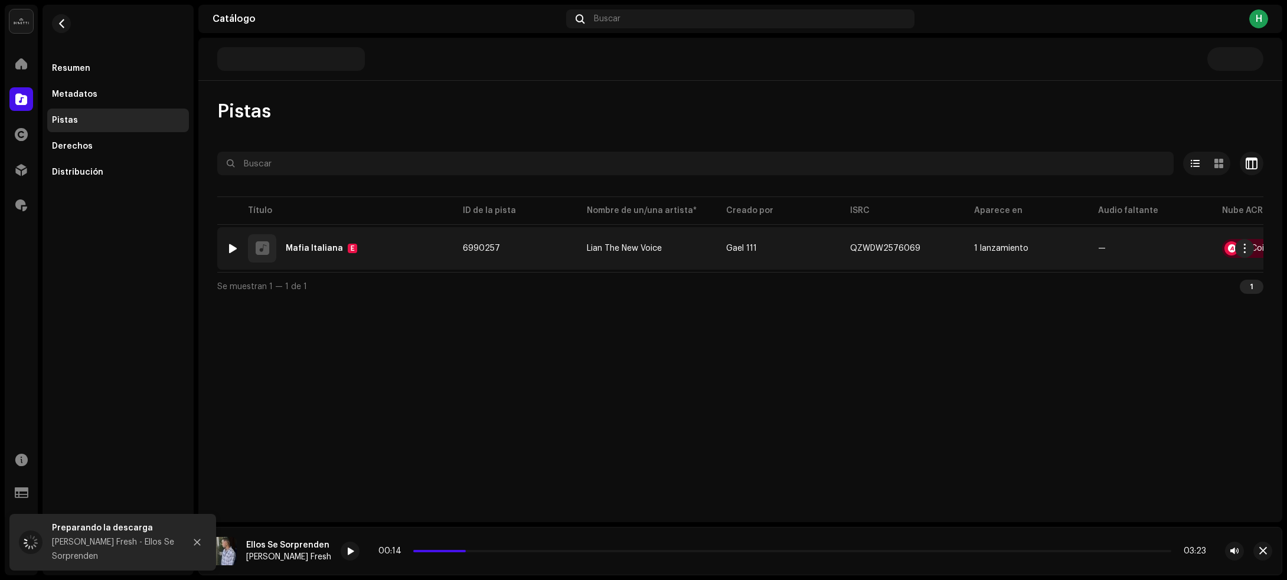
click at [231, 244] on div at bounding box center [233, 248] width 9 height 9
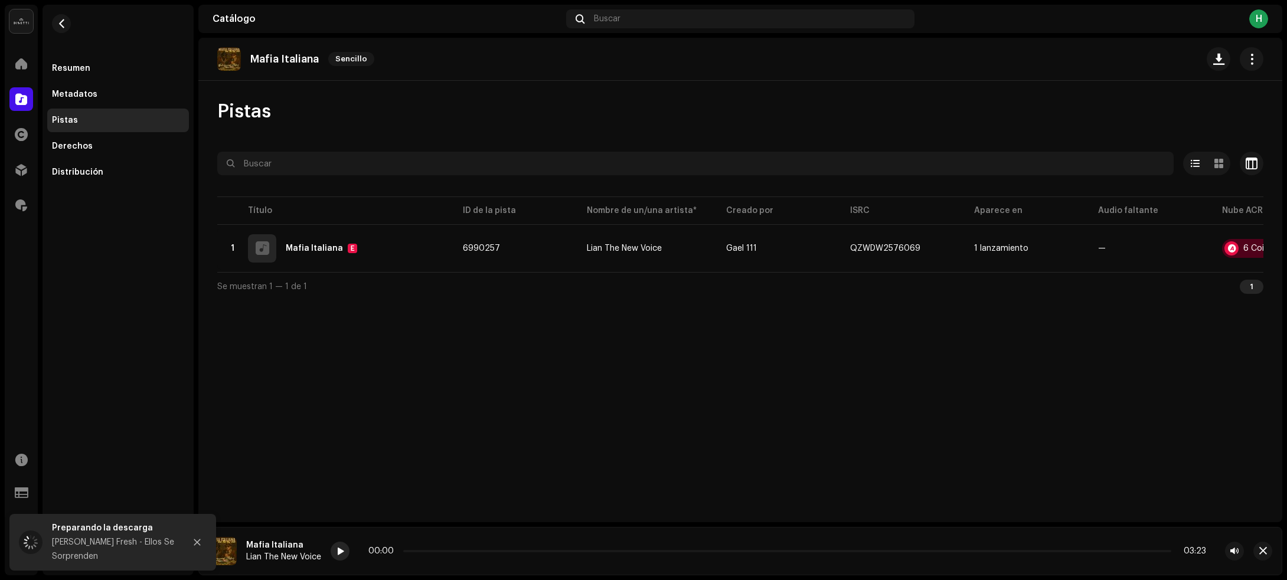
click at [346, 552] on div at bounding box center [340, 551] width 19 height 19
click at [603, 431] on div "Mafia Italiana Sencillo Pistas Seleccionado 0 Seleccionar todo 1 Opciones Filtr…" at bounding box center [740, 280] width 1084 height 485
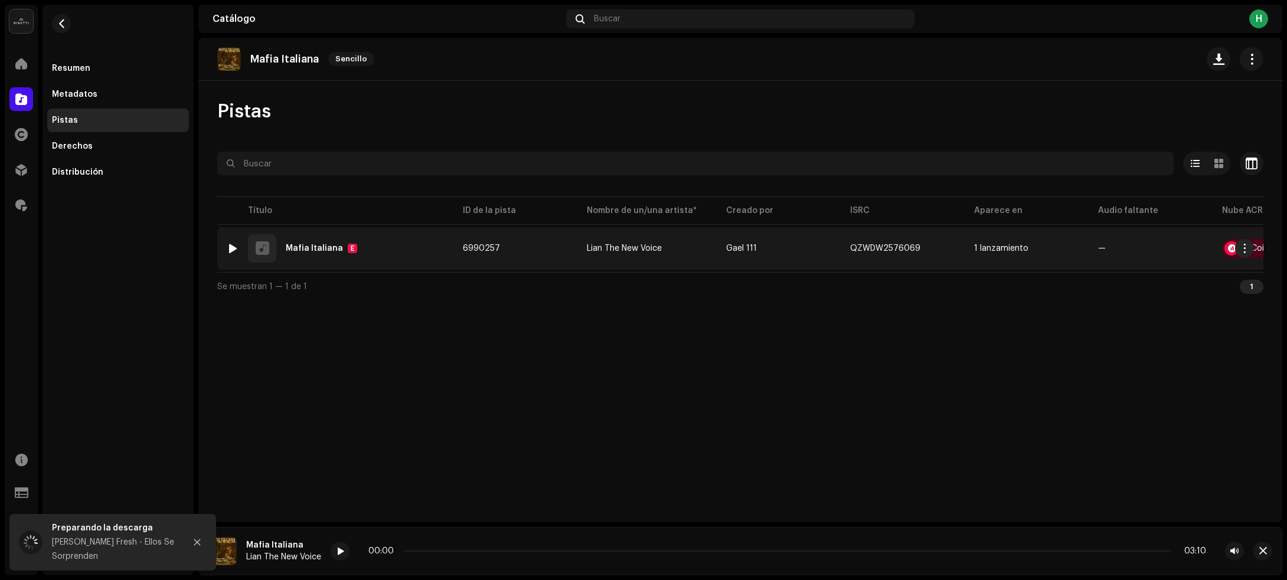
click at [226, 249] on img at bounding box center [232, 248] width 15 height 15
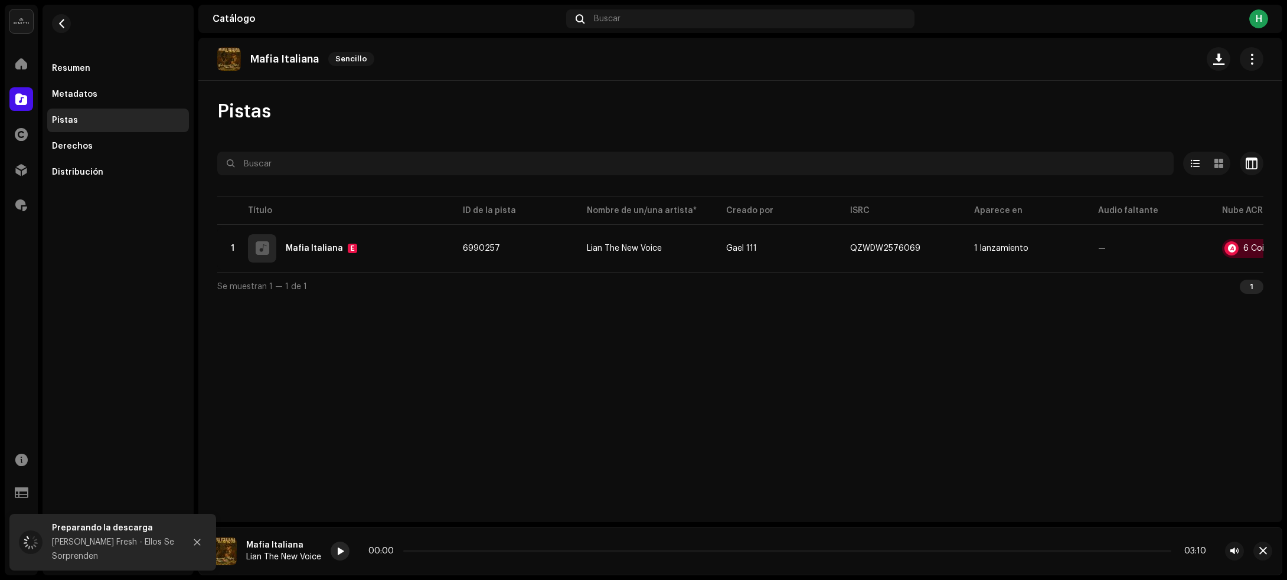
click at [342, 551] on span at bounding box center [340, 551] width 7 height 9
click at [472, 553] on div "00:03 03:10" at bounding box center [787, 551] width 838 height 9
click at [476, 550] on p-slider at bounding box center [787, 551] width 768 height 2
click at [1265, 547] on span "button" at bounding box center [1263, 551] width 8 height 9
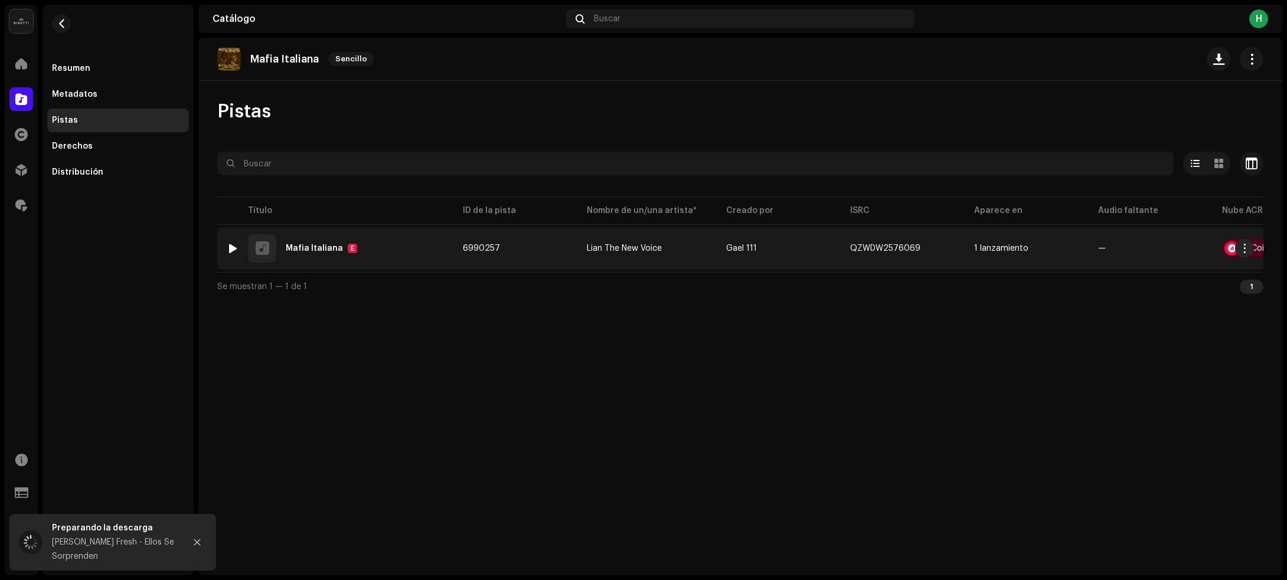
click at [381, 250] on div "1 Mafia Italiana E" at bounding box center [335, 248] width 217 height 28
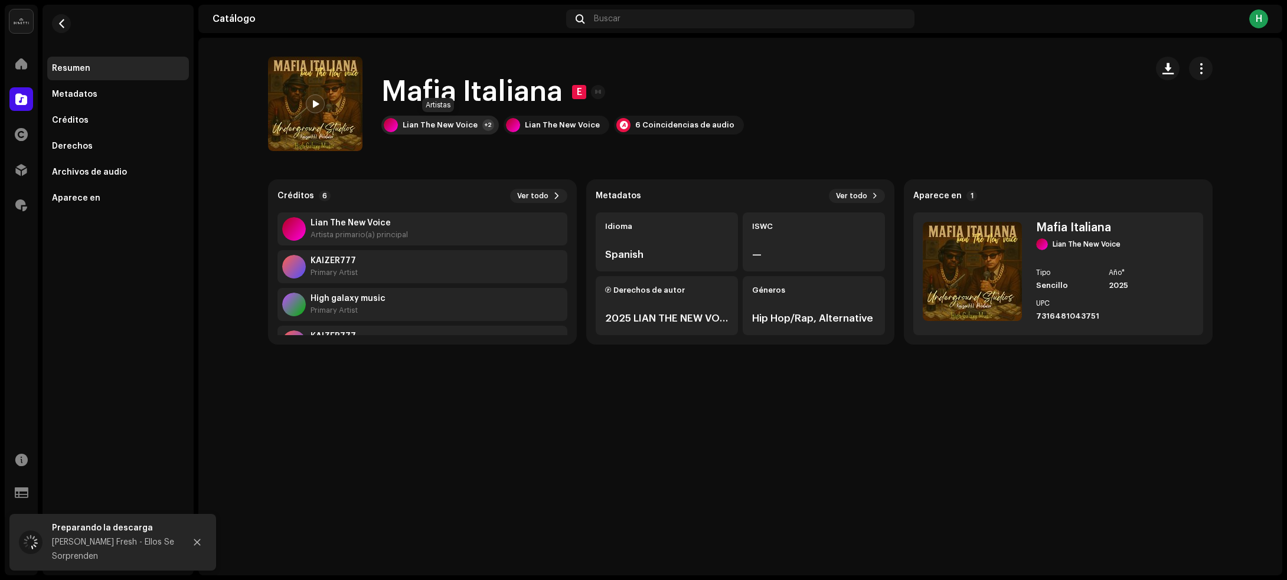
click at [429, 117] on div "Lian The New Voice +2" at bounding box center [440, 125] width 118 height 19
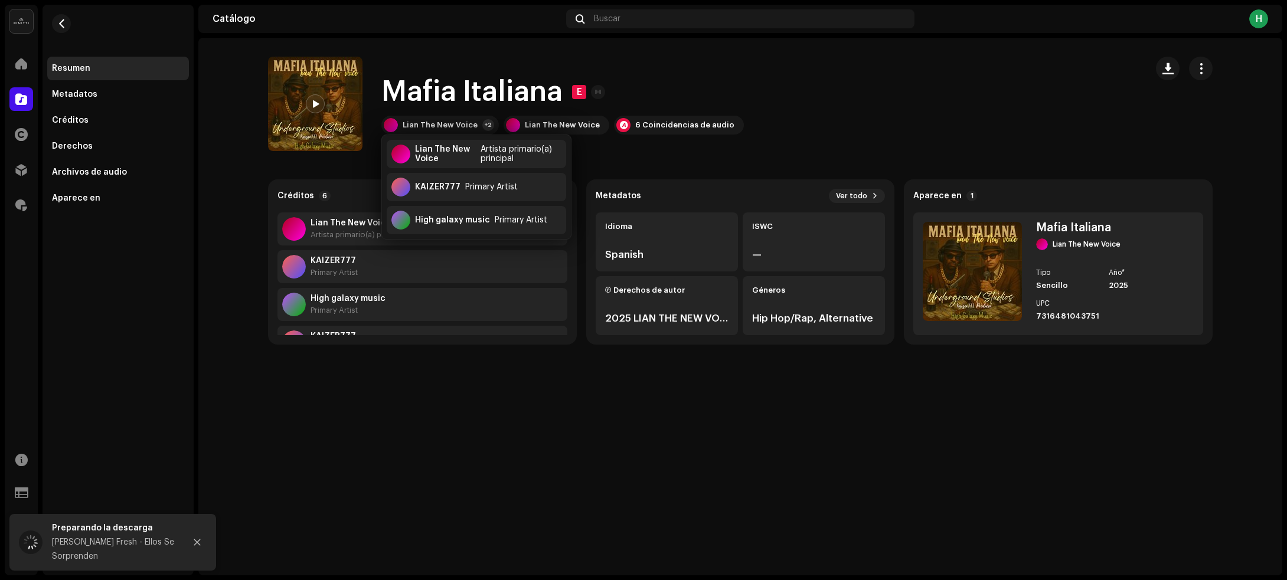
click at [878, 116] on div "Mafia Italiana E Lian The New Voice +2 Lian The New Voice 6 Coincidencias de au…" at bounding box center [702, 104] width 869 height 94
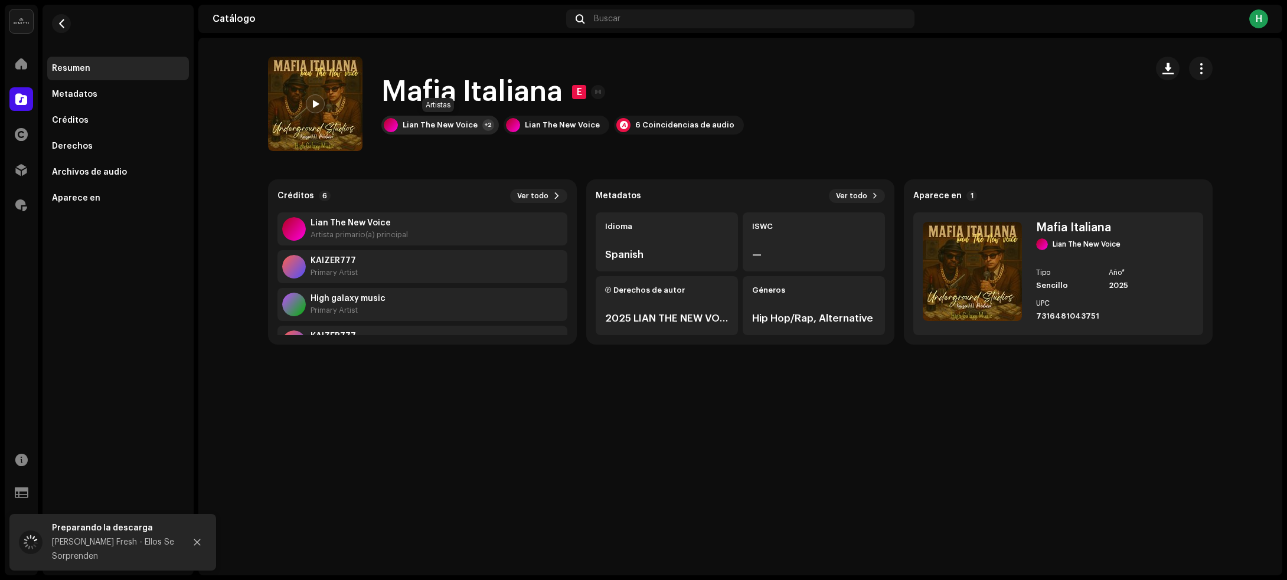
click at [446, 125] on div "Lian The New Voice" at bounding box center [440, 124] width 75 height 9
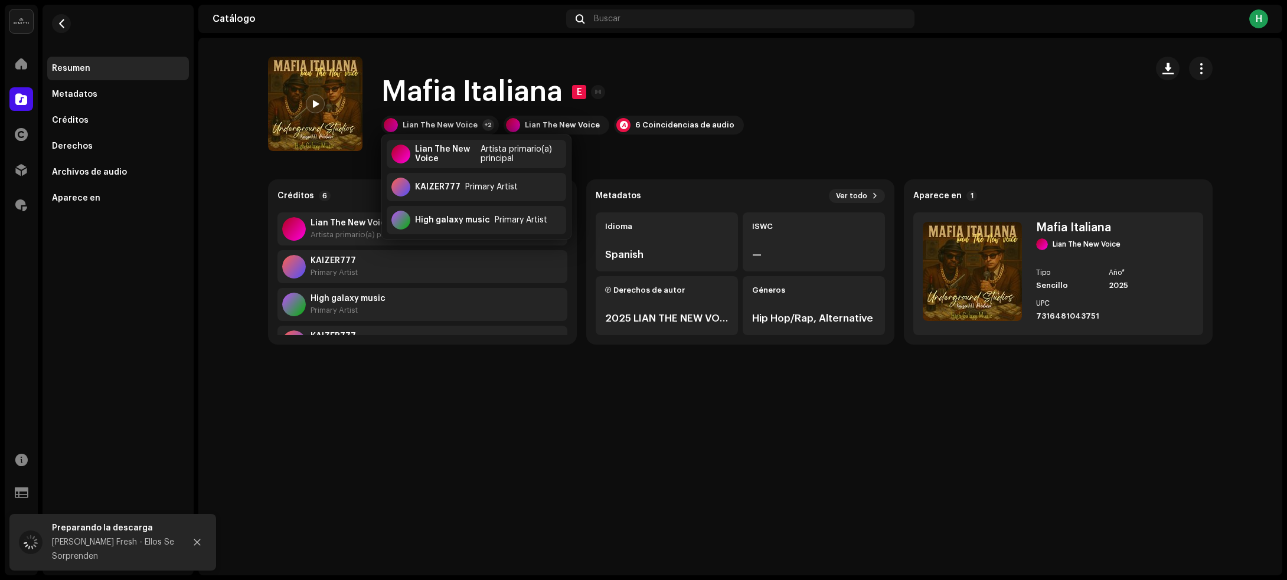
click at [410, 493] on div "Mafia Italiana E Mafia Italiana E Lian The New Voice +2 Lian The New Voice 6 Co…" at bounding box center [740, 307] width 1084 height 538
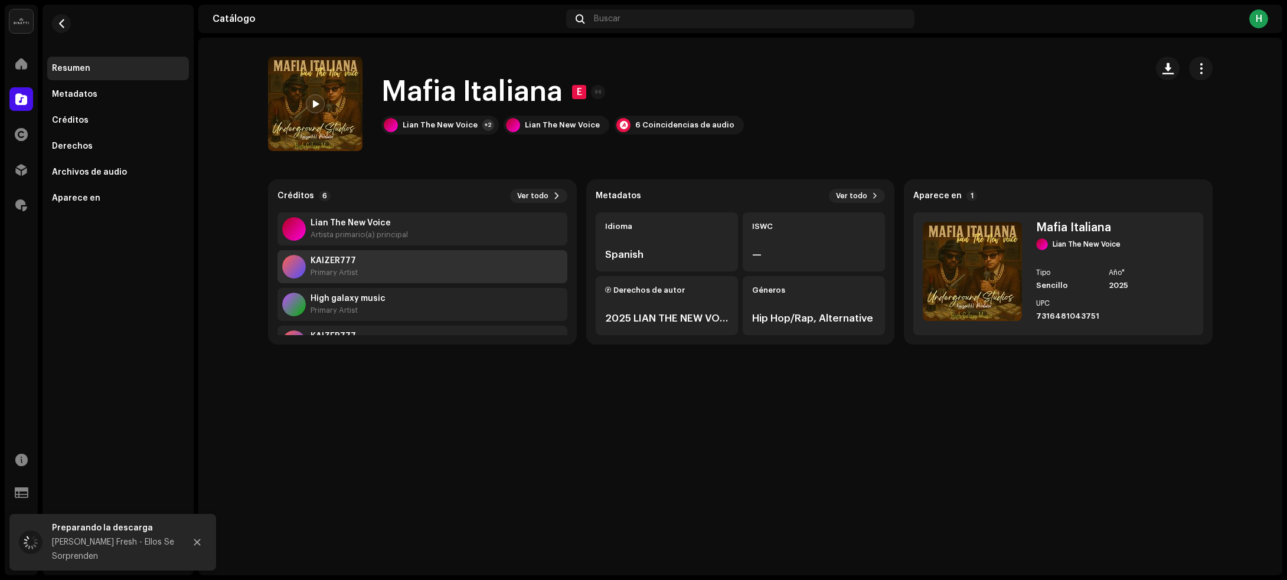
click at [417, 267] on div "KAIZER777 Primary Artist" at bounding box center [423, 266] width 290 height 33
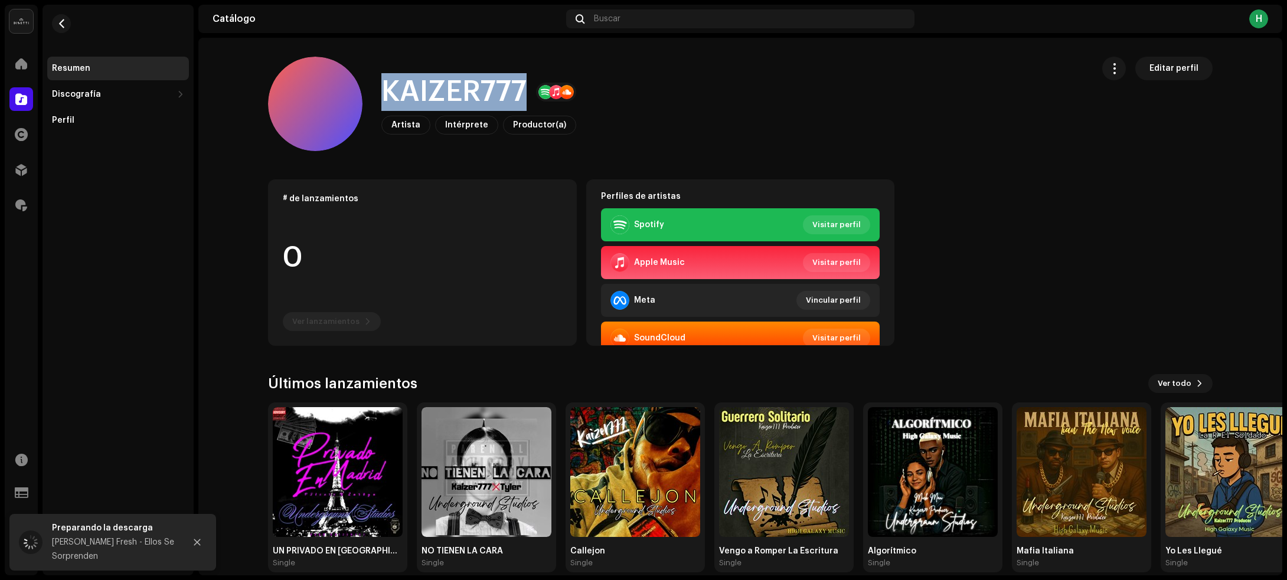
drag, startPoint x: 376, startPoint y: 90, endPoint x: 521, endPoint y: 87, distance: 145.3
click at [521, 87] on div "KAIZER777 Artista Intérprete Productor(a) Editar perfil" at bounding box center [675, 104] width 815 height 94
copy h1 "KAIZER777"
click at [58, 21] on span "button" at bounding box center [61, 23] width 9 height 9
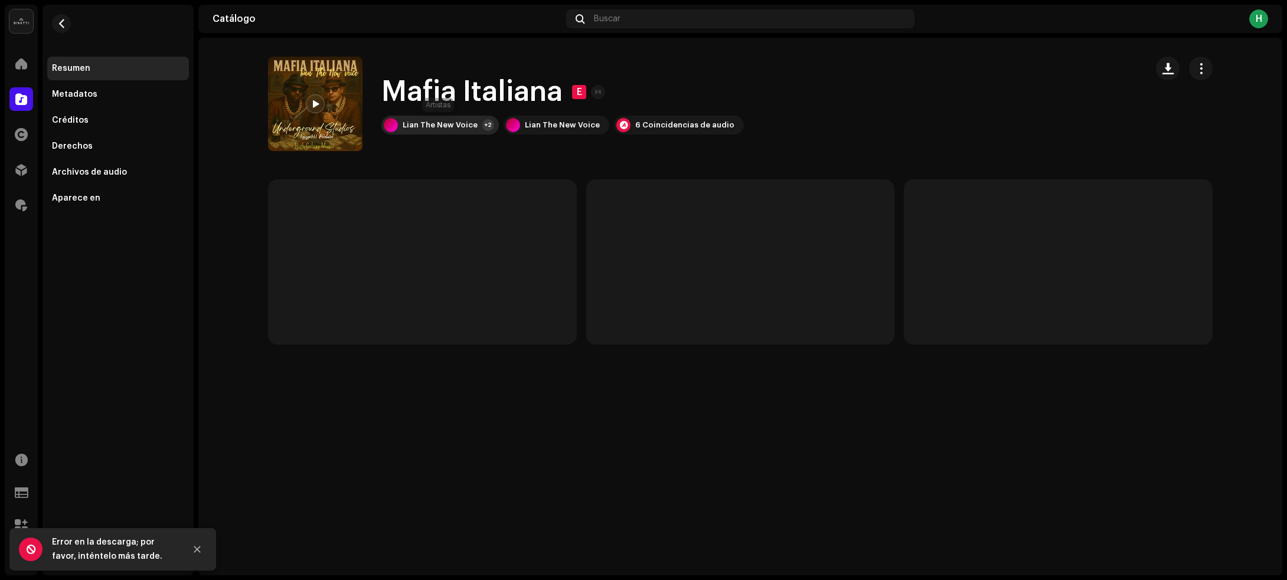
click at [408, 125] on div "Lian The New Voice" at bounding box center [440, 124] width 75 height 9
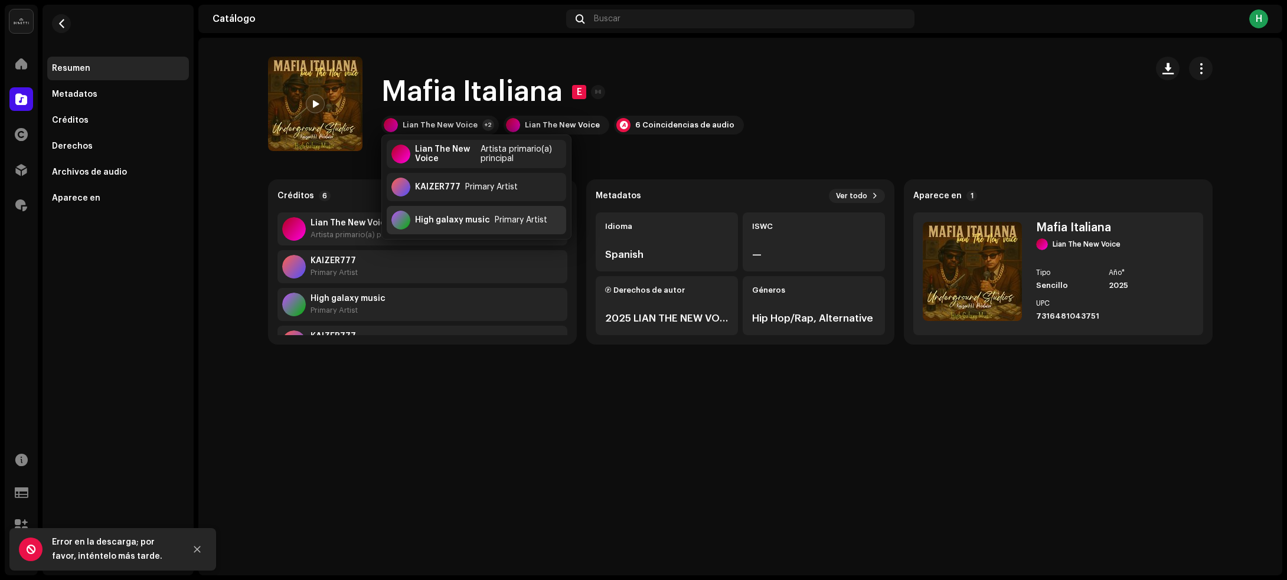
click at [508, 222] on div "Primary Artist" at bounding box center [521, 220] width 53 height 9
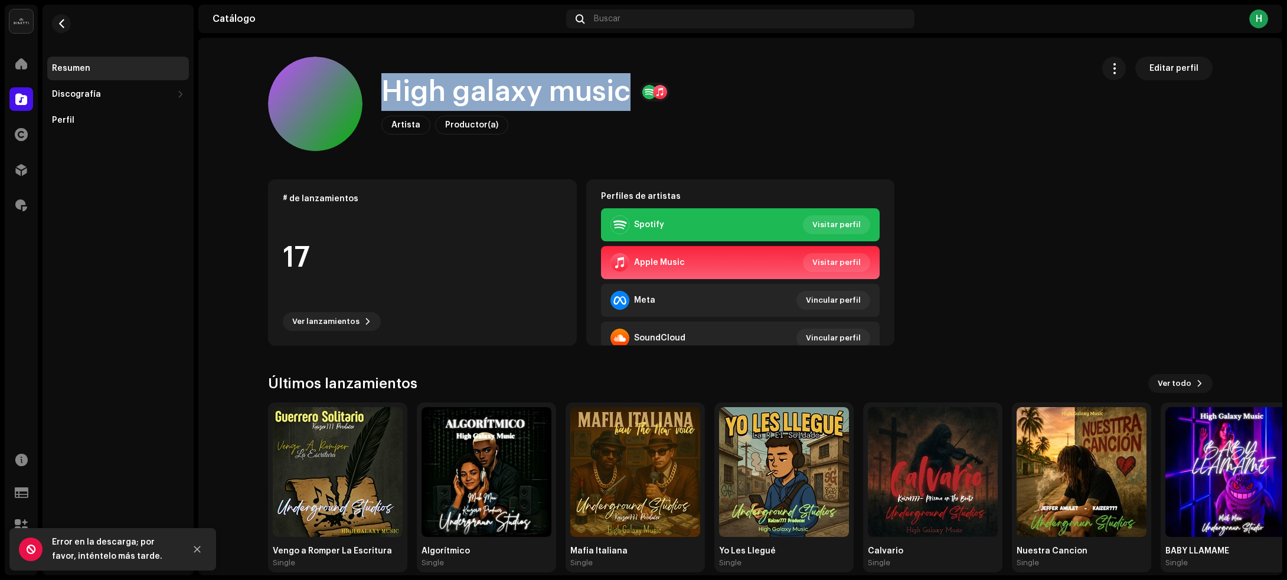
drag, startPoint x: 373, startPoint y: 81, endPoint x: 621, endPoint y: 84, distance: 248.0
click at [621, 84] on div "High galaxy music Artista Productor(a) Editar perfil" at bounding box center [675, 104] width 815 height 94
copy h1 "High galaxy music"
click at [70, 25] on button "button" at bounding box center [61, 23] width 19 height 19
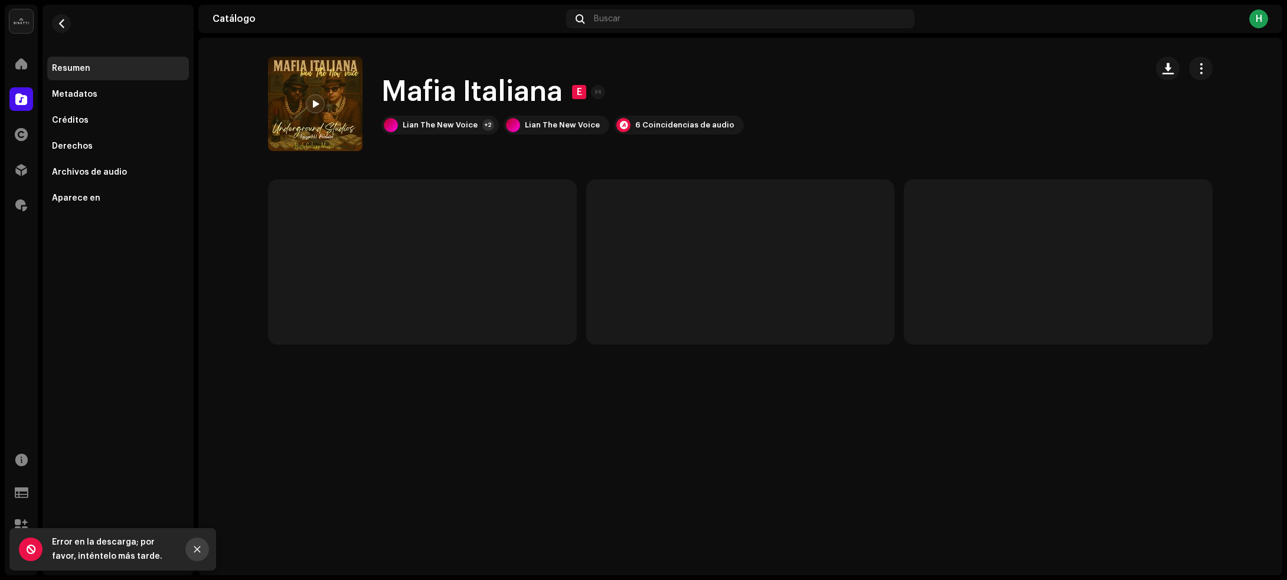
click at [202, 553] on button "Close" at bounding box center [197, 550] width 24 height 24
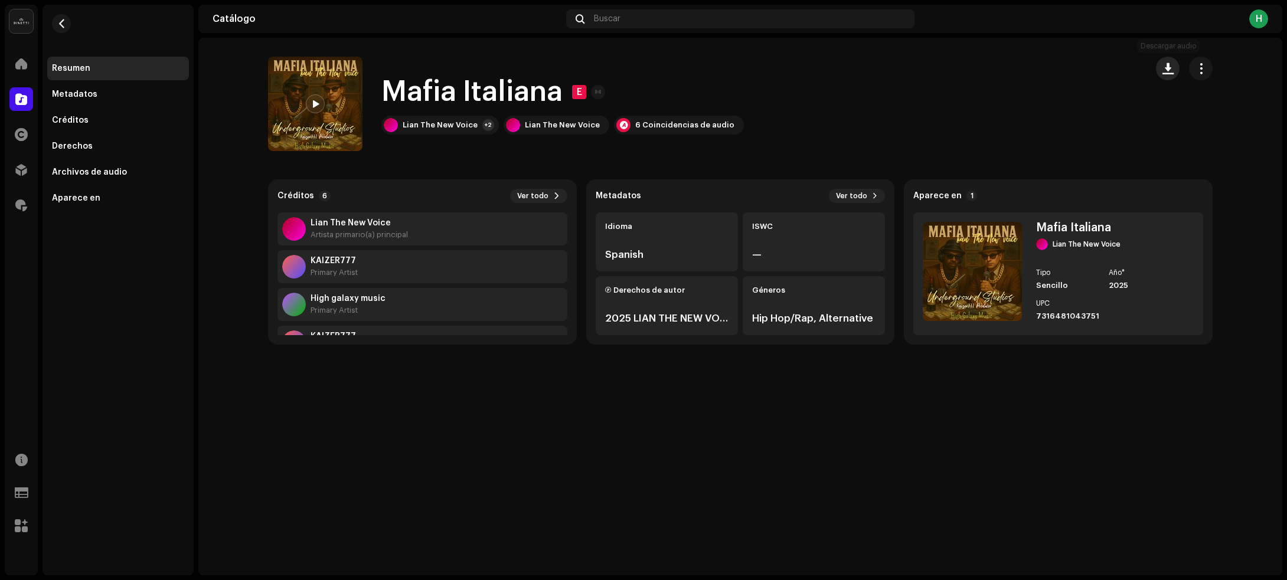
click at [1166, 69] on button "button" at bounding box center [1168, 69] width 24 height 24
click at [64, 22] on span "button" at bounding box center [61, 23] width 9 height 9
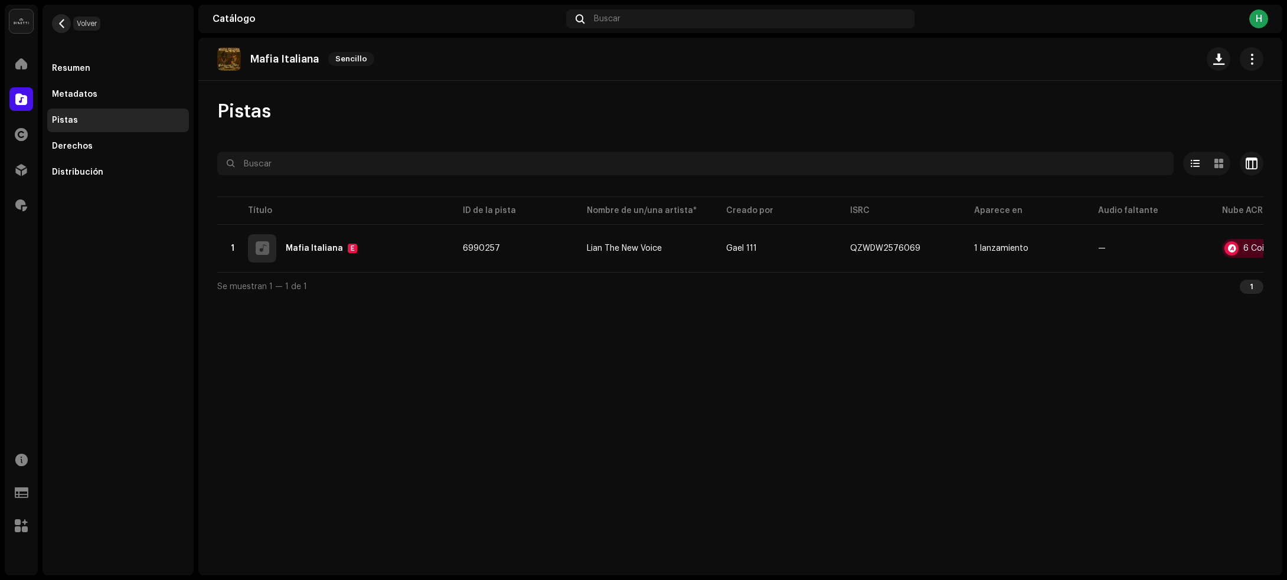
click at [55, 22] on button "button" at bounding box center [61, 23] width 19 height 19
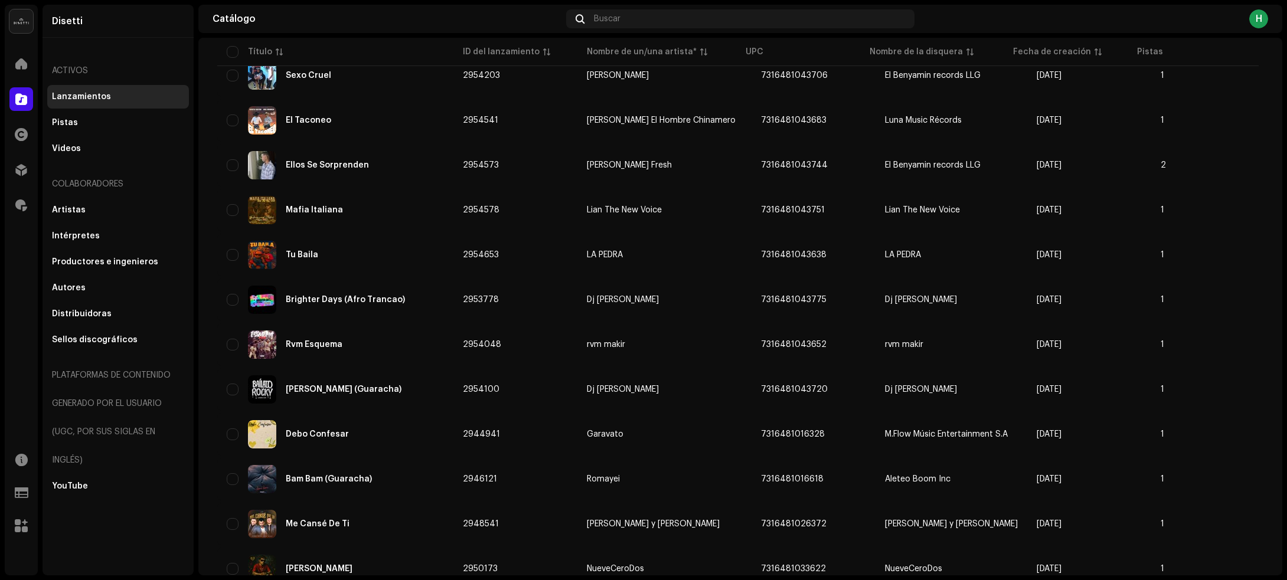
scroll to position [443, 0]
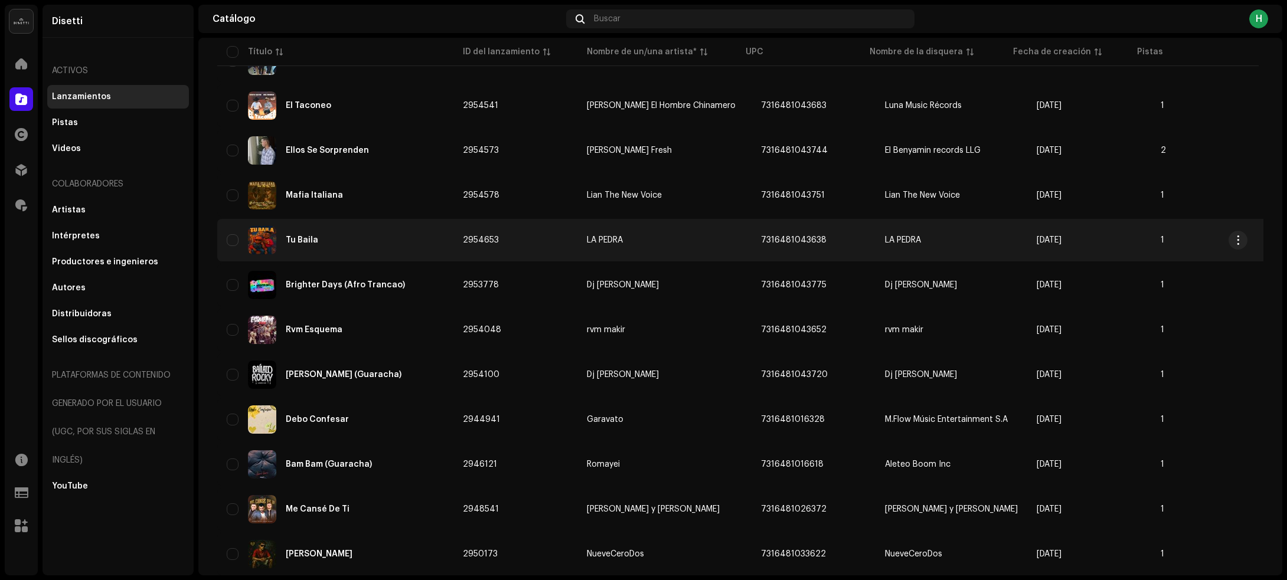
click at [381, 235] on div "Tu Baila" at bounding box center [335, 240] width 217 height 28
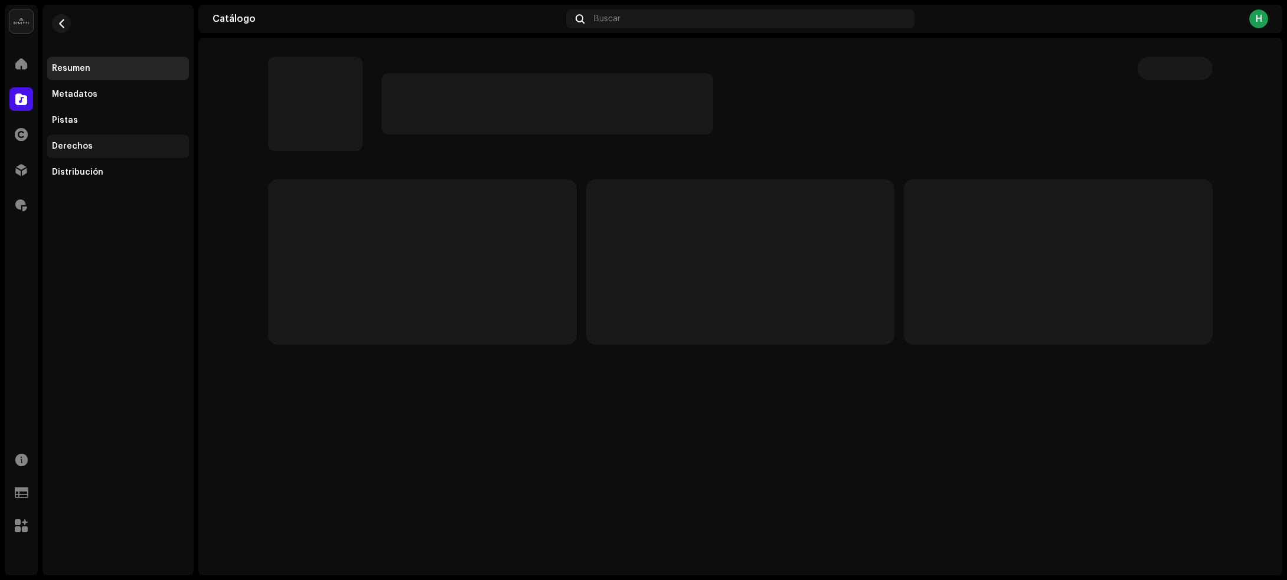
click at [103, 145] on div "Derechos" at bounding box center [118, 146] width 132 height 9
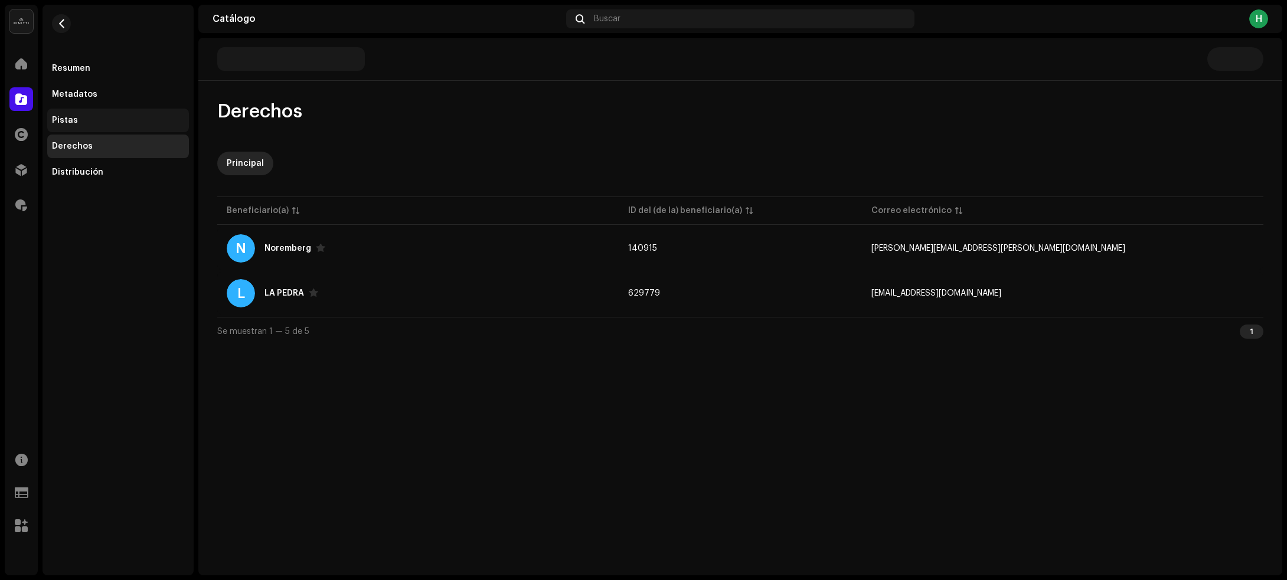
click at [106, 119] on div "Pistas" at bounding box center [118, 120] width 132 height 9
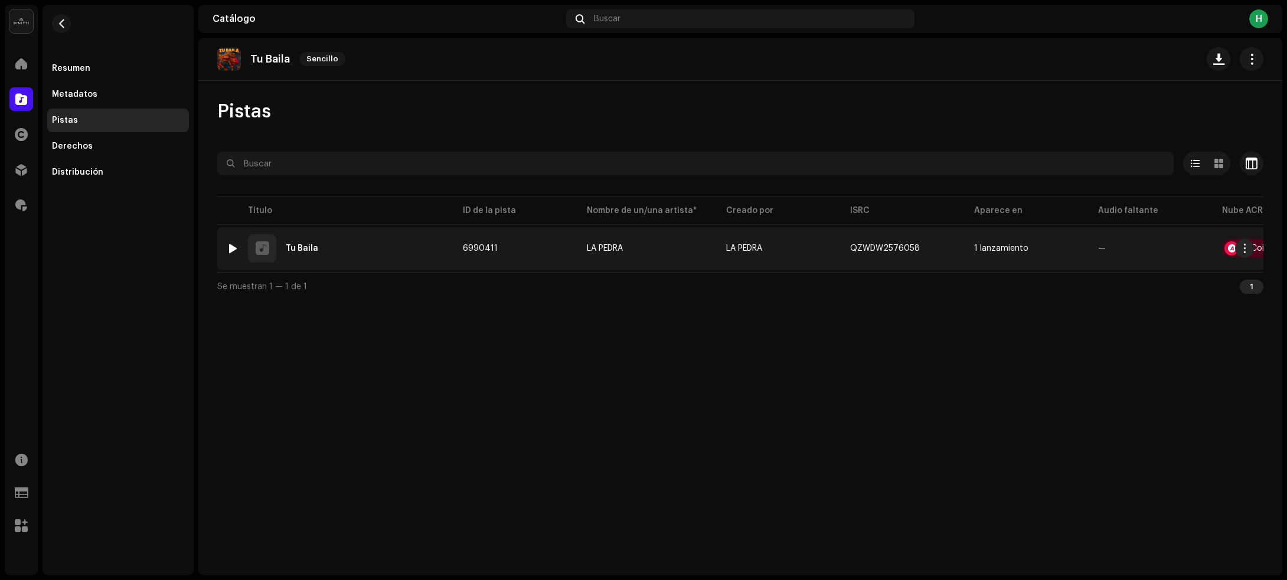
click at [231, 246] on div at bounding box center [233, 248] width 9 height 9
click at [1248, 247] on span "button" at bounding box center [1245, 248] width 9 height 9
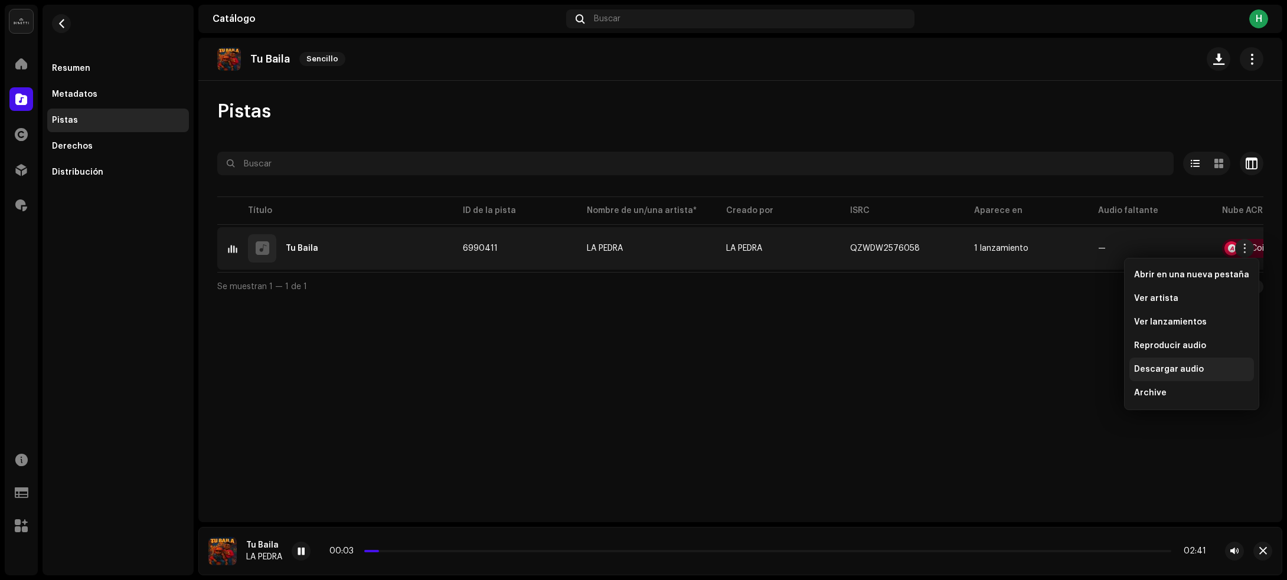
click at [1175, 363] on div "Descargar audio" at bounding box center [1192, 370] width 125 height 24
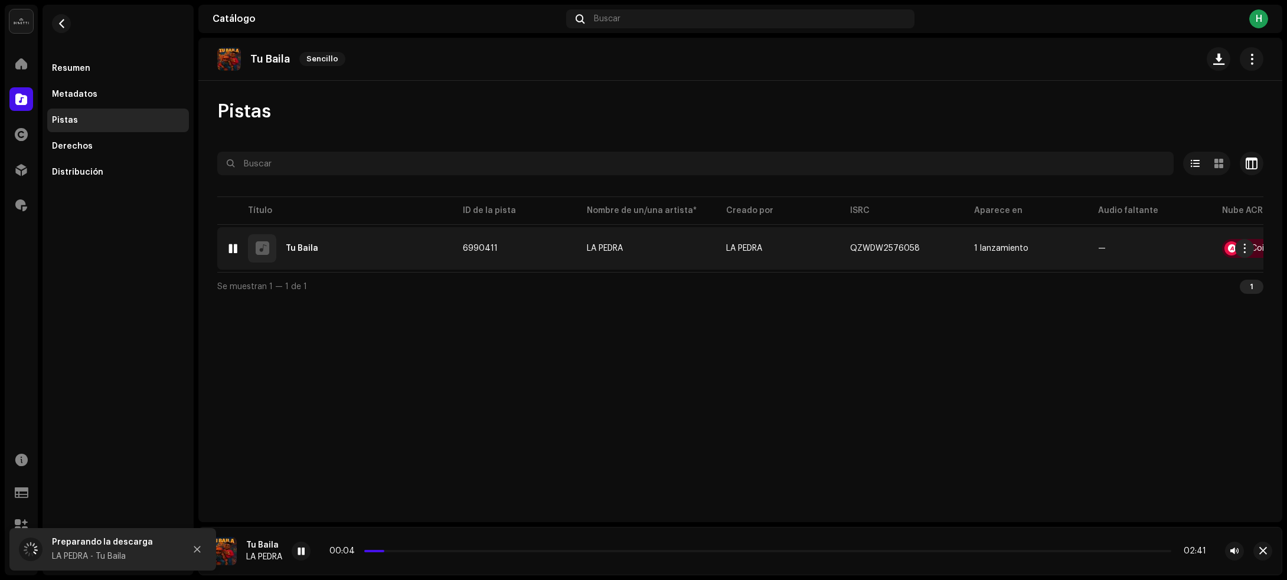
click at [438, 249] on div "1 Tu Baila" at bounding box center [335, 248] width 217 height 28
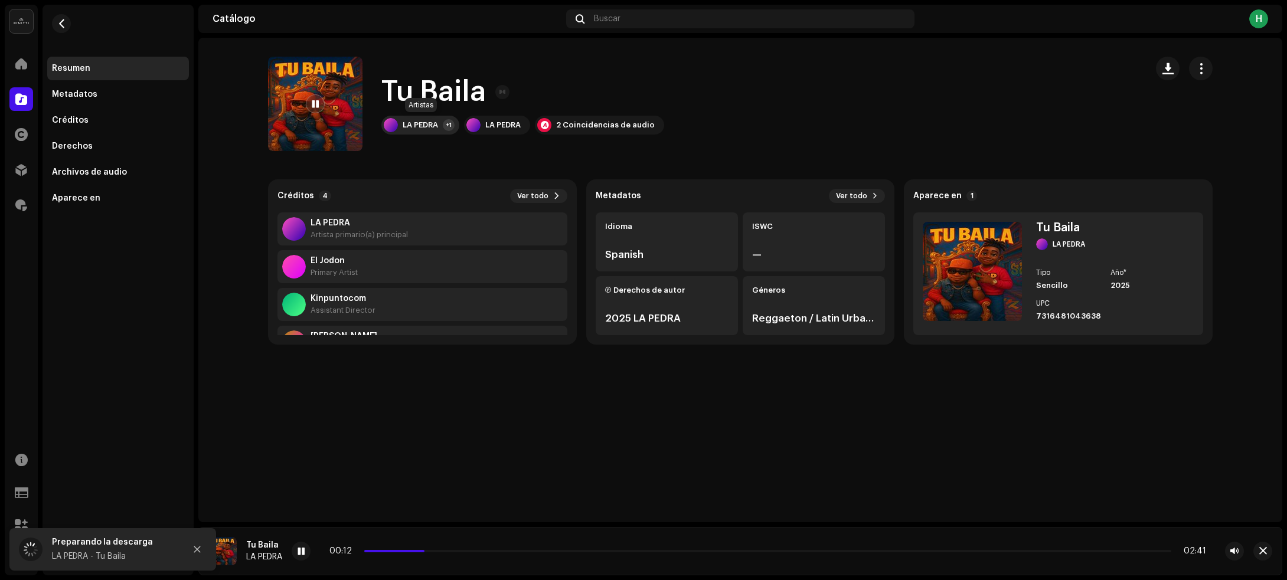
click at [417, 128] on div "LA PEDRA" at bounding box center [420, 124] width 35 height 9
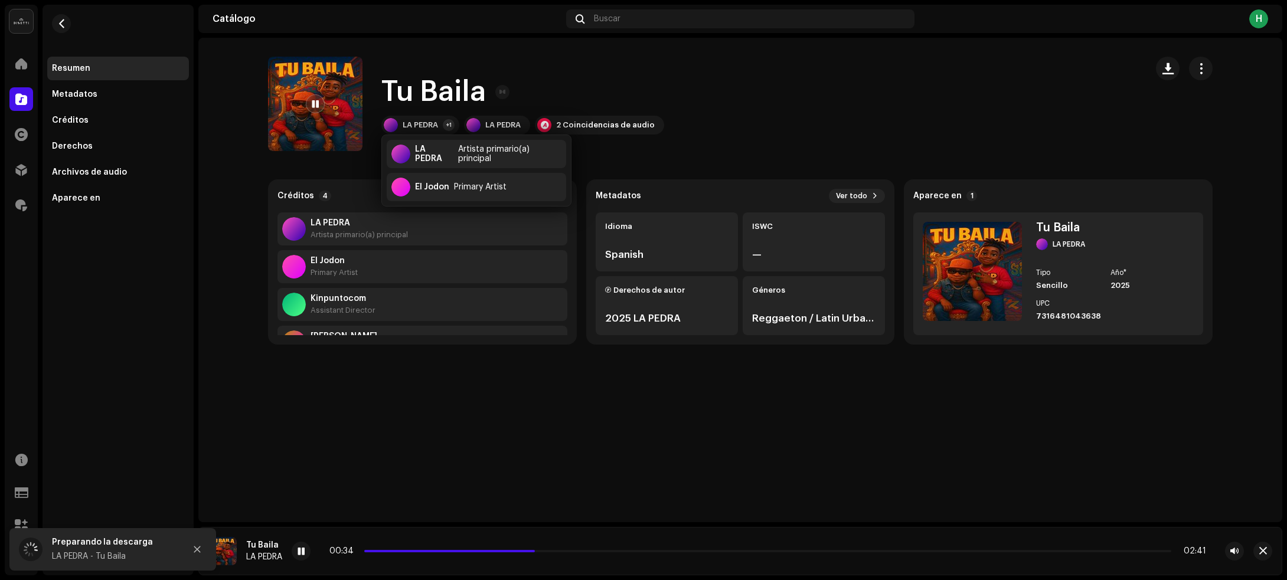
click at [807, 103] on div "Tu Baila LA PEDRA +1 LA PEDRA 2 Coincidencias de audio" at bounding box center [702, 104] width 869 height 94
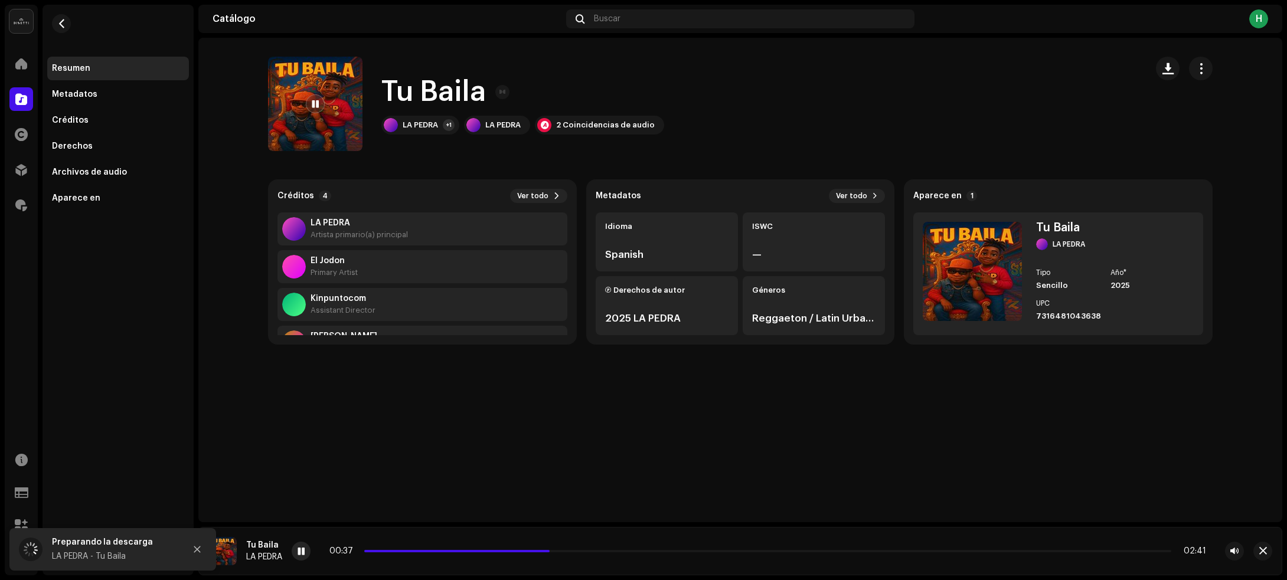
click at [308, 553] on div at bounding box center [301, 551] width 19 height 19
click at [405, 126] on div "LA PEDRA" at bounding box center [420, 124] width 35 height 9
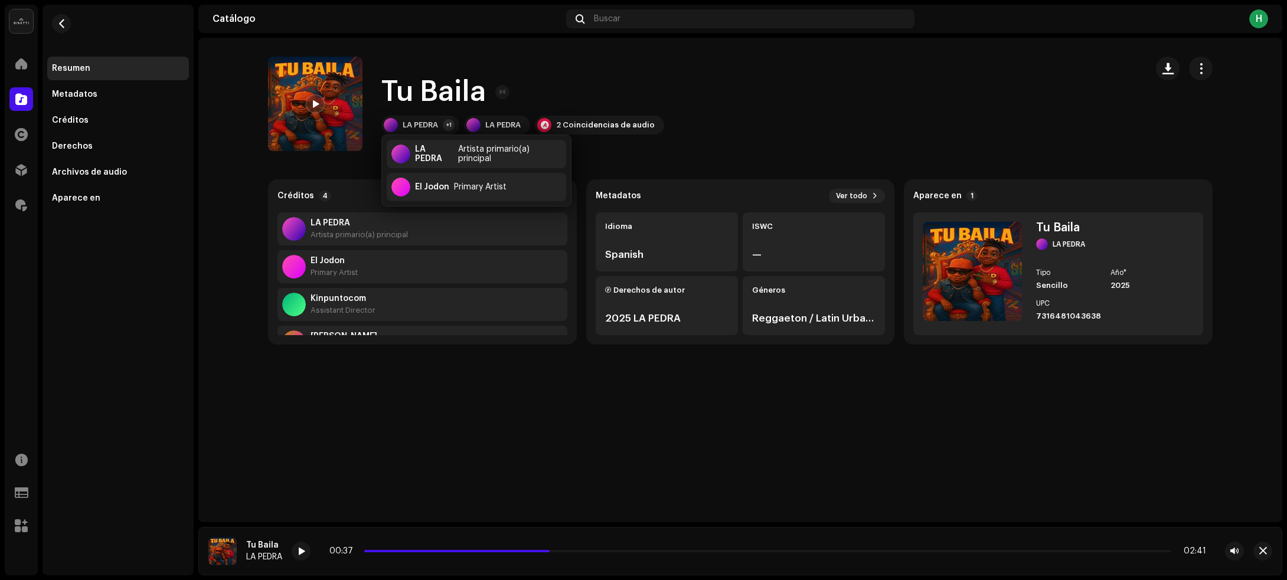
click at [243, 146] on re-o-track-hero "Tu Baila Tu Baila LA PEDRA +1 LA PEDRA 2 Coincidencias de audio" at bounding box center [740, 104] width 1084 height 94
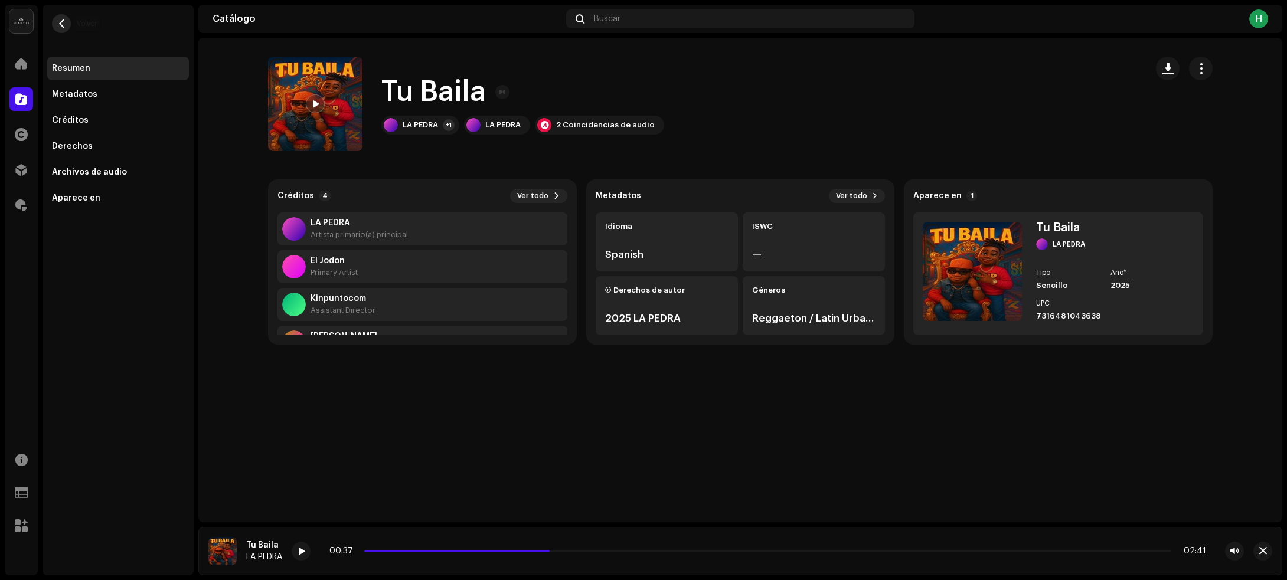
click at [54, 25] on button "button" at bounding box center [61, 23] width 19 height 19
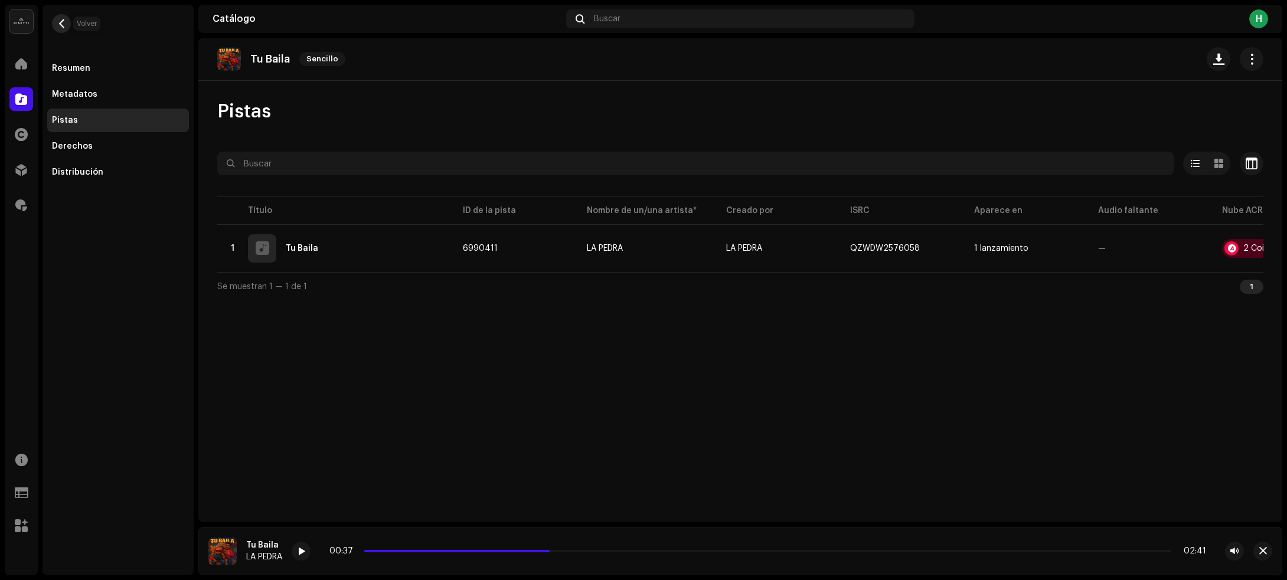
click at [58, 22] on span "button" at bounding box center [61, 23] width 9 height 9
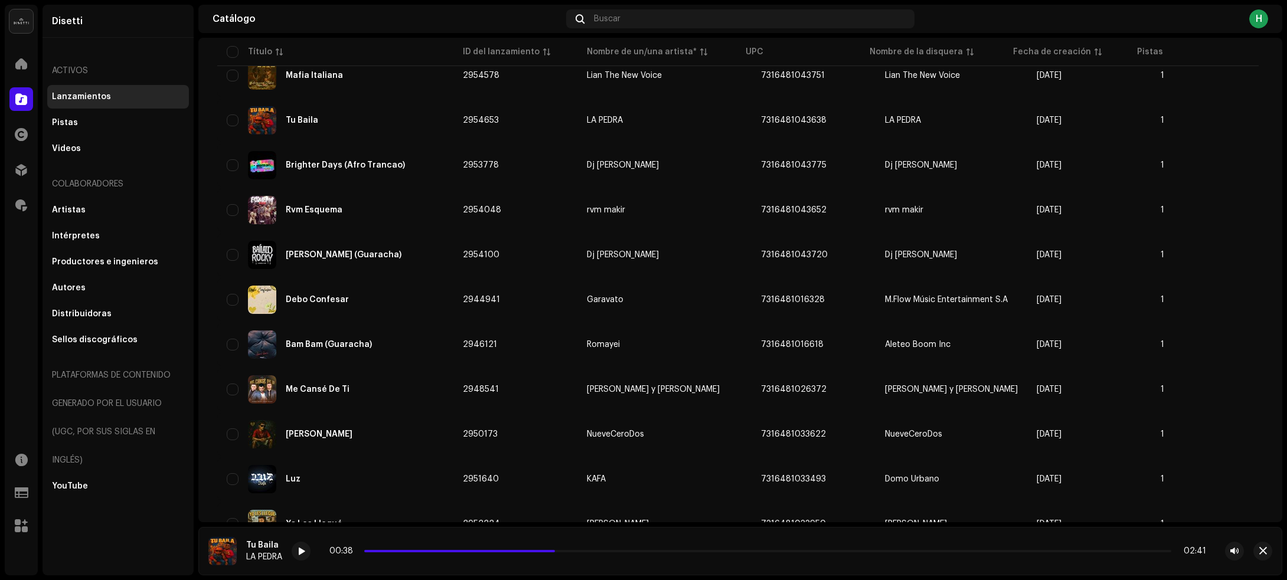
scroll to position [517, 0]
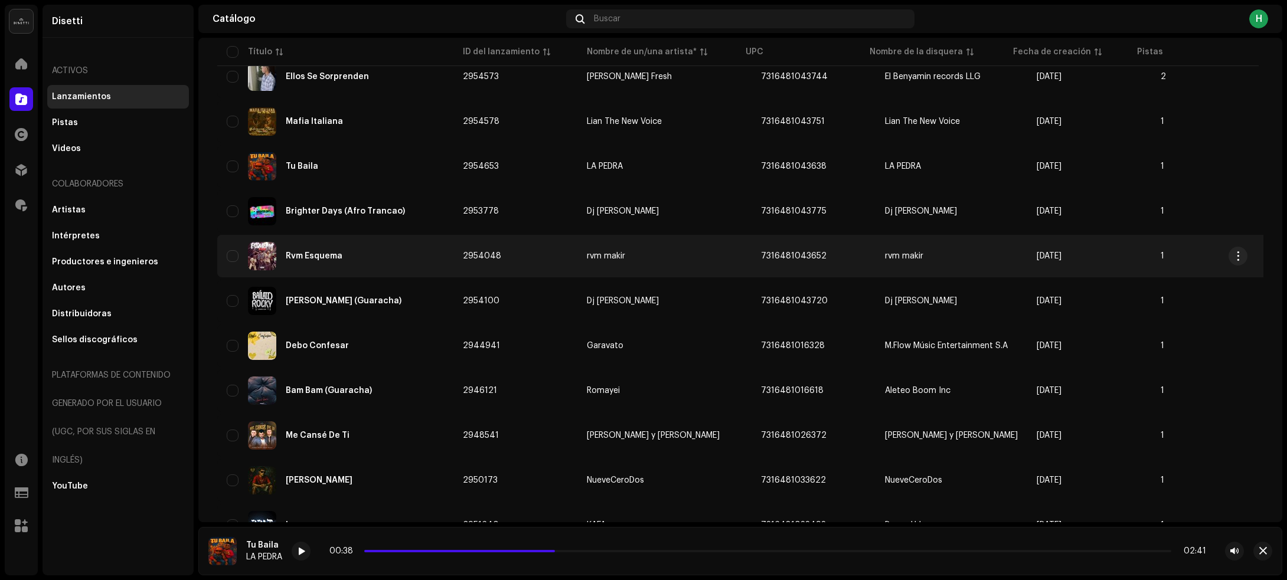
click at [383, 261] on div "Rvm Esquema" at bounding box center [335, 256] width 217 height 28
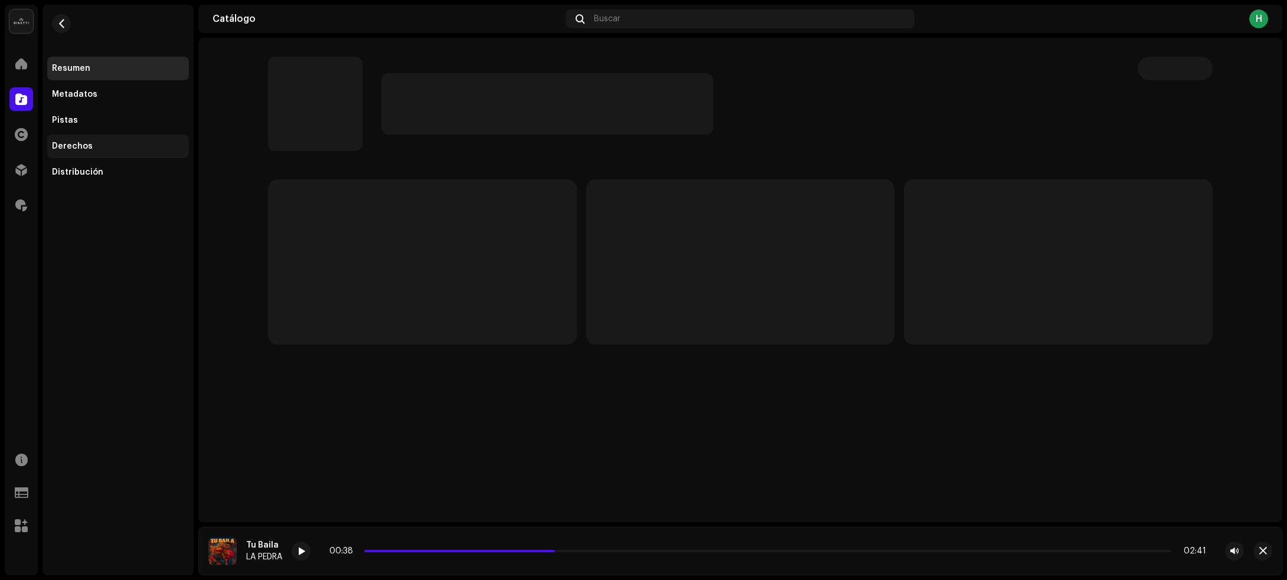
click at [112, 152] on div "Derechos" at bounding box center [118, 147] width 142 height 24
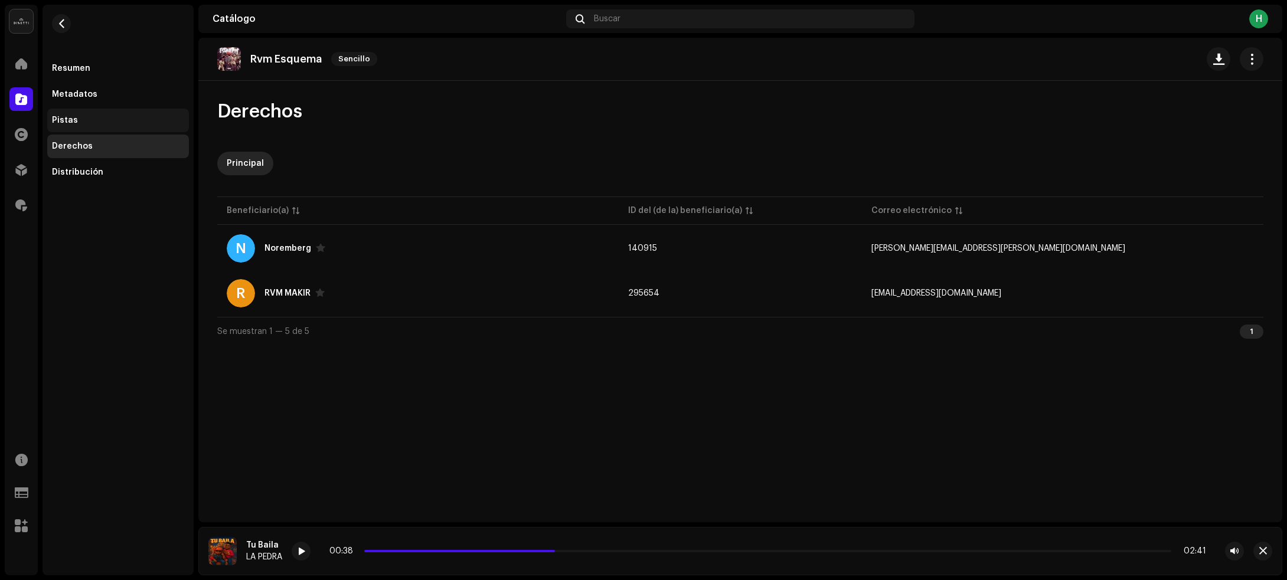
click at [114, 119] on div "Pistas" at bounding box center [118, 120] width 132 height 9
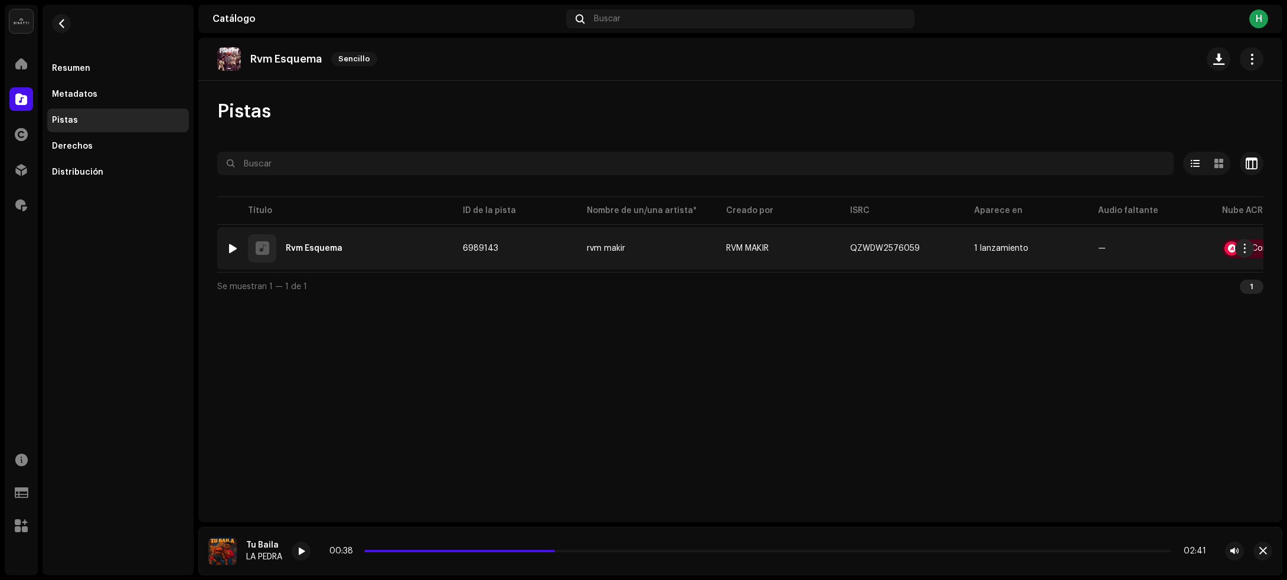
click at [232, 246] on div at bounding box center [233, 248] width 9 height 9
click at [1243, 247] on span "button" at bounding box center [1245, 248] width 9 height 9
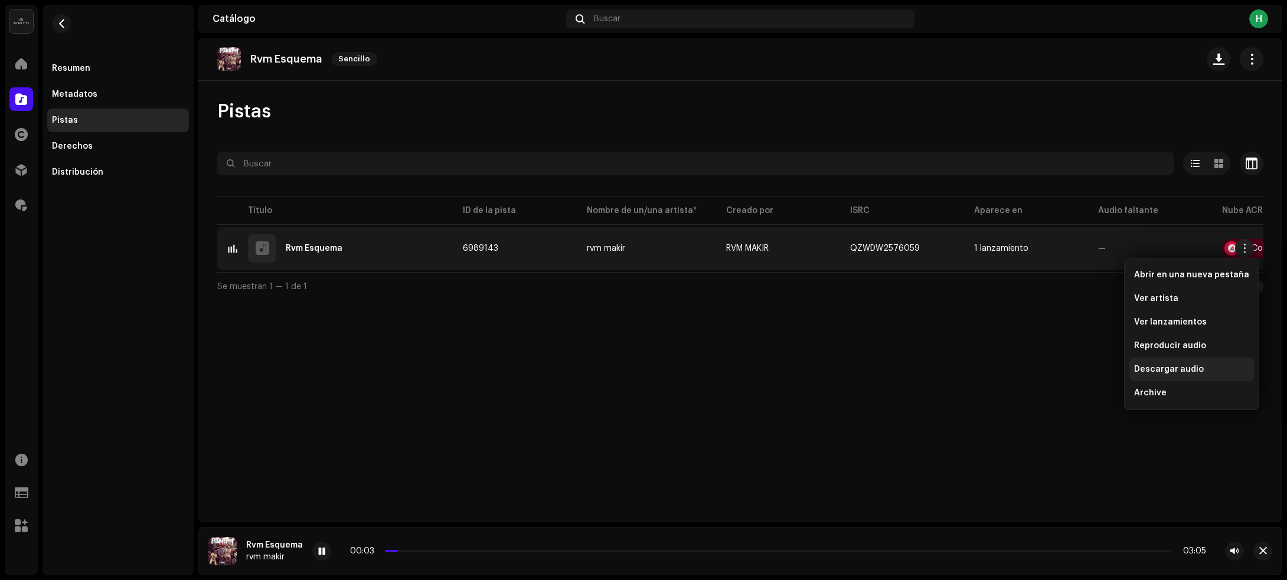
click at [1158, 365] on span "Descargar audio" at bounding box center [1169, 369] width 70 height 9
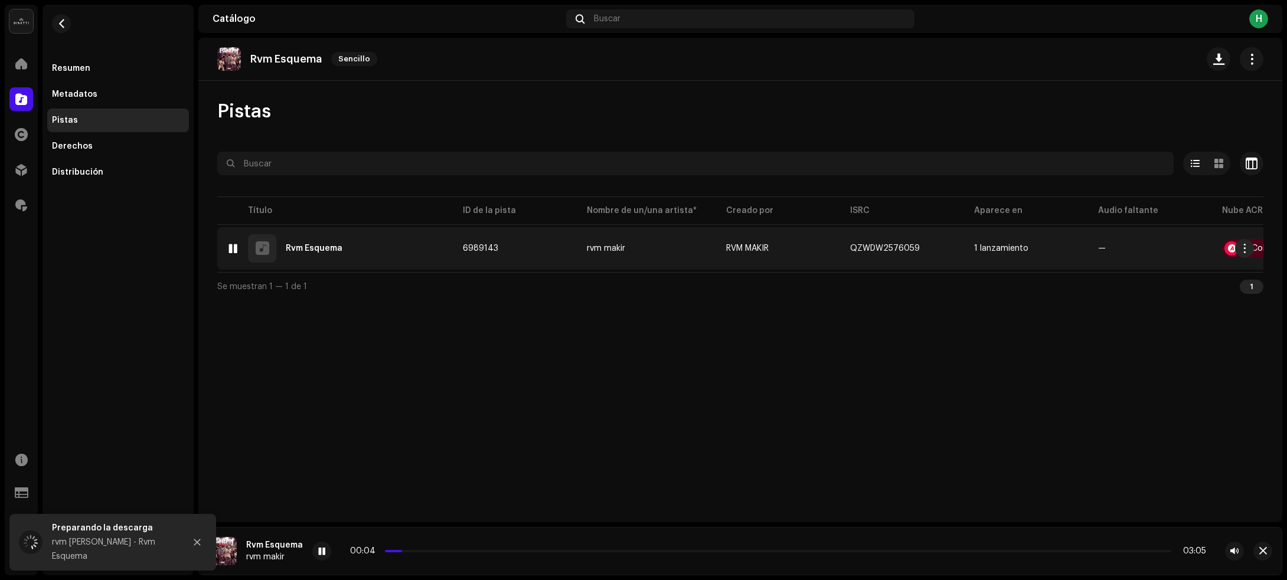
click at [368, 243] on div "1 Rvm Esquema" at bounding box center [335, 248] width 217 height 28
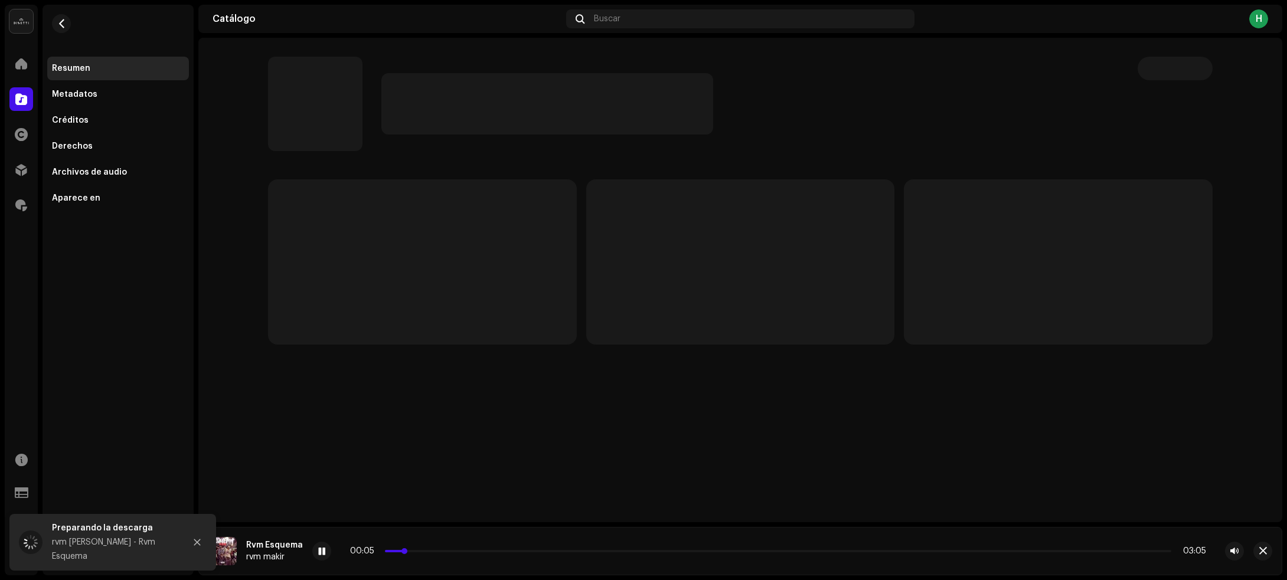
click at [434, 550] on p-slider at bounding box center [778, 551] width 786 height 2
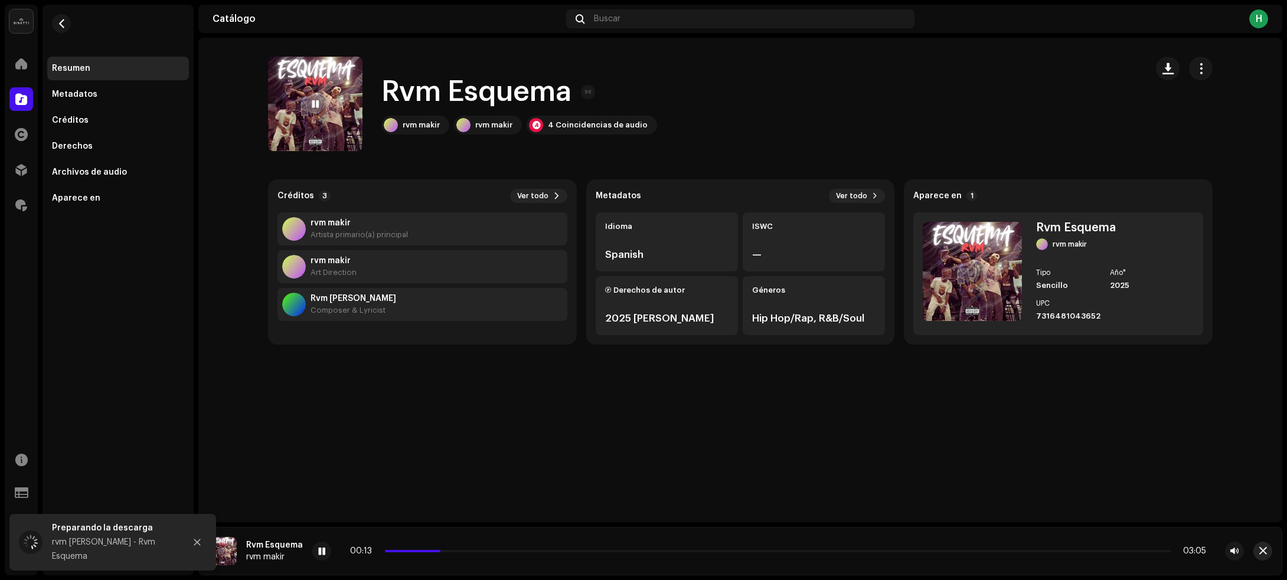
click at [1259, 546] on button "button" at bounding box center [1263, 551] width 19 height 19
click at [63, 19] on span "button" at bounding box center [61, 23] width 9 height 9
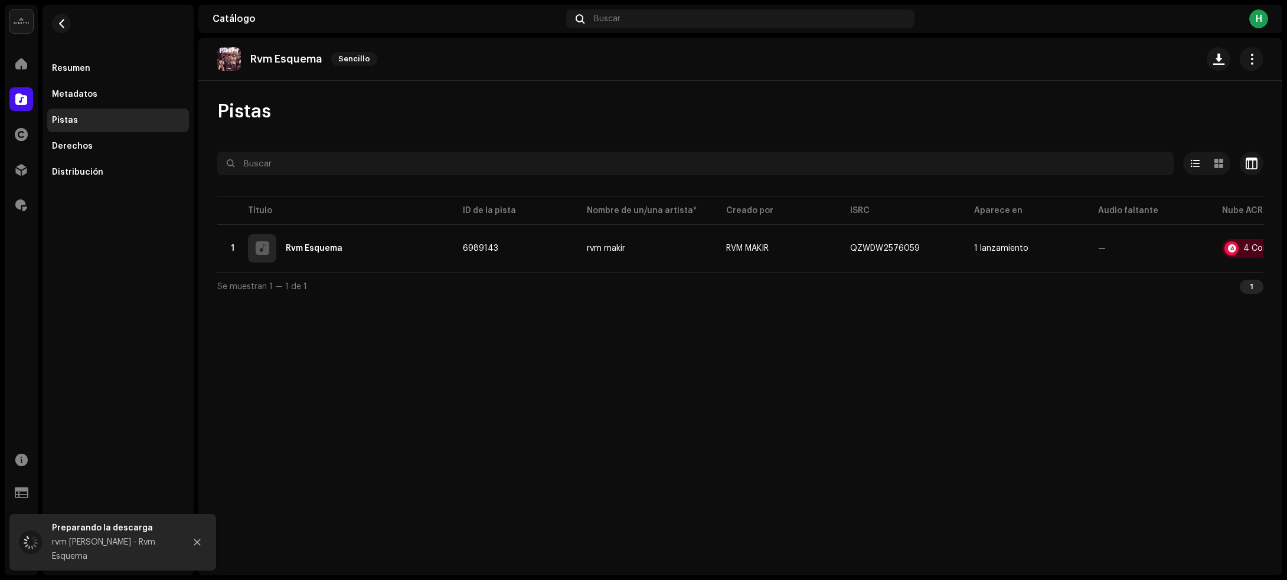
click at [530, 372] on div "Rvm Esquema Sencillo Pistas Seleccionado 0 Seleccionar todo 1 Opciones Filtros …" at bounding box center [740, 307] width 1084 height 538
click at [61, 21] on span "button" at bounding box center [61, 23] width 9 height 9
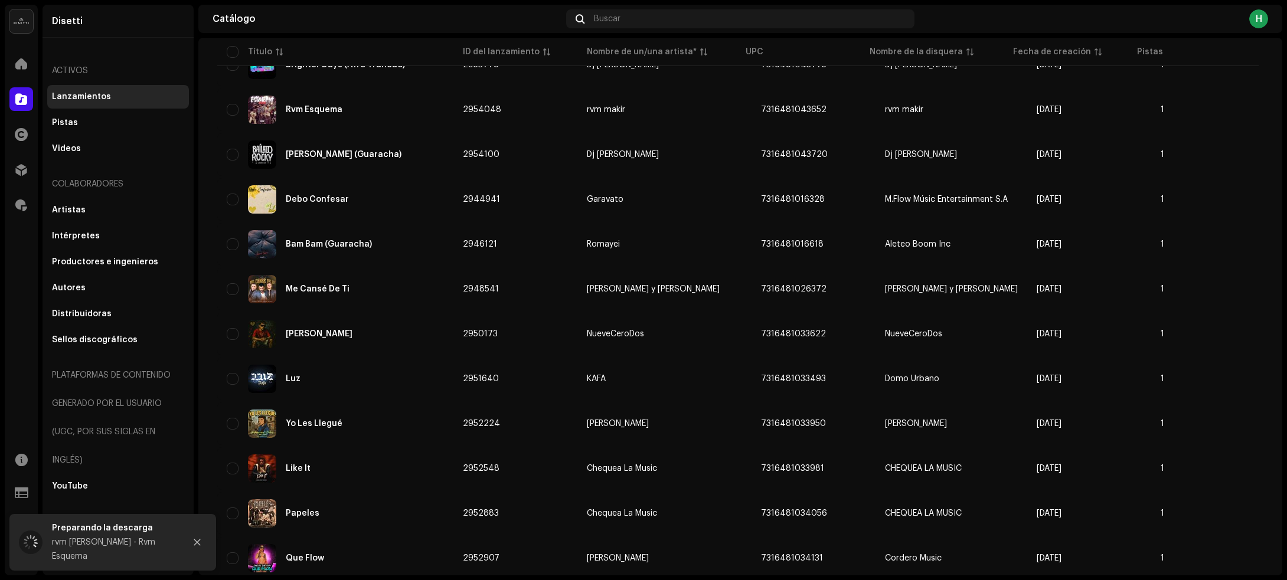
scroll to position [664, 0]
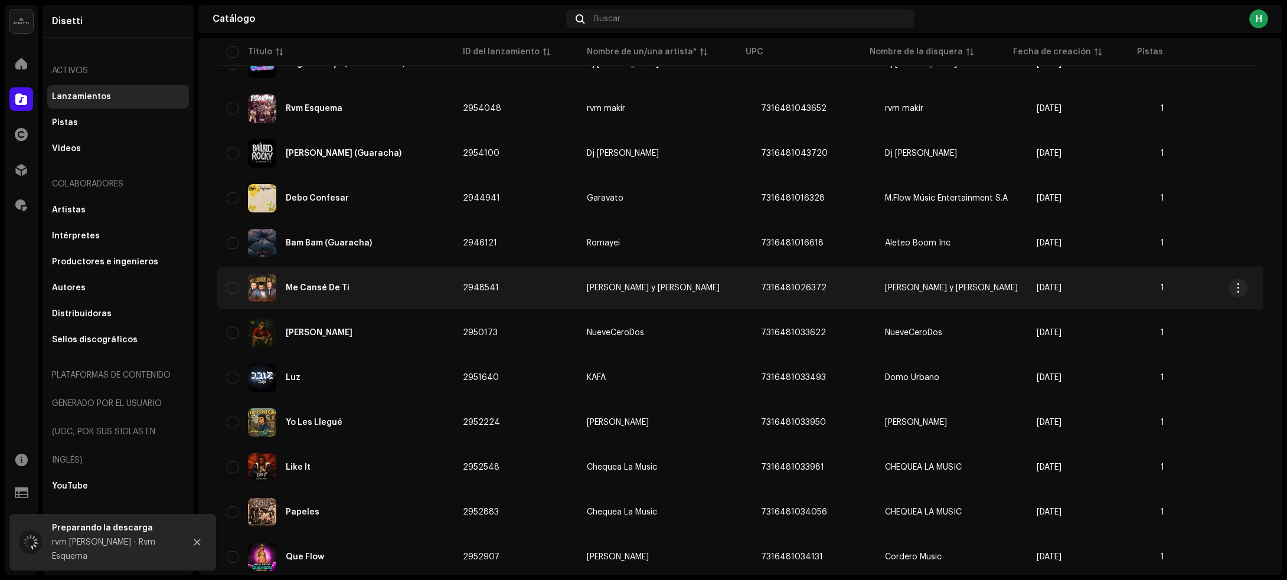
click at [410, 296] on div "Me Cansé De Ti" at bounding box center [335, 288] width 217 height 28
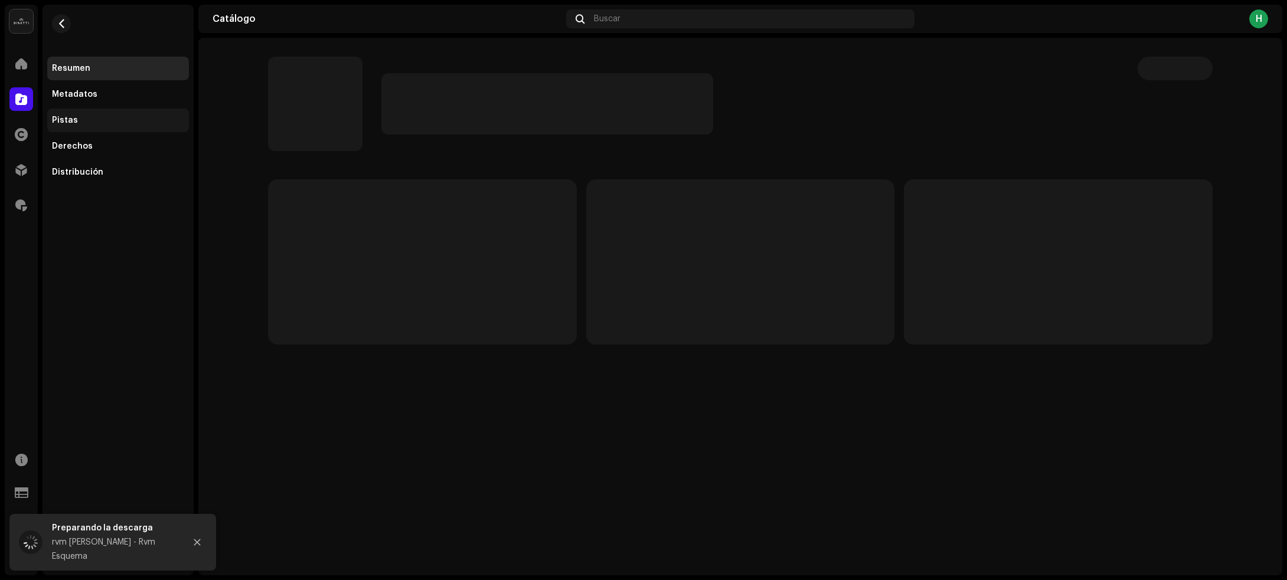
click at [102, 110] on div "Pistas" at bounding box center [118, 121] width 142 height 24
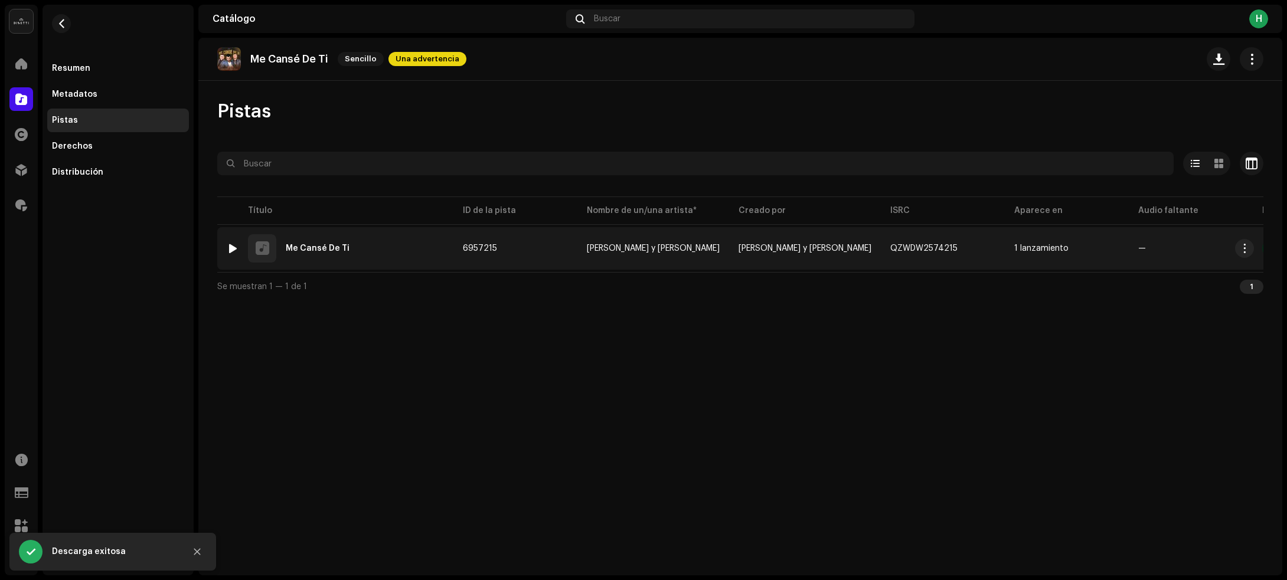
click at [368, 251] on div "1 Me Cansé De Ti" at bounding box center [335, 248] width 217 height 28
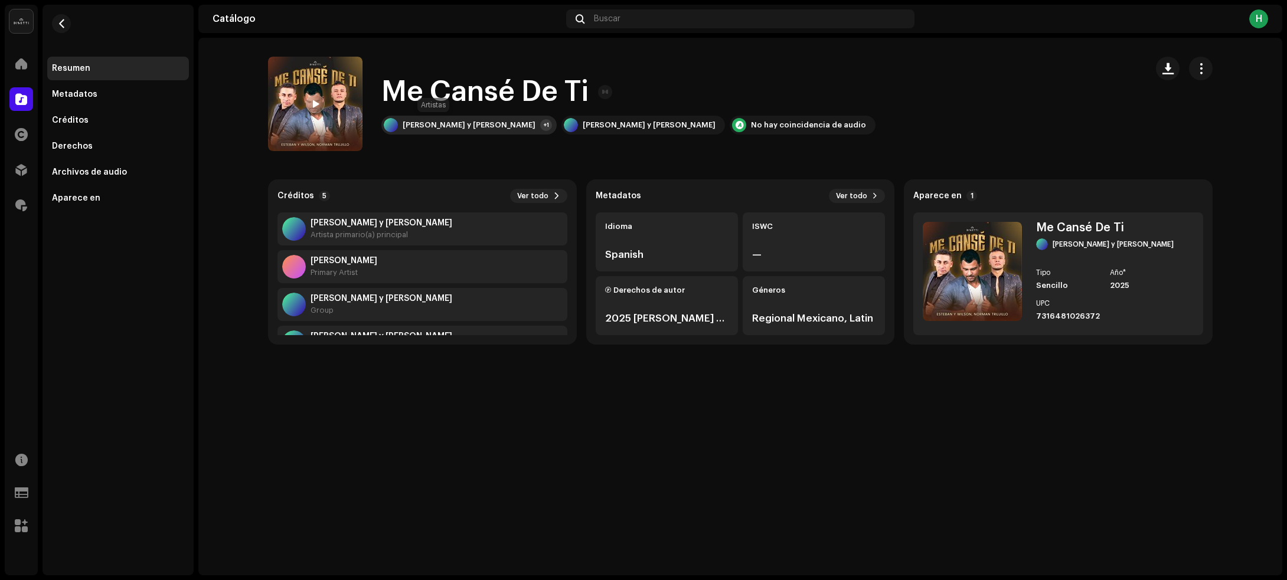
click at [446, 122] on div "[PERSON_NAME] y [PERSON_NAME]" at bounding box center [469, 124] width 133 height 9
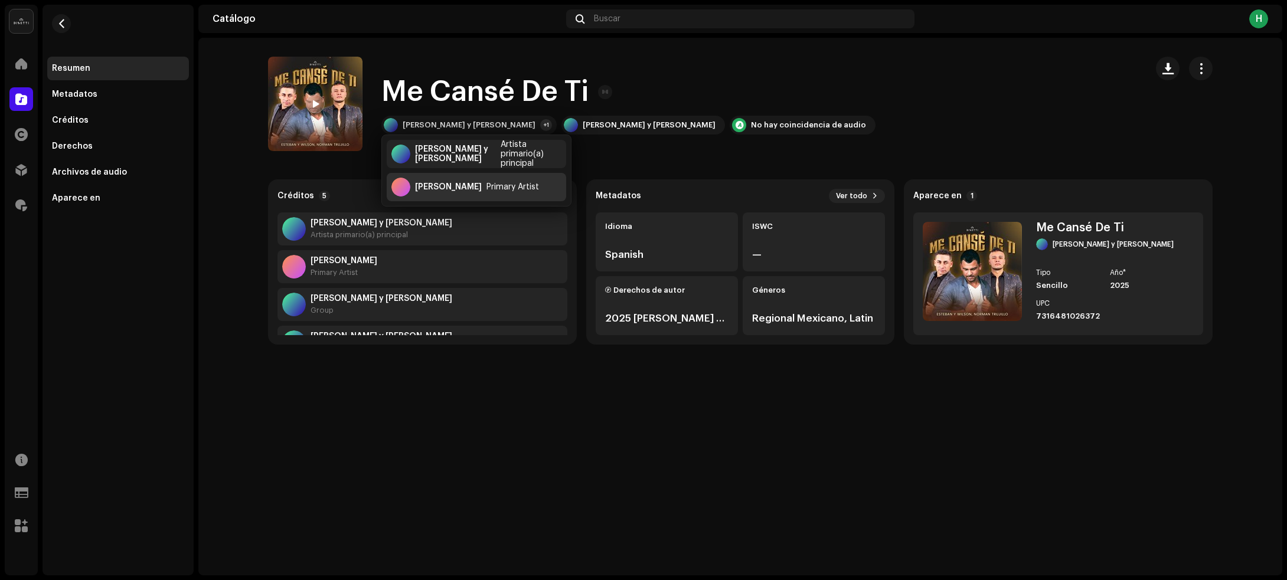
click at [455, 192] on div "Norman Trujillo Primary Artist" at bounding box center [476, 187] width 179 height 28
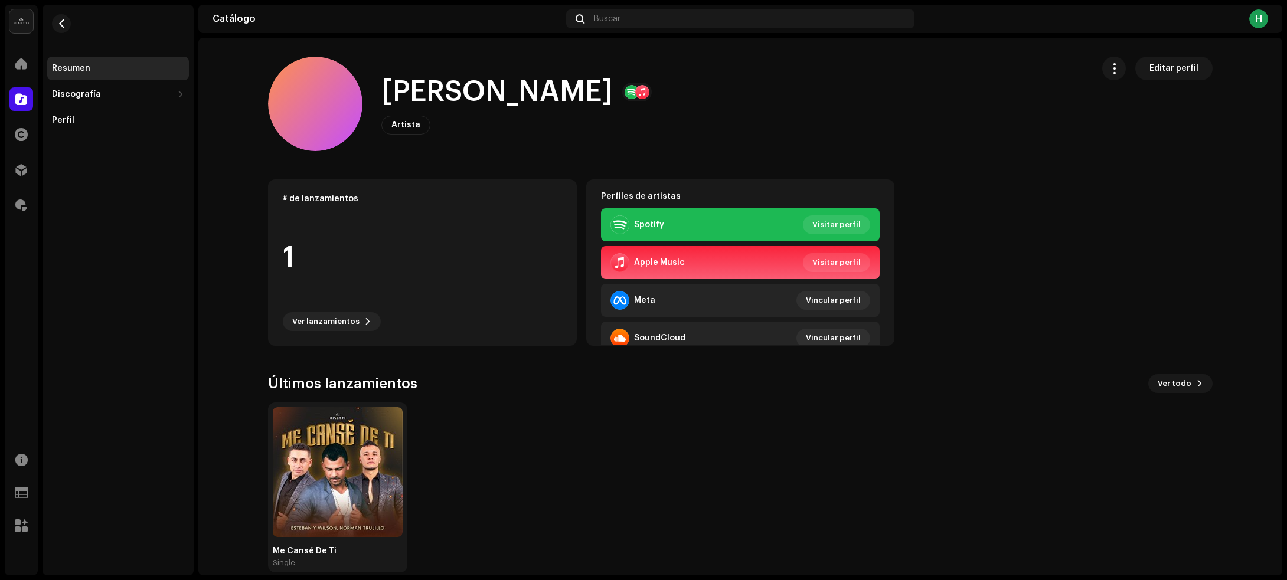
drag, startPoint x: 375, startPoint y: 93, endPoint x: 582, endPoint y: 96, distance: 206.7
click at [582, 96] on div "Norman Trujillo Artista Editar perfil" at bounding box center [675, 104] width 815 height 94
copy h1 "Norman Trujillo"
click at [65, 25] on span "button" at bounding box center [61, 23] width 9 height 9
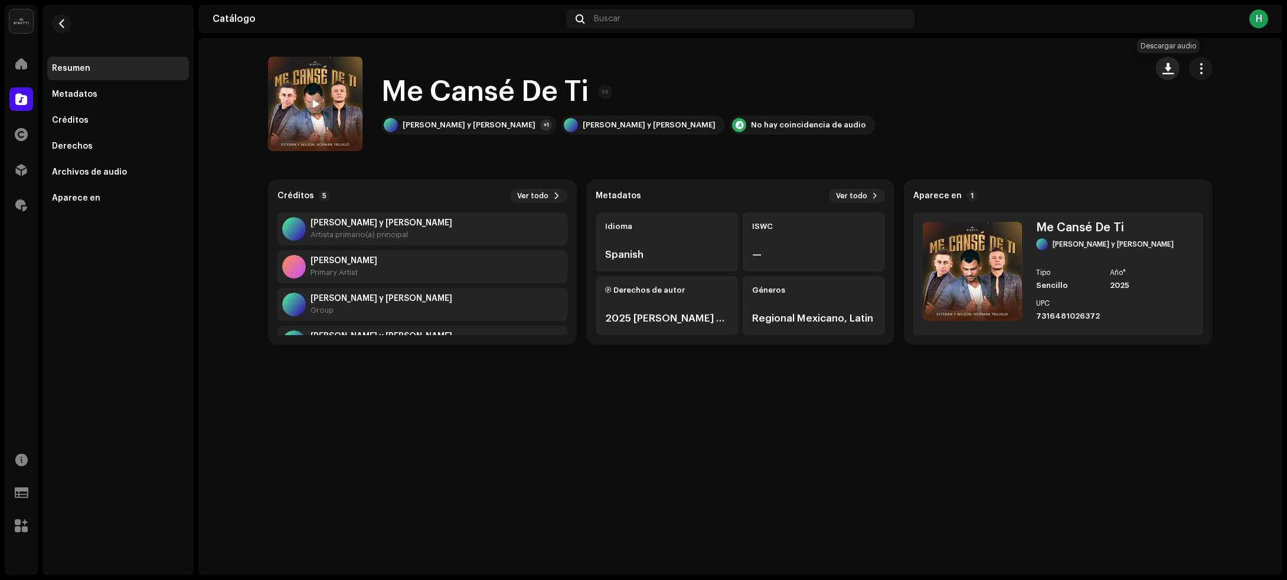
click at [1170, 66] on span "button" at bounding box center [1168, 68] width 11 height 9
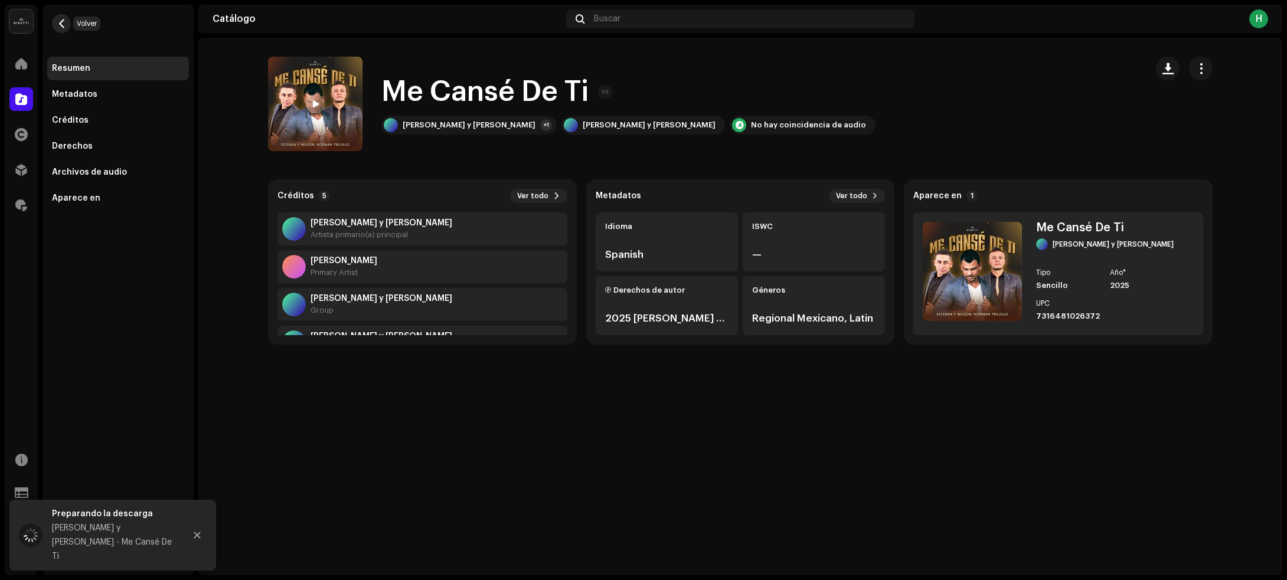
click at [63, 24] on span "button" at bounding box center [61, 23] width 9 height 9
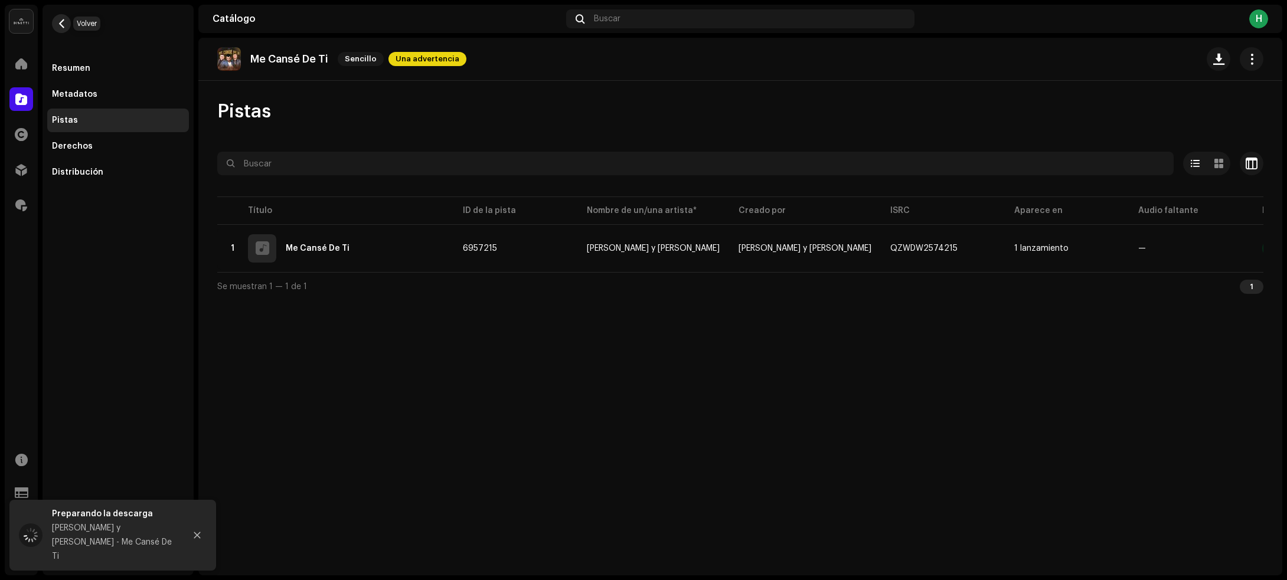
click at [67, 17] on button "button" at bounding box center [61, 23] width 19 height 19
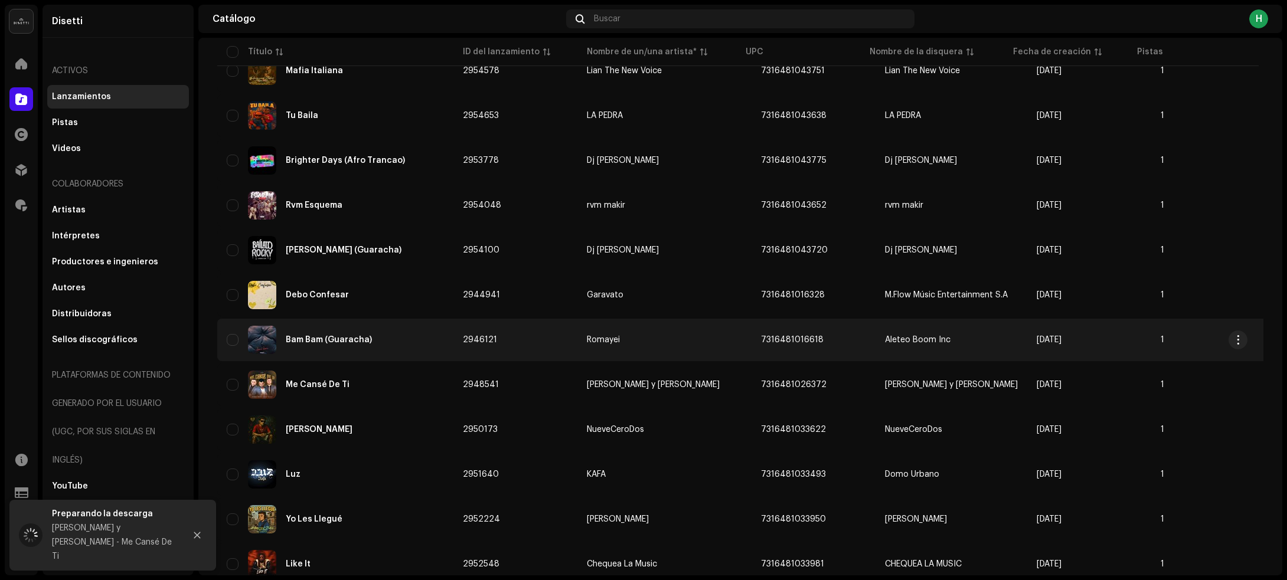
scroll to position [664, 0]
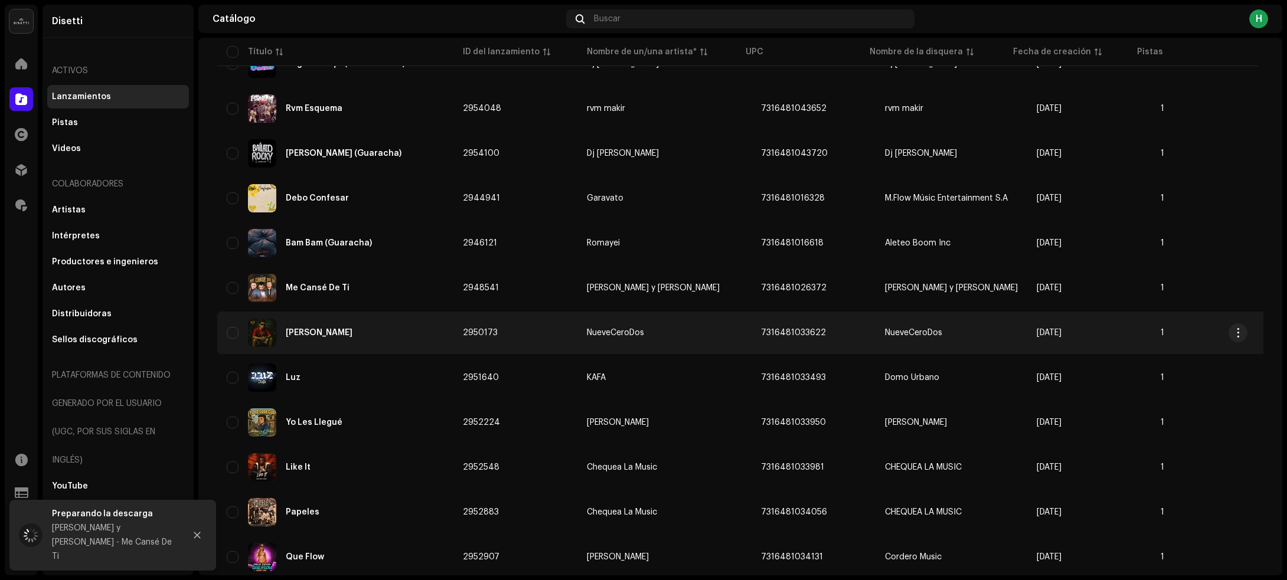
click at [394, 340] on div "[PERSON_NAME]" at bounding box center [335, 333] width 217 height 28
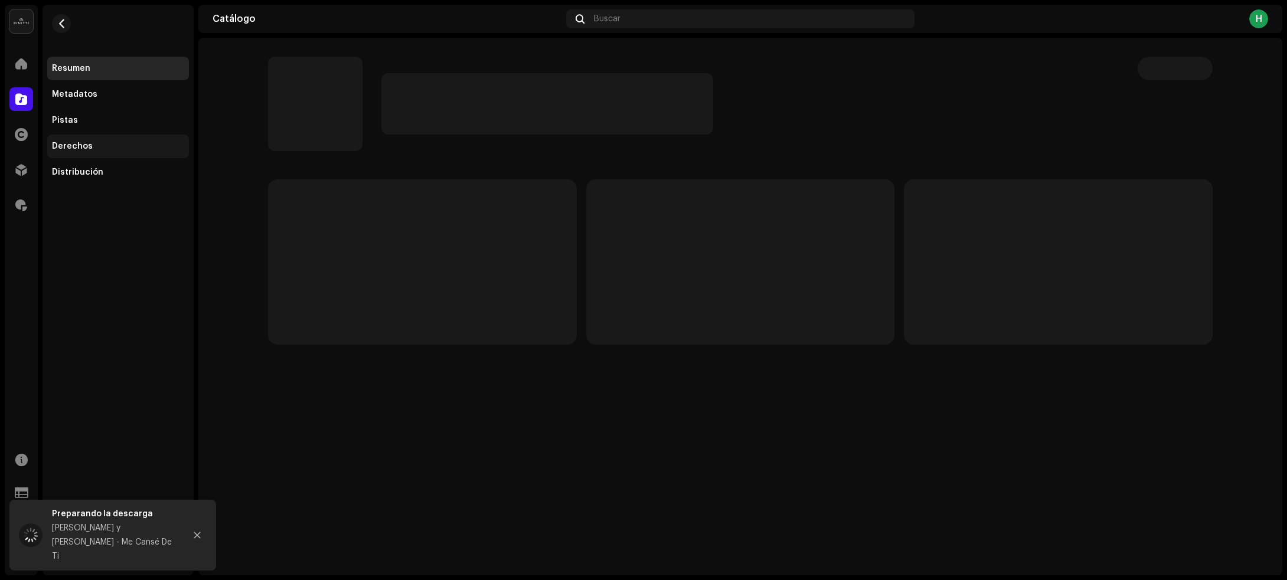
click at [57, 135] on div "Derechos" at bounding box center [118, 147] width 142 height 24
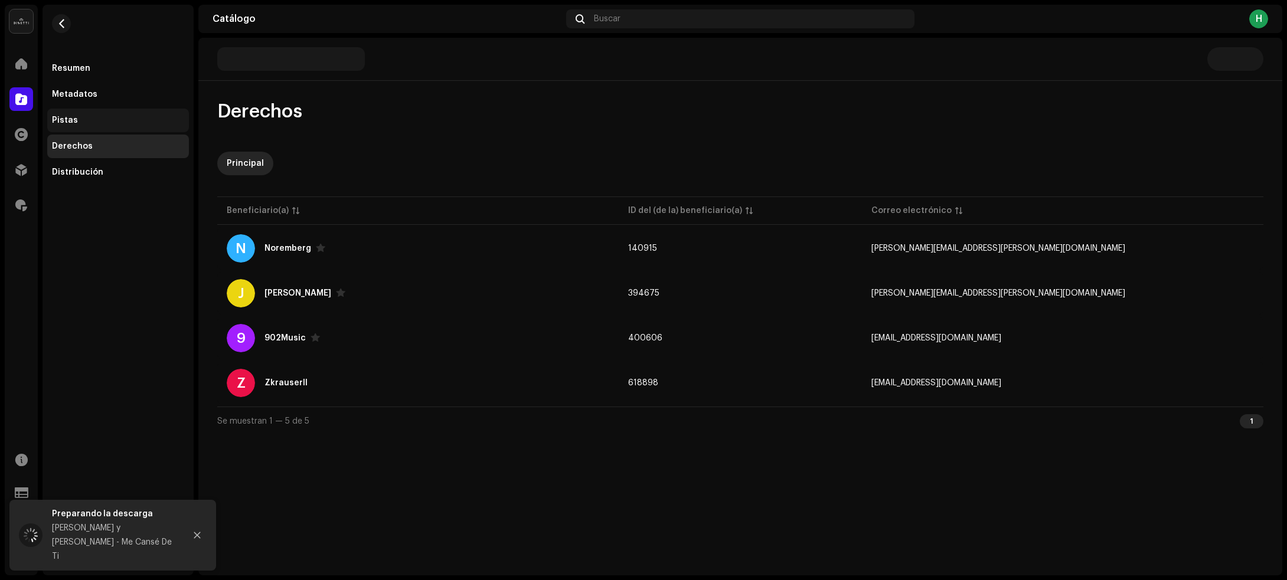
click at [72, 121] on div "Pistas" at bounding box center [65, 120] width 26 height 9
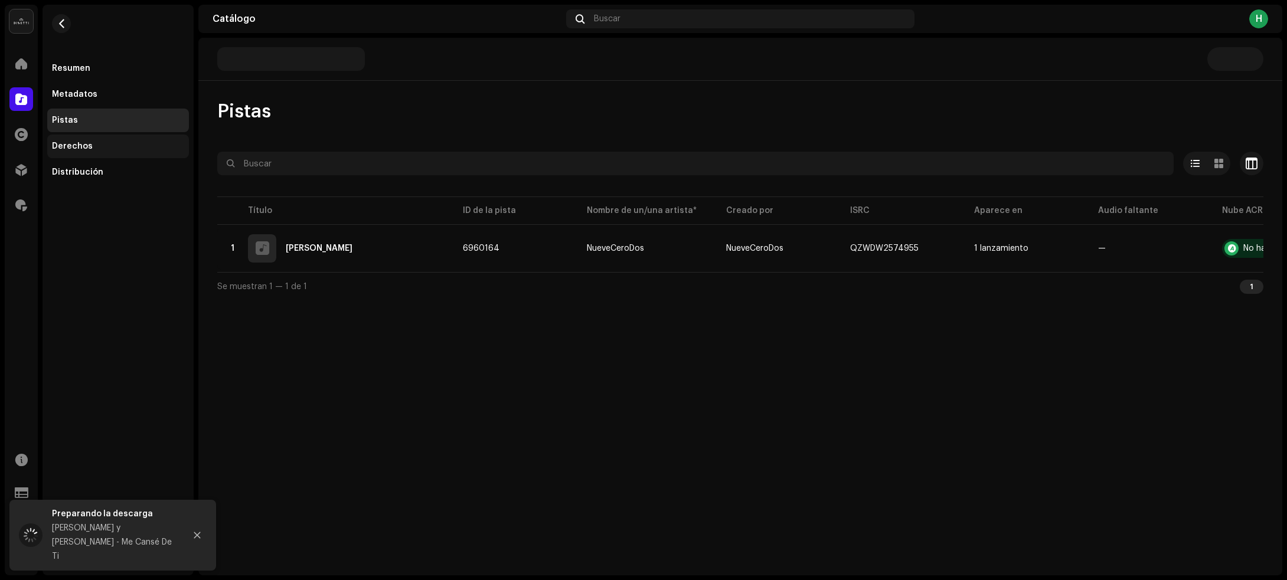
click at [73, 143] on div "Derechos" at bounding box center [72, 146] width 41 height 9
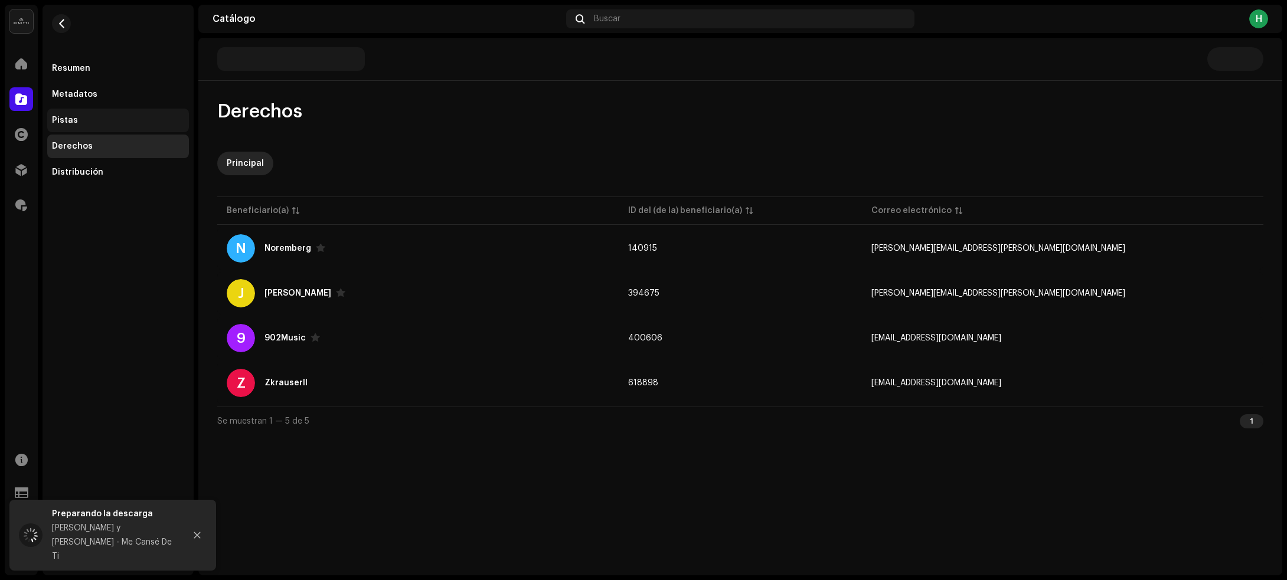
click at [80, 122] on div "Pistas" at bounding box center [118, 120] width 132 height 9
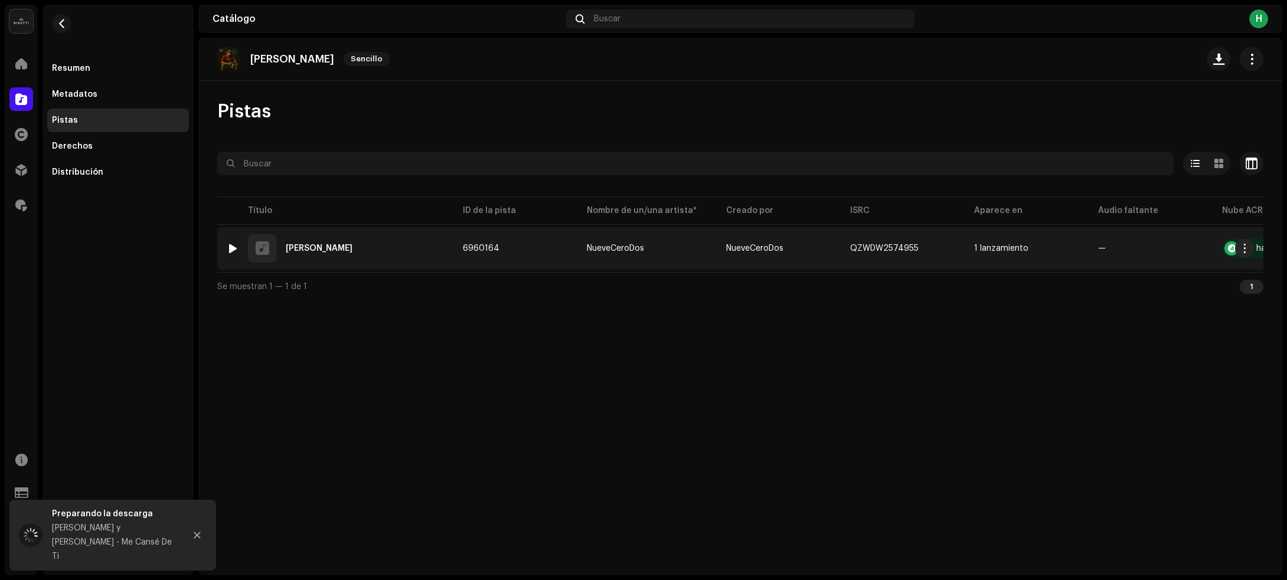
click at [391, 262] on div "1 Espina De Rosa" at bounding box center [335, 248] width 217 height 28
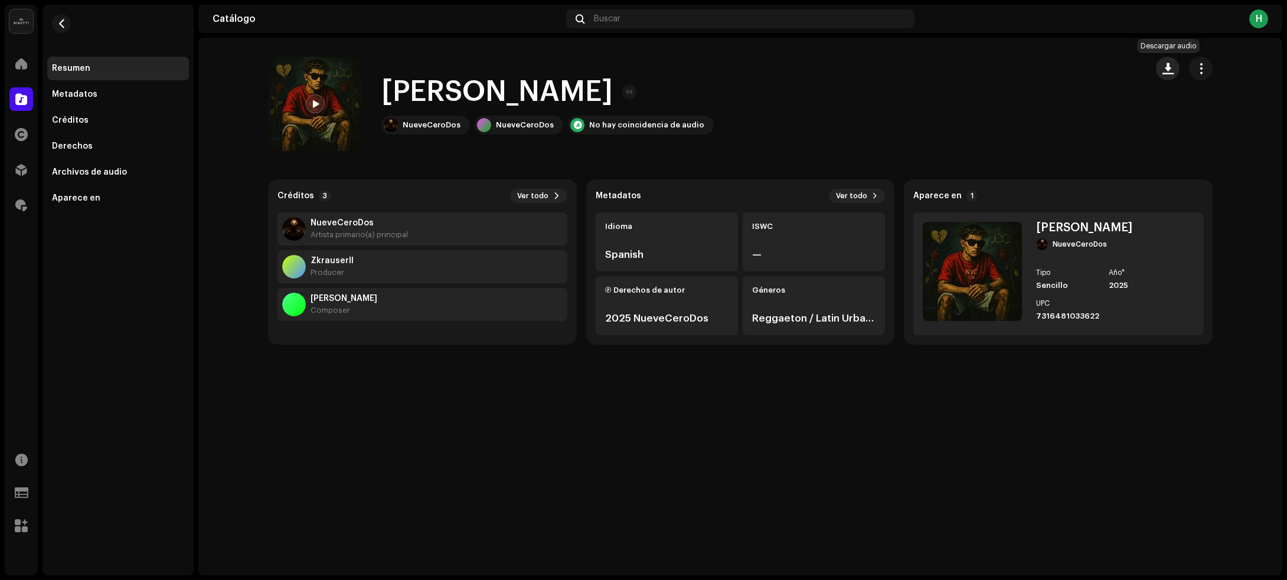
click at [1170, 64] on span "button" at bounding box center [1168, 68] width 11 height 9
click at [66, 21] on button "button" at bounding box center [61, 23] width 19 height 19
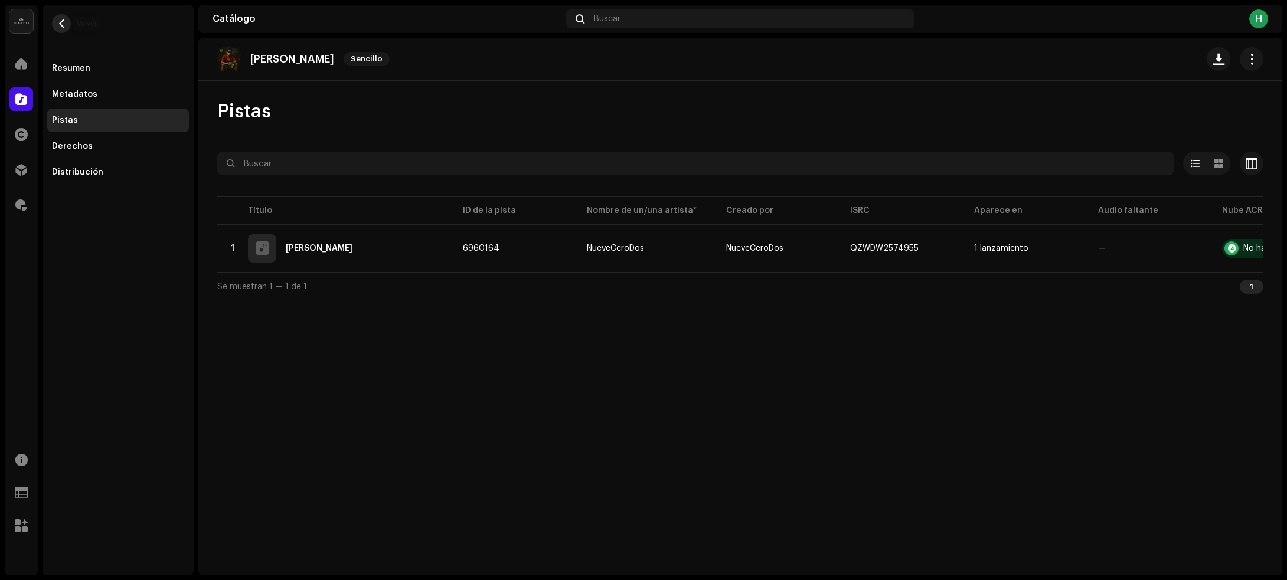
click at [67, 21] on button "button" at bounding box center [61, 23] width 19 height 19
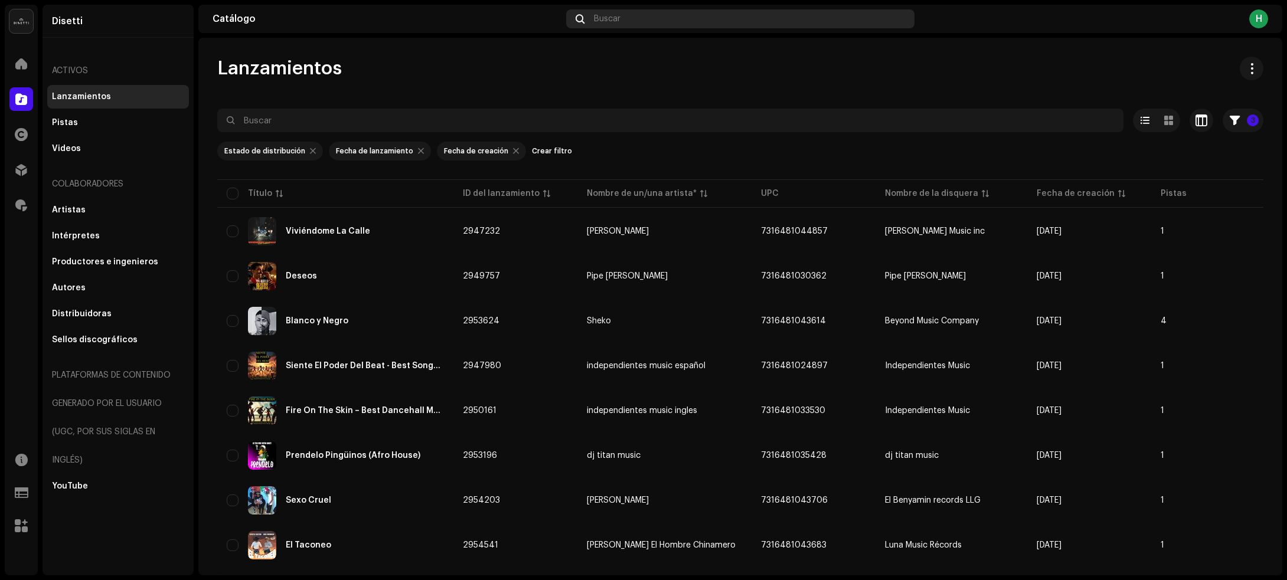
scroll to position [639, 0]
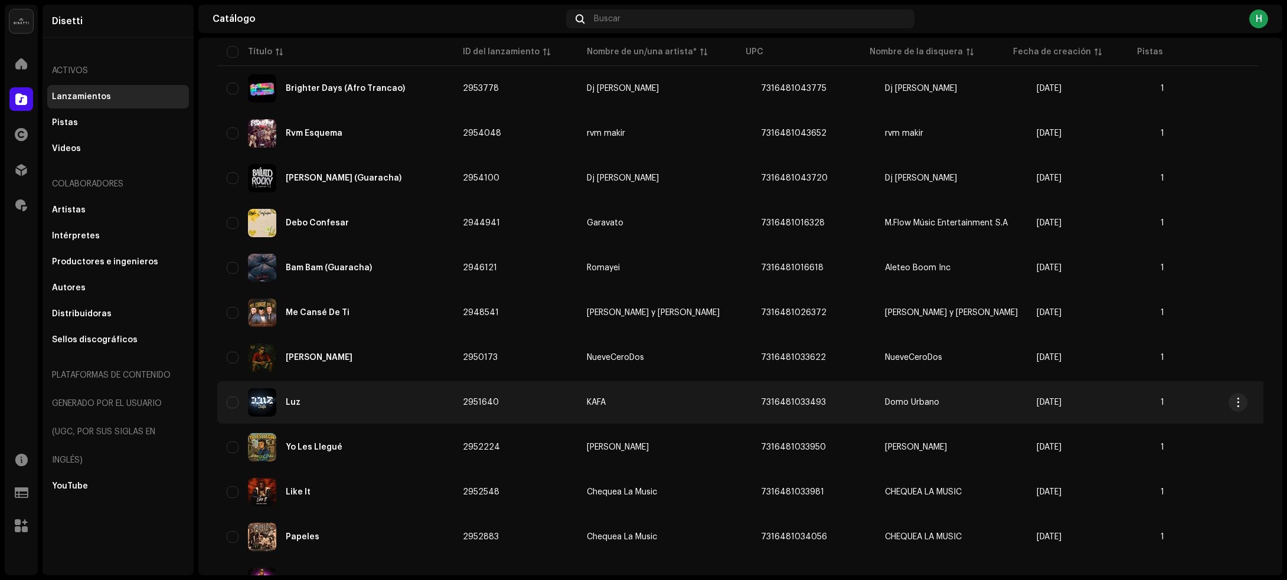
click at [400, 403] on div "Luz" at bounding box center [335, 403] width 217 height 28
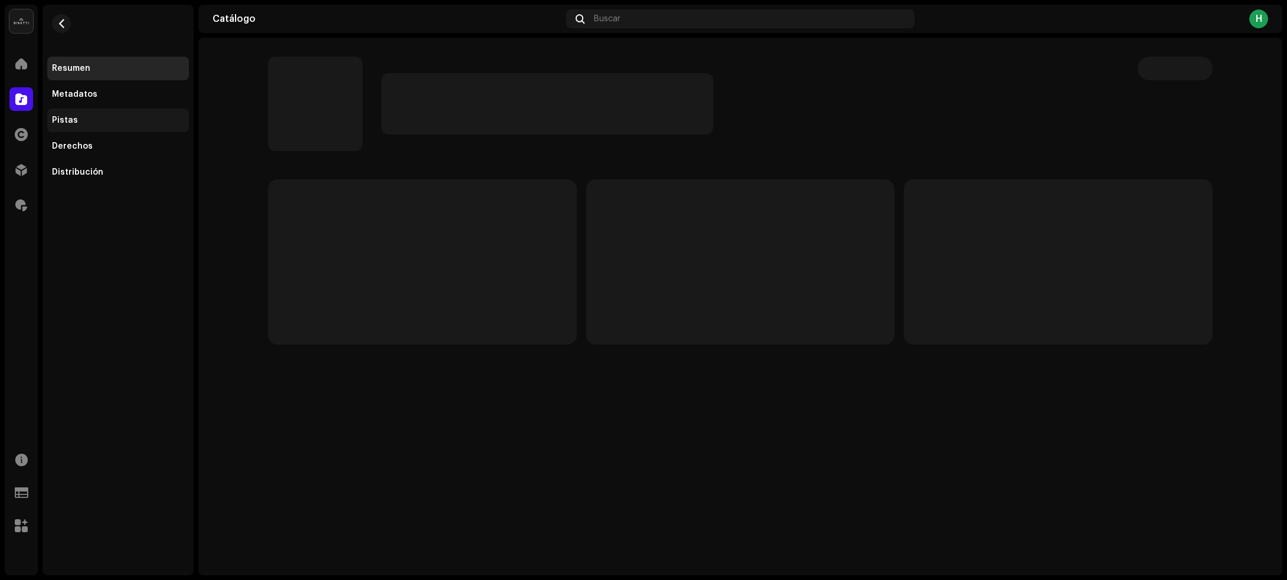
click at [89, 119] on div "Pistas" at bounding box center [118, 120] width 132 height 9
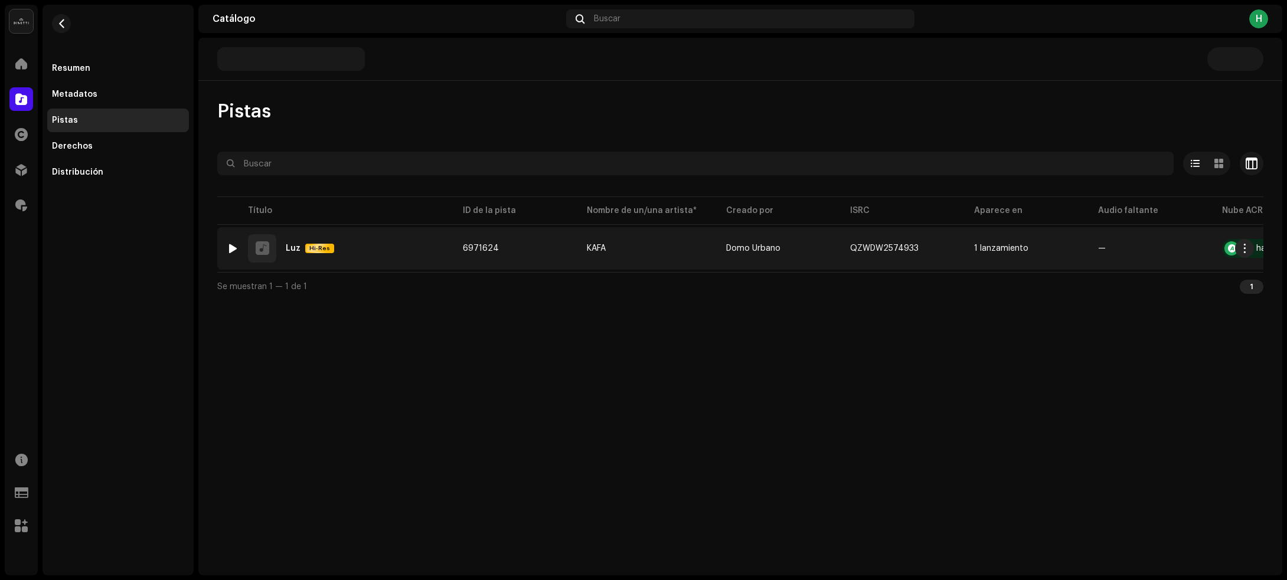
click at [373, 249] on div "1 Luz Hi-Res" at bounding box center [335, 248] width 217 height 28
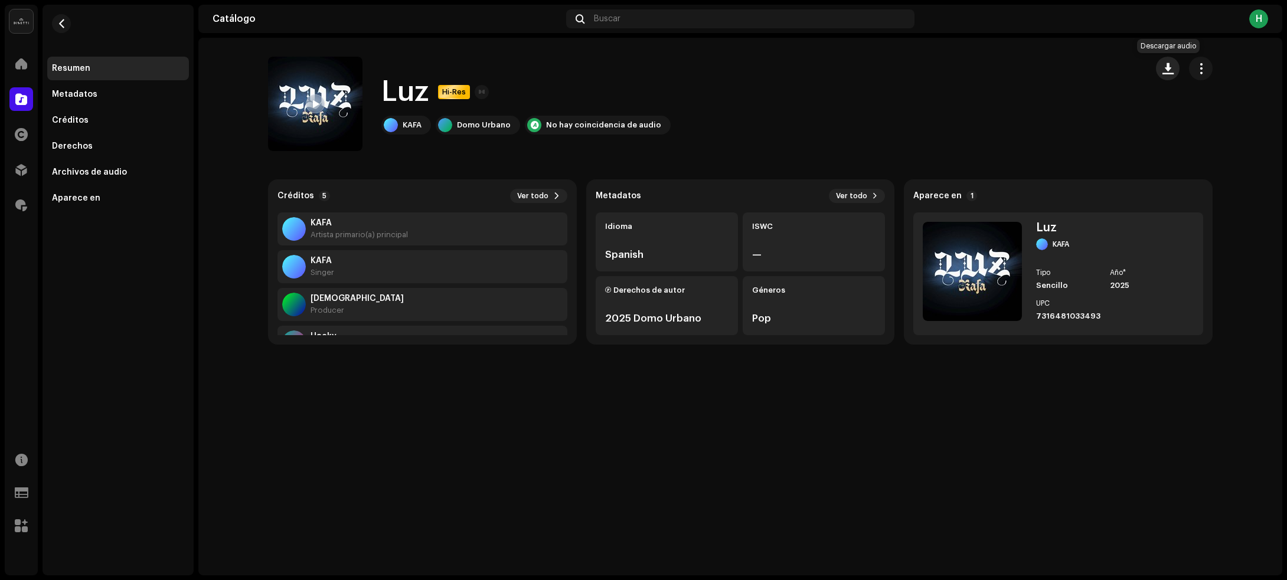
click at [1169, 68] on span "button" at bounding box center [1168, 68] width 11 height 9
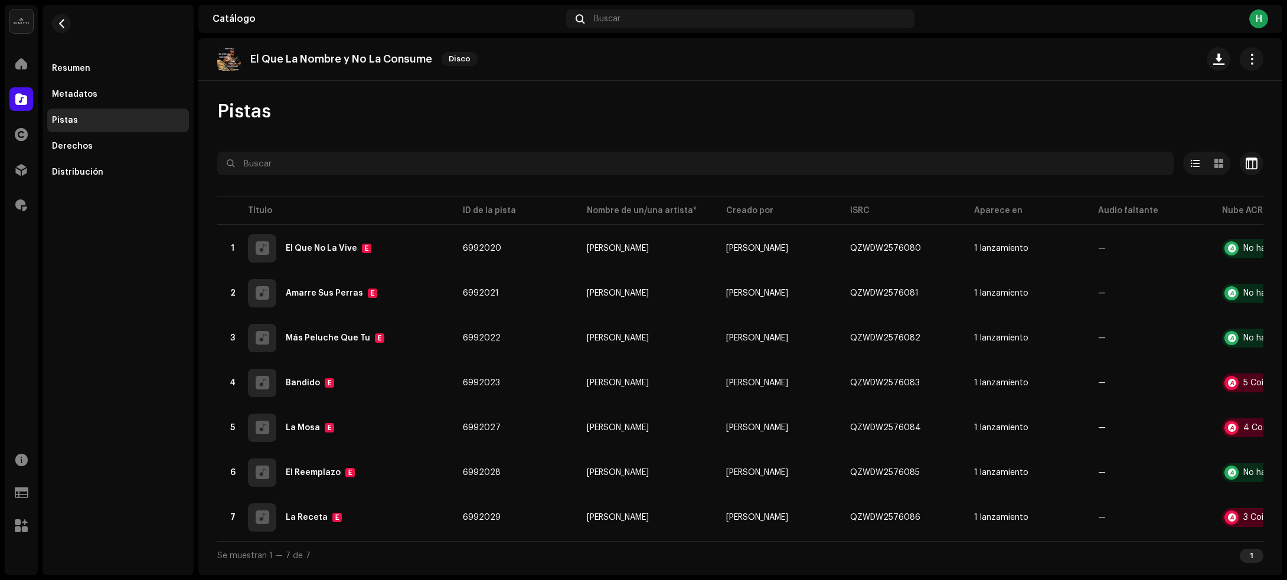
click at [83, 19] on div "Resumen Metadatos Pistas Derechos Distribución" at bounding box center [118, 94] width 151 height 179
click at [54, 24] on button "button" at bounding box center [61, 23] width 19 height 19
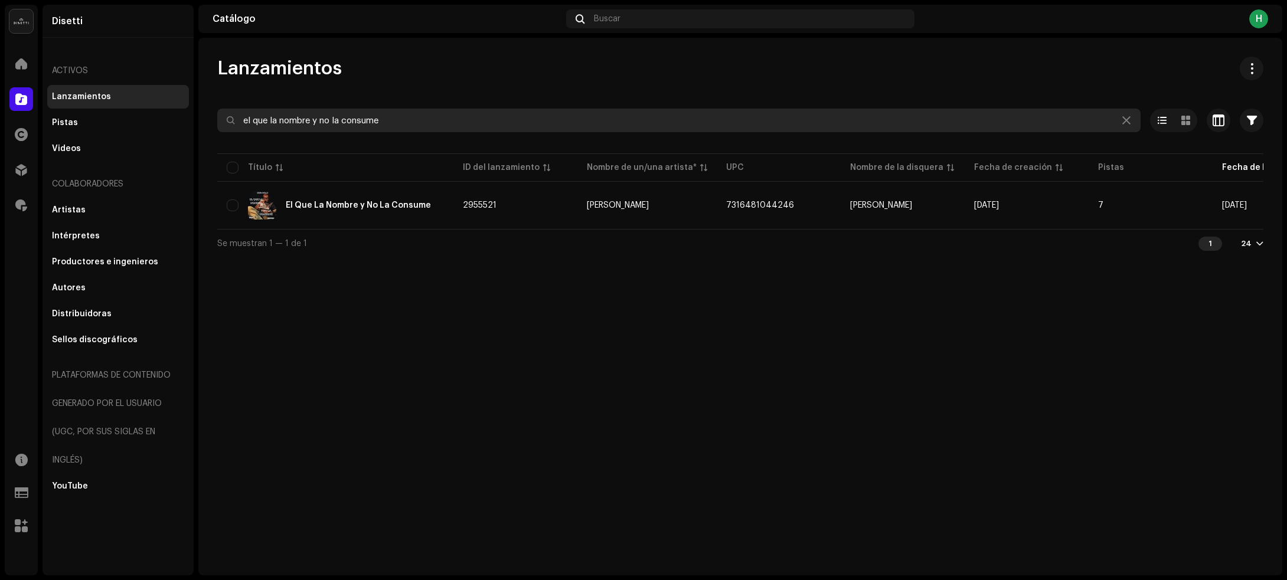
drag, startPoint x: 397, startPoint y: 118, endPoint x: 233, endPoint y: 134, distance: 164.3
click at [233, 134] on re-o-filter-bar "el que la nombre y no la consume Seleccionado 0 Seleccionar todo 1 Opciones Fil…" at bounding box center [740, 130] width 1046 height 43
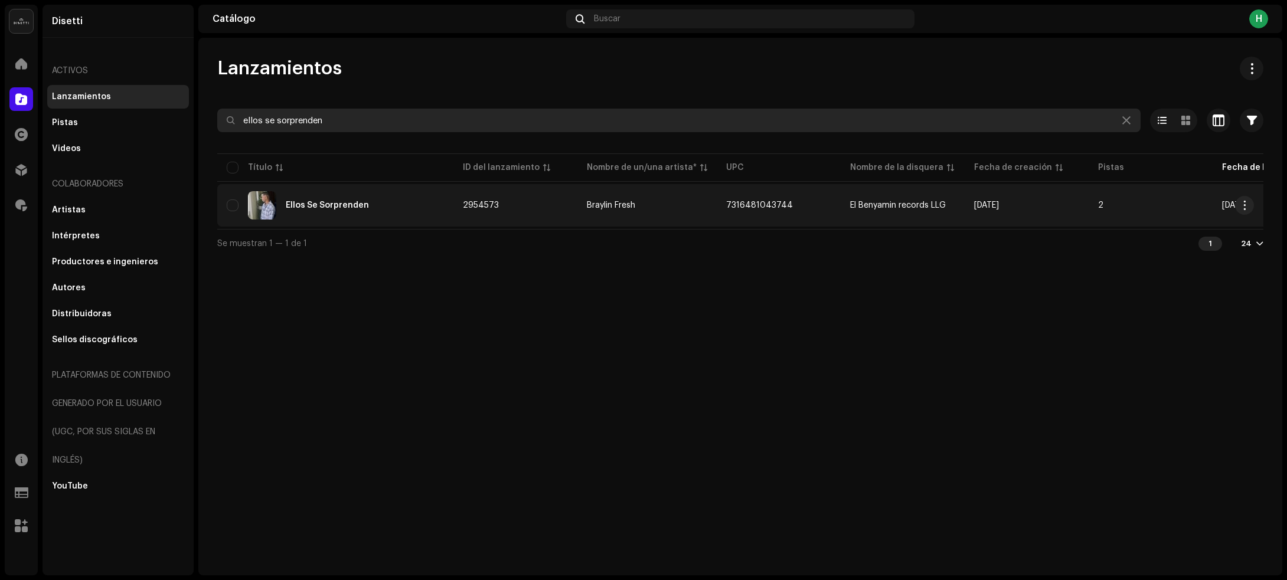
type input "ellos se sorprenden"
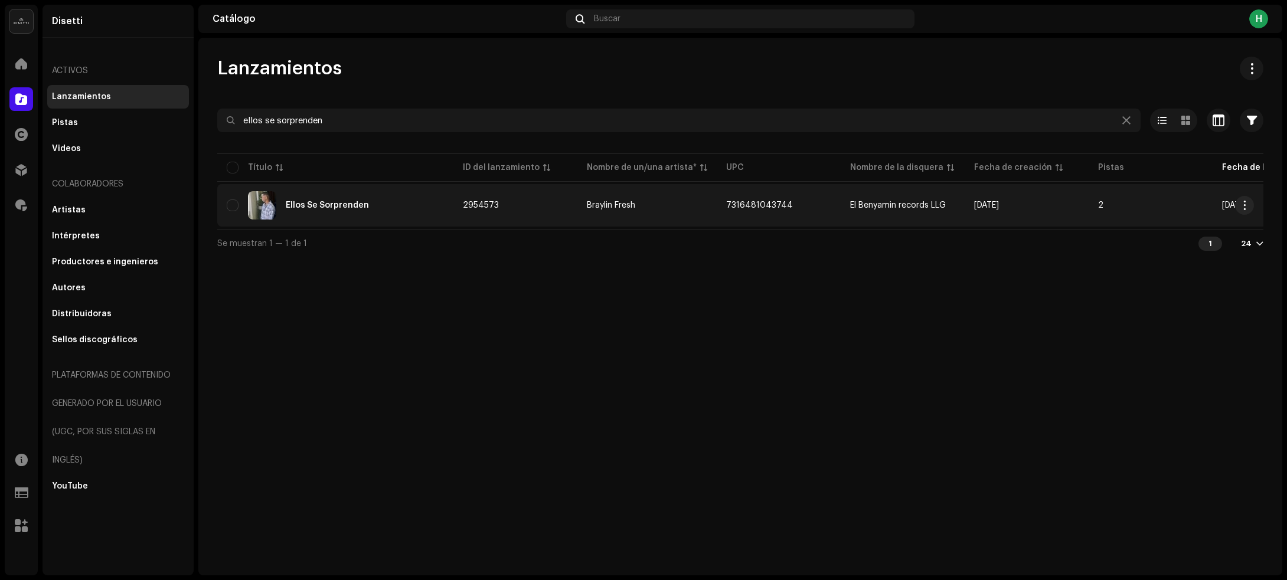
click at [412, 205] on div "Ellos Se Sorprenden" at bounding box center [335, 205] width 217 height 28
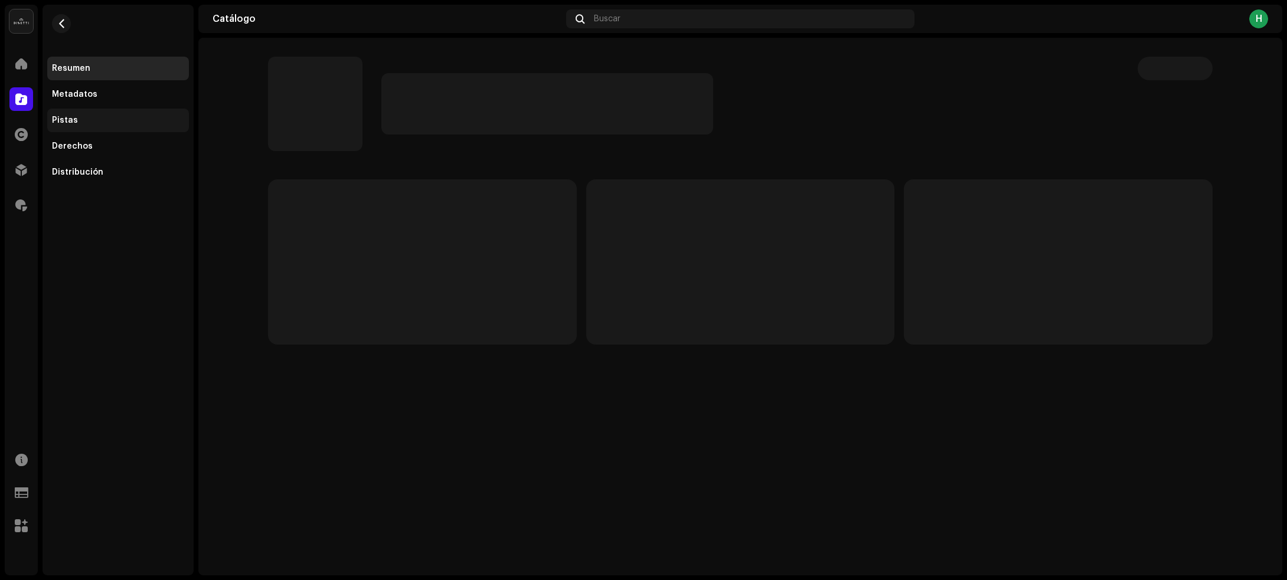
click at [92, 111] on div "Pistas" at bounding box center [118, 121] width 142 height 24
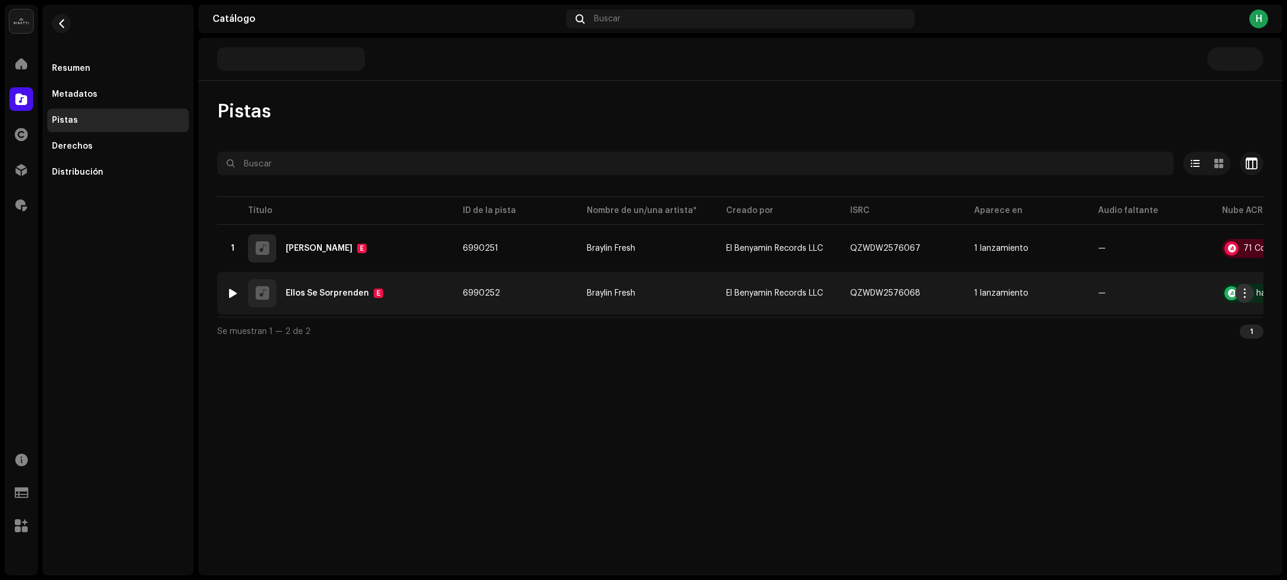
click at [1244, 292] on span "button" at bounding box center [1245, 293] width 9 height 9
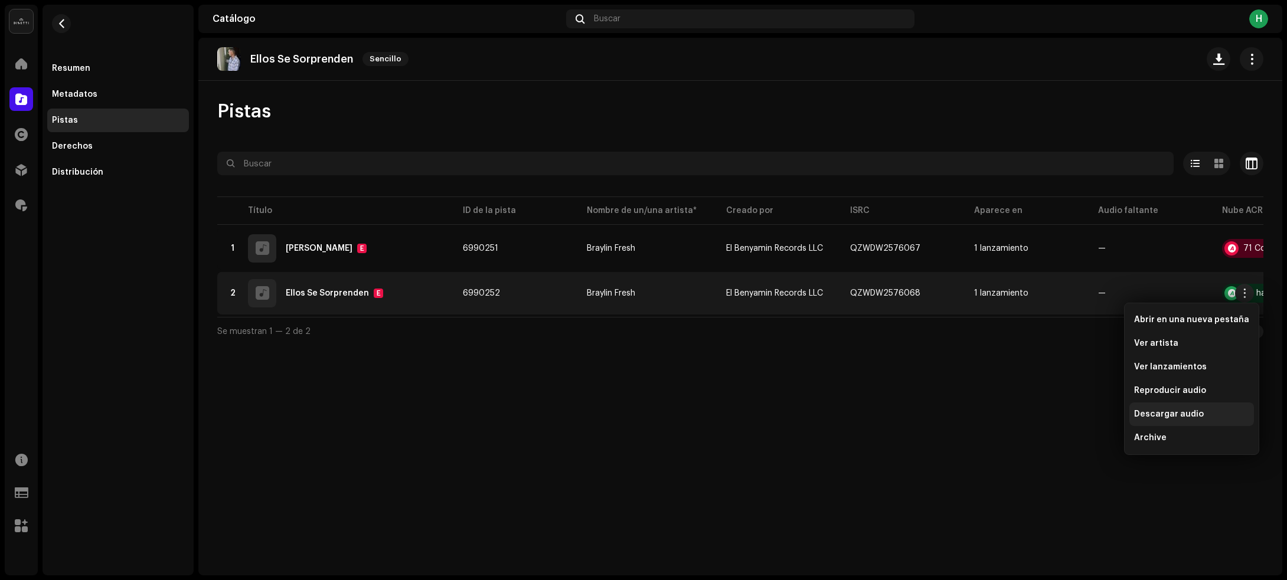
click at [1152, 417] on span "Descargar audio" at bounding box center [1169, 414] width 70 height 9
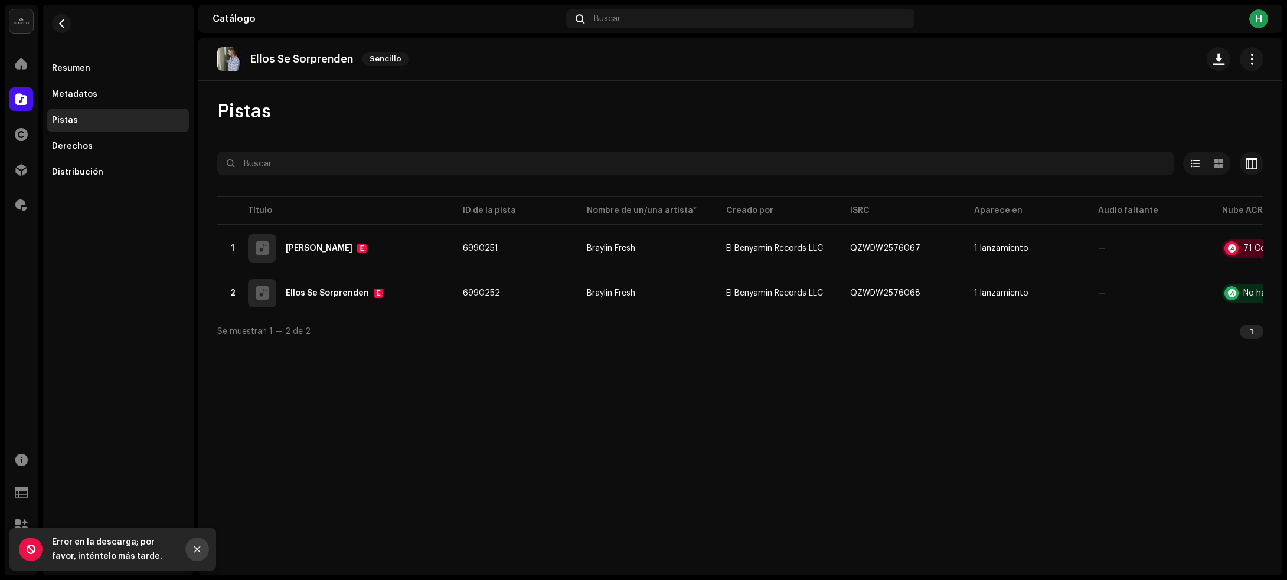
click at [199, 547] on icon "Close" at bounding box center [197, 550] width 6 height 6
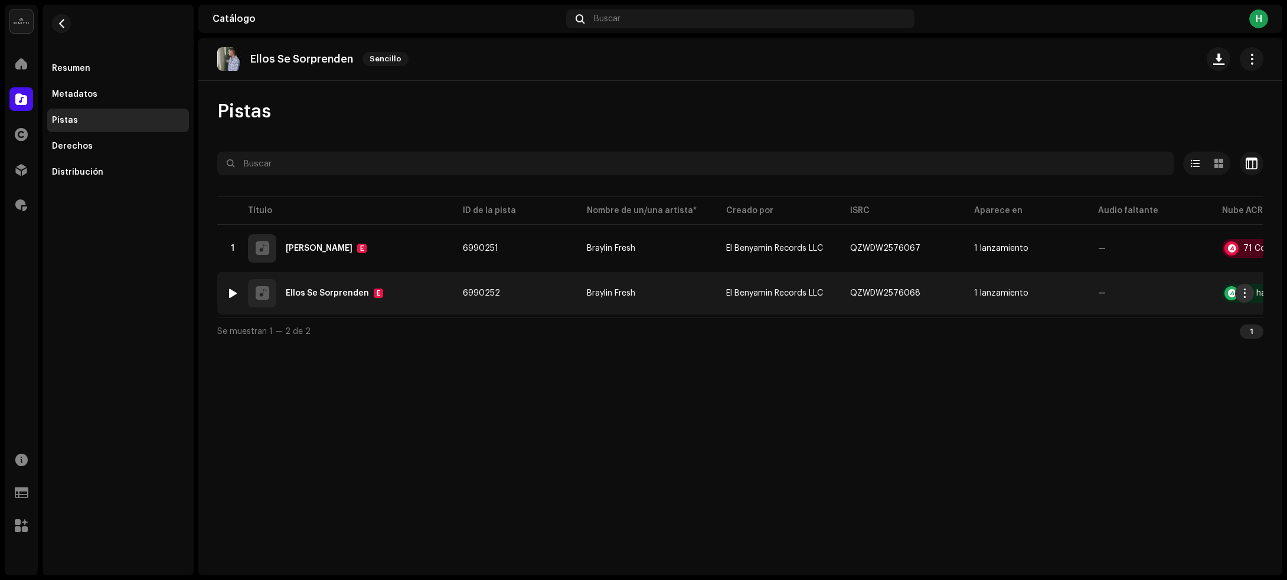
click at [1245, 295] on span "button" at bounding box center [1245, 293] width 9 height 9
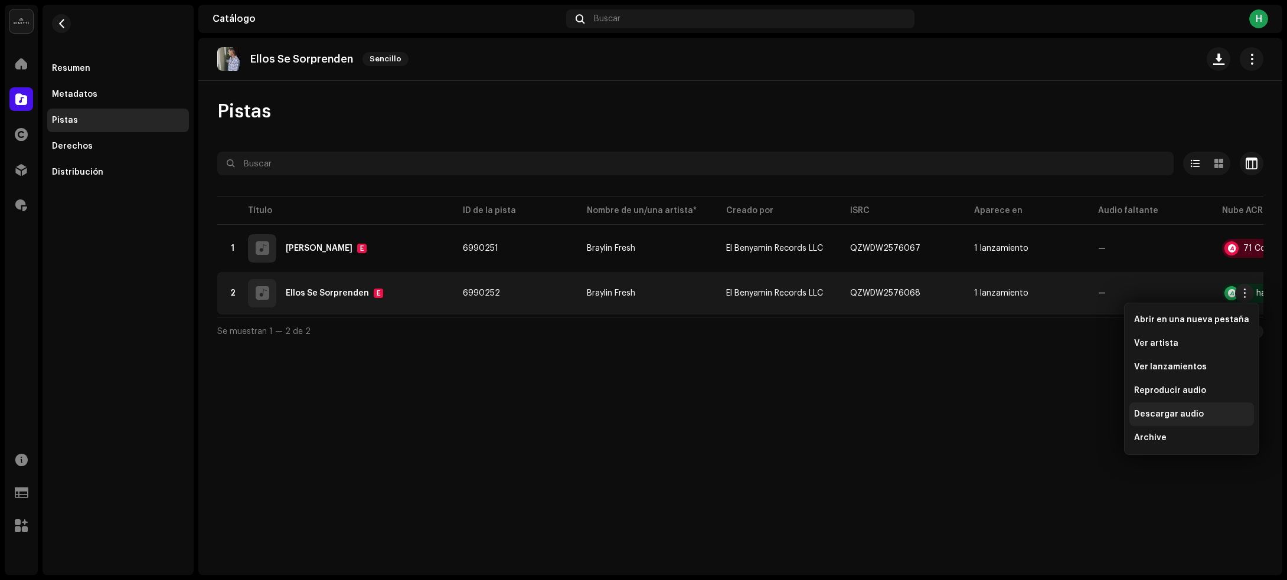
click at [1140, 412] on span "Descargar audio" at bounding box center [1169, 414] width 70 height 9
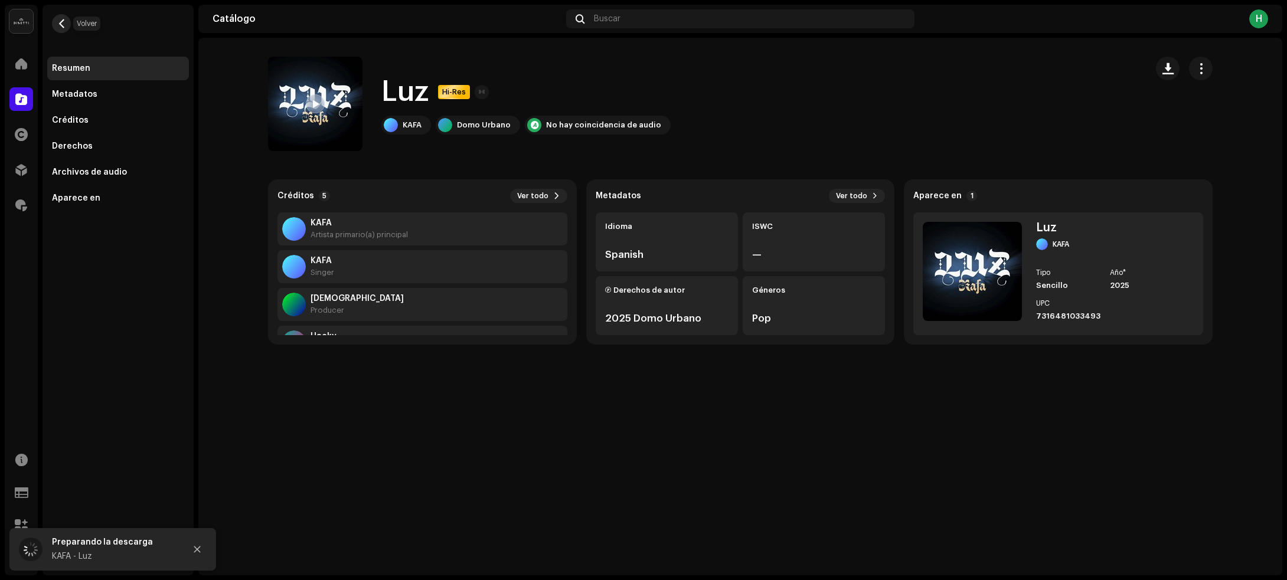
click at [60, 21] on span "button" at bounding box center [61, 23] width 9 height 9
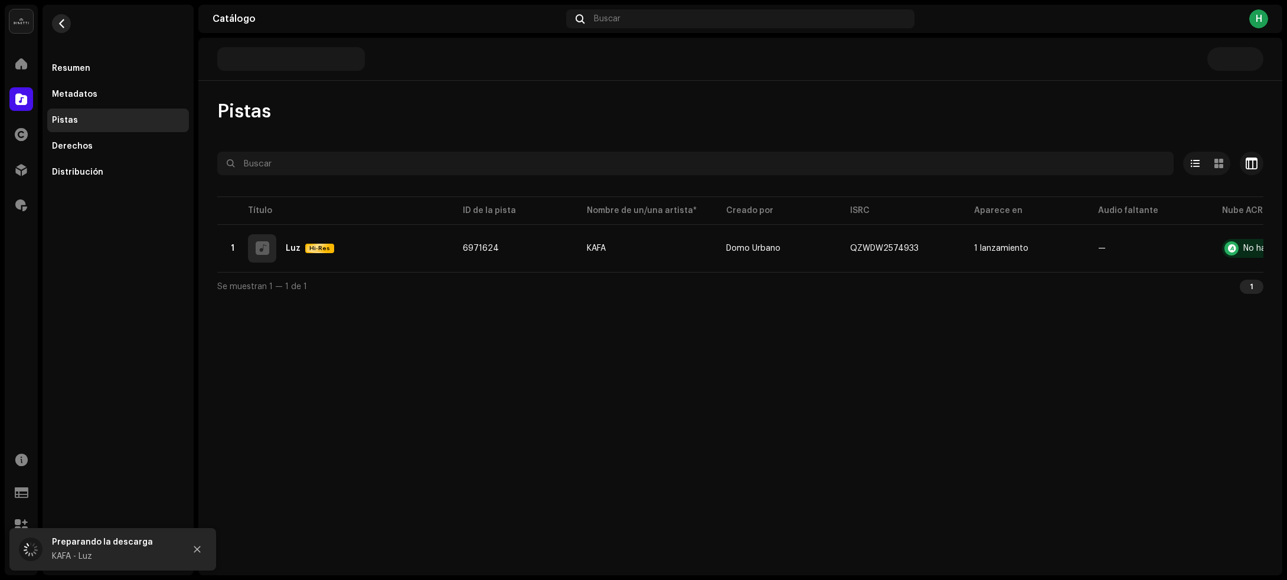
click at [67, 25] on button "button" at bounding box center [61, 23] width 19 height 19
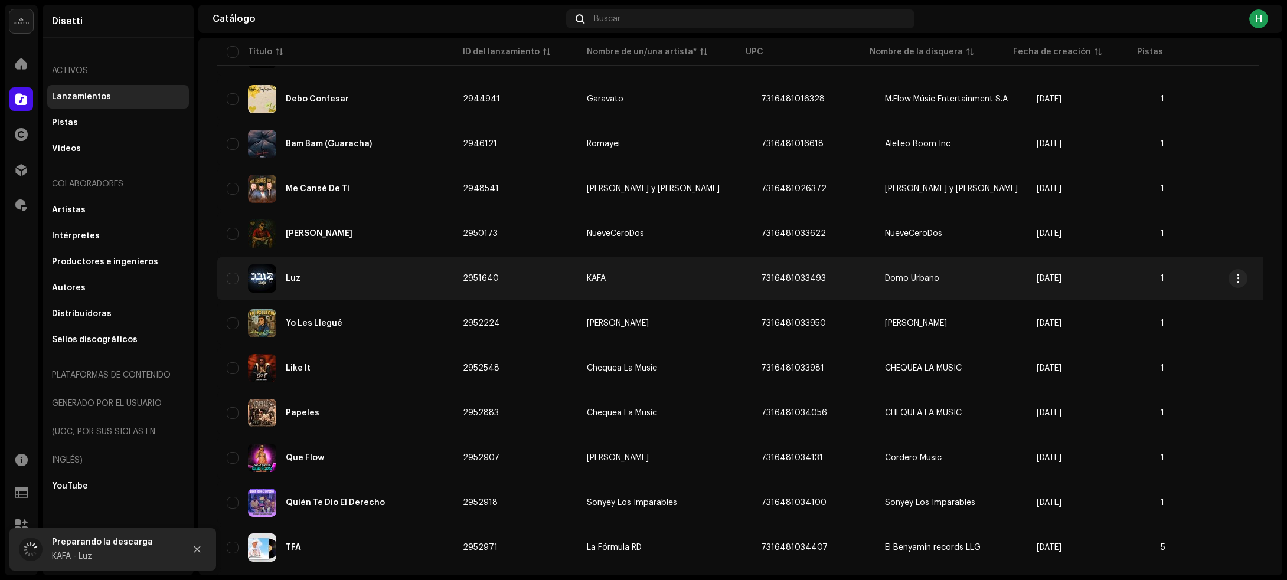
scroll to position [787, 0]
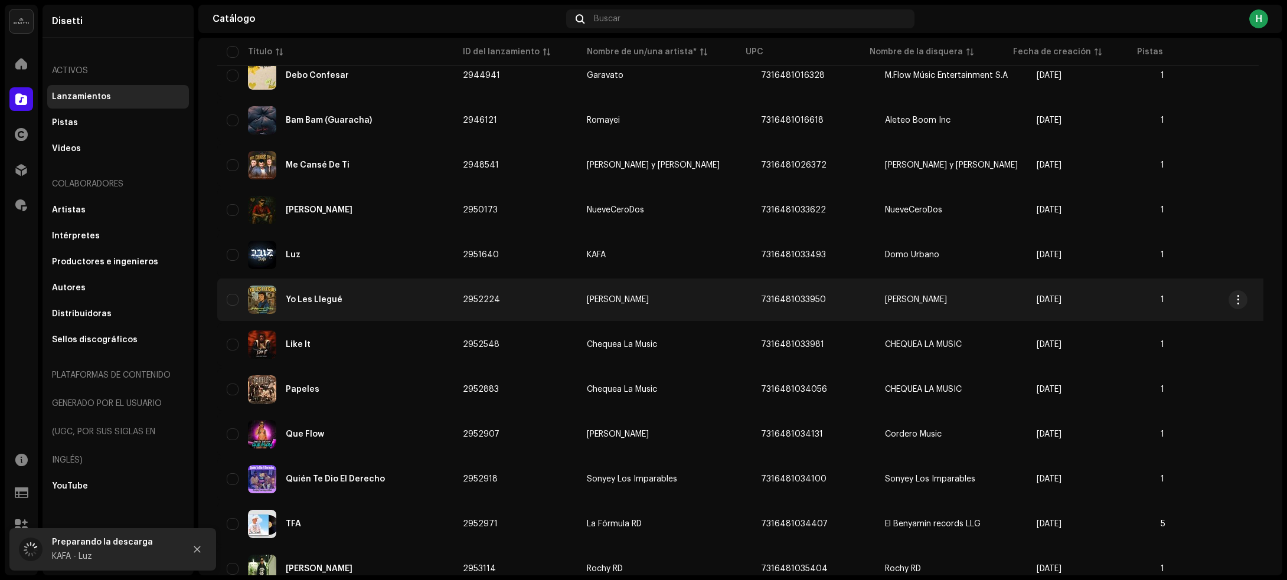
click at [415, 304] on div "Yo Les Llegué" at bounding box center [335, 300] width 217 height 28
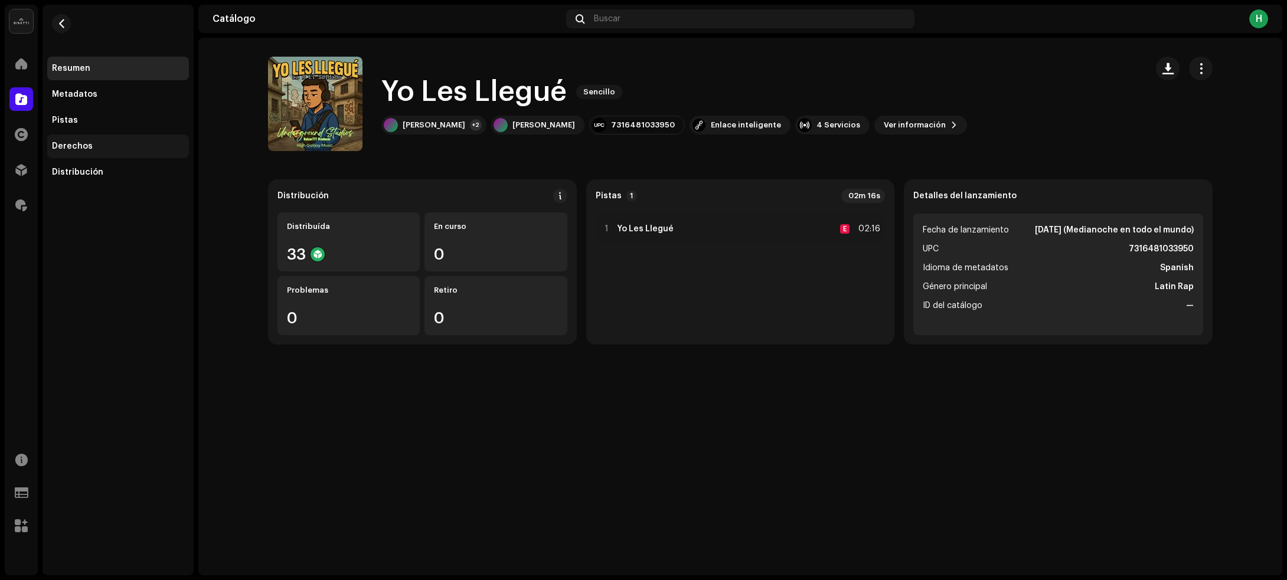
click at [90, 139] on div "Derechos" at bounding box center [118, 147] width 142 height 24
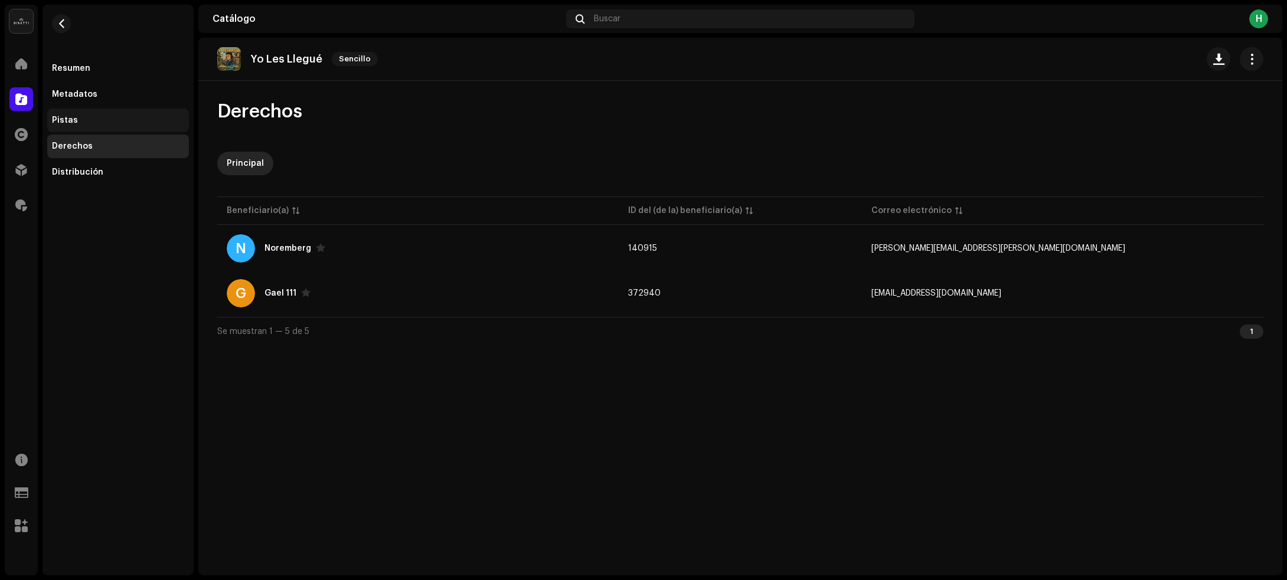
click at [90, 119] on div "Pistas" at bounding box center [118, 120] width 132 height 9
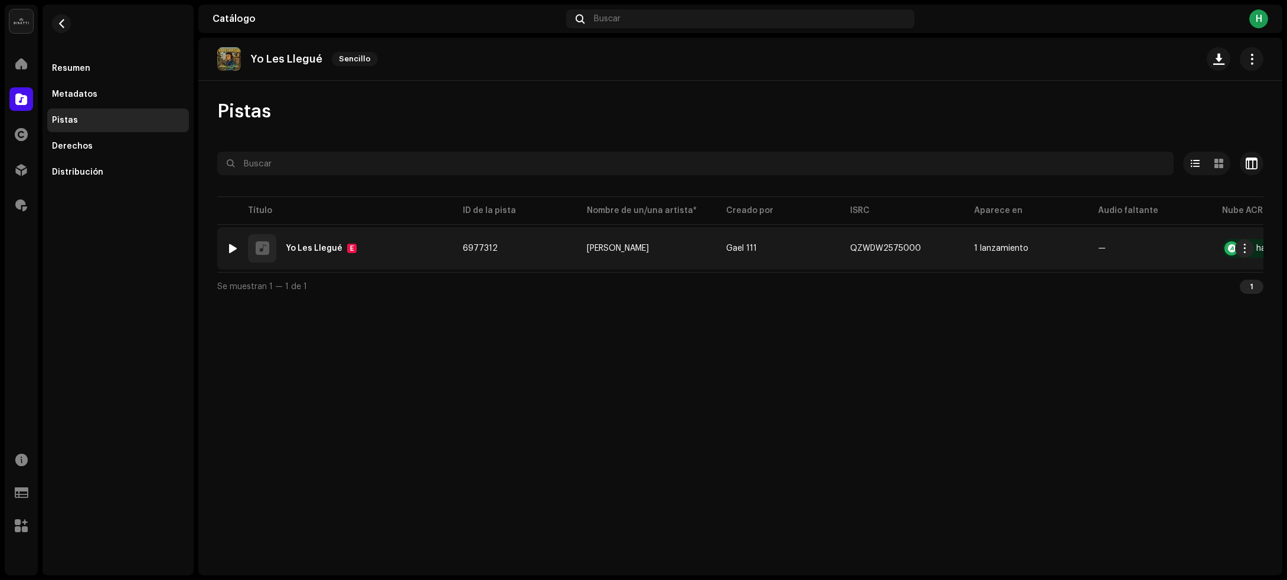
click at [231, 246] on div at bounding box center [233, 248] width 9 height 9
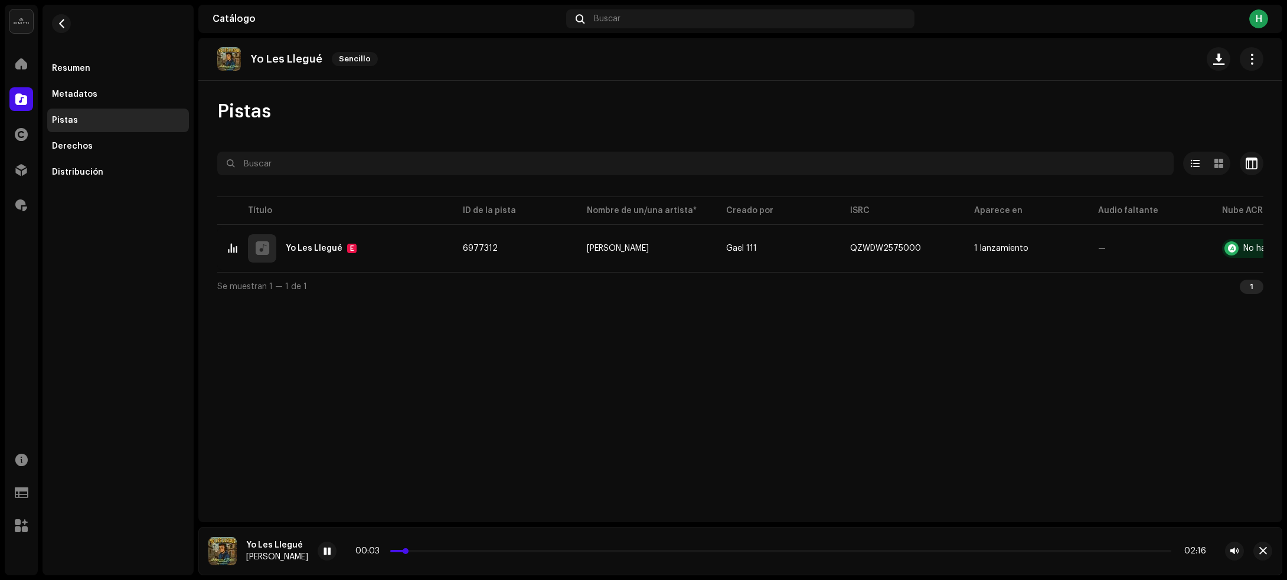
click at [497, 552] on p-slider at bounding box center [780, 551] width 781 height 2
click at [324, 549] on span at bounding box center [327, 551] width 7 height 9
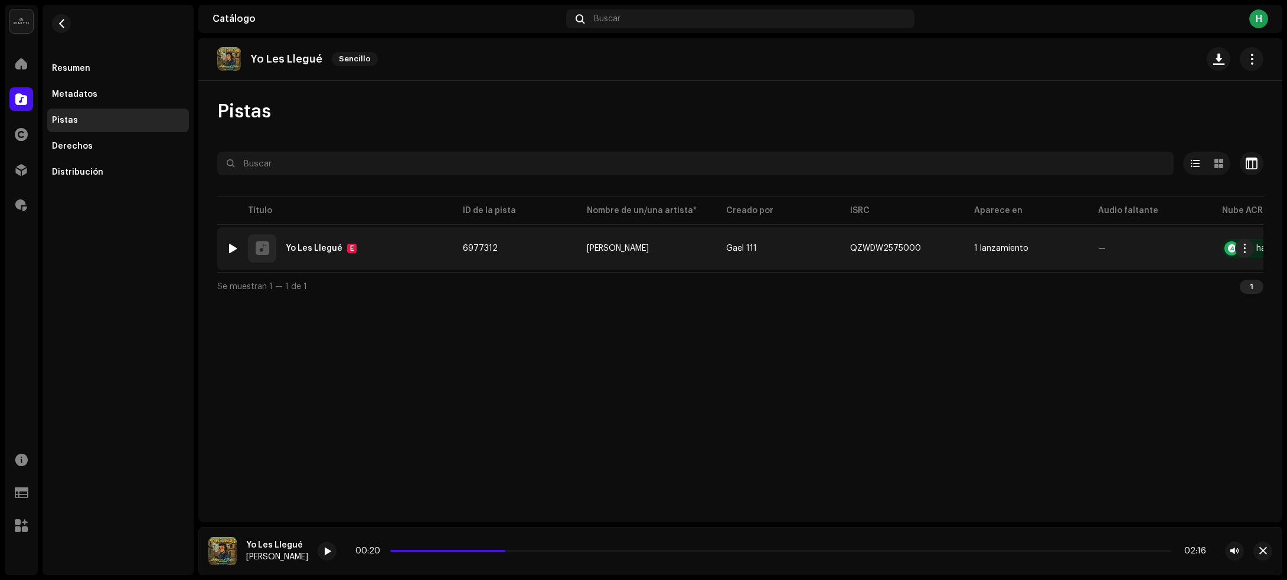
click at [402, 234] on div "[DEMOGRAPHIC_DATA] Les Llegué E" at bounding box center [335, 248] width 217 height 28
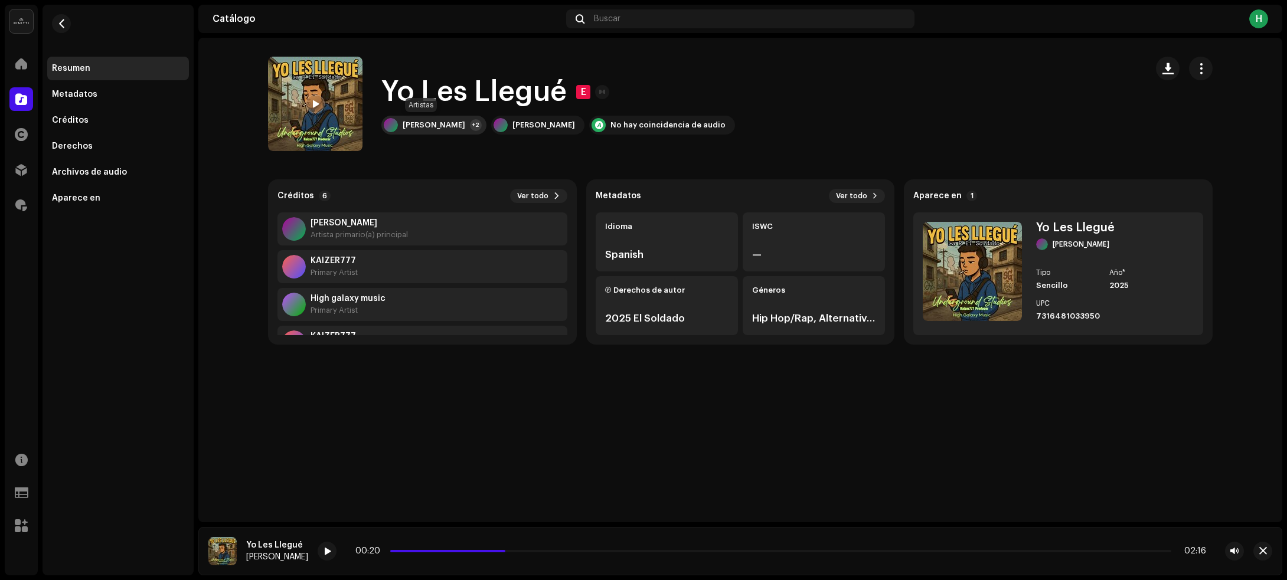
click at [430, 125] on div "[PERSON_NAME]" at bounding box center [434, 124] width 63 height 9
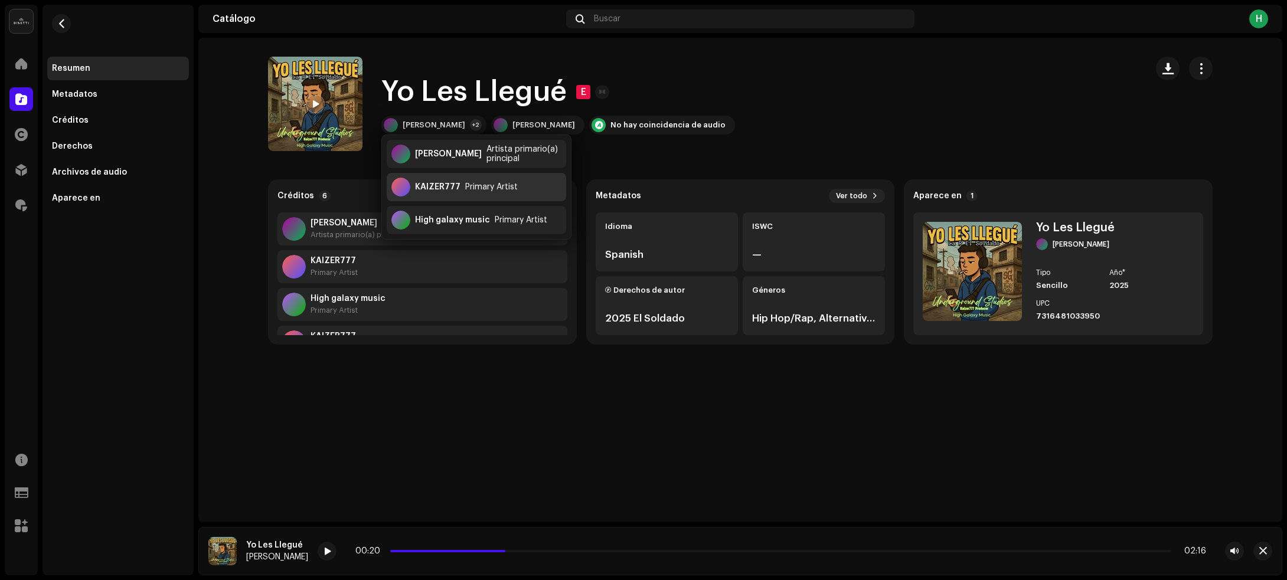
click at [440, 185] on div "KAIZER777" at bounding box center [437, 186] width 45 height 9
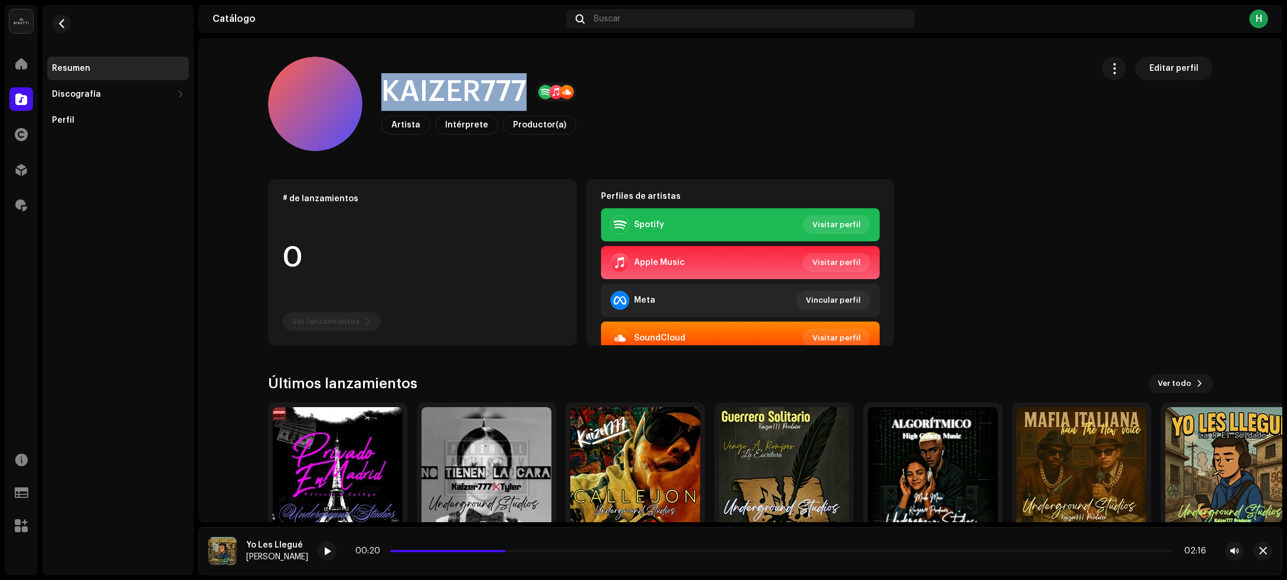
drag, startPoint x: 373, startPoint y: 87, endPoint x: 533, endPoint y: 90, distance: 160.0
click at [533, 90] on div "KAIZER777 Artista Intérprete Productor(a) Editar perfil" at bounding box center [675, 104] width 815 height 94
copy h1 "KAIZER777"
click at [65, 22] on span "button" at bounding box center [61, 23] width 9 height 9
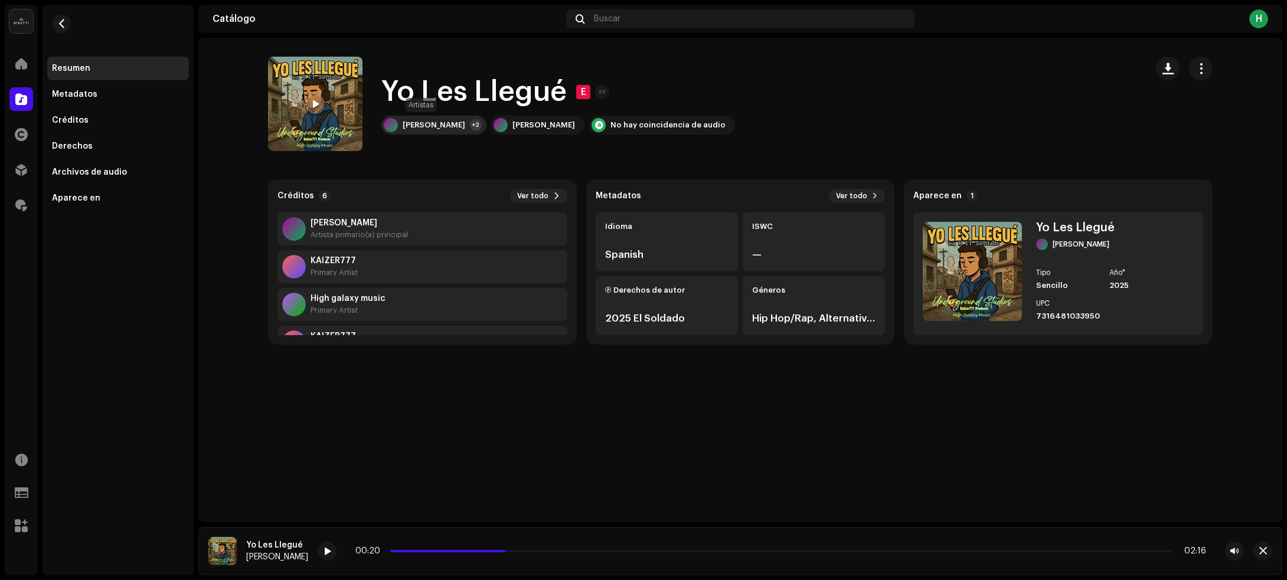
click at [438, 124] on div "[PERSON_NAME]" at bounding box center [434, 124] width 63 height 9
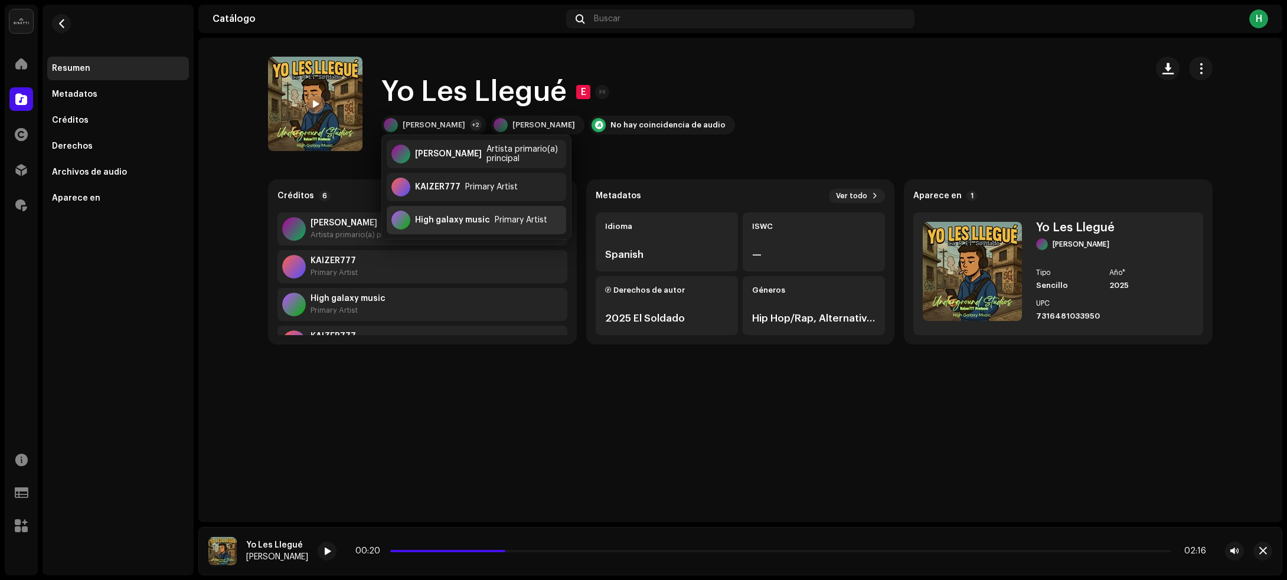
click at [426, 218] on div "High galaxy music" at bounding box center [452, 220] width 75 height 9
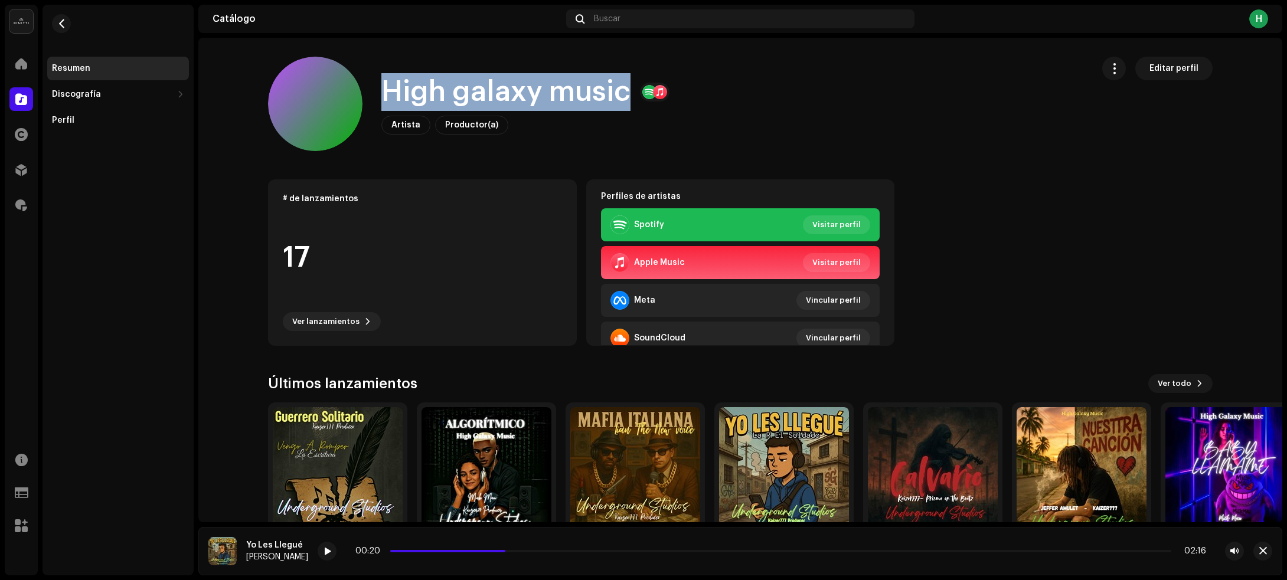
drag, startPoint x: 376, startPoint y: 92, endPoint x: 621, endPoint y: 93, distance: 245.0
click at [621, 93] on div "High galaxy music Artista Productor(a) Editar perfil" at bounding box center [675, 104] width 815 height 94
copy h1 "High galaxy music"
click at [55, 27] on button "button" at bounding box center [61, 23] width 19 height 19
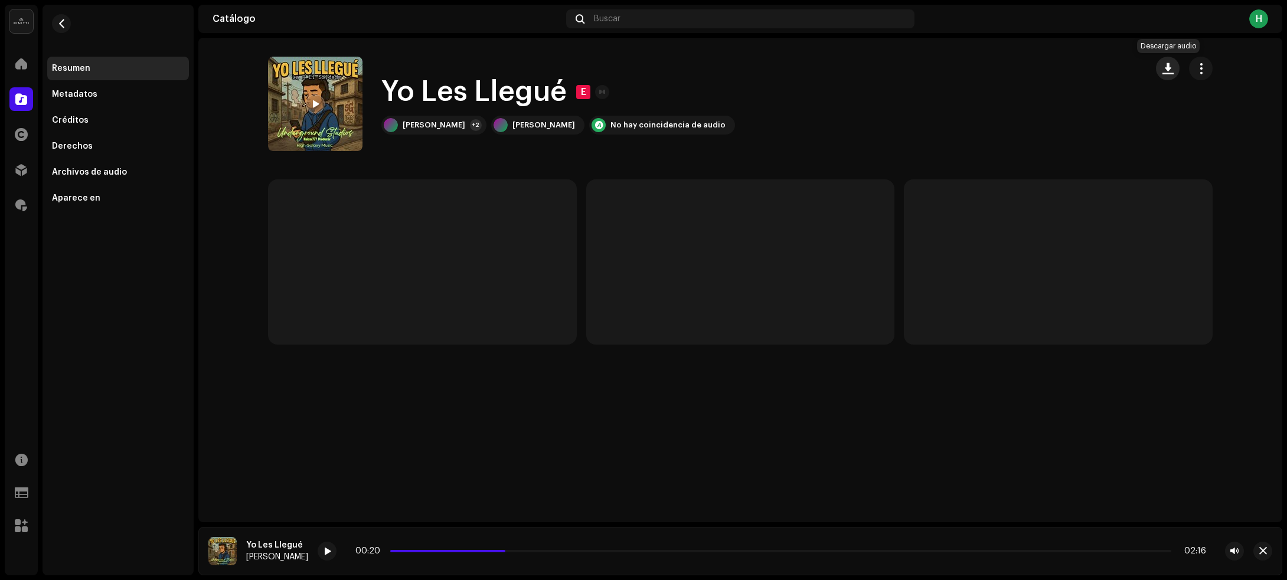
click at [1167, 69] on span "button" at bounding box center [1168, 68] width 11 height 9
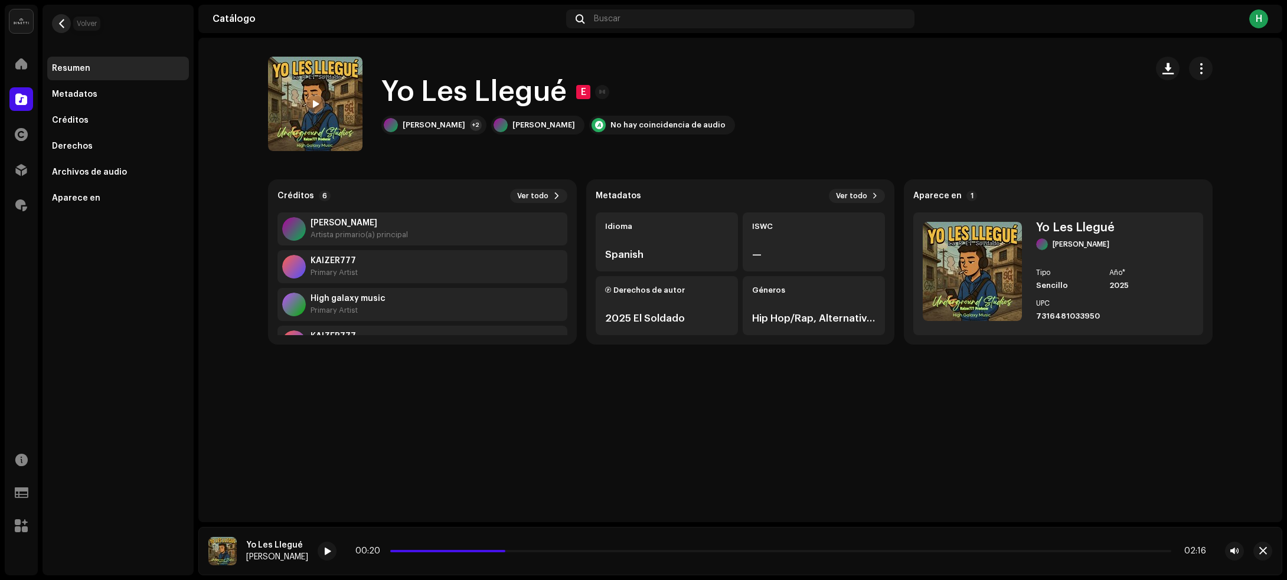
click at [60, 25] on span "button" at bounding box center [61, 23] width 9 height 9
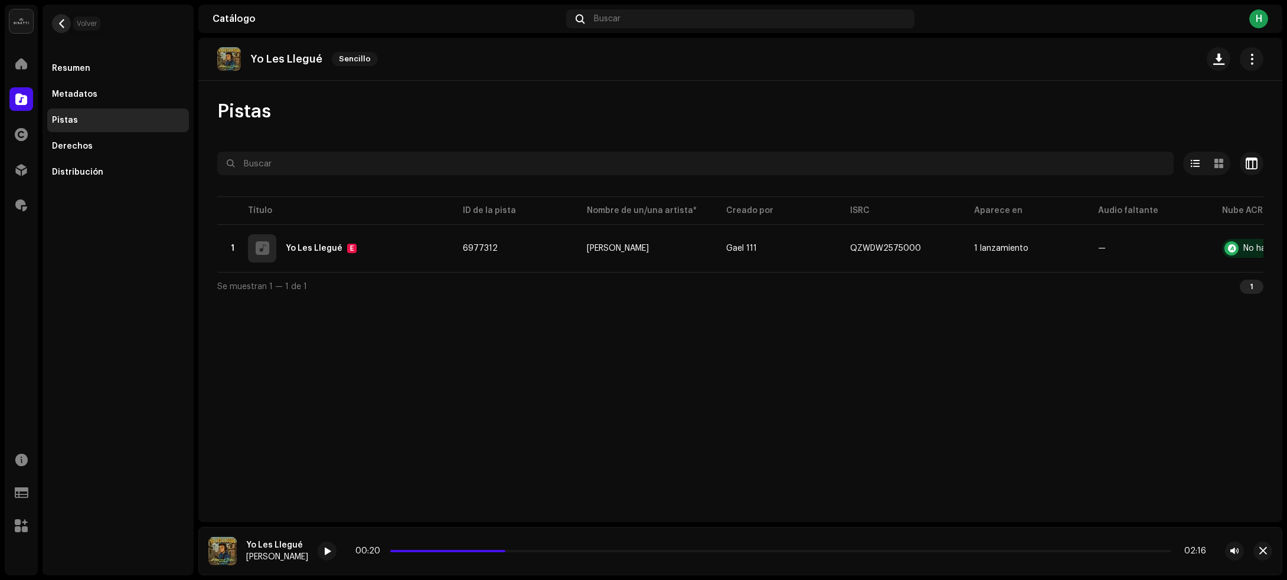
click at [64, 21] on span "button" at bounding box center [61, 23] width 9 height 9
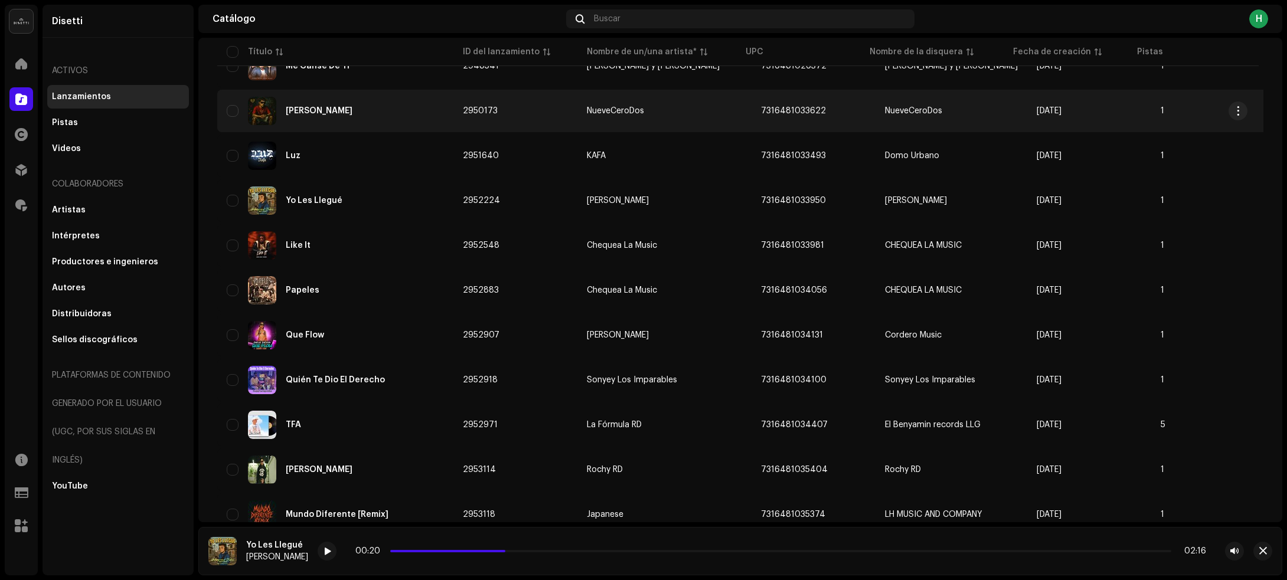
scroll to position [887, 0]
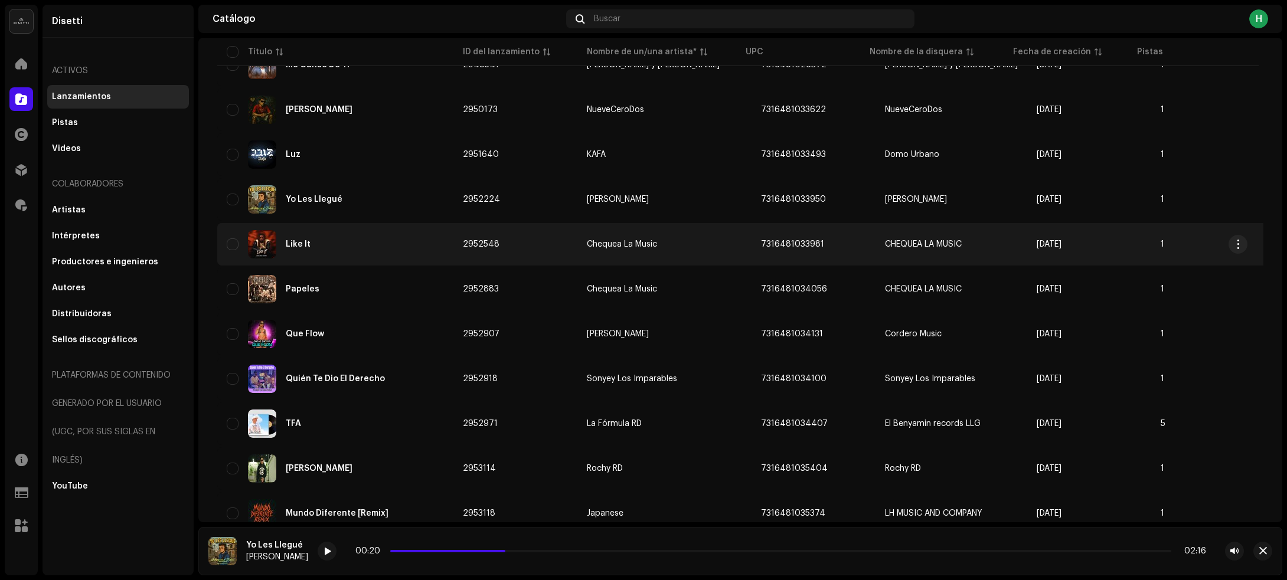
click at [397, 253] on div "Like It" at bounding box center [335, 244] width 217 height 28
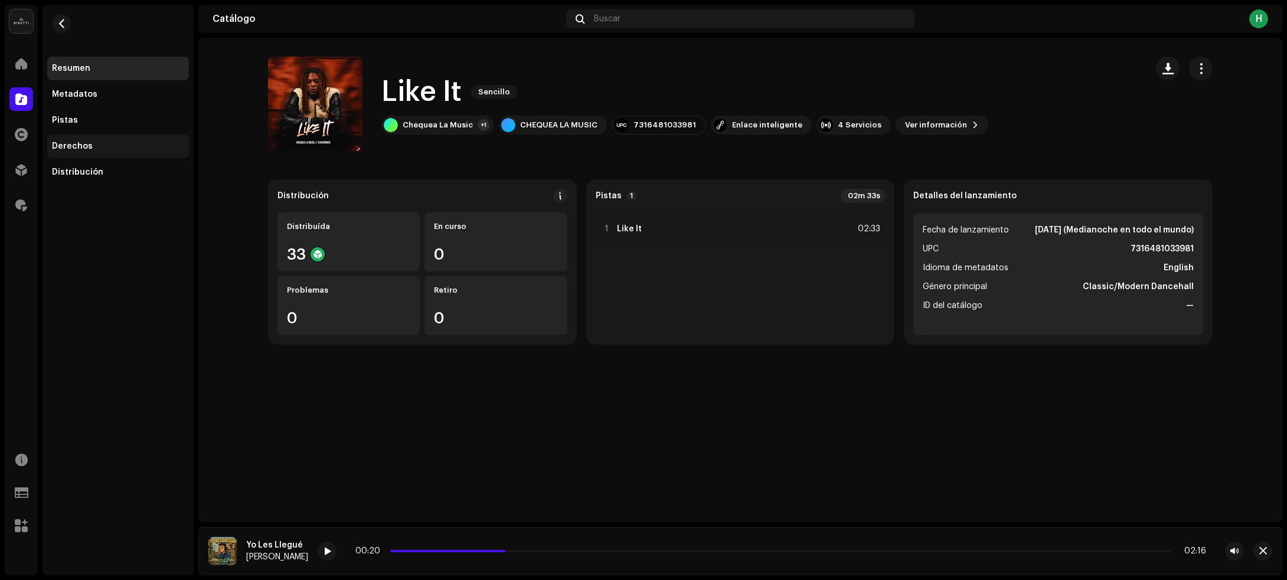
click at [84, 154] on div "Derechos" at bounding box center [118, 147] width 142 height 24
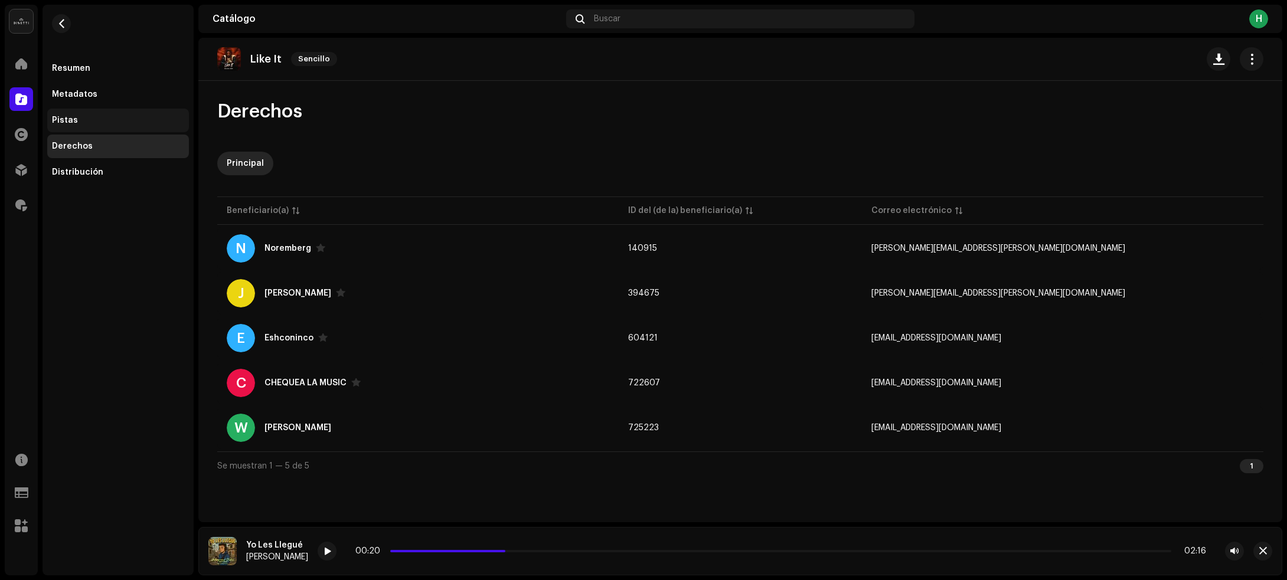
click at [84, 119] on div "Pistas" at bounding box center [118, 120] width 132 height 9
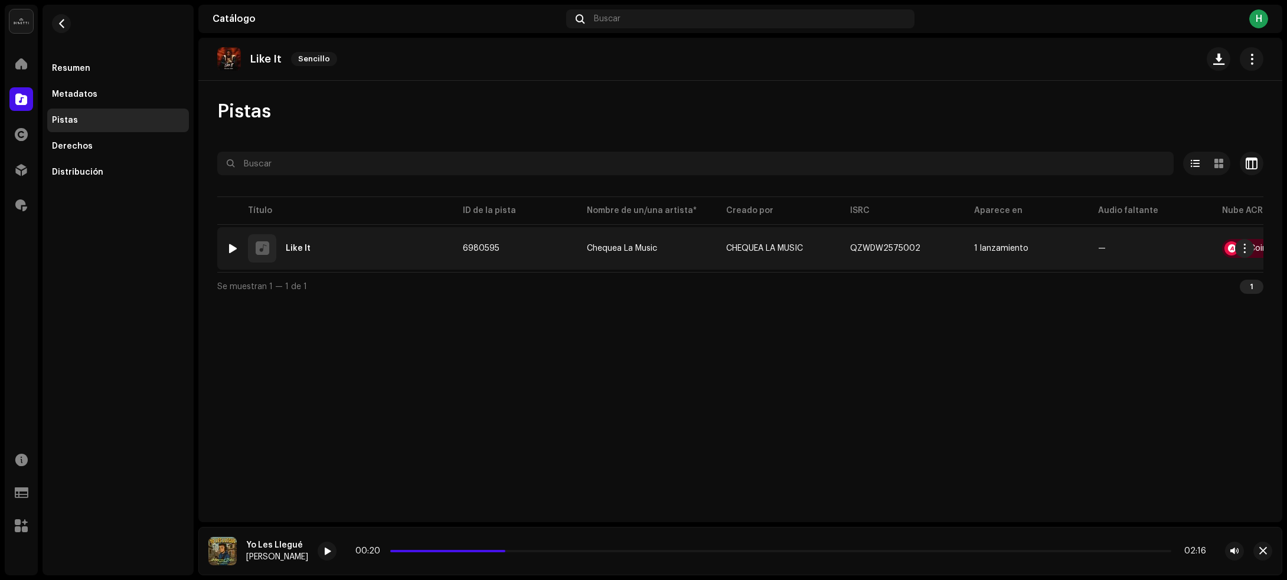
click at [230, 247] on div at bounding box center [233, 248] width 9 height 9
click at [381, 254] on div "1 Like It" at bounding box center [335, 248] width 217 height 28
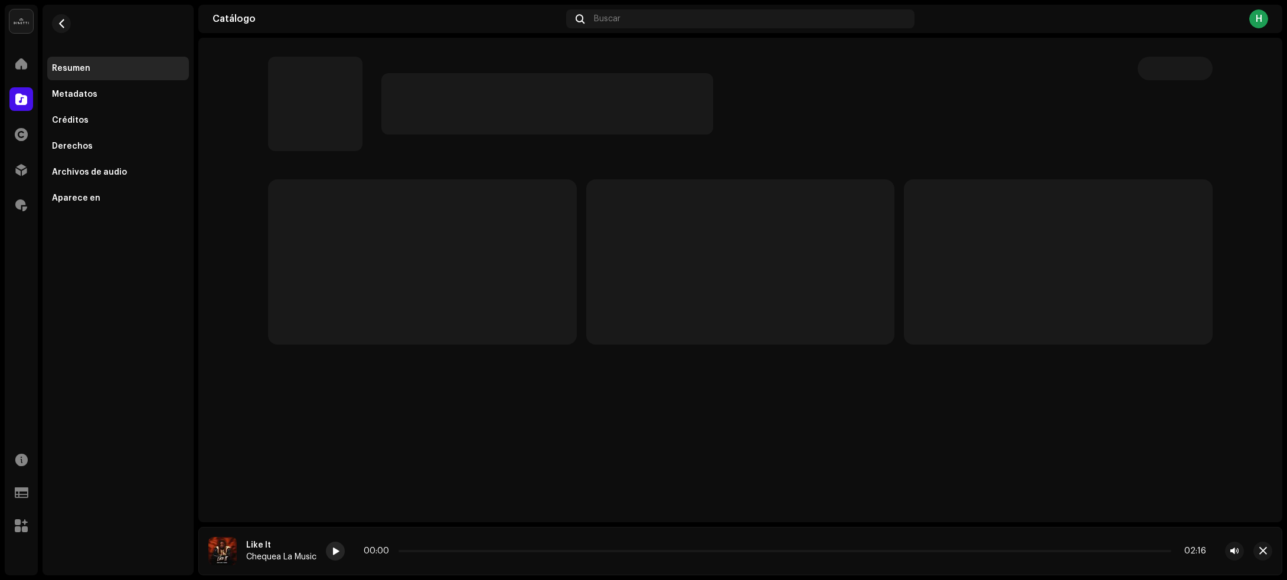
click at [340, 556] on span at bounding box center [335, 551] width 7 height 9
click at [338, 554] on span at bounding box center [335, 551] width 7 height 9
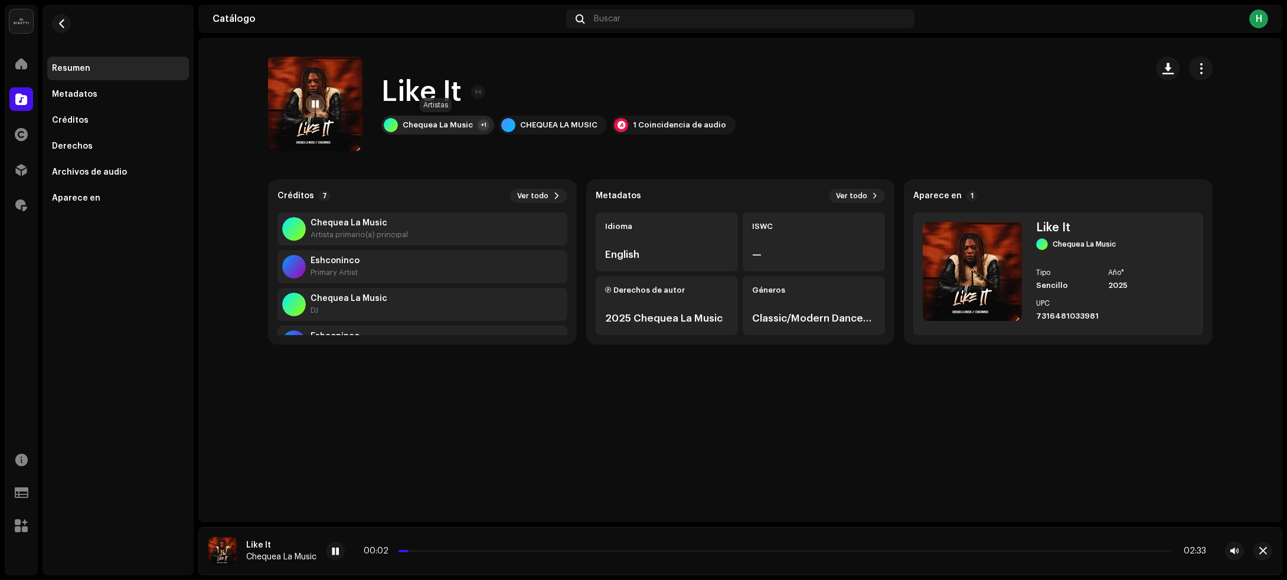
click at [420, 127] on div "Chequea La Music" at bounding box center [438, 124] width 70 height 9
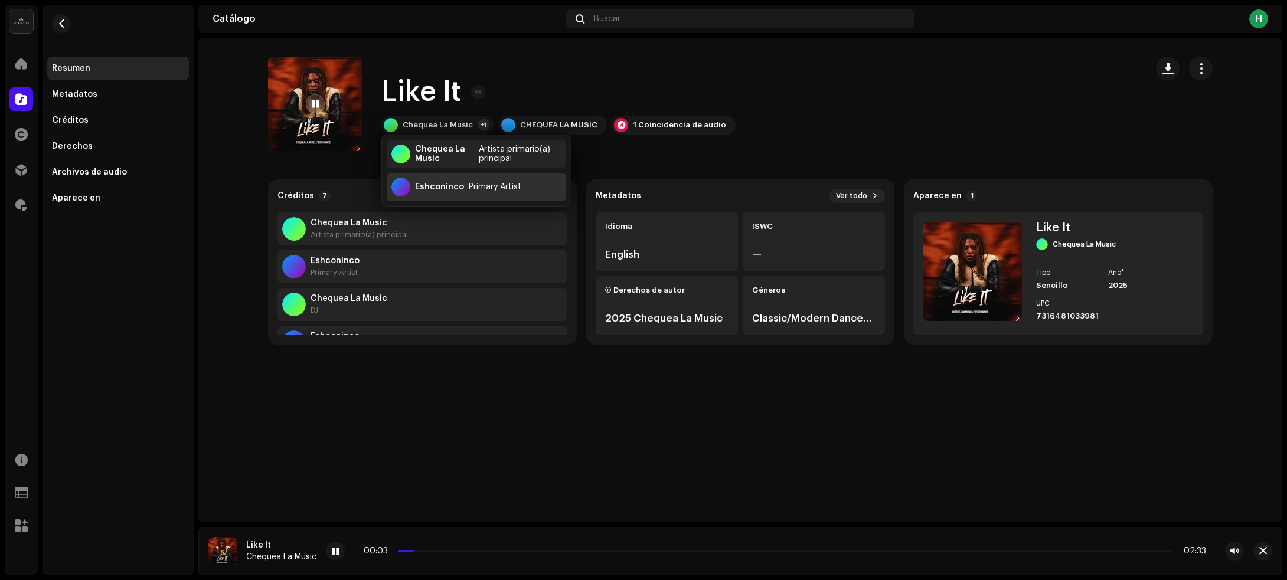
click at [461, 192] on div "Eshconinco" at bounding box center [439, 186] width 49 height 9
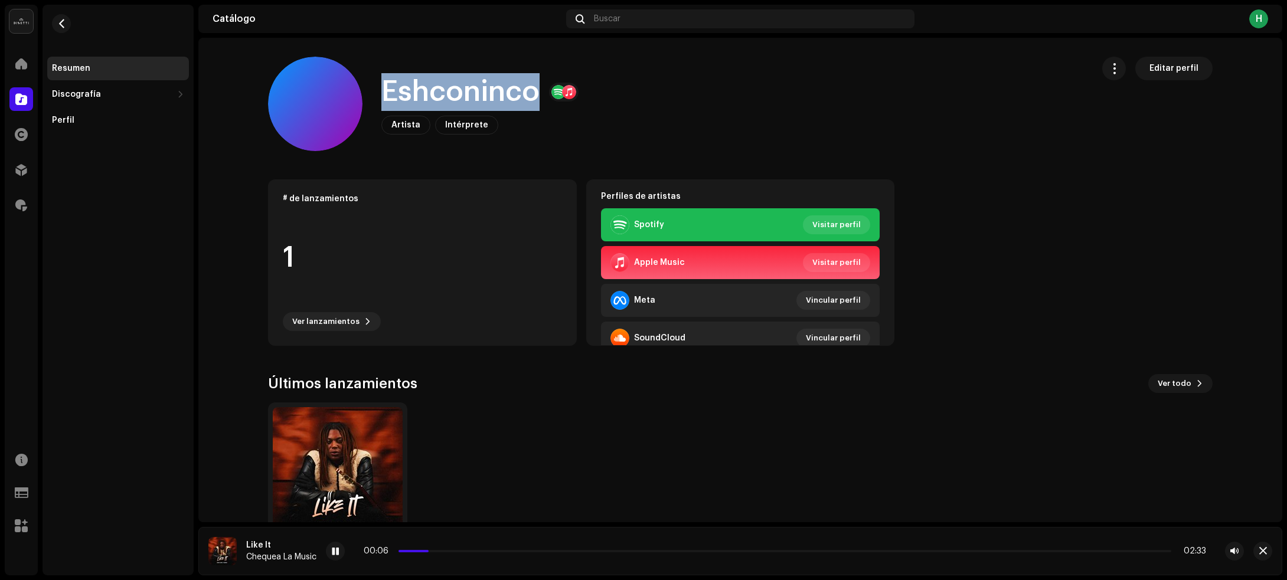
drag, startPoint x: 389, startPoint y: 99, endPoint x: 533, endPoint y: 89, distance: 145.0
click at [533, 89] on div "Eshconinco Artista Intérprete Editar perfil" at bounding box center [675, 104] width 815 height 94
copy h1 "Eshconinco"
click at [57, 22] on span "button" at bounding box center [61, 23] width 9 height 9
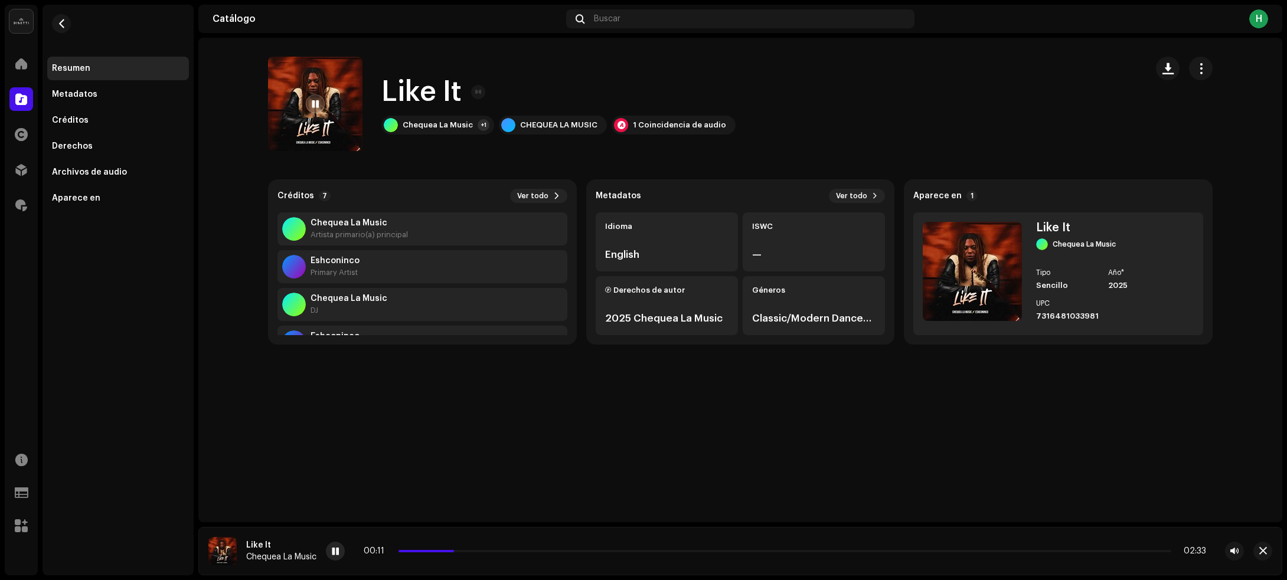
click at [335, 552] on span at bounding box center [335, 551] width 7 height 9
click at [553, 439] on div "Like It Like It Chequea La Music +1 CHEQUEA LA MUSIC 1 Coincidencia de audio Cr…" at bounding box center [740, 280] width 1084 height 485
click at [513, 432] on div "Like It Like It Chequea La Music +1 CHEQUEA LA MUSIC 1 Coincidencia de audio Cr…" at bounding box center [740, 280] width 1084 height 485
click at [1166, 67] on span "button" at bounding box center [1168, 68] width 11 height 9
click at [56, 19] on button "button" at bounding box center [61, 23] width 19 height 19
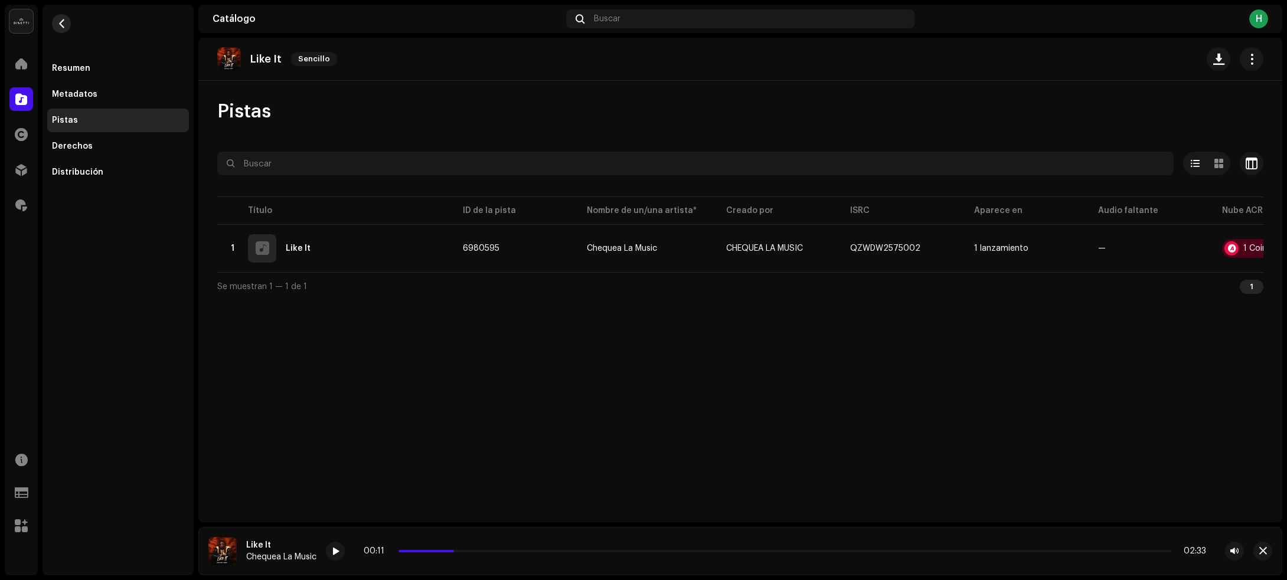
click at [58, 21] on span "button" at bounding box center [61, 23] width 9 height 9
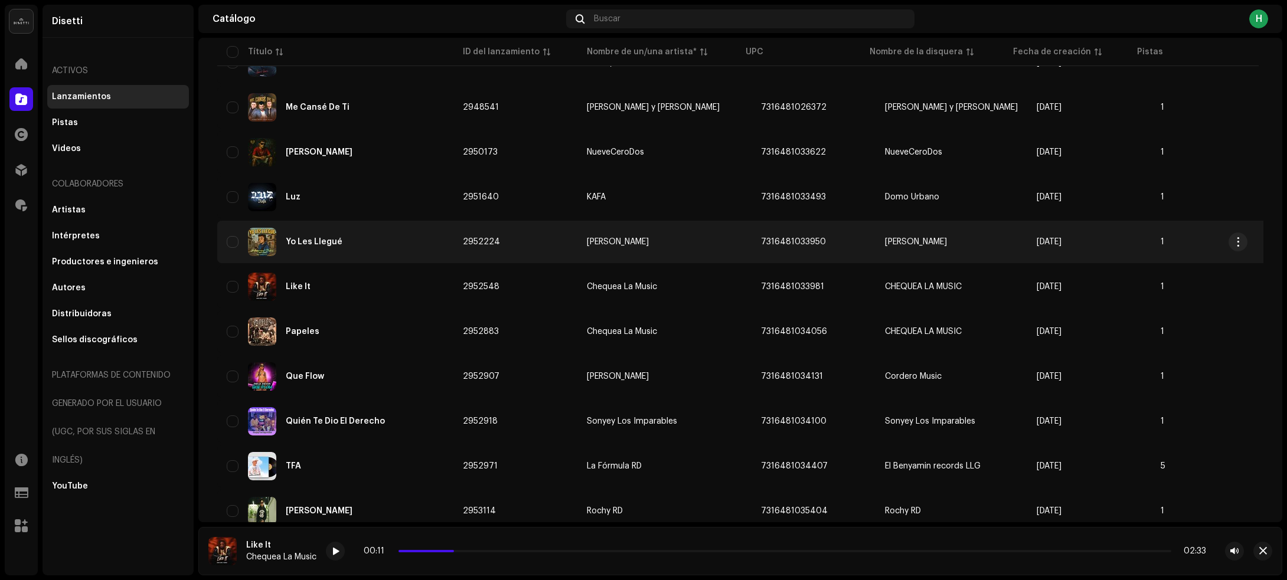
scroll to position [919, 0]
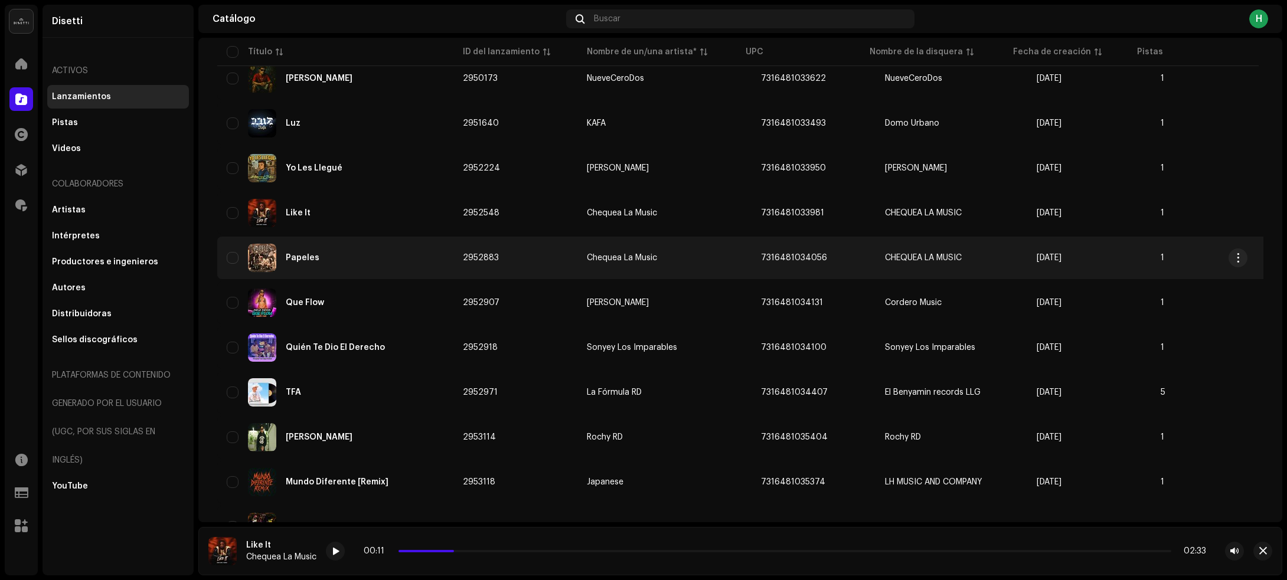
click at [370, 256] on div "Papeles" at bounding box center [335, 258] width 217 height 28
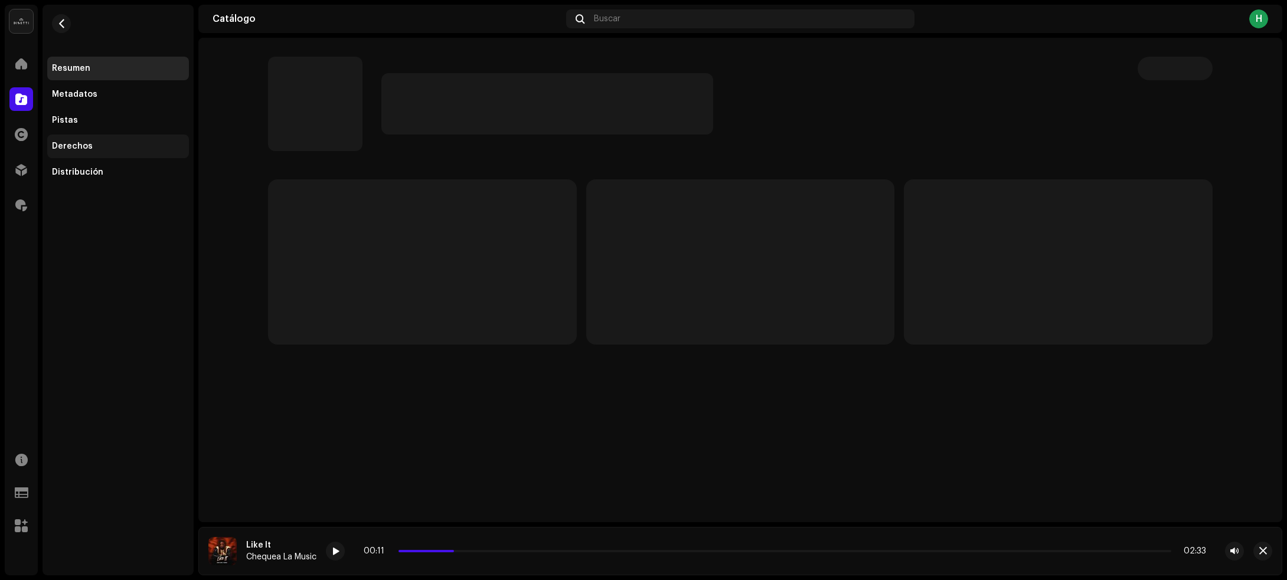
click at [114, 136] on div "Derechos" at bounding box center [118, 147] width 142 height 24
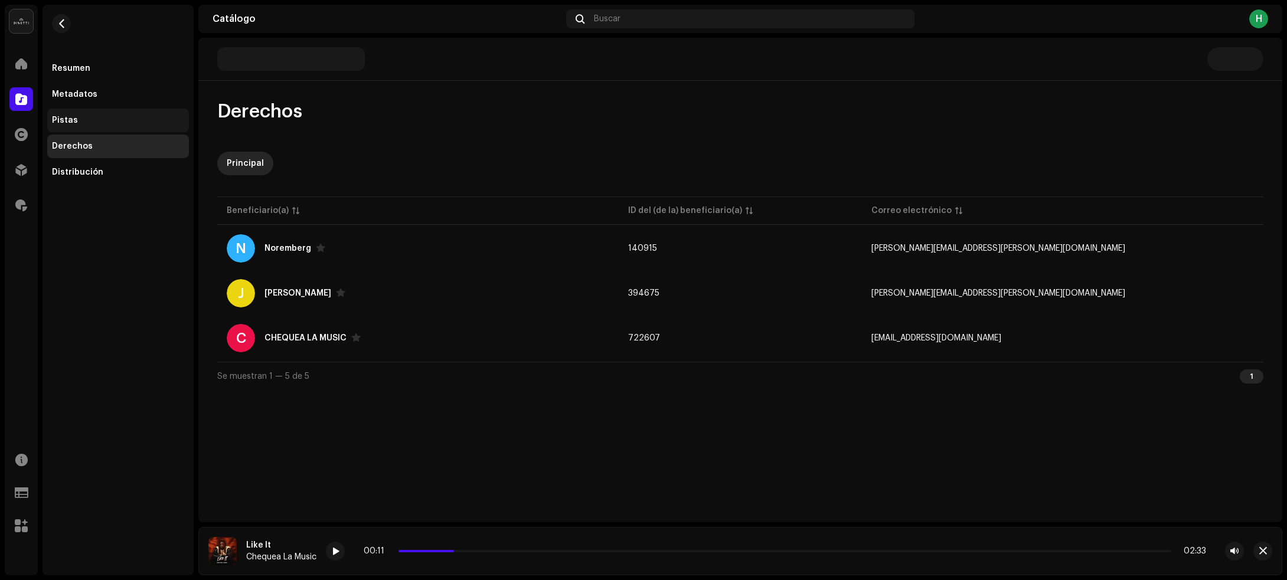
click at [112, 120] on div "Pistas" at bounding box center [118, 120] width 132 height 9
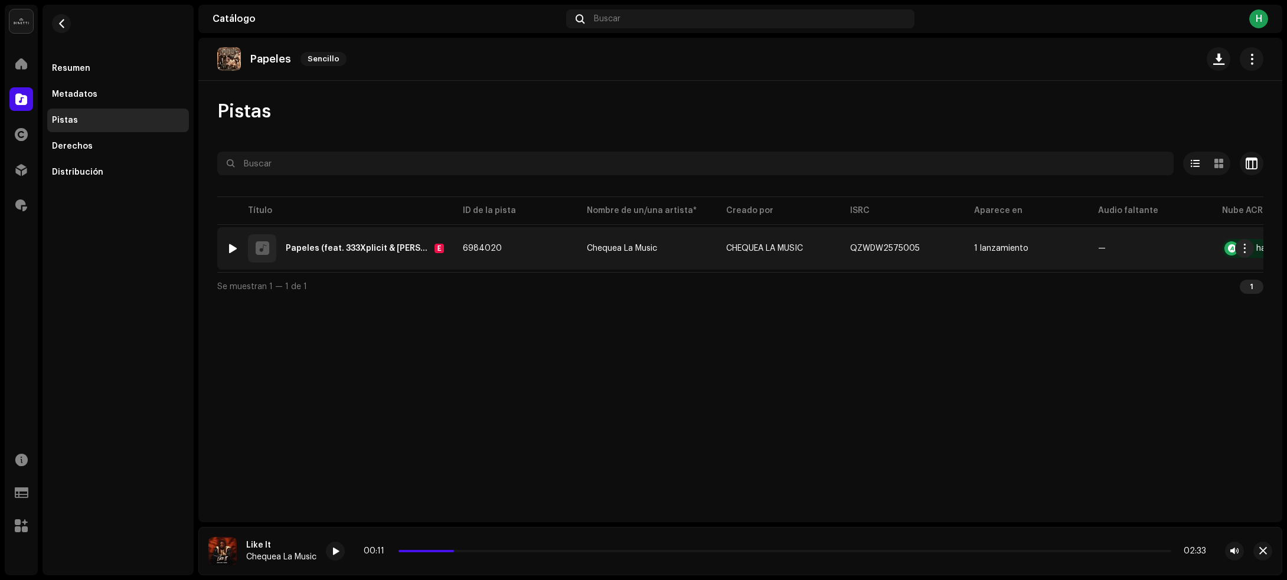
click at [526, 241] on td "6984020" at bounding box center [515, 248] width 124 height 43
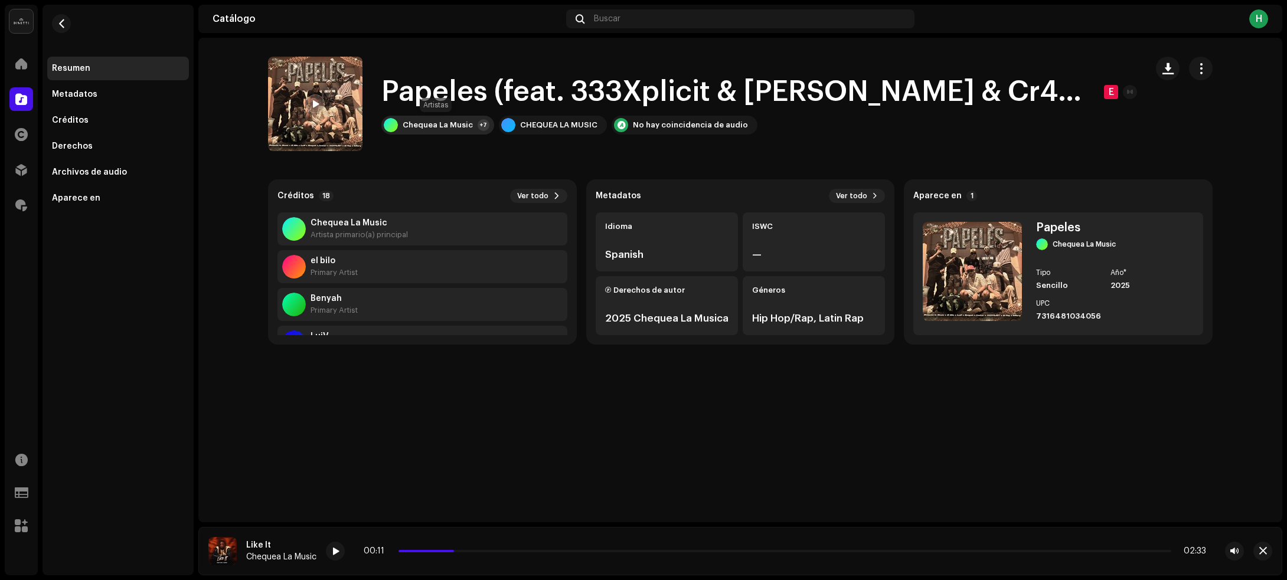
click at [452, 120] on div "Chequea La Music" at bounding box center [438, 124] width 70 height 9
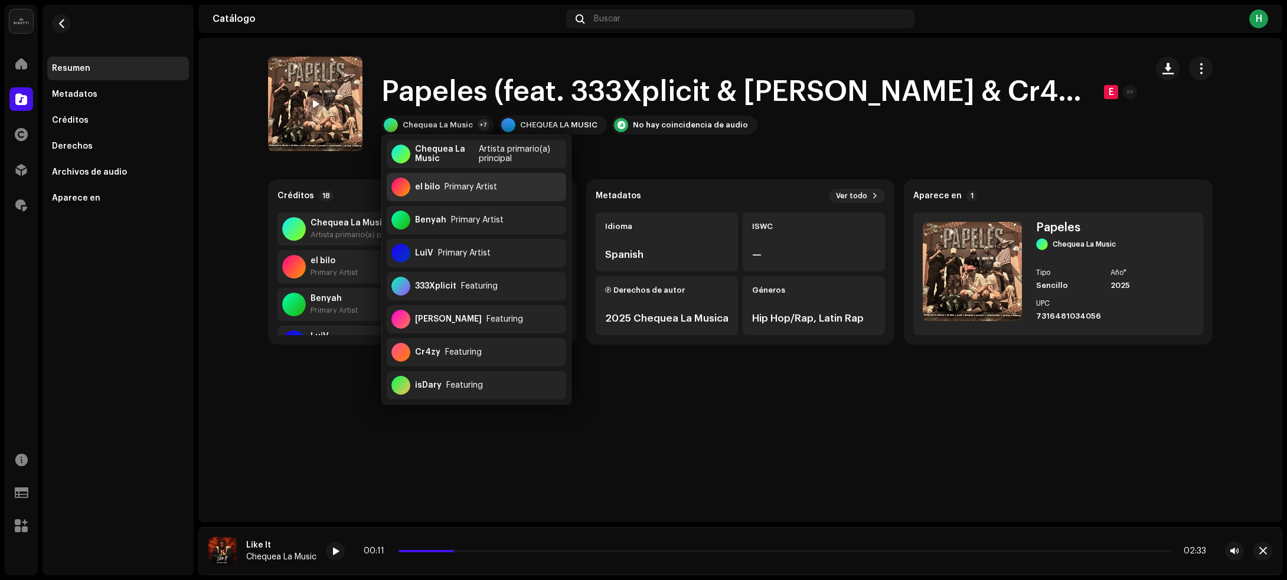
click at [436, 187] on div "el bilo" at bounding box center [427, 186] width 25 height 9
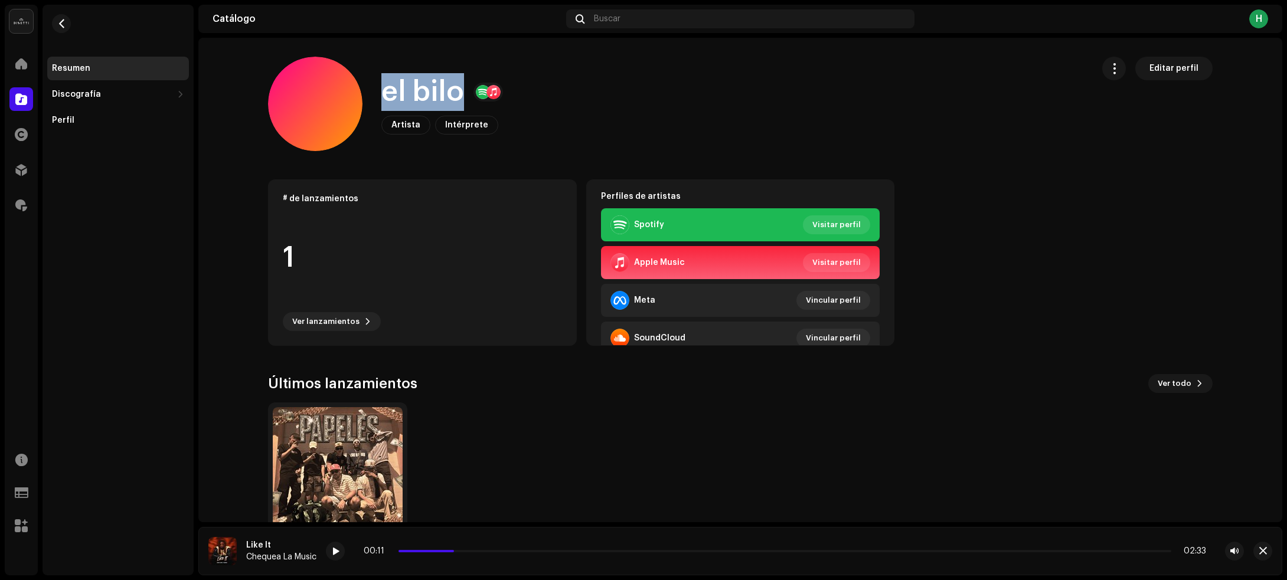
drag, startPoint x: 376, startPoint y: 96, endPoint x: 458, endPoint y: 84, distance: 82.3
click at [458, 84] on div "el bilo Artista Intérprete Editar perfil" at bounding box center [675, 104] width 815 height 94
copy h1 "el bilo"
click at [60, 19] on span "button" at bounding box center [61, 23] width 9 height 9
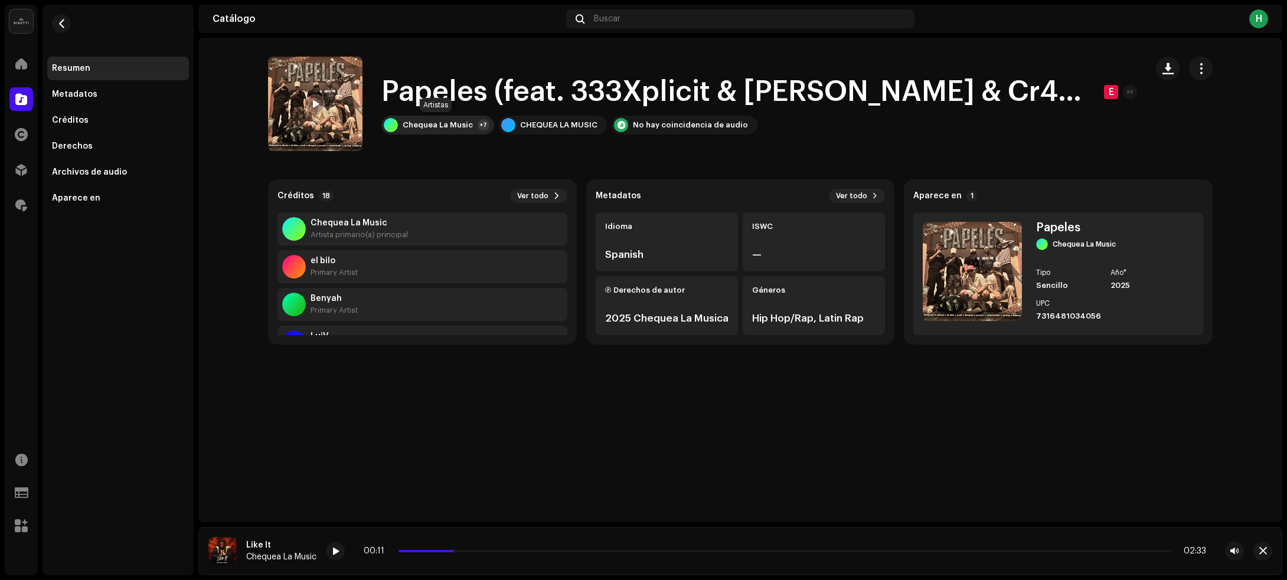
click at [421, 127] on div "Chequea La Music" at bounding box center [438, 124] width 70 height 9
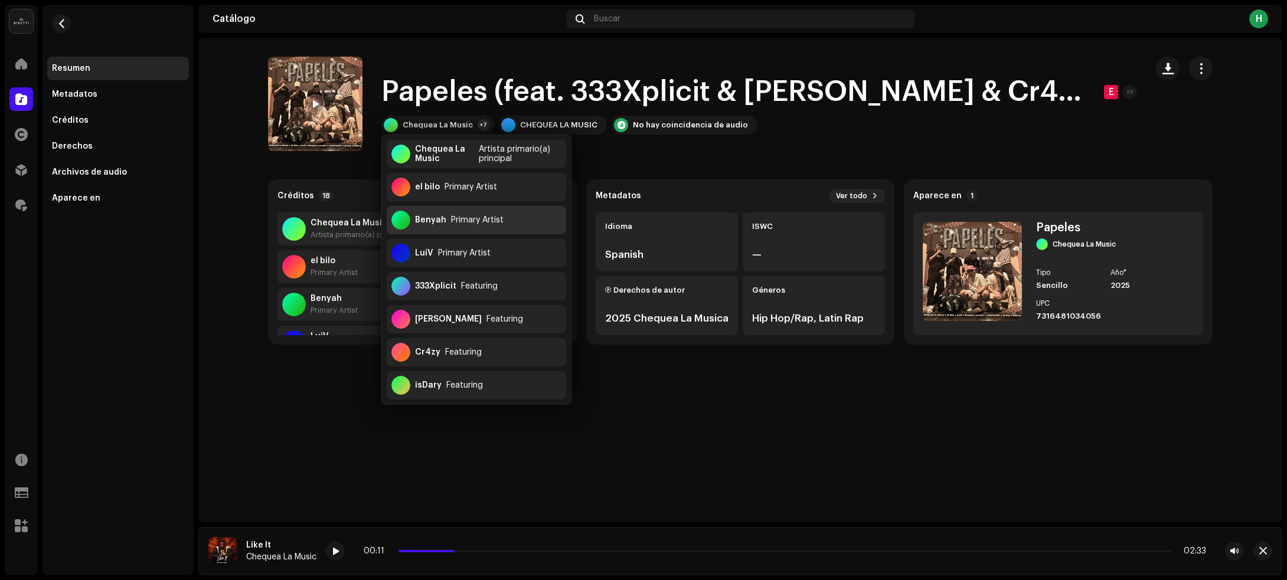
click at [487, 228] on div "Benyah Primary Artist" at bounding box center [476, 220] width 179 height 28
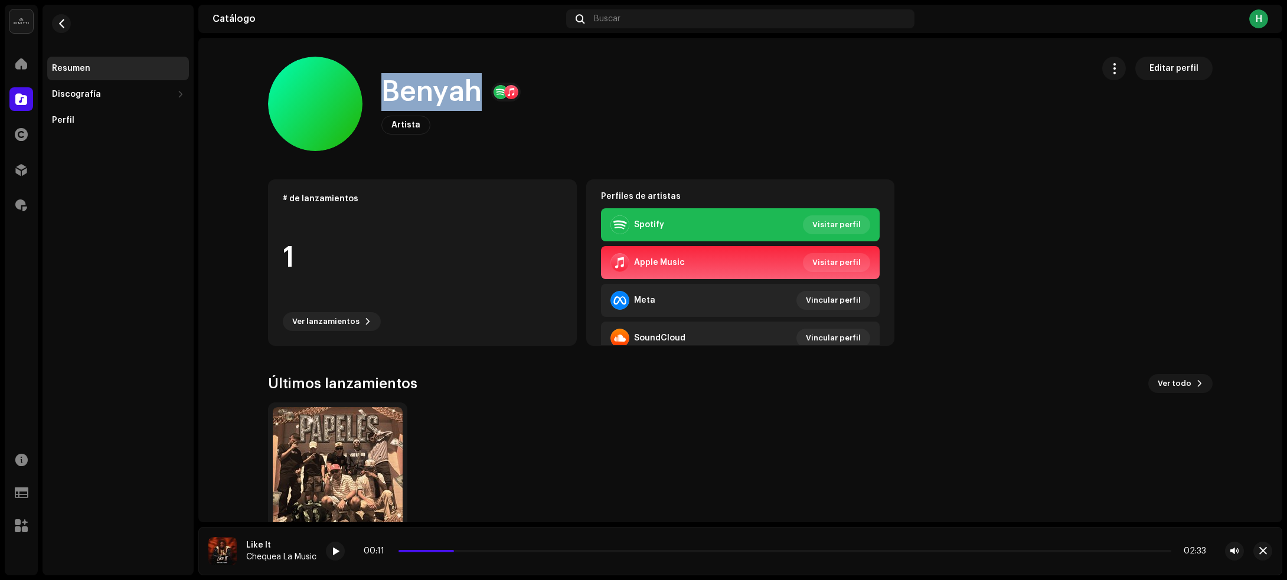
drag, startPoint x: 410, startPoint y: 93, endPoint x: 470, endPoint y: 92, distance: 59.6
click at [470, 92] on div "Benyah Artista Editar perfil" at bounding box center [675, 104] width 815 height 94
copy h1 "Benyah"
click at [66, 21] on button "button" at bounding box center [61, 23] width 19 height 19
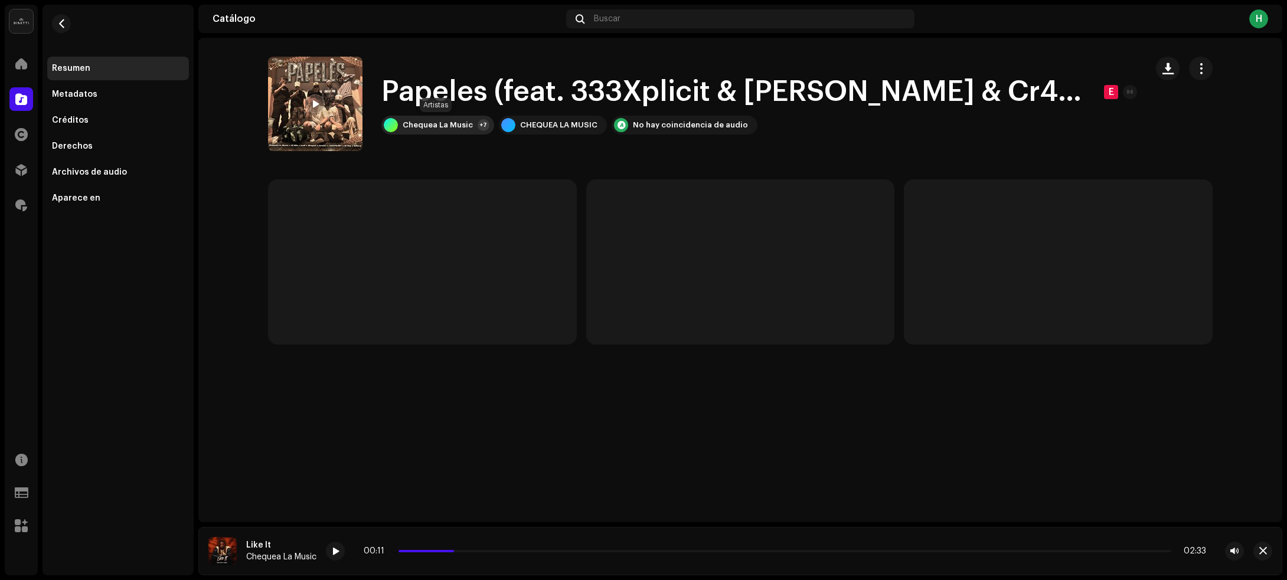
click at [450, 125] on div "Chequea La Music" at bounding box center [438, 124] width 70 height 9
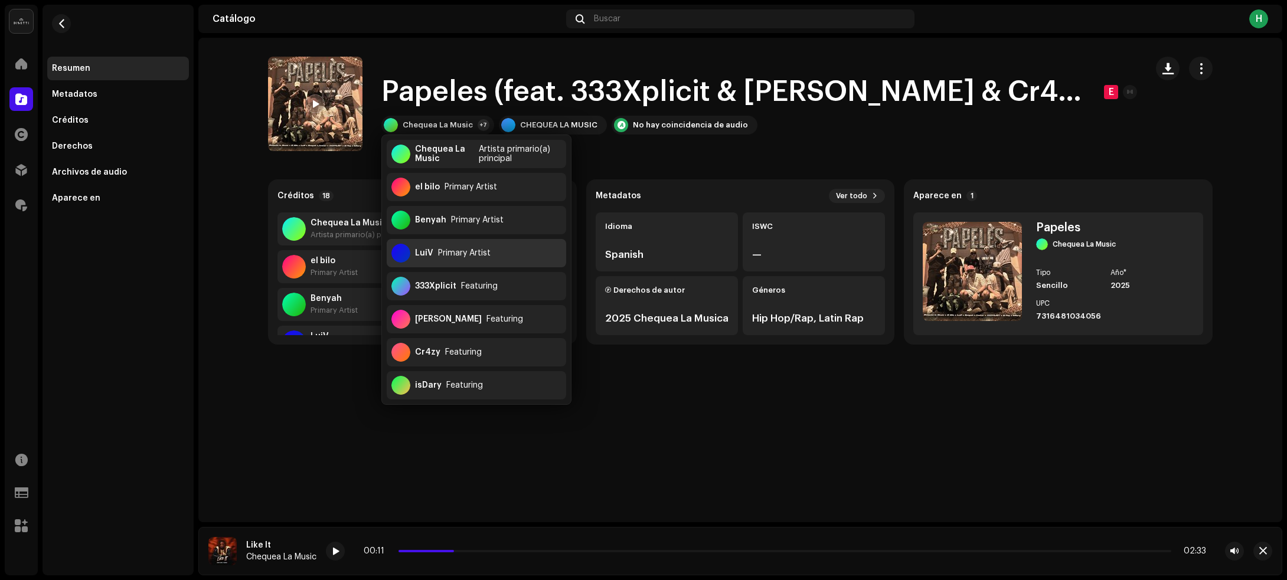
click at [509, 251] on div "LuiV Primary Artist" at bounding box center [476, 253] width 179 height 28
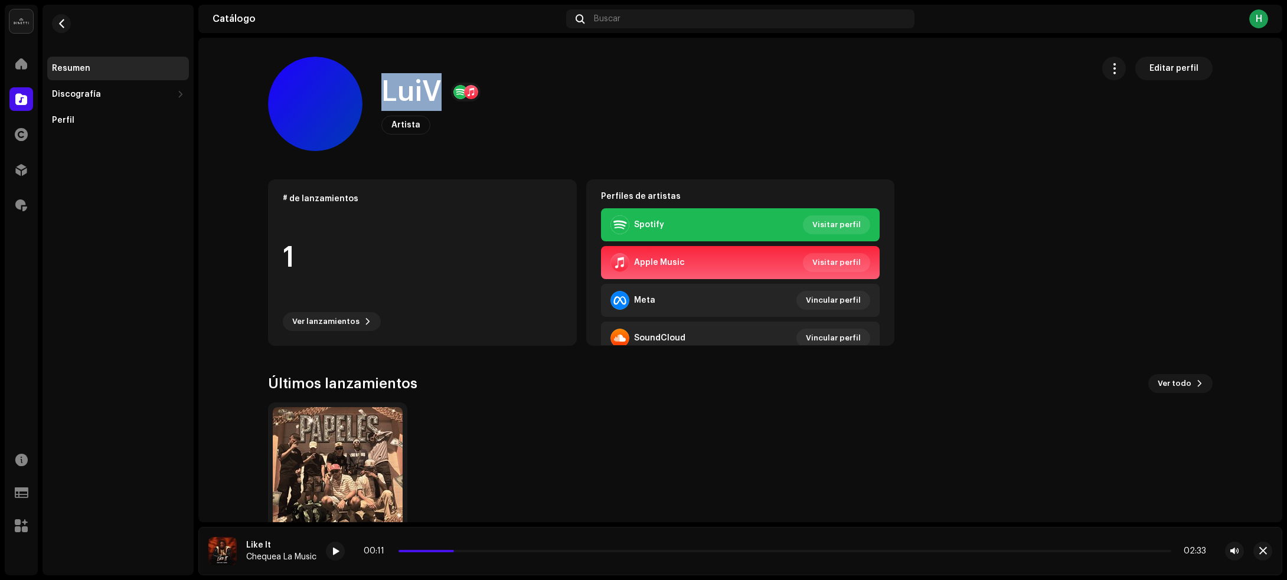
drag, startPoint x: 380, startPoint y: 92, endPoint x: 431, endPoint y: 89, distance: 51.5
click at [431, 89] on h1 "LuiV" at bounding box center [411, 92] width 60 height 38
copy h1 "LuiV"
click at [61, 22] on span "button" at bounding box center [61, 23] width 9 height 9
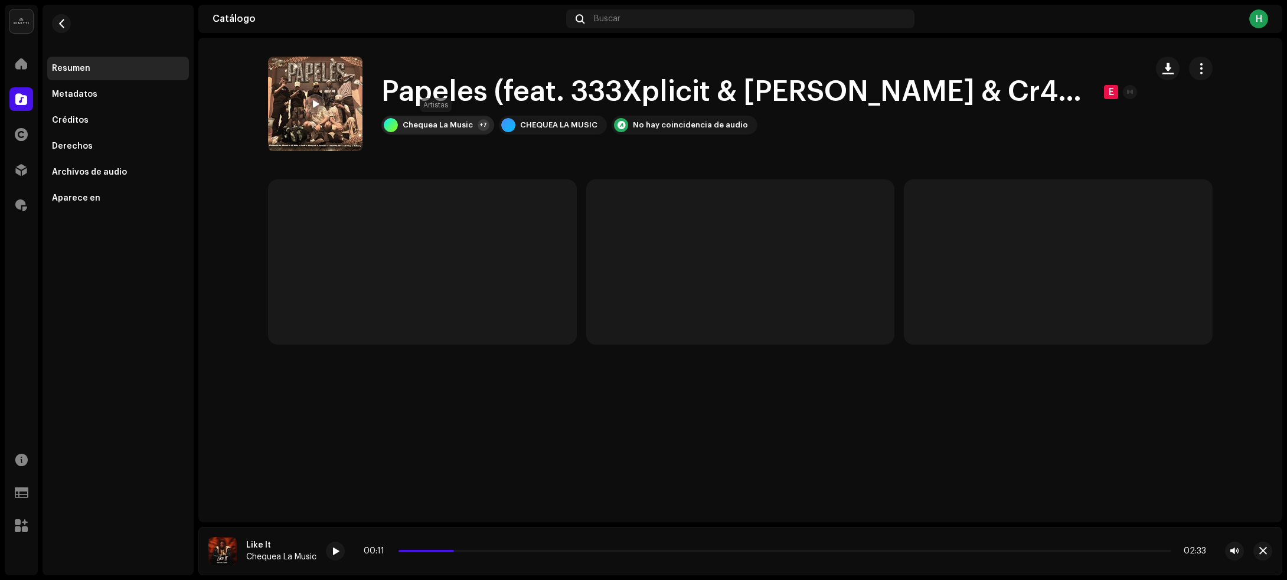
click at [420, 122] on div "Chequea La Music" at bounding box center [438, 124] width 70 height 9
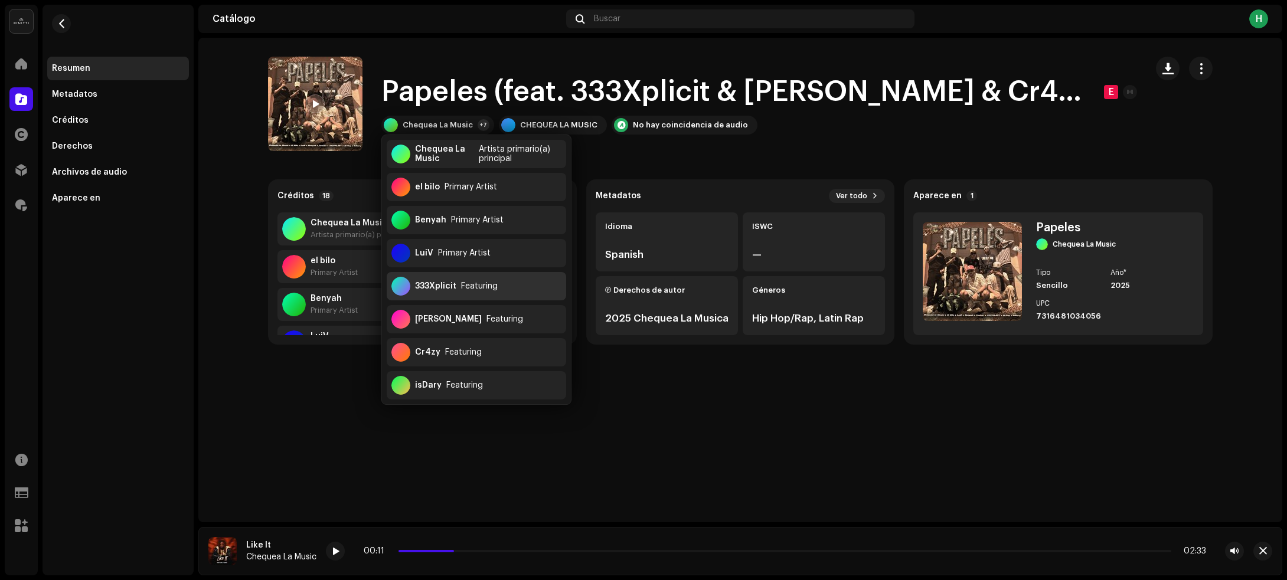
click at [523, 288] on div "333Xplicit Featuring" at bounding box center [476, 286] width 179 height 28
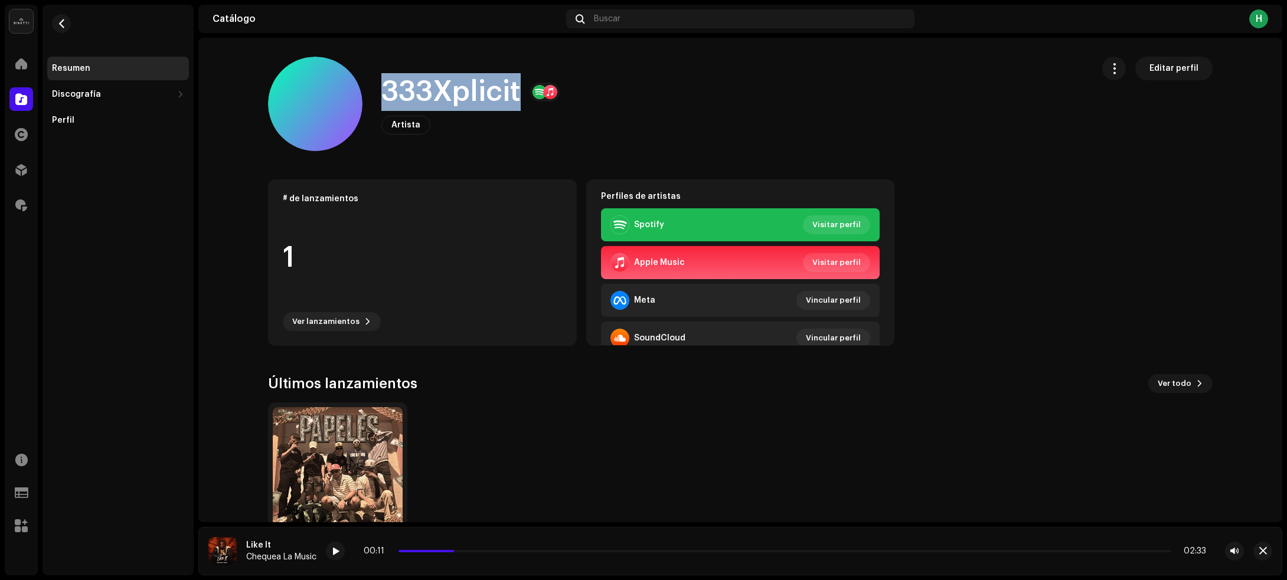
drag, startPoint x: 383, startPoint y: 93, endPoint x: 515, endPoint y: 89, distance: 132.9
click at [515, 89] on h1 "333Xplicit" at bounding box center [450, 92] width 139 height 38
copy h1 "333Xplicit"
click at [59, 25] on span "button" at bounding box center [61, 23] width 9 height 9
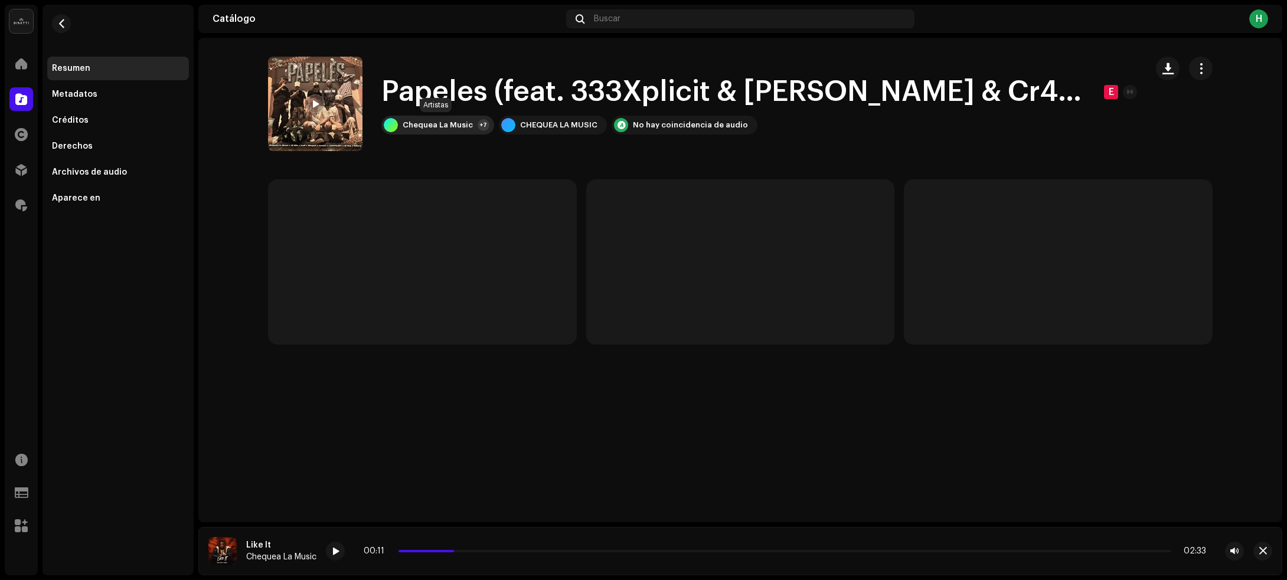
click at [396, 121] on div at bounding box center [391, 125] width 14 height 14
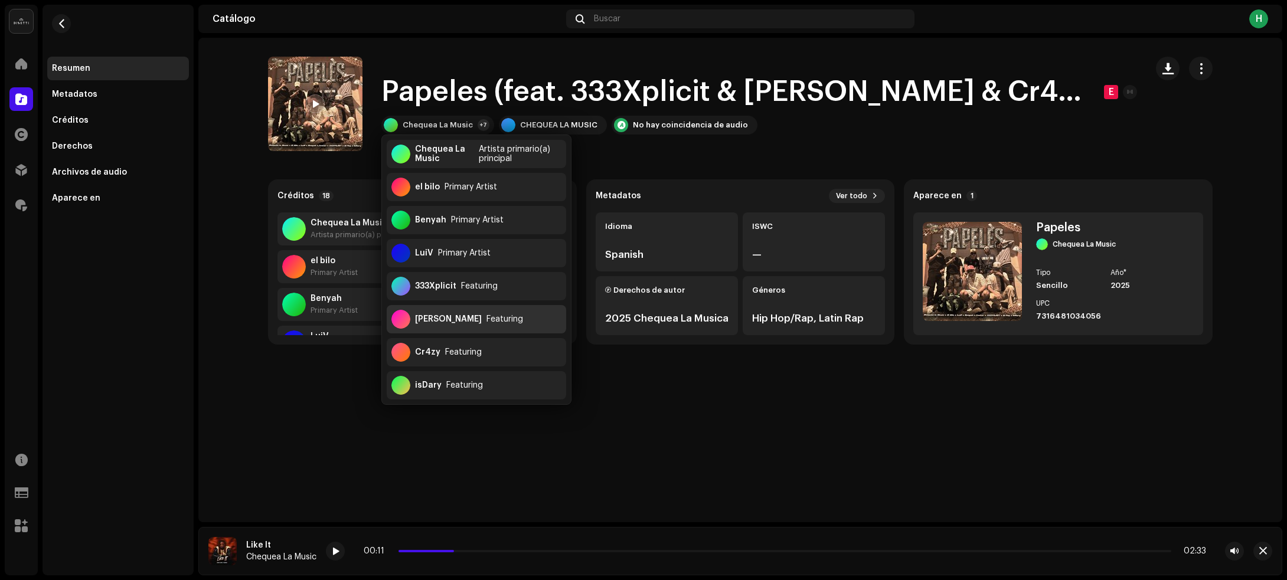
click at [487, 324] on div "Featuring" at bounding box center [505, 319] width 37 height 9
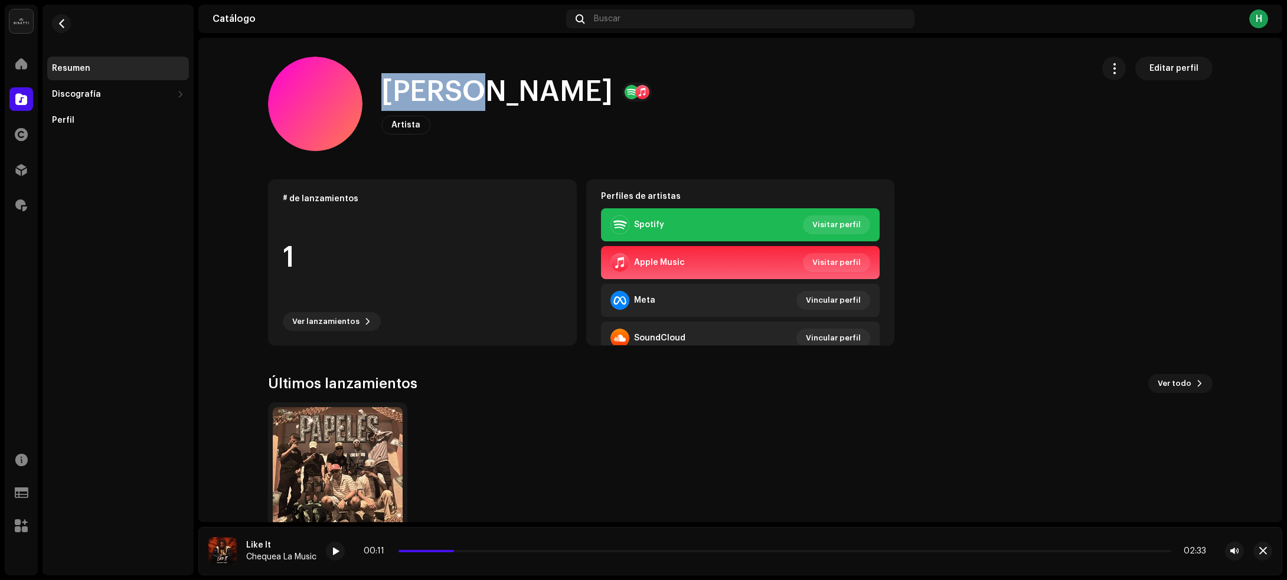
drag, startPoint x: 378, startPoint y: 92, endPoint x: 459, endPoint y: 92, distance: 80.9
click at [459, 92] on h1 "[PERSON_NAME]" at bounding box center [496, 92] width 231 height 38
copy h1 "[PERSON_NAME]"
click at [60, 25] on span "button" at bounding box center [61, 23] width 9 height 9
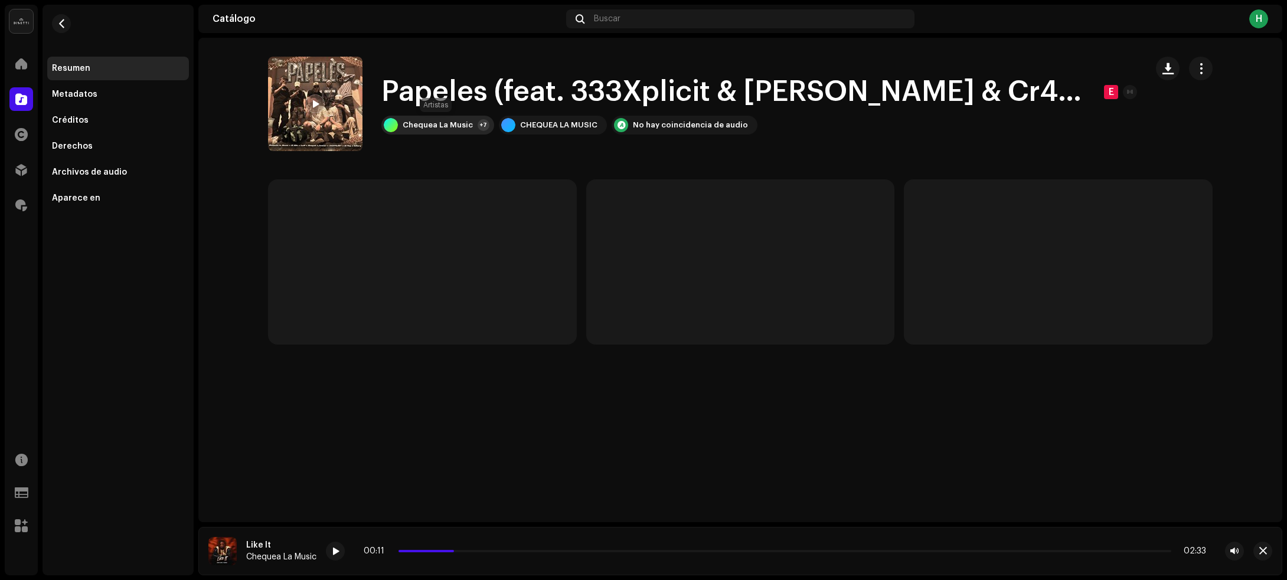
click at [445, 126] on div "Chequea La Music" at bounding box center [438, 124] width 70 height 9
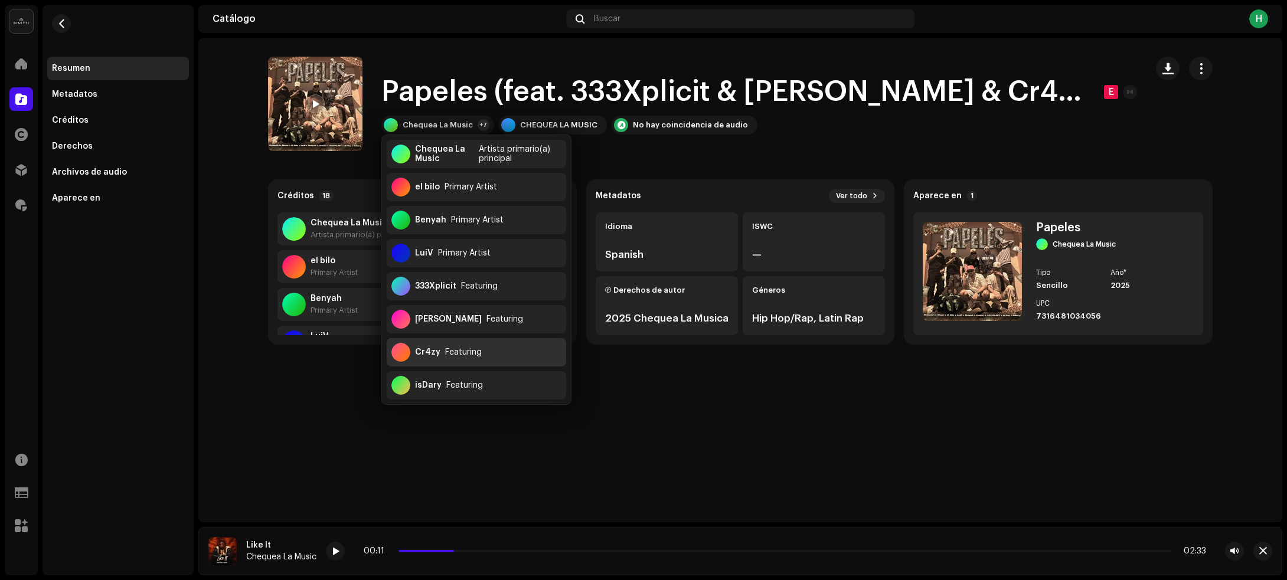
click at [453, 352] on div "Featuring" at bounding box center [463, 352] width 37 height 9
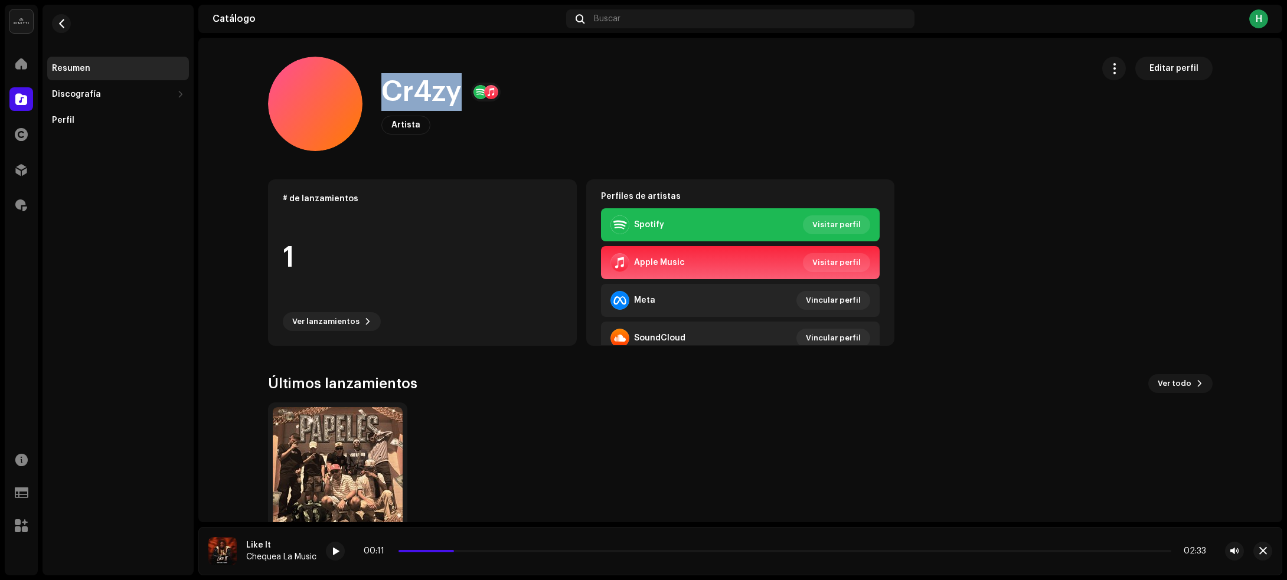
drag, startPoint x: 381, startPoint y: 95, endPoint x: 453, endPoint y: 96, distance: 72.0
click at [453, 96] on h1 "Cr4zy" at bounding box center [421, 92] width 80 height 38
copy h1 "Cr4zy"
click at [59, 25] on span "button" at bounding box center [61, 23] width 9 height 9
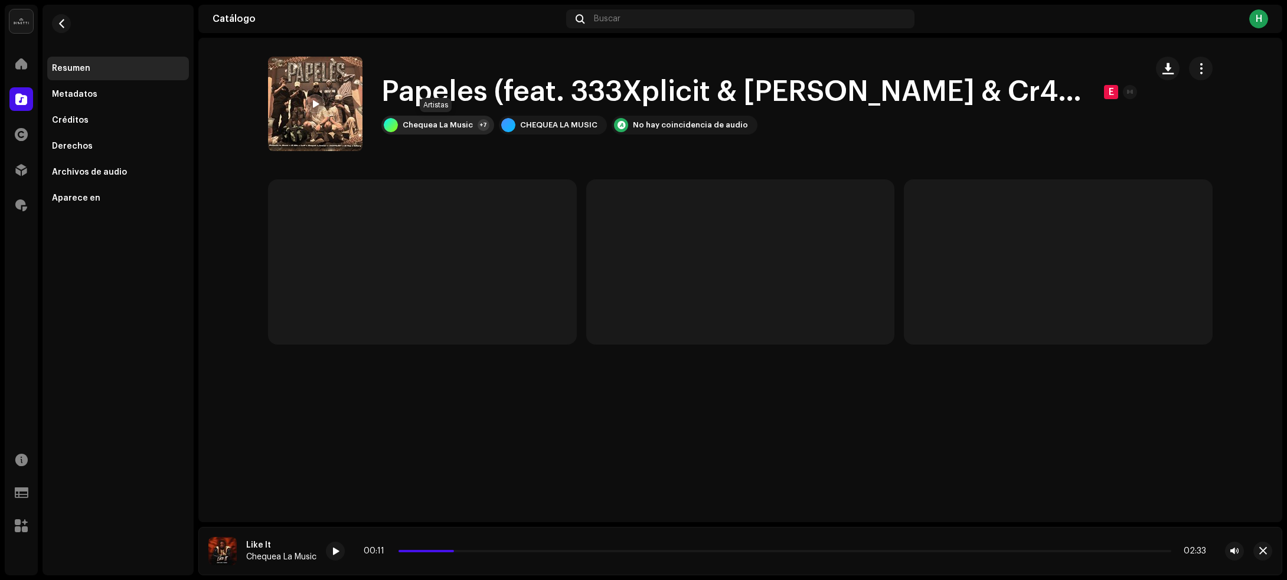
click at [403, 125] on div "Chequea La Music" at bounding box center [438, 124] width 70 height 9
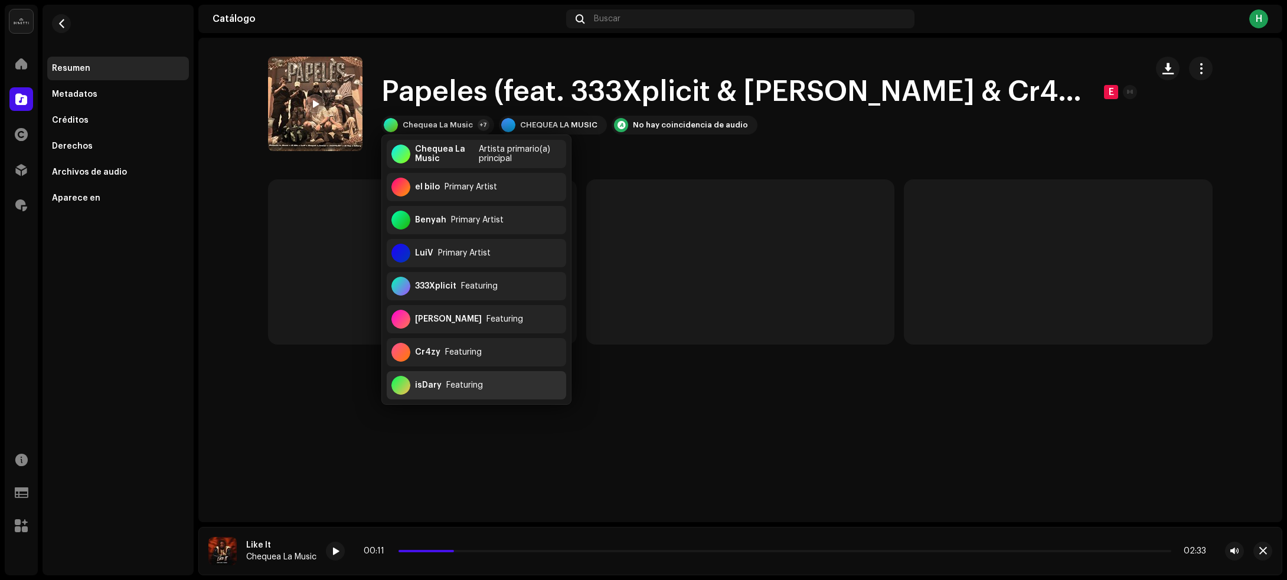
click at [468, 387] on div "Featuring" at bounding box center [464, 385] width 37 height 9
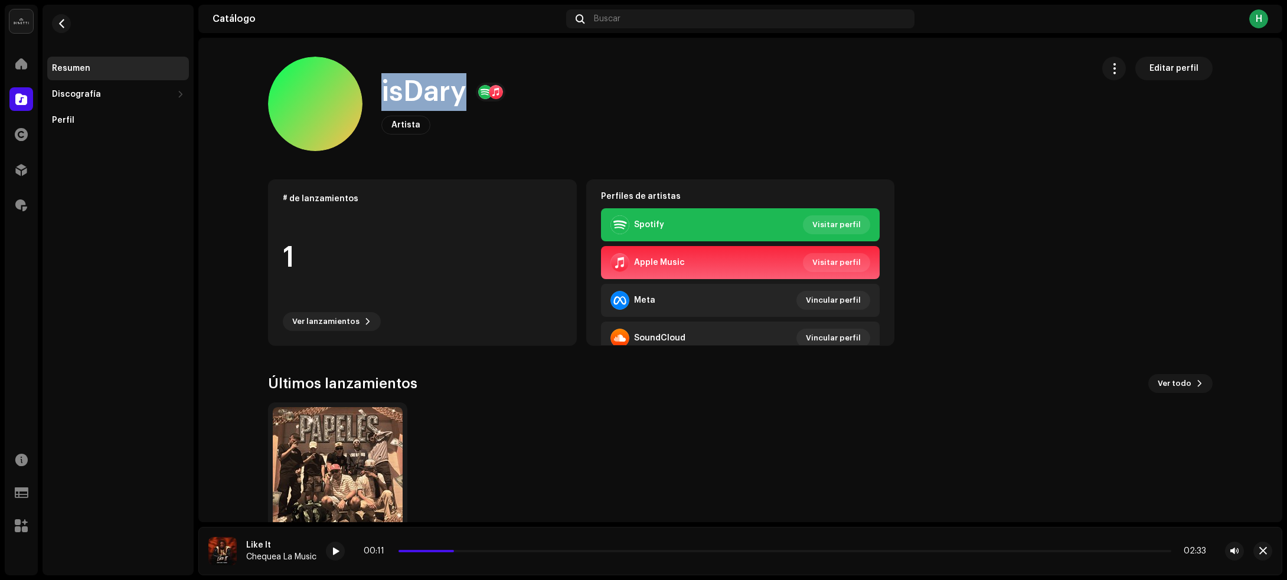
drag, startPoint x: 370, startPoint y: 86, endPoint x: 458, endPoint y: 89, distance: 88.0
click at [458, 89] on div "isDary Artista Editar perfil" at bounding box center [675, 104] width 815 height 94
copy h1 "isDary"
click at [63, 22] on span "button" at bounding box center [61, 23] width 9 height 9
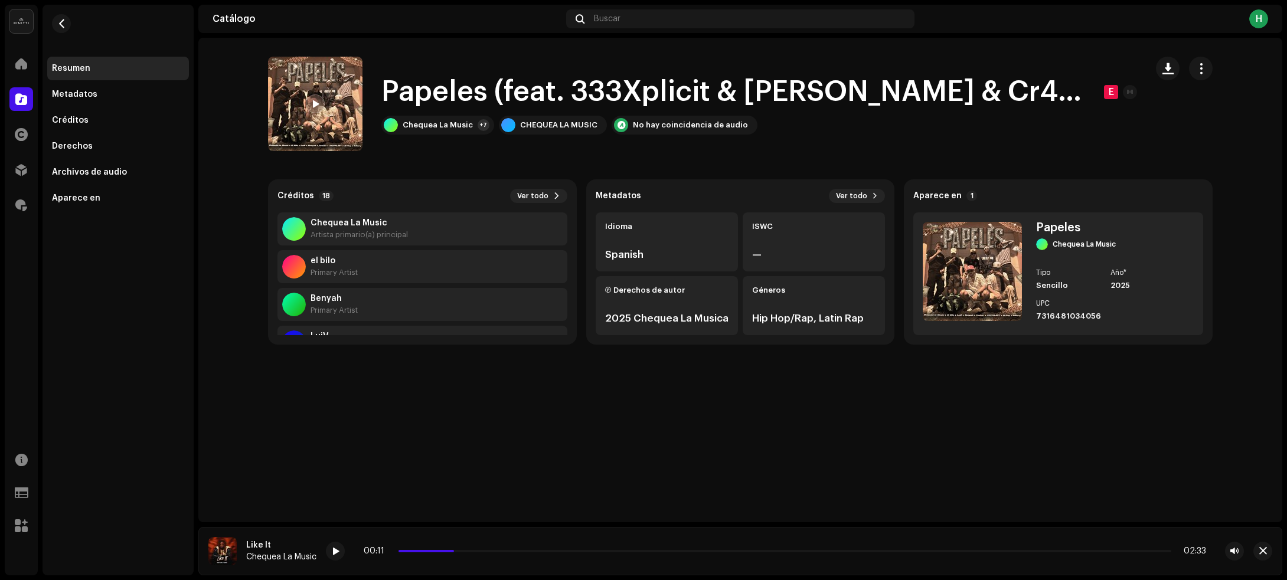
click at [591, 453] on div "Papeles (feat. 333Xplicit & [PERSON_NAME] & Cr4zy & isDary) E Papeles (feat. 33…" at bounding box center [740, 280] width 1084 height 485
click at [1173, 67] on span "button" at bounding box center [1168, 68] width 11 height 9
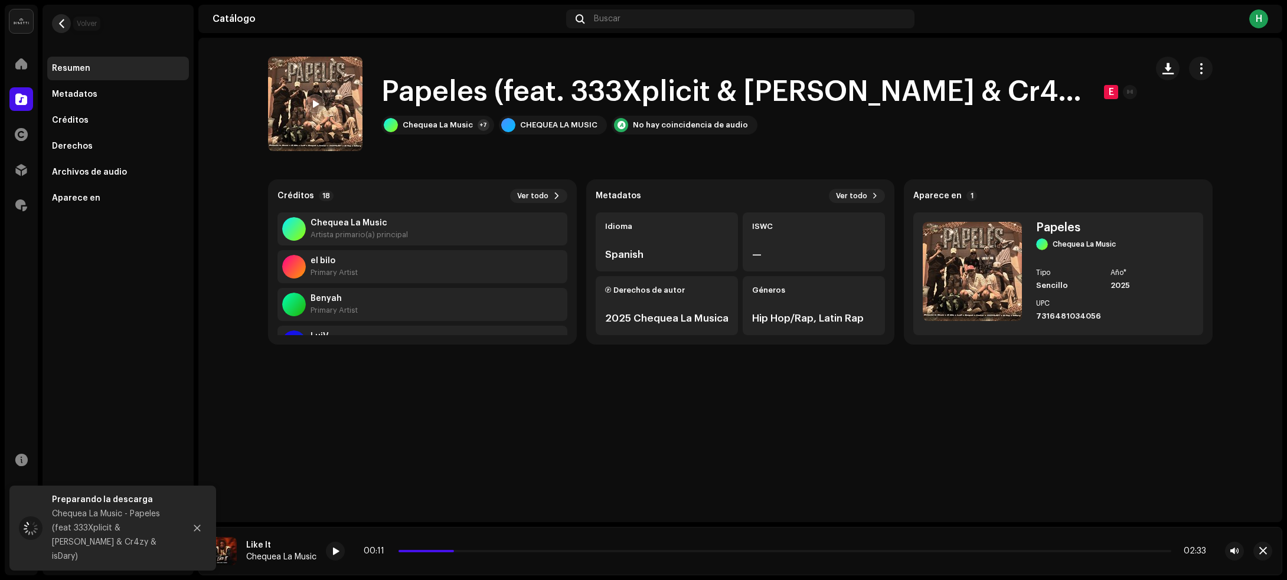
click at [63, 24] on span "button" at bounding box center [61, 23] width 9 height 9
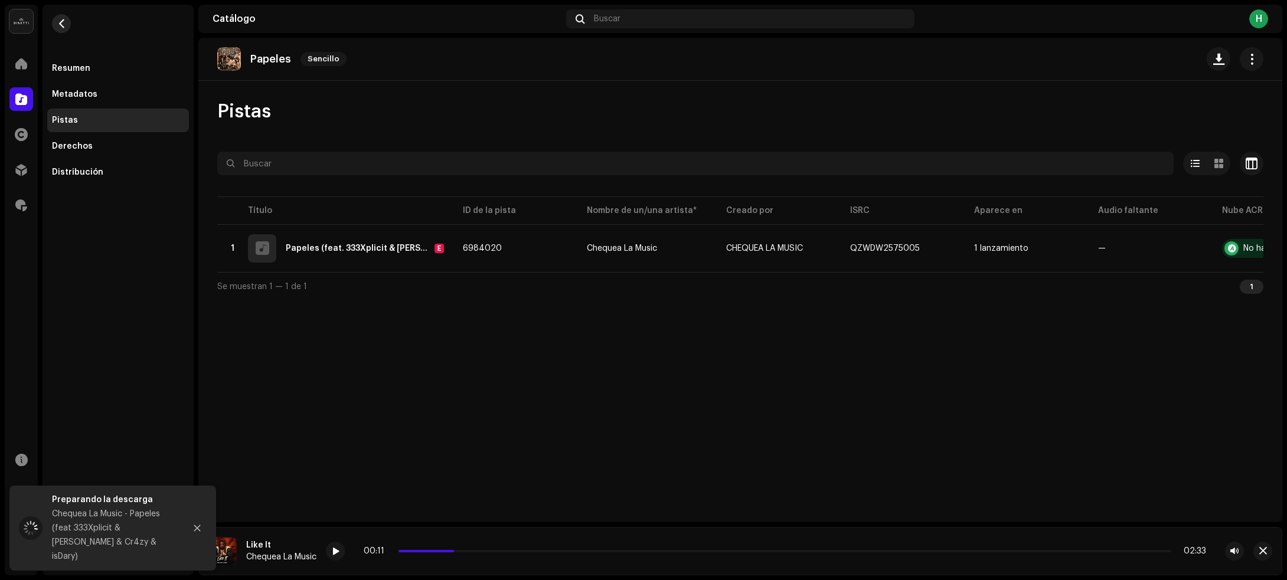
click at [64, 21] on span "button" at bounding box center [61, 23] width 9 height 9
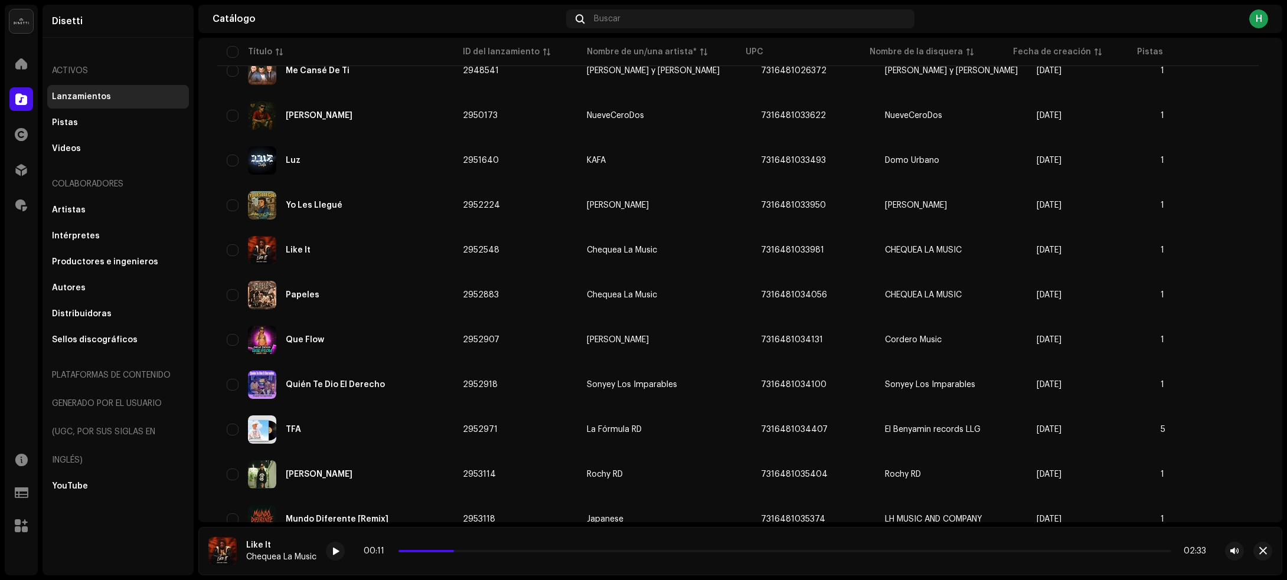
scroll to position [886, 0]
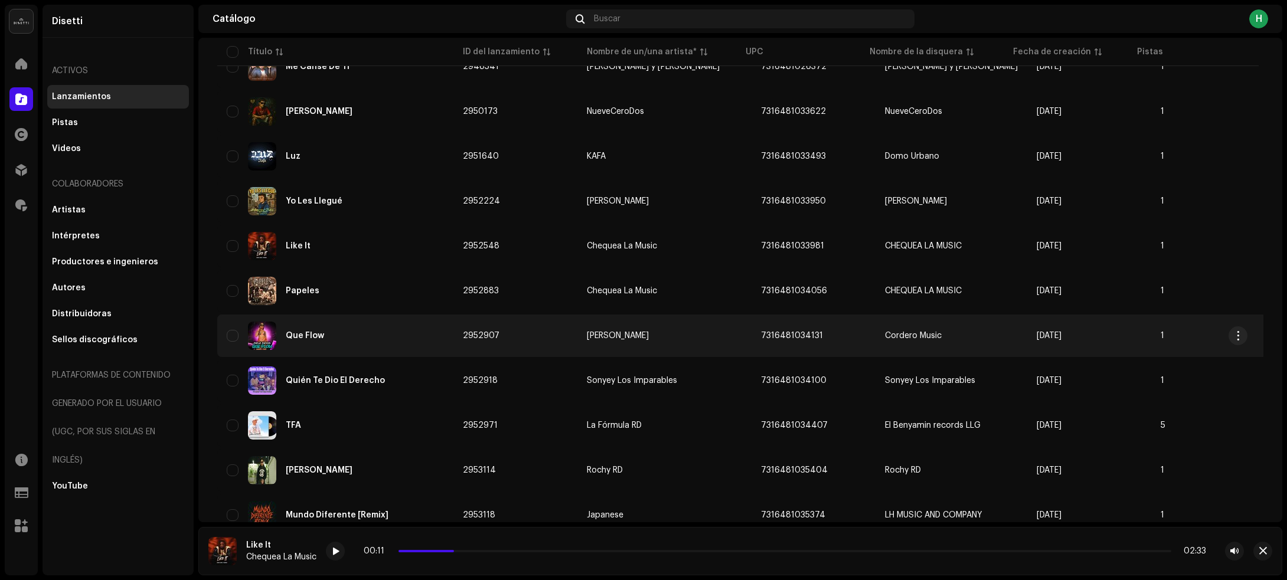
click at [400, 329] on div "Que Flow" at bounding box center [335, 336] width 217 height 28
